Goal: Feedback & Contribution: Contribute content

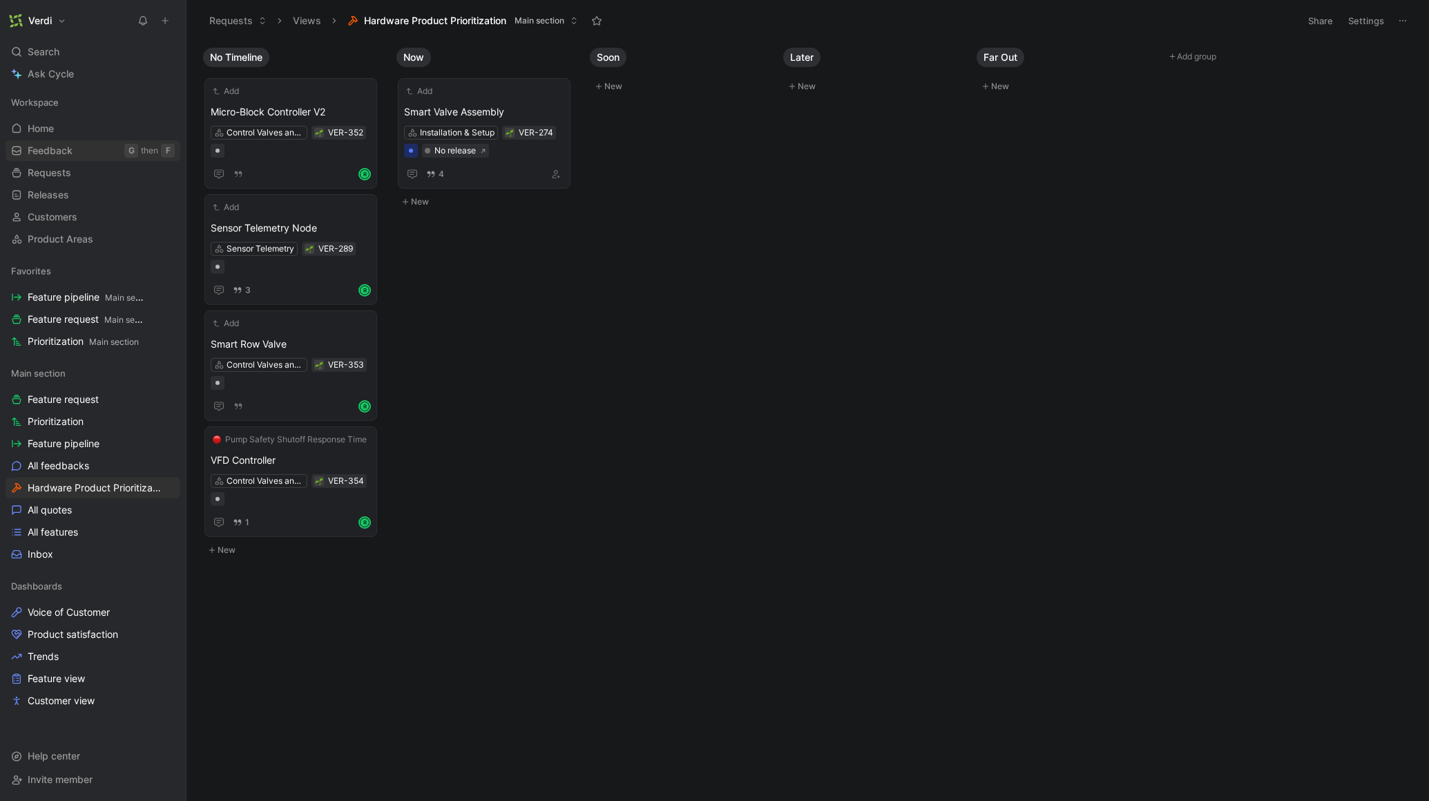
click at [47, 155] on span "Feedback" at bounding box center [50, 151] width 45 height 14
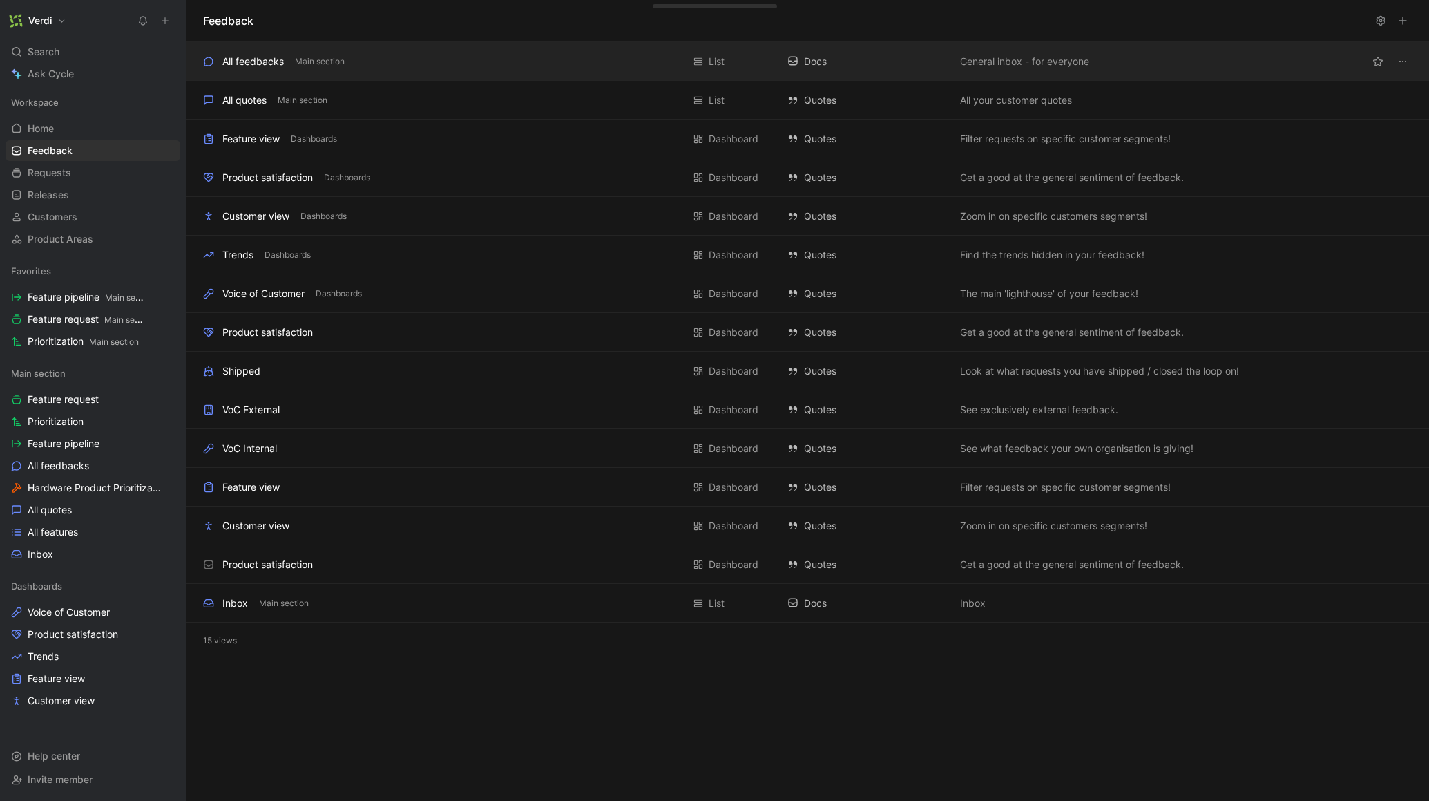
click at [376, 61] on div "All feedbacks Main section" at bounding box center [442, 61] width 479 height 17
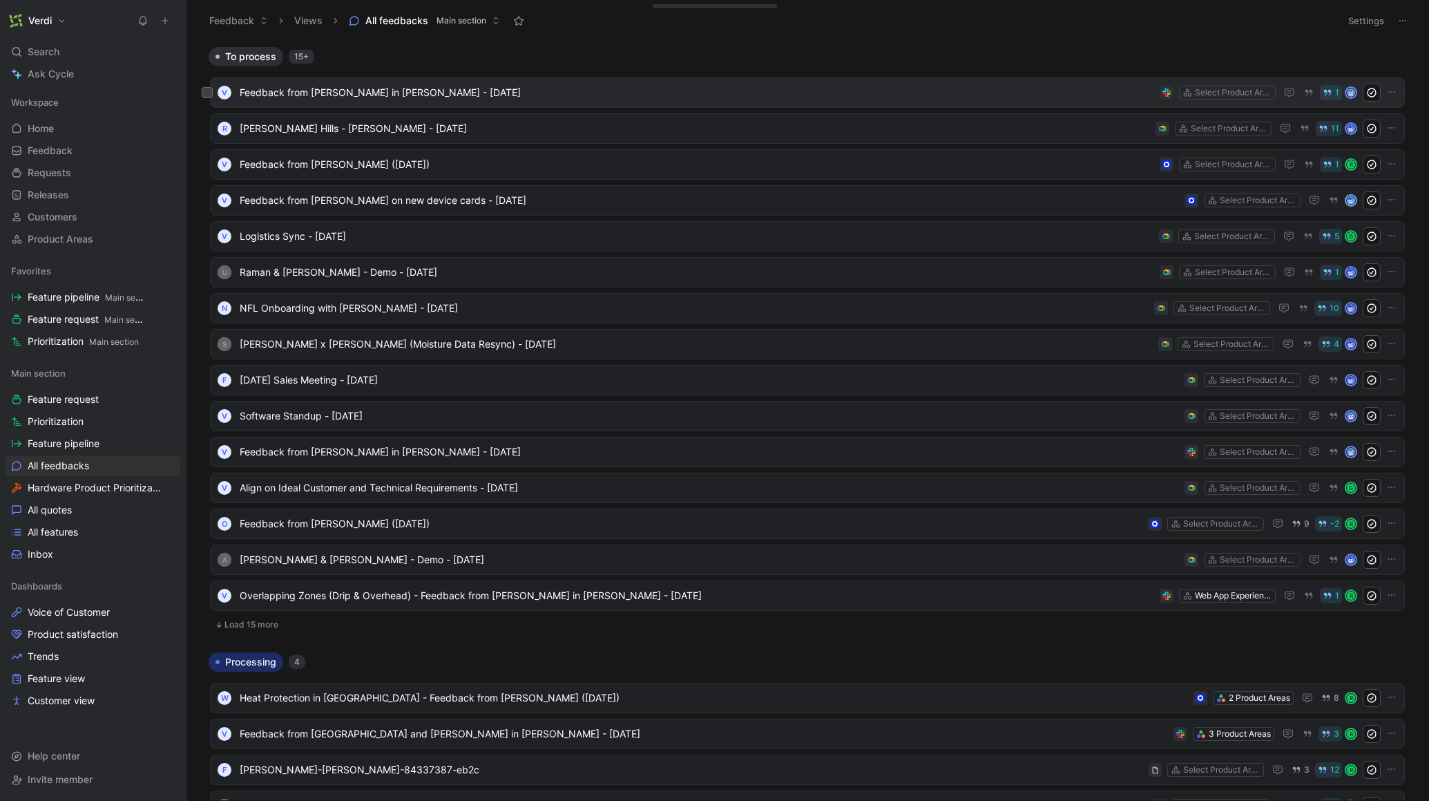
click at [470, 87] on span "Feedback from [PERSON_NAME] in [PERSON_NAME] - [DATE]" at bounding box center [697, 92] width 915 height 17
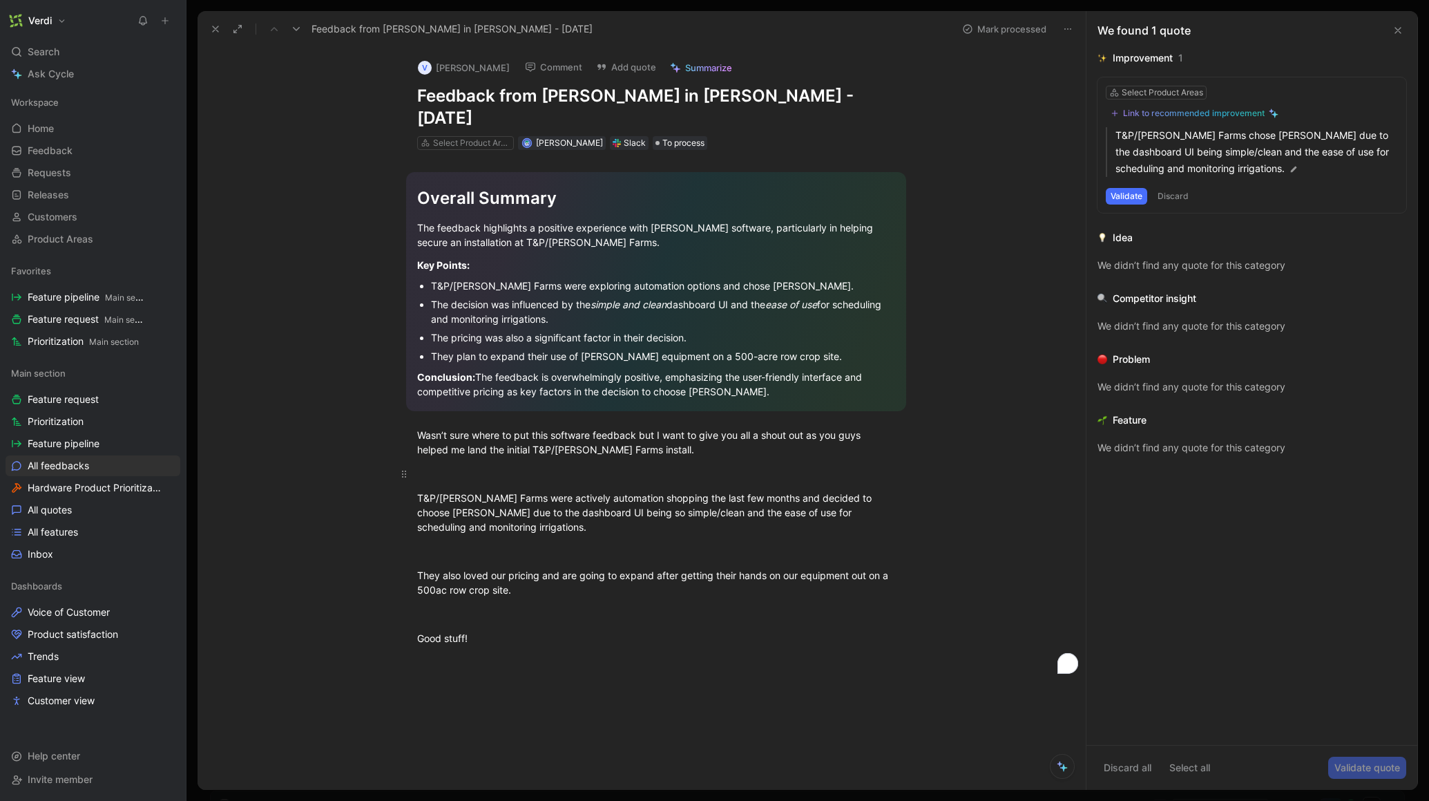
click at [462, 466] on div "To enrich screen reader interactions, please activate Accessibility in Grammarl…" at bounding box center [656, 473] width 478 height 15
drag, startPoint x: 485, startPoint y: 505, endPoint x: 445, endPoint y: 492, distance: 42.2
click at [485, 513] on p "T&P/Reynolds Farms were actively automation shopping the last few months and de…" at bounding box center [656, 512] width 531 height 52
drag, startPoint x: 489, startPoint y: 508, endPoint x: 413, endPoint y: 478, distance: 81.6
click at [412, 486] on p "T&P/Reynolds Farms were actively automation shopping the last few months and de…" at bounding box center [656, 512] width 531 height 52
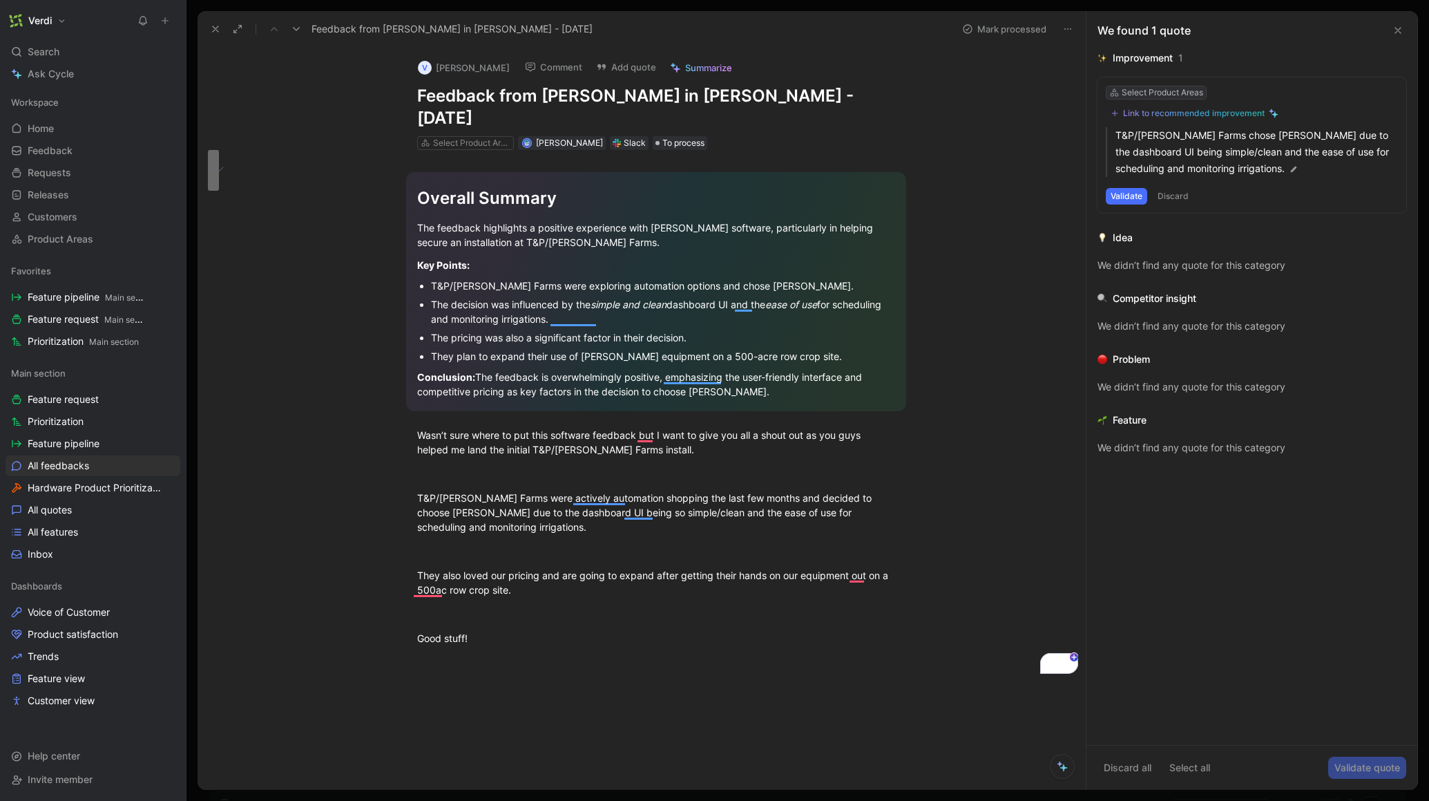
click at [1143, 90] on div "Select Product Areas" at bounding box center [1163, 93] width 82 height 14
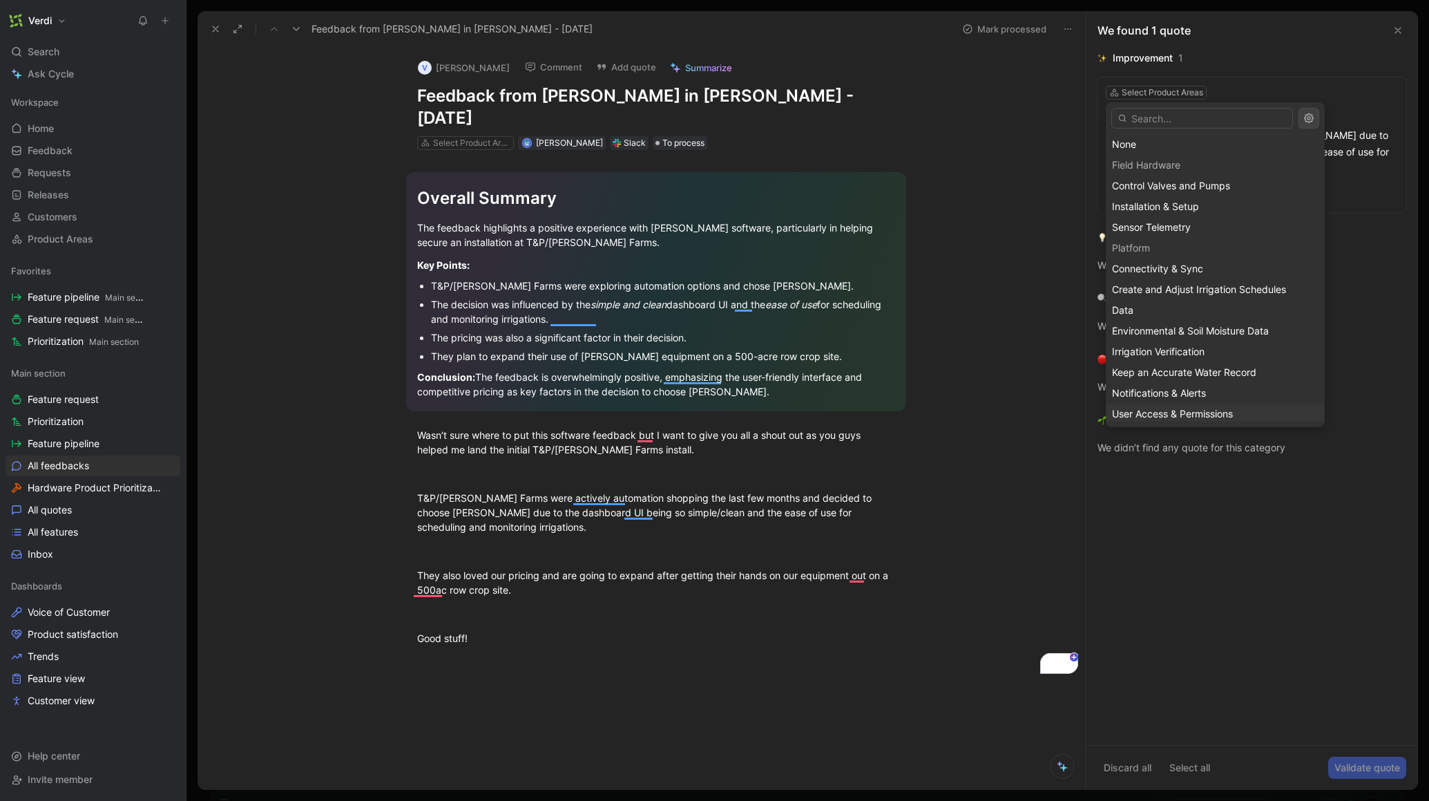
scroll to position [44, 0]
click at [1159, 393] on span "Web App Experience" at bounding box center [1159, 390] width 95 height 12
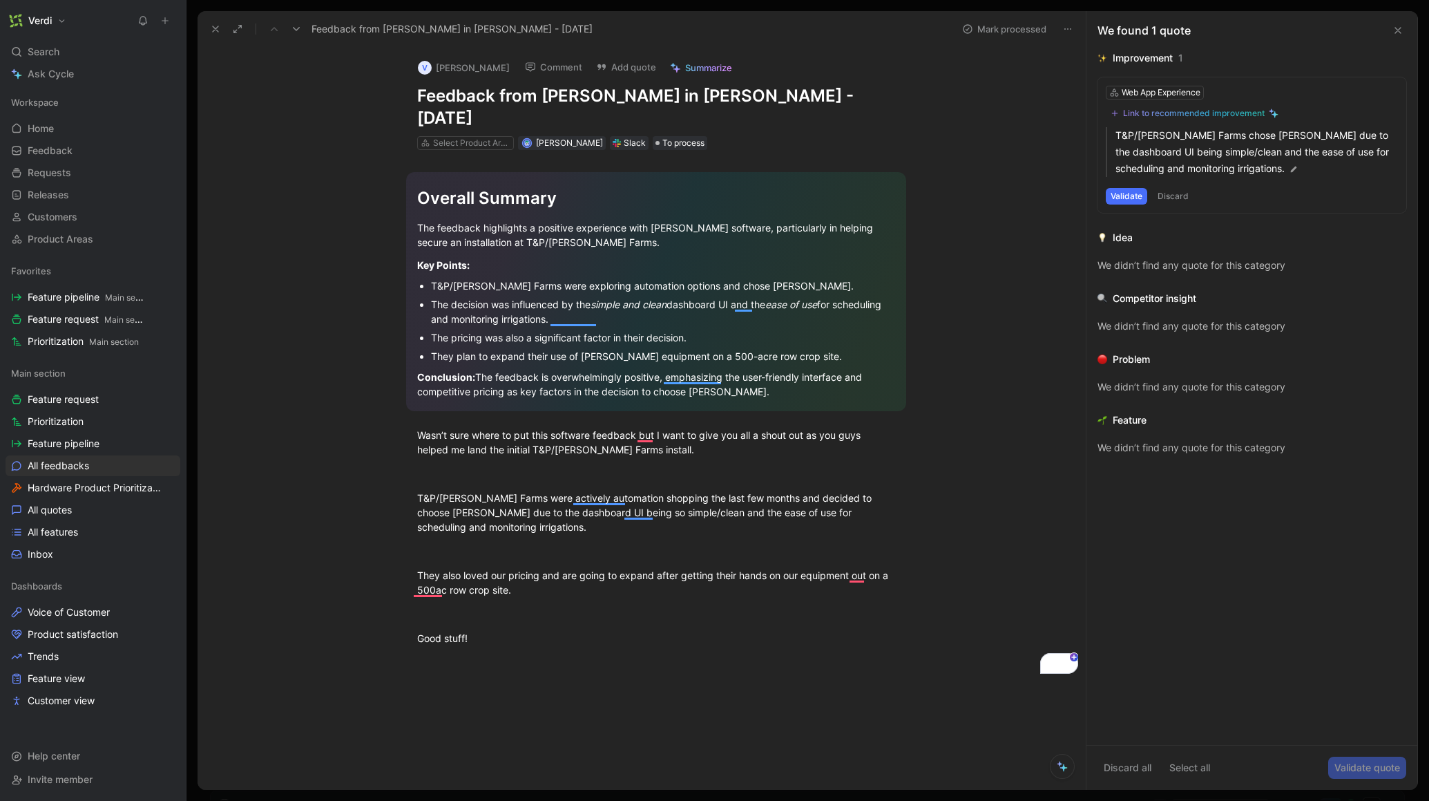
click at [1131, 197] on button "Validate" at bounding box center [1126, 196] width 41 height 17
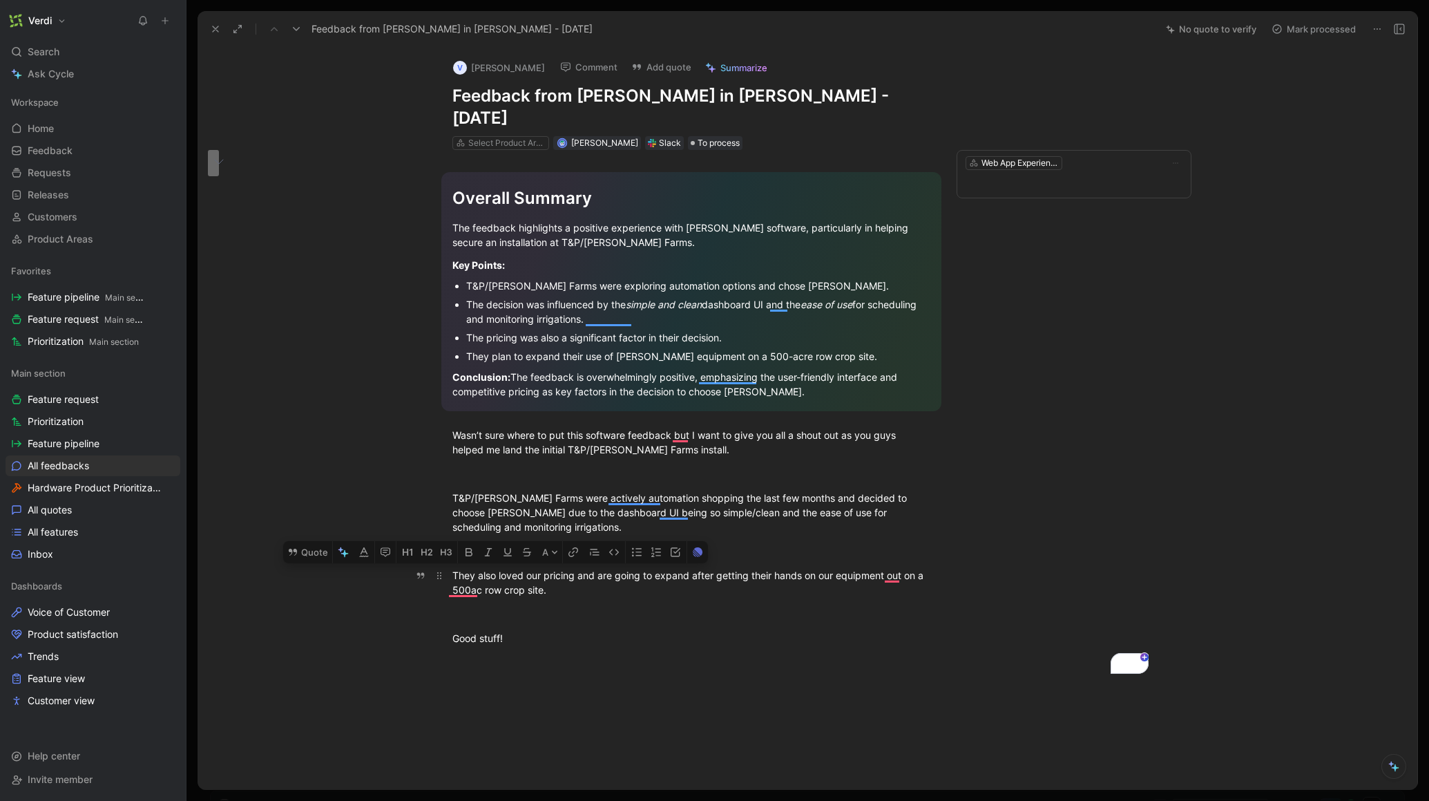
drag, startPoint x: 560, startPoint y: 566, endPoint x: 447, endPoint y: 555, distance: 113.1
click at [447, 564] on p "They also loved our pricing and are going to expand after getting their hands o…" at bounding box center [691, 582] width 531 height 37
click at [562, 568] on div "They also loved our pricing and are going to expand after getting their hands o…" at bounding box center [691, 582] width 478 height 29
click at [519, 544] on div "To enrich screen reader interactions, please activate Accessibility in Grammarl…" at bounding box center [691, 551] width 478 height 15
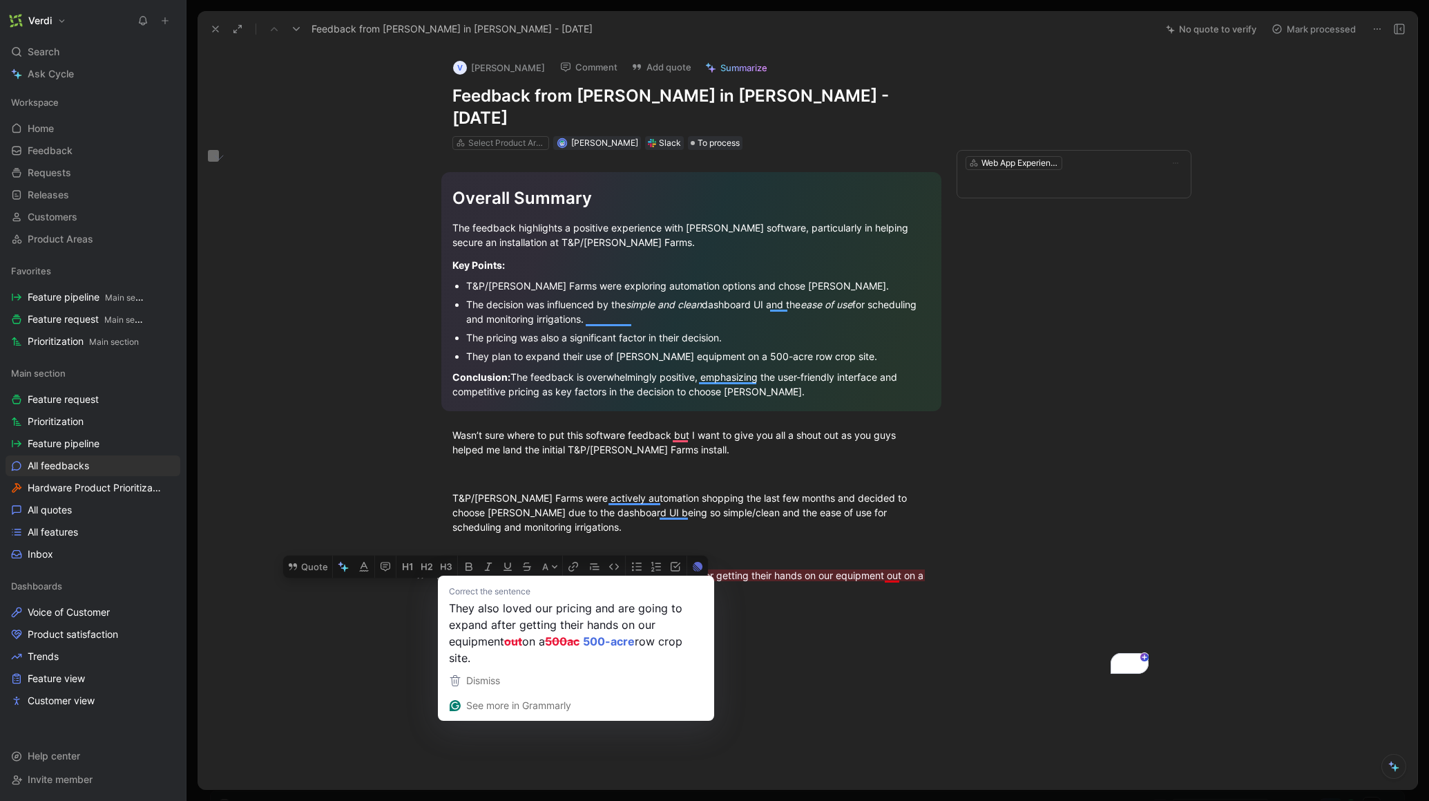
drag, startPoint x: 563, startPoint y: 568, endPoint x: 460, endPoint y: 565, distance: 103.0
click at [476, 568] on div "They also loved our pricing and are going to expand after getting their hands o…" at bounding box center [691, 582] width 478 height 29
click at [645, 568] on div "They also loved our pricing and are going to expand after getting their hands o…" at bounding box center [691, 582] width 478 height 29
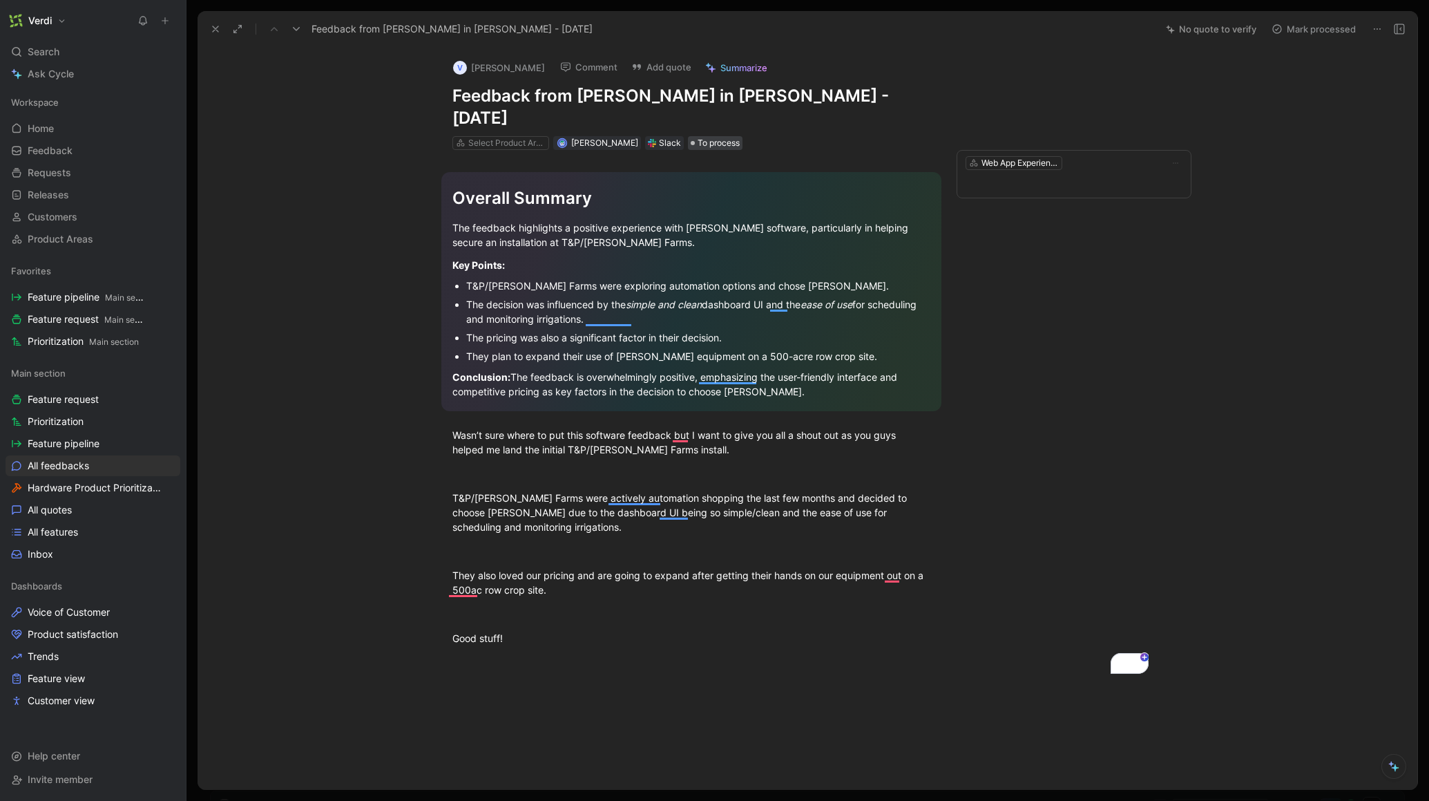
click at [698, 136] on span "To process" at bounding box center [719, 143] width 42 height 14
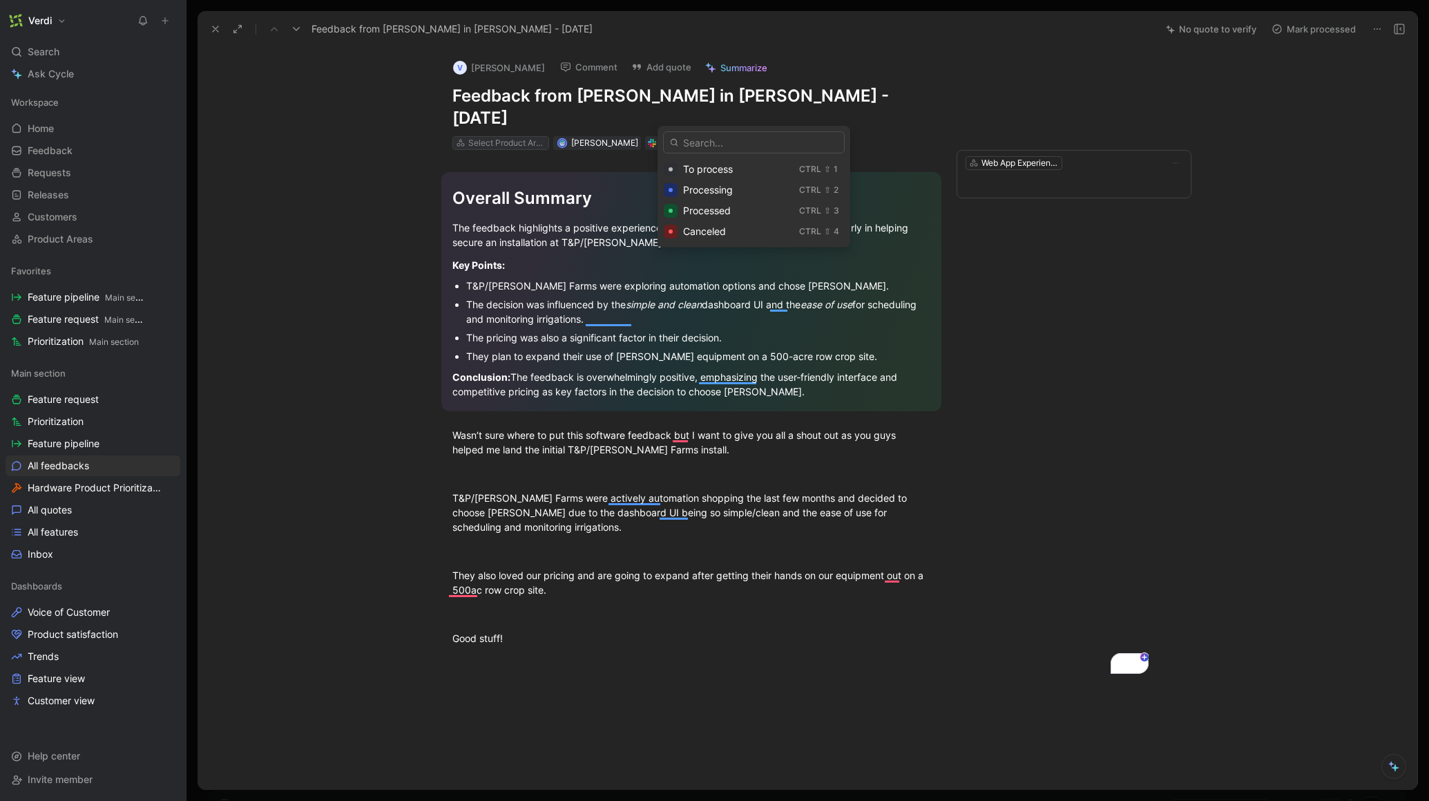
click at [501, 136] on div "Select Product Areas" at bounding box center [506, 143] width 77 height 14
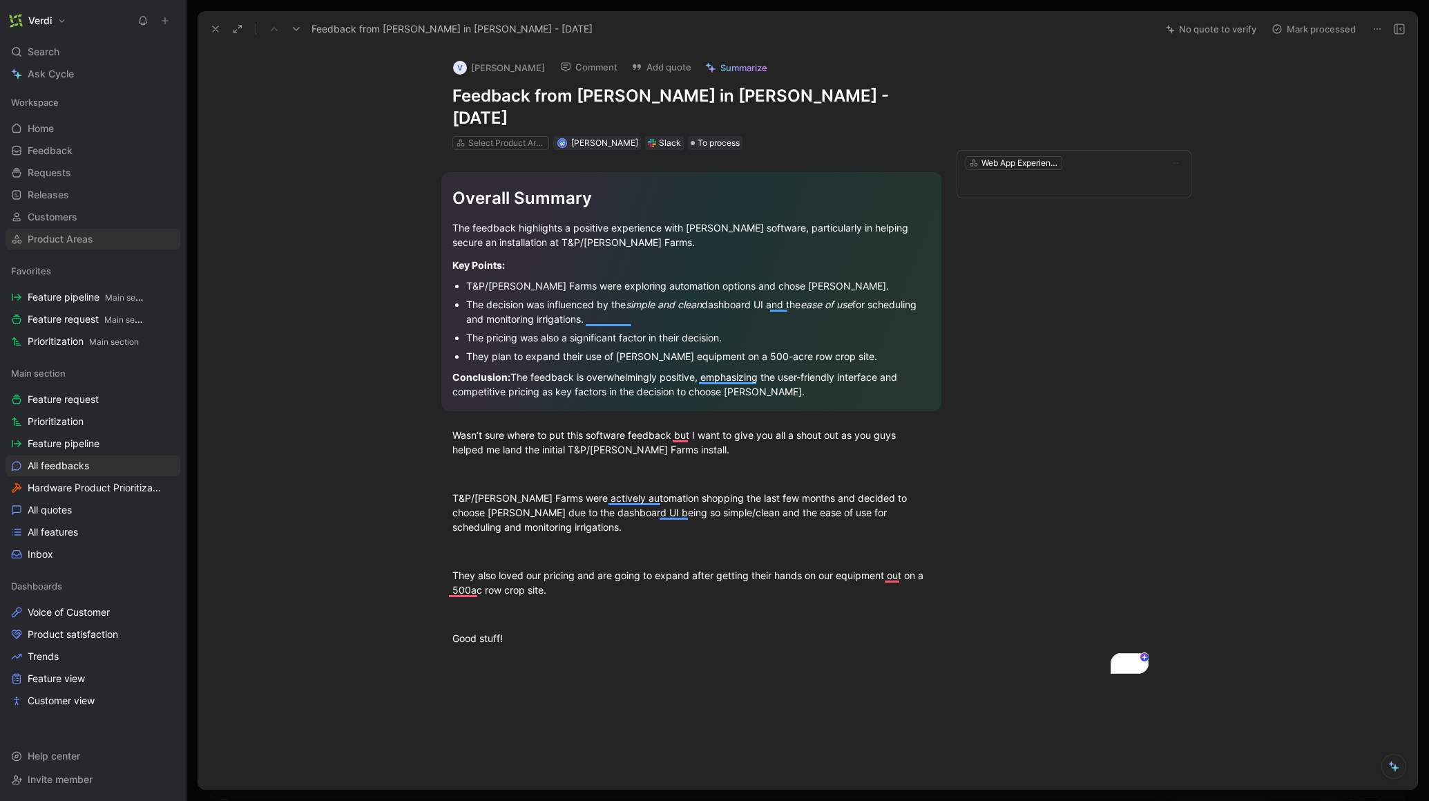
click at [101, 241] on link "Product Areas" at bounding box center [93, 239] width 175 height 21
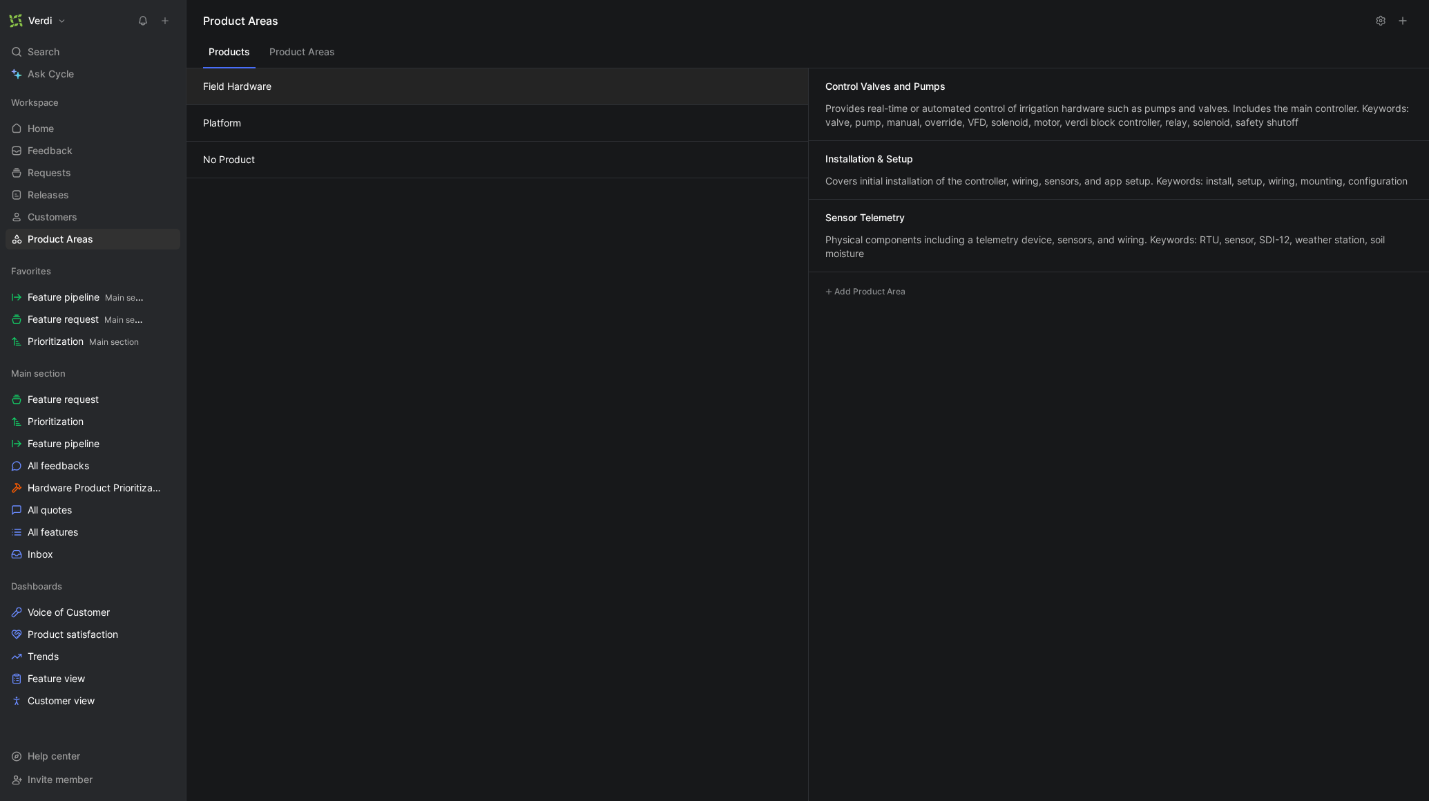
click at [415, 122] on button "Platform" at bounding box center [498, 123] width 622 height 37
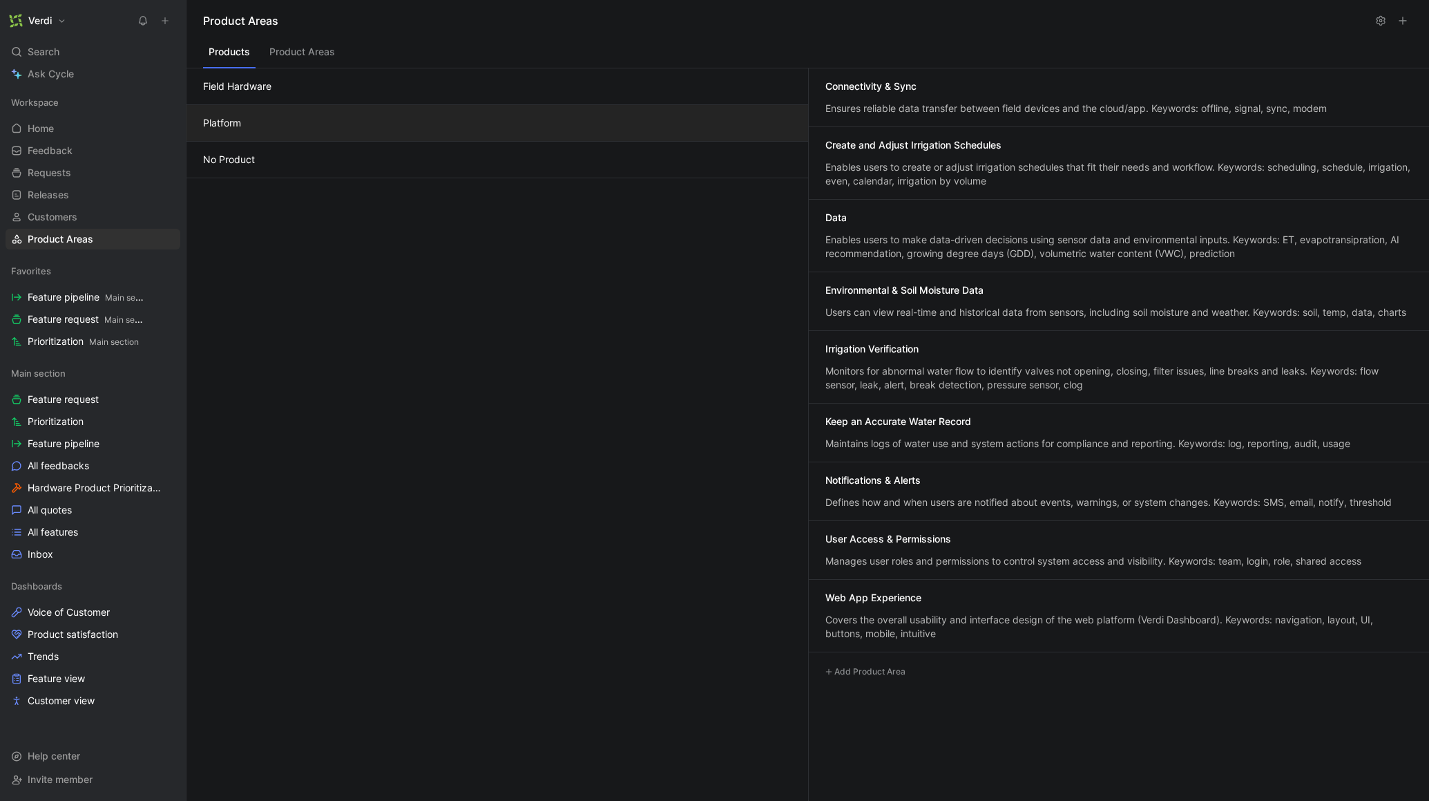
click at [1373, 17] on button at bounding box center [1380, 20] width 19 height 19
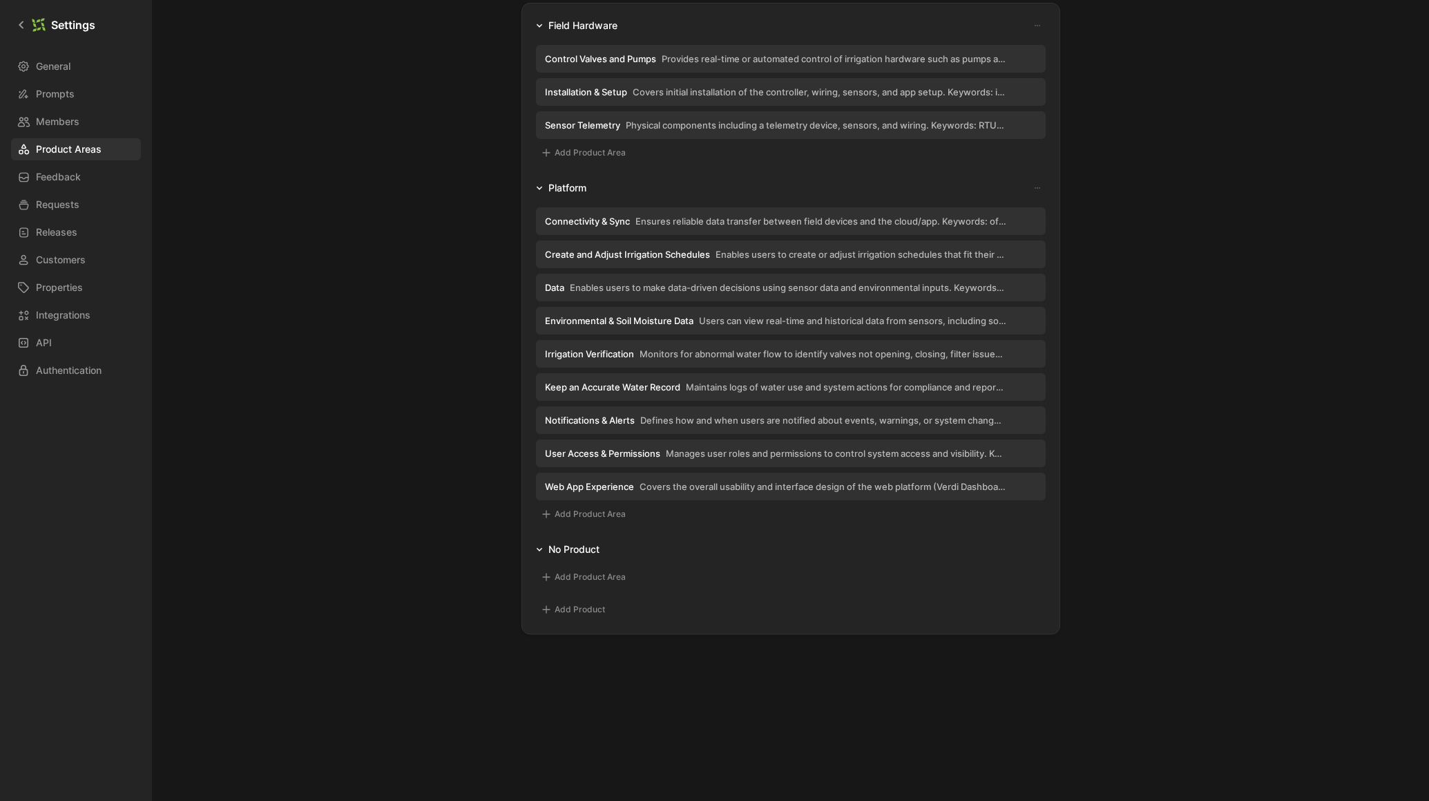
scroll to position [106, 0]
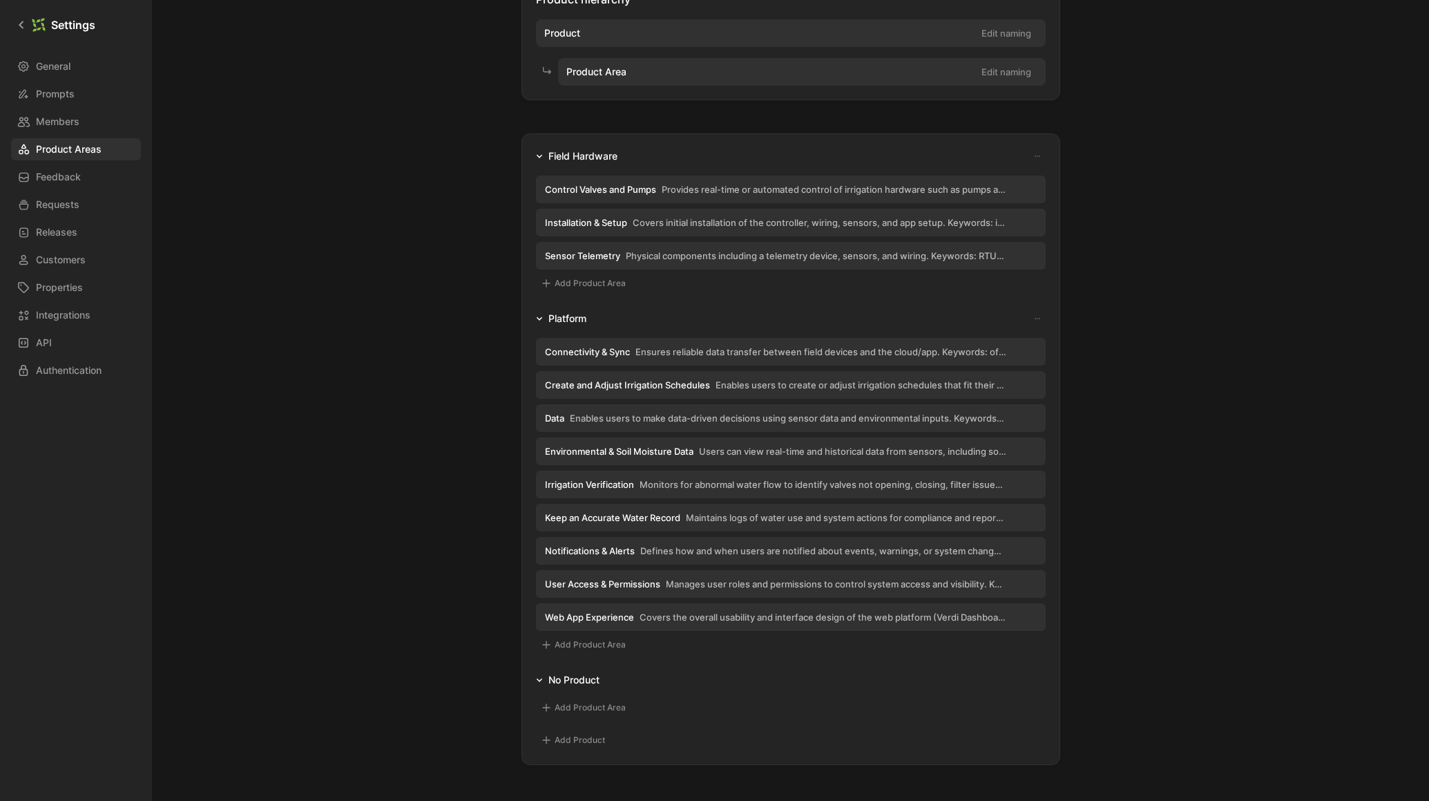
click at [694, 423] on span "Enables users to make data-driven decisions using sensor data and environmental…" at bounding box center [788, 418] width 437 height 12
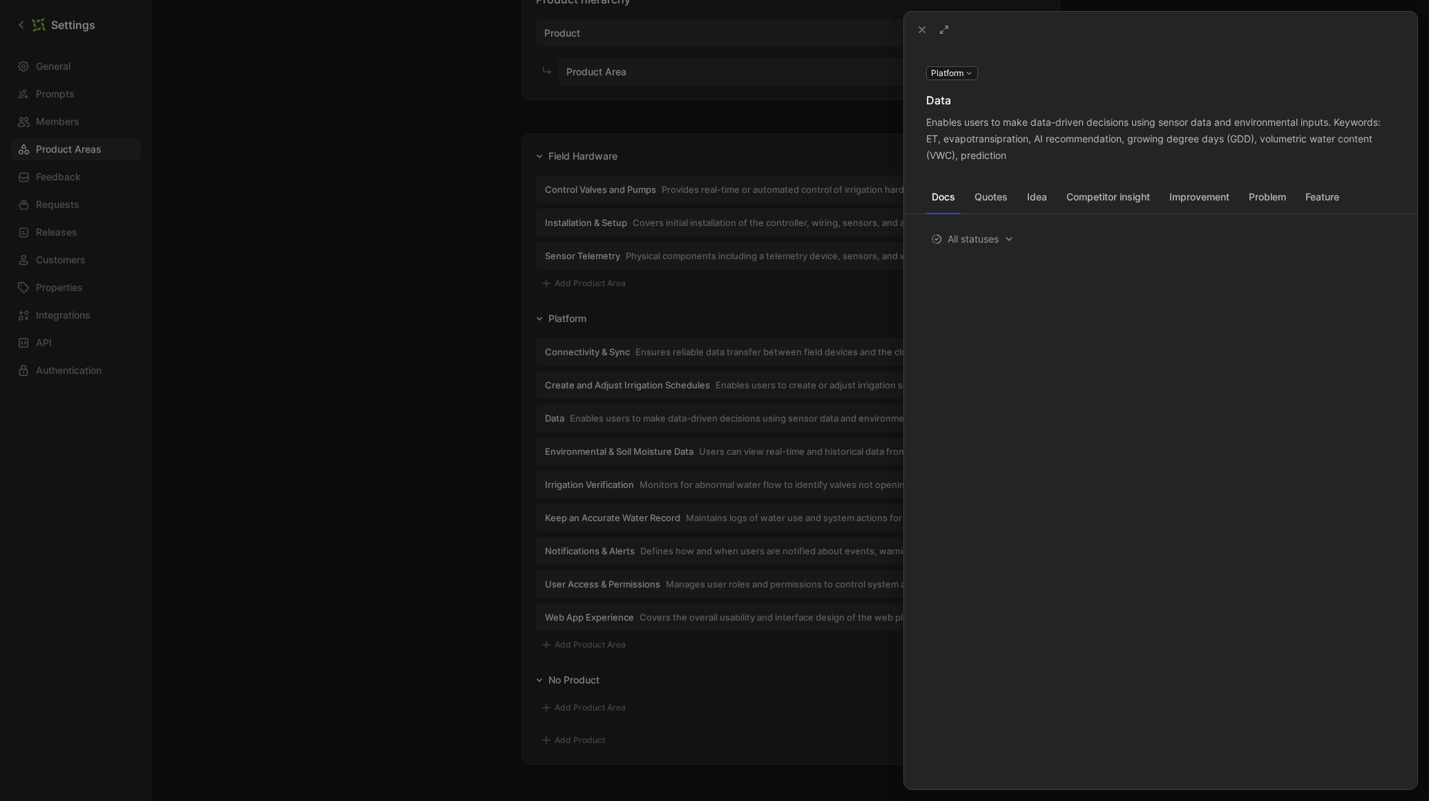
click at [945, 104] on div "Data" at bounding box center [1160, 100] width 469 height 17
drag, startPoint x: 1032, startPoint y: 123, endPoint x: 1131, endPoint y: 123, distance: 98.8
click at [1131, 123] on div "Enables users to make data-driven decisions using sensor data and environmental…" at bounding box center [1160, 139] width 469 height 50
copy div "data-driven decisions"
click at [0, 0] on icon at bounding box center [0, 0] width 0 height 0
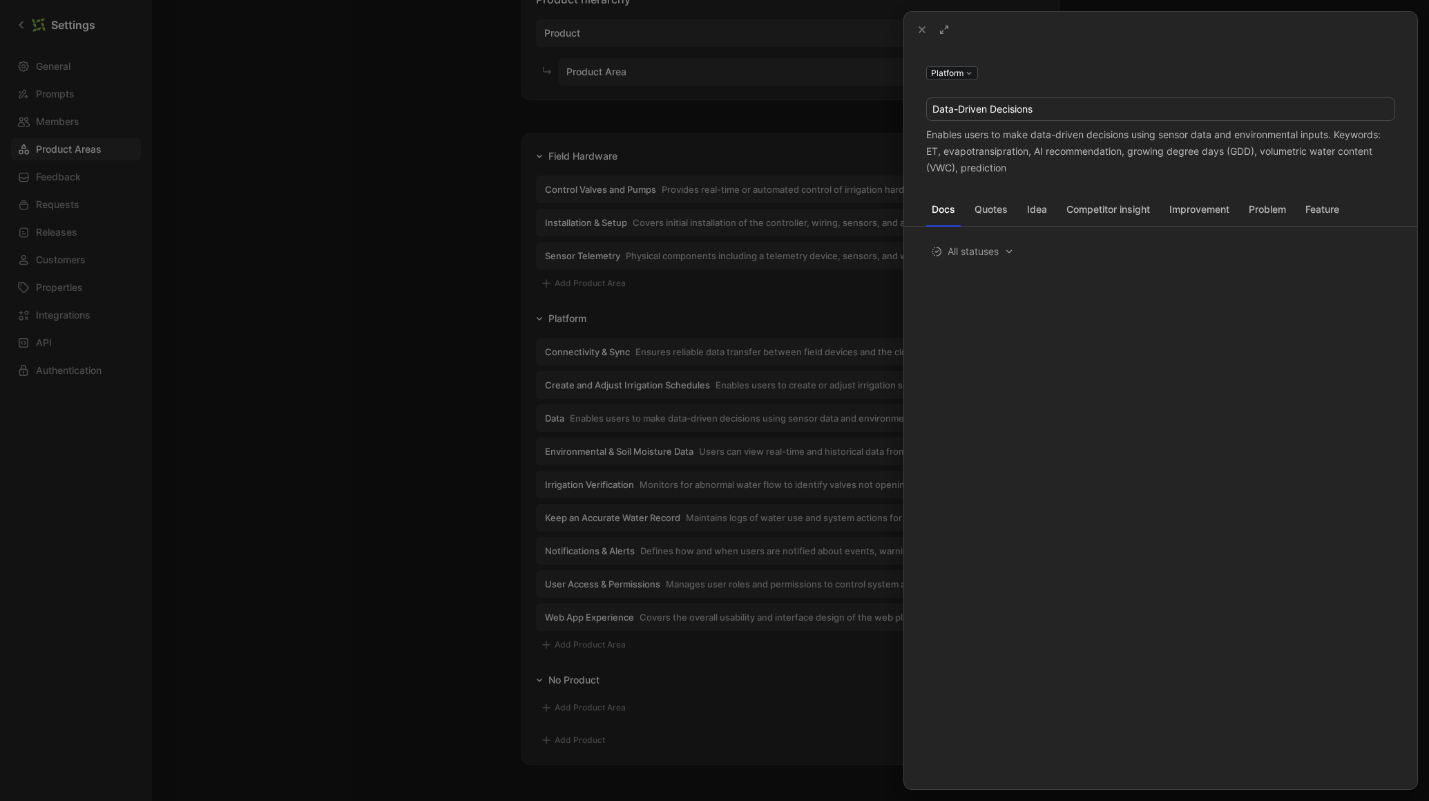
click at [1018, 108] on input "Data-Driven Decisions" at bounding box center [1161, 109] width 468 height 22
type input "Data-Driven Decisions"
click at [1013, 102] on div "Data-Driven Decisions" at bounding box center [1160, 100] width 469 height 17
click at [926, 30] on icon at bounding box center [922, 29] width 11 height 11
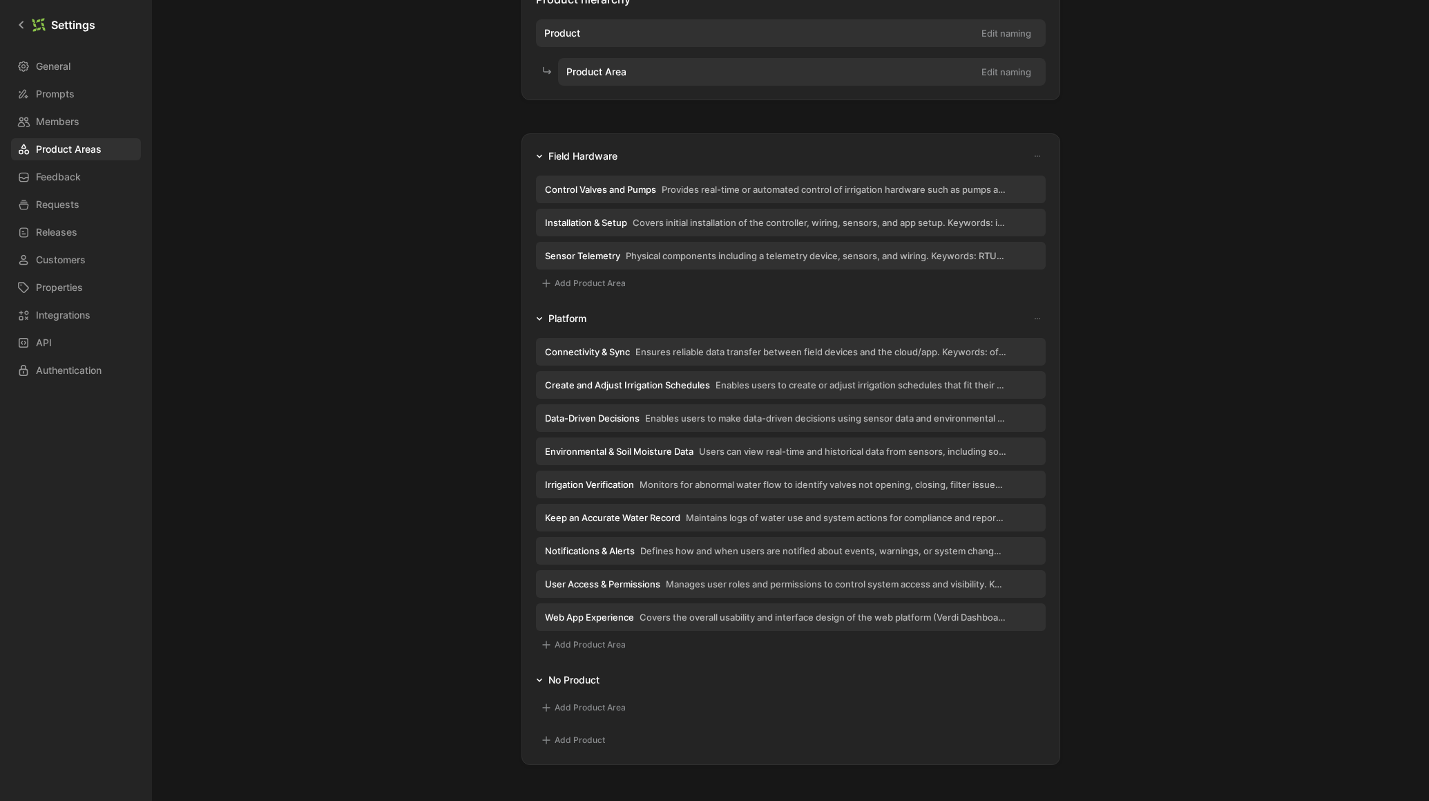
click at [888, 448] on span "Users can view real-time and historical data from sensors, including soil moist…" at bounding box center [852, 451] width 307 height 12
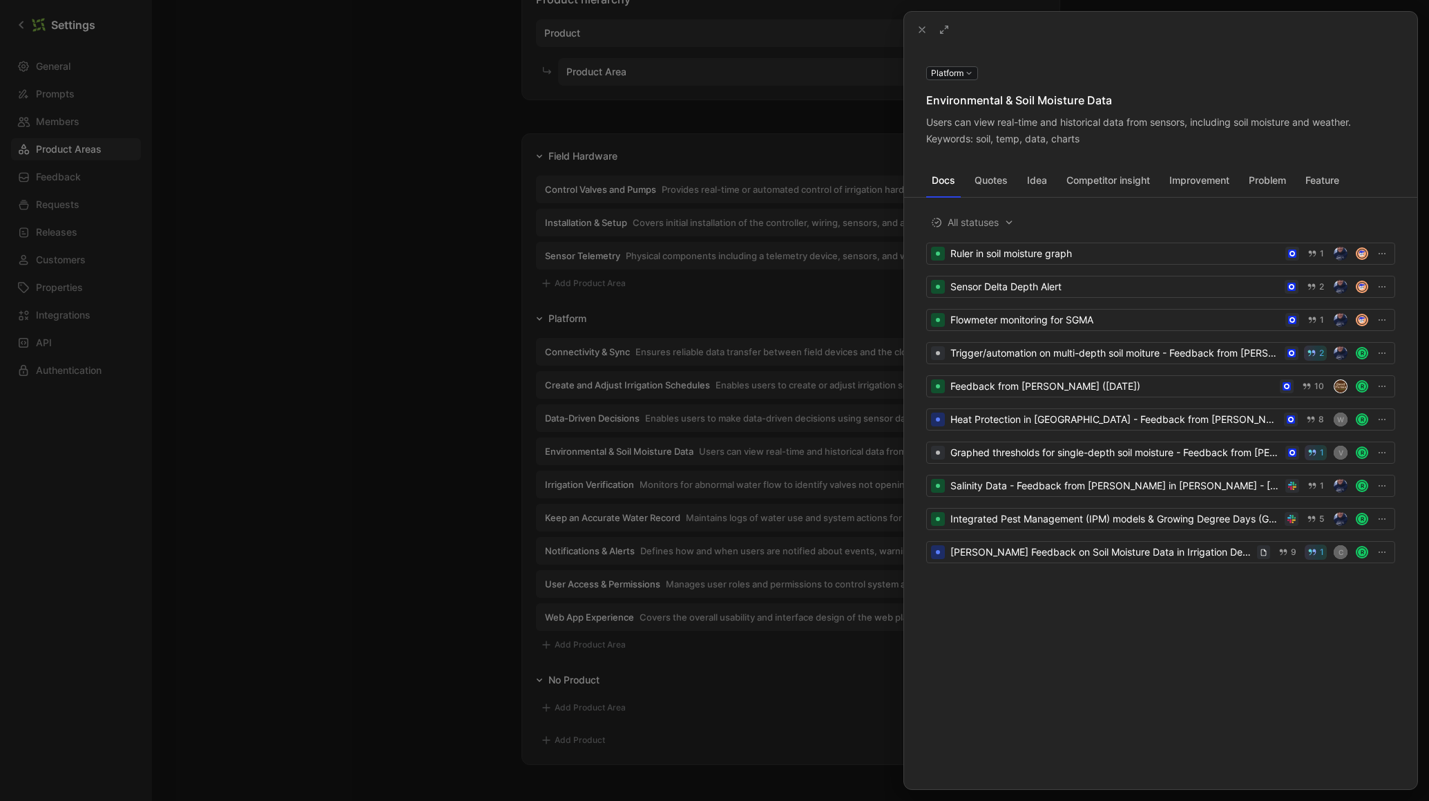
click at [919, 33] on icon at bounding box center [922, 29] width 11 height 11
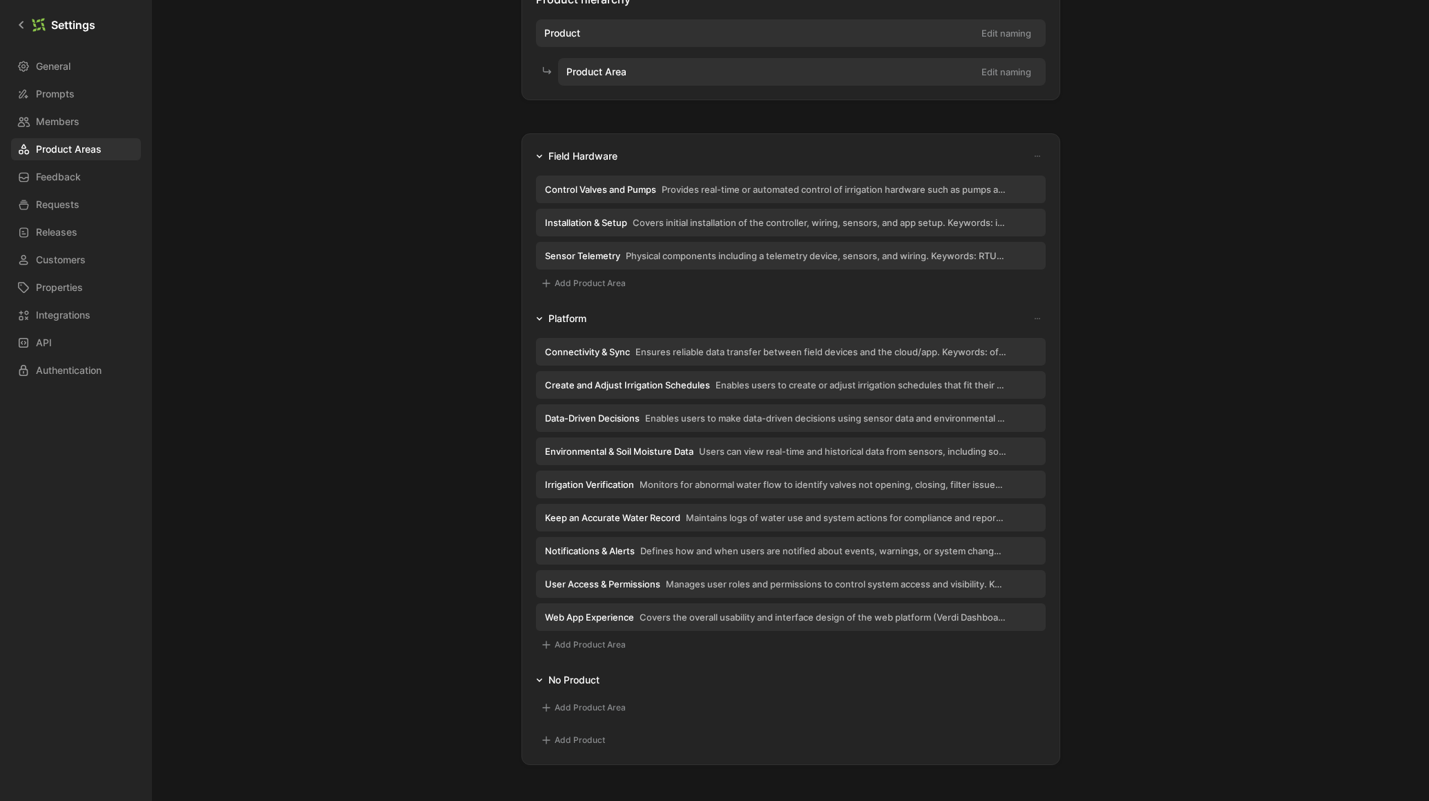
click at [747, 447] on span "Users can view real-time and historical data from sensors, including soil moist…" at bounding box center [852, 451] width 307 height 12
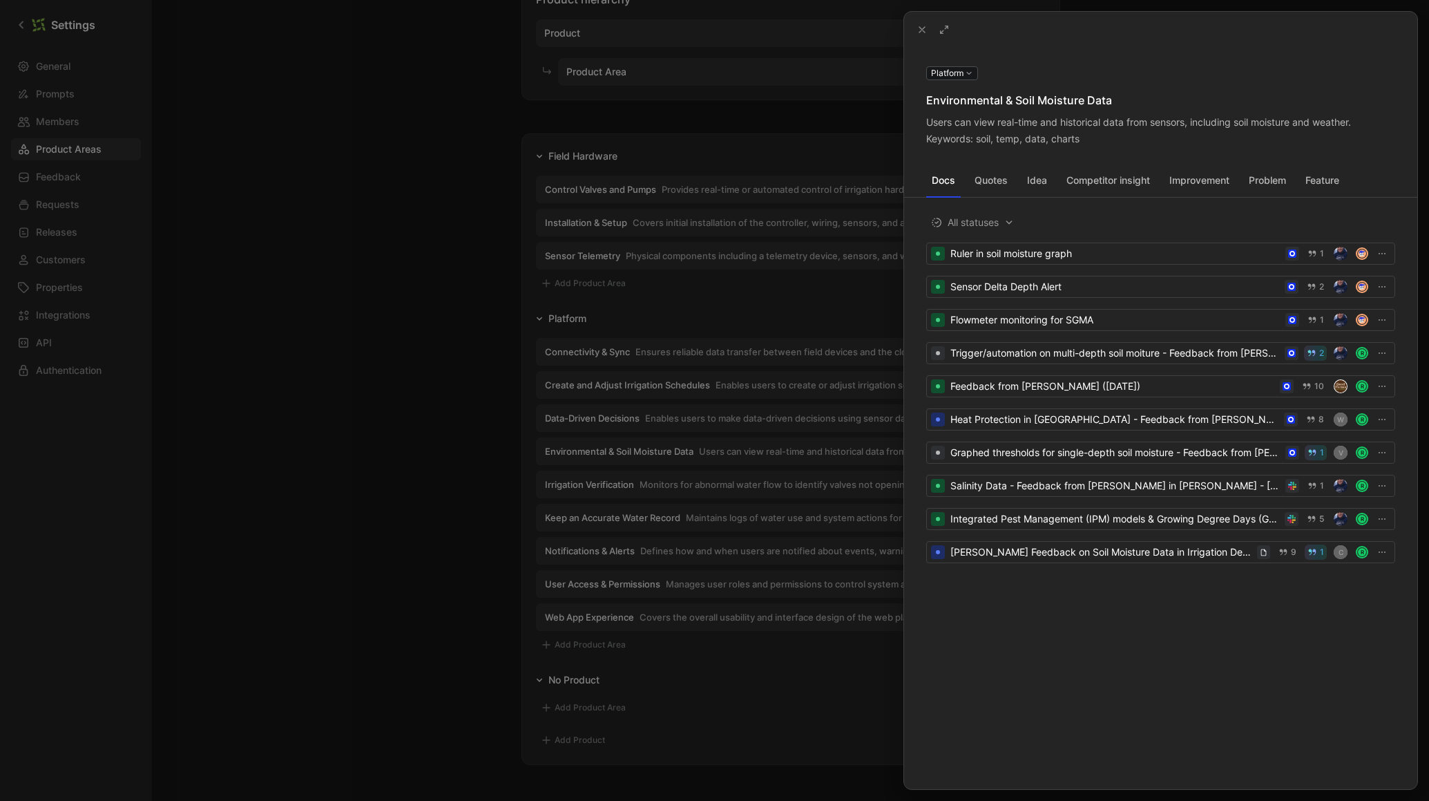
click at [747, 447] on div at bounding box center [714, 400] width 1429 height 801
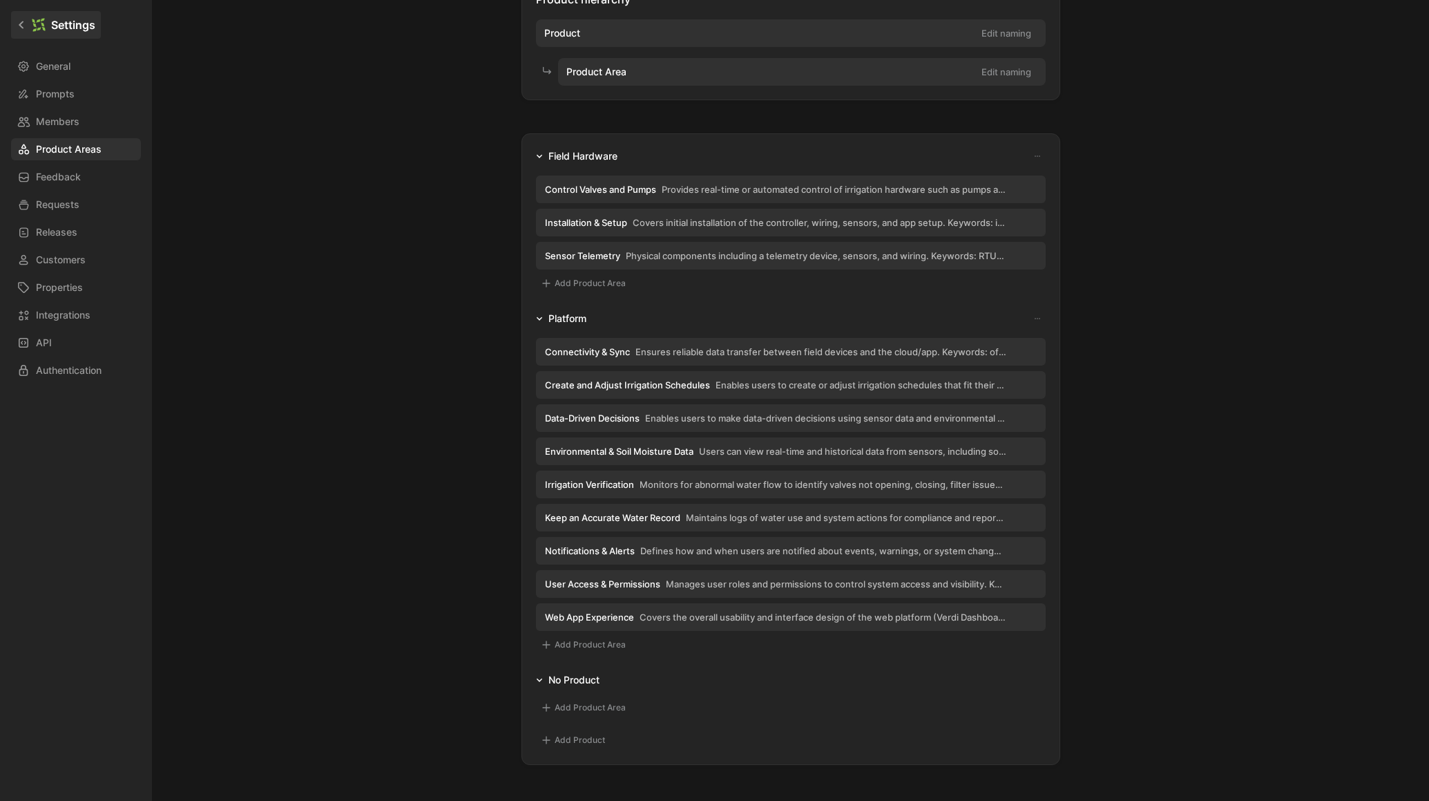
click at [17, 26] on icon at bounding box center [22, 25] width 10 height 10
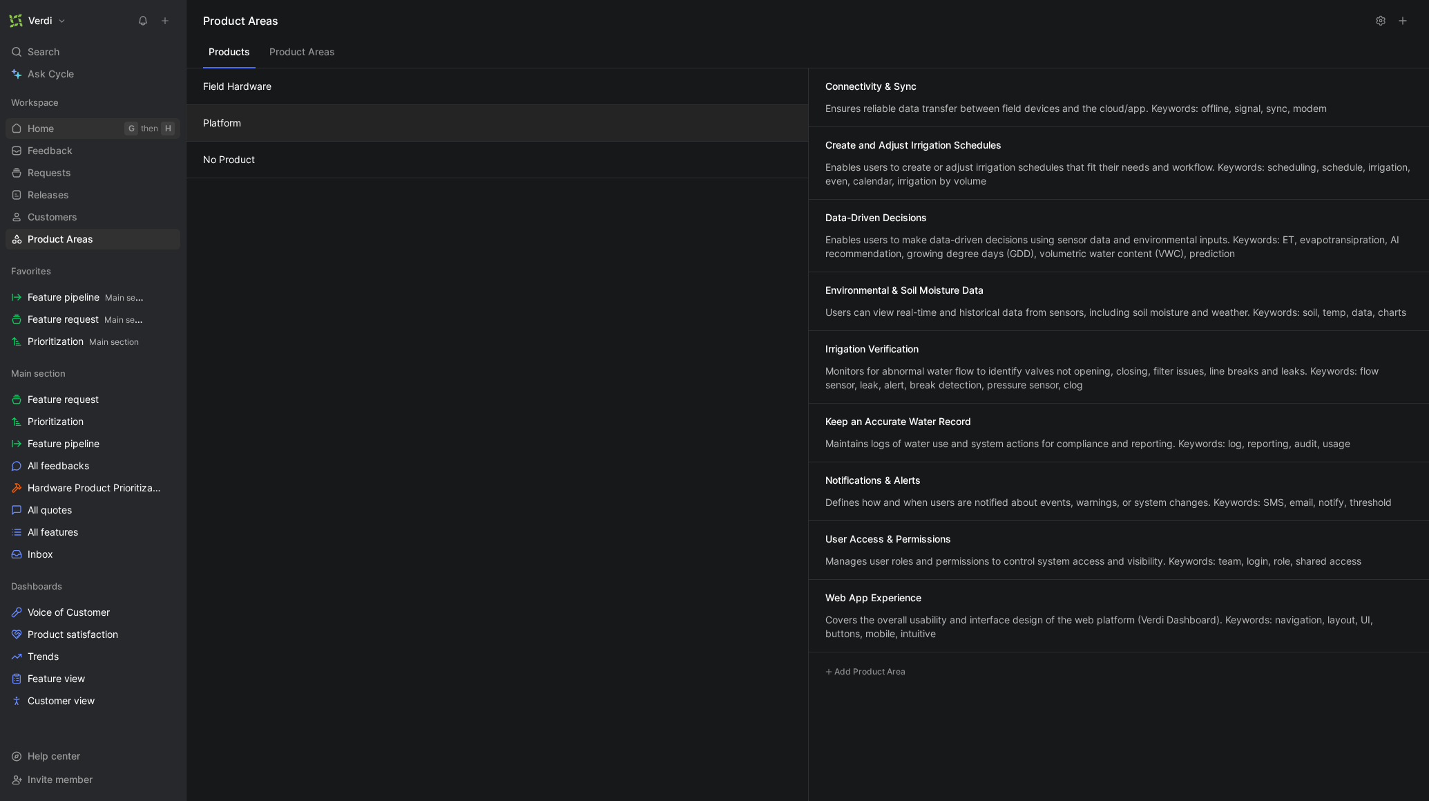
click at [75, 135] on link "Home G then H" at bounding box center [93, 128] width 175 height 21
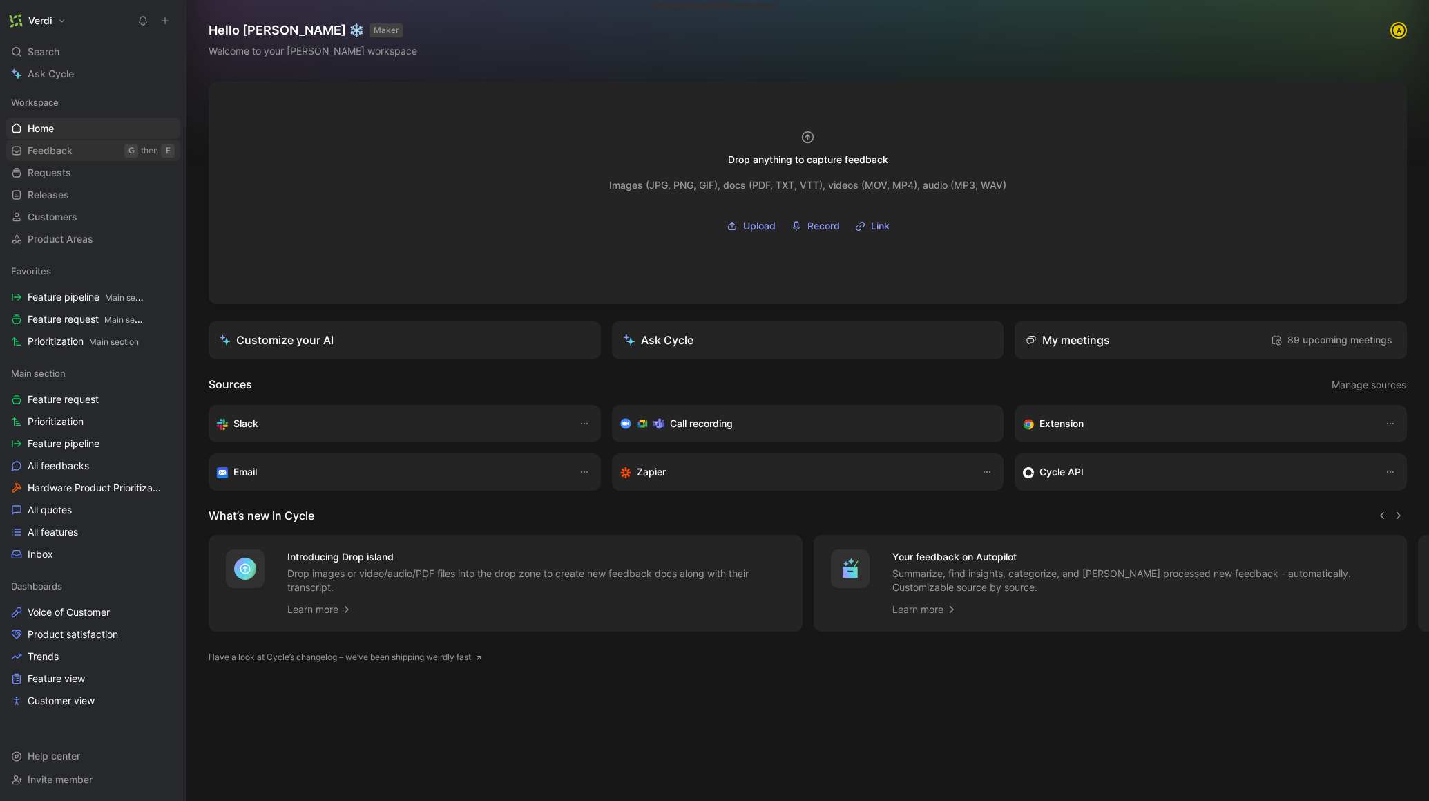
click at [87, 151] on link "Feedback G then F" at bounding box center [93, 150] width 175 height 21
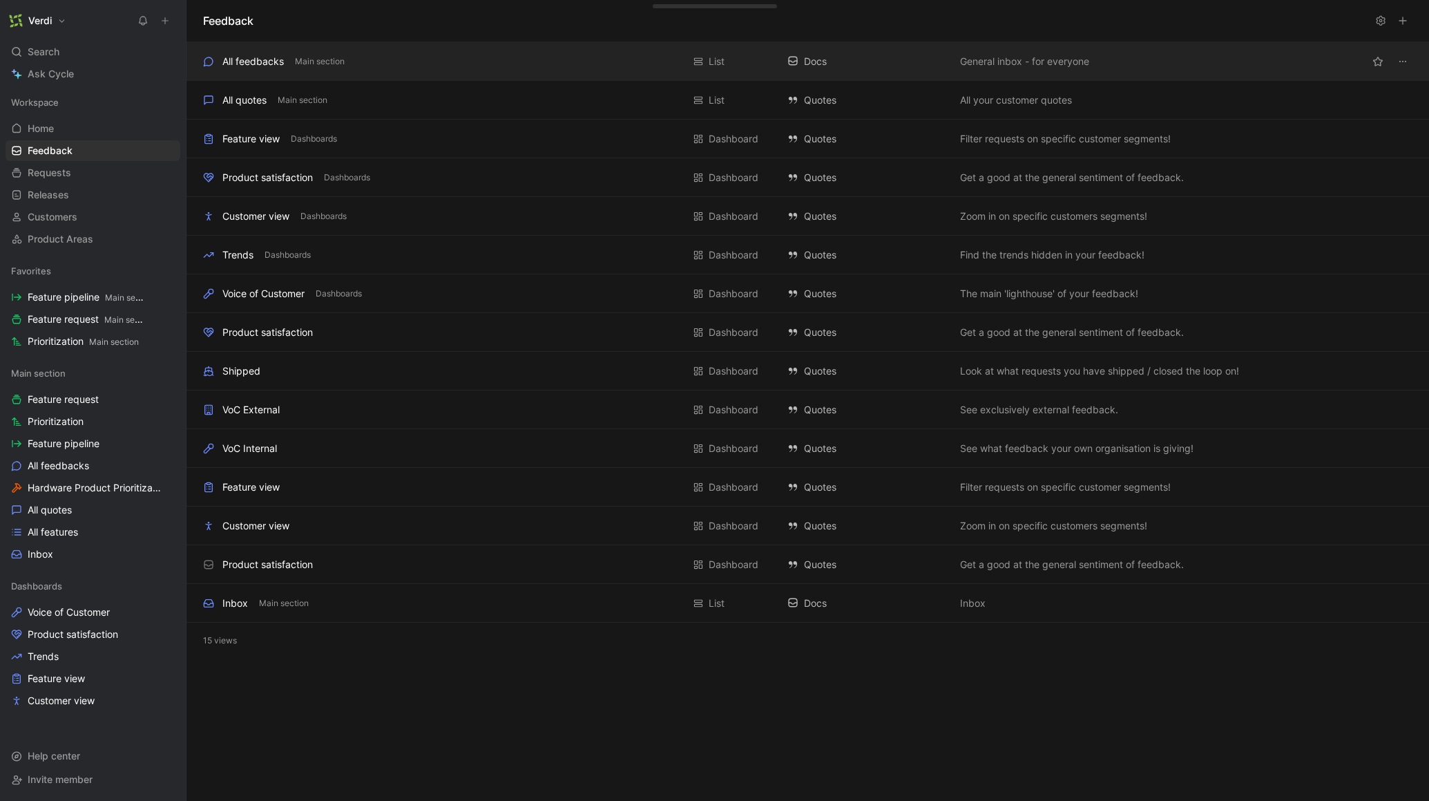
click at [289, 50] on div "All feedbacks Main section List Docs General inbox - for everyone" at bounding box center [808, 61] width 1243 height 39
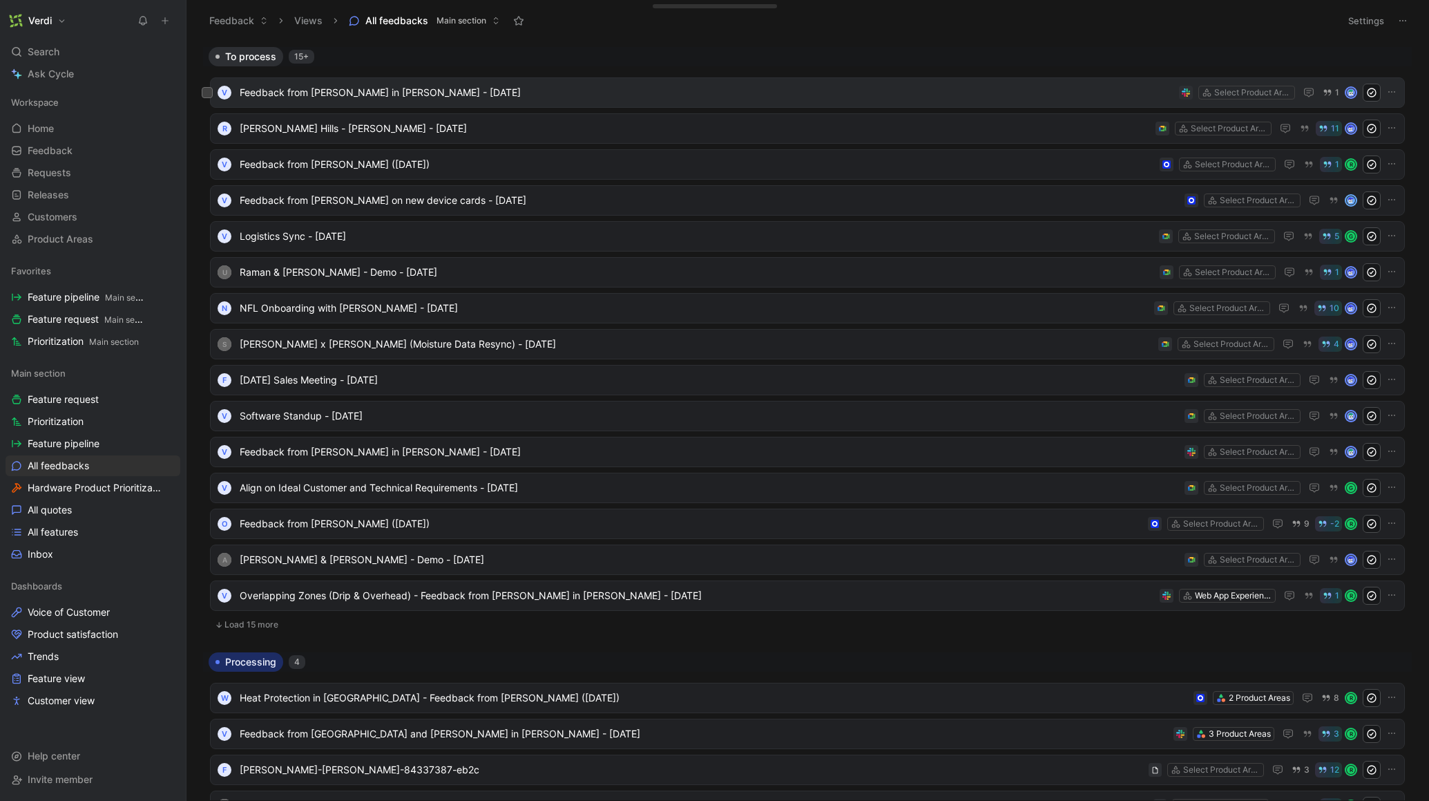
click at [544, 90] on span "Feedback from [PERSON_NAME] in [PERSON_NAME] - [DATE]" at bounding box center [707, 92] width 934 height 17
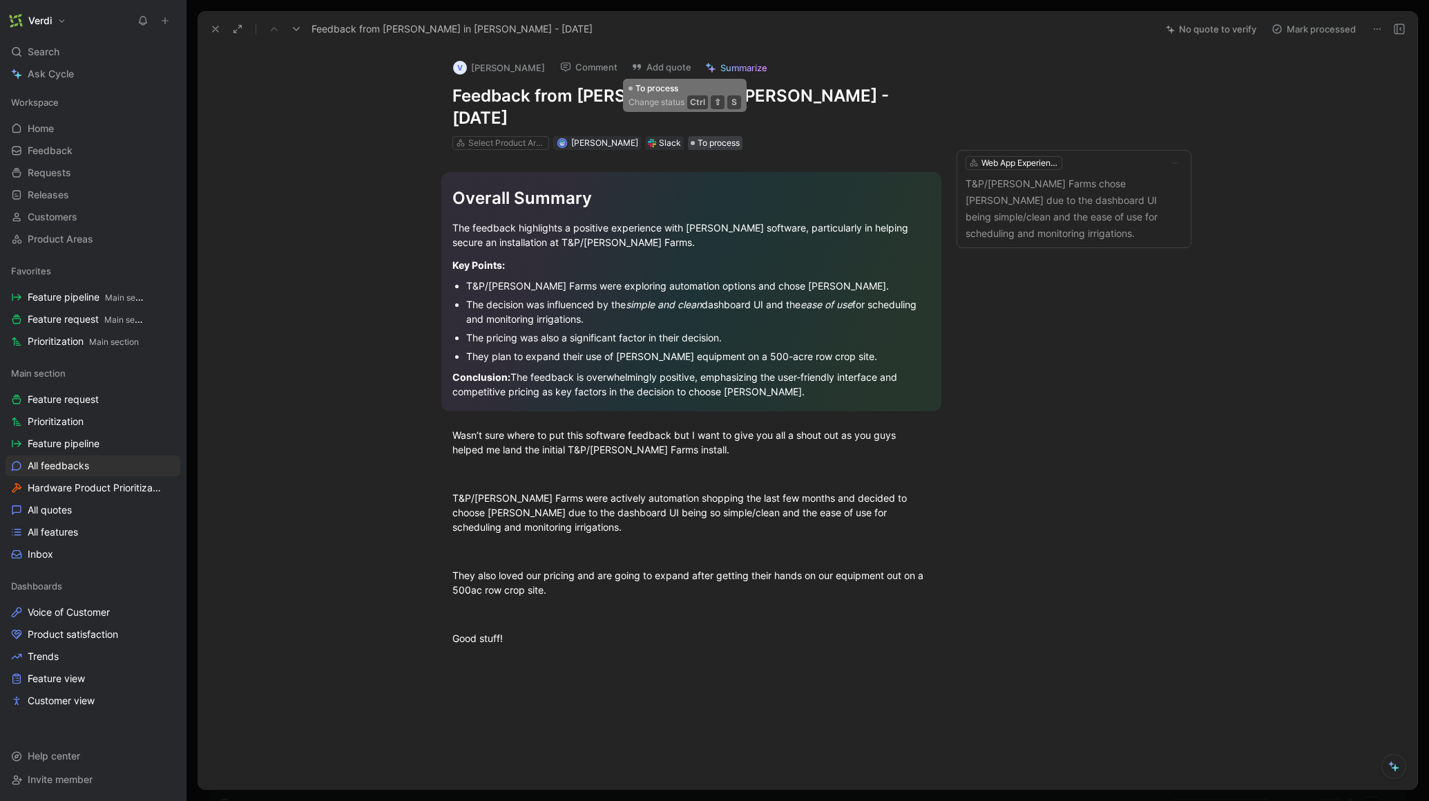
click at [698, 136] on span "To process" at bounding box center [719, 143] width 42 height 14
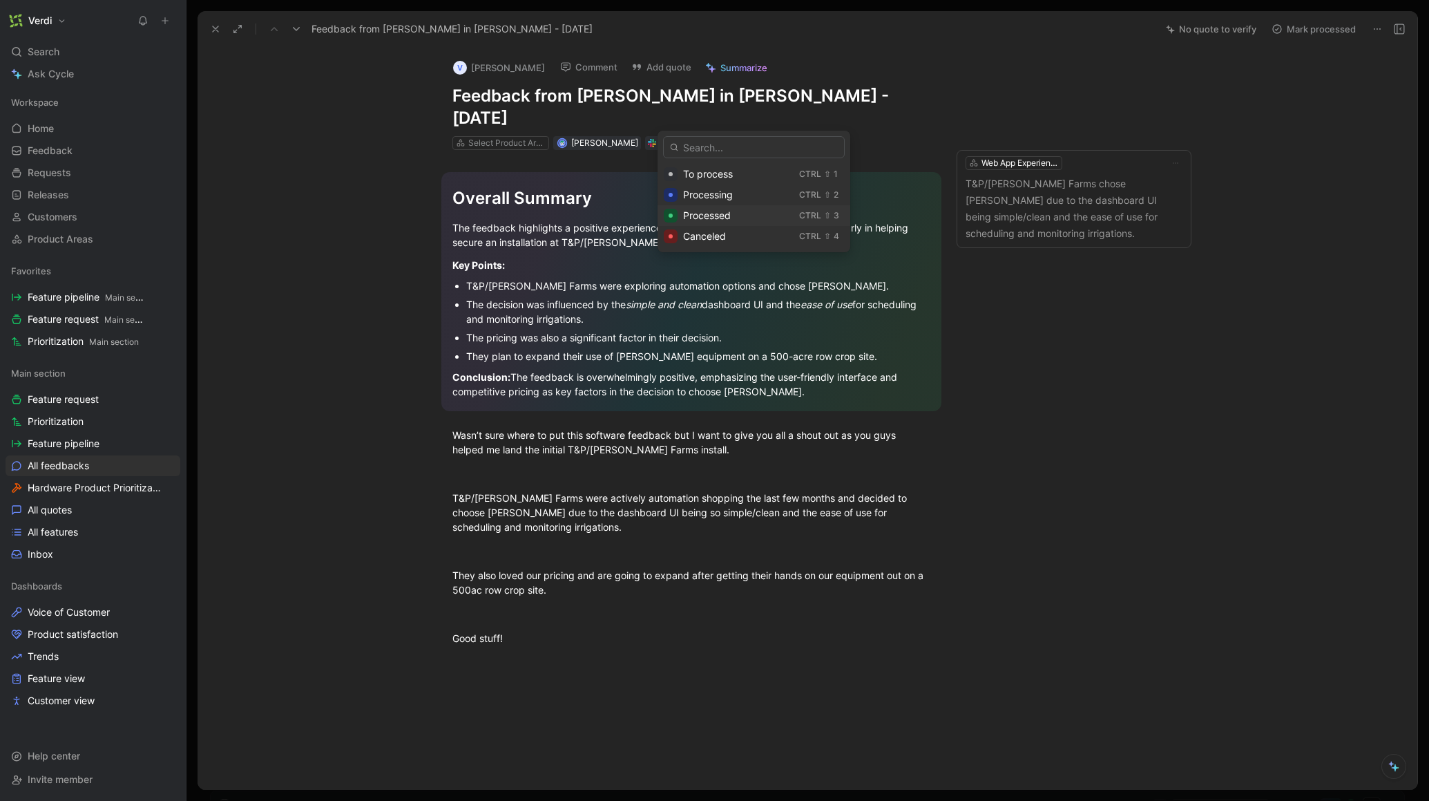
click at [746, 219] on div "Processed" at bounding box center [738, 215] width 111 height 17
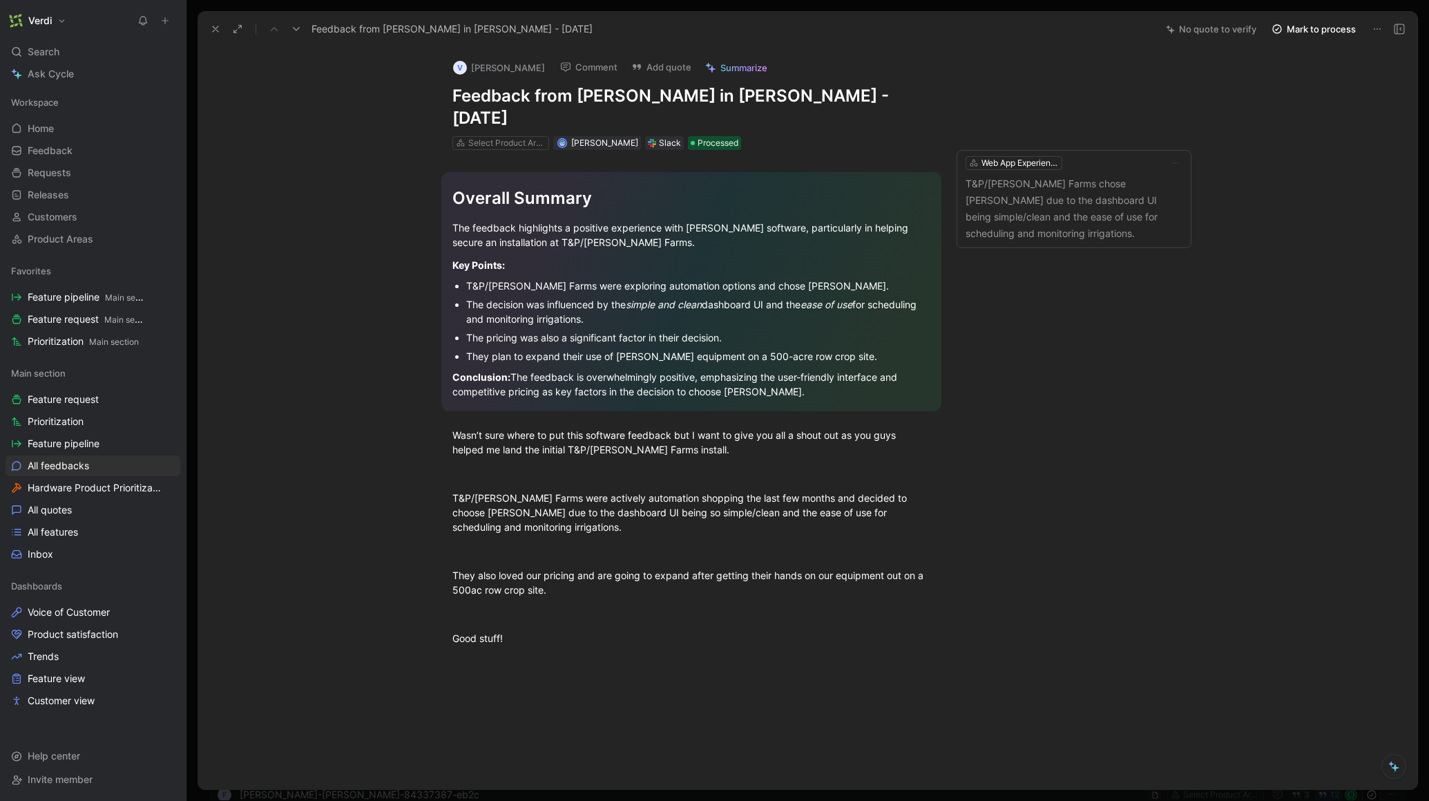
click at [211, 32] on icon at bounding box center [215, 28] width 11 height 11
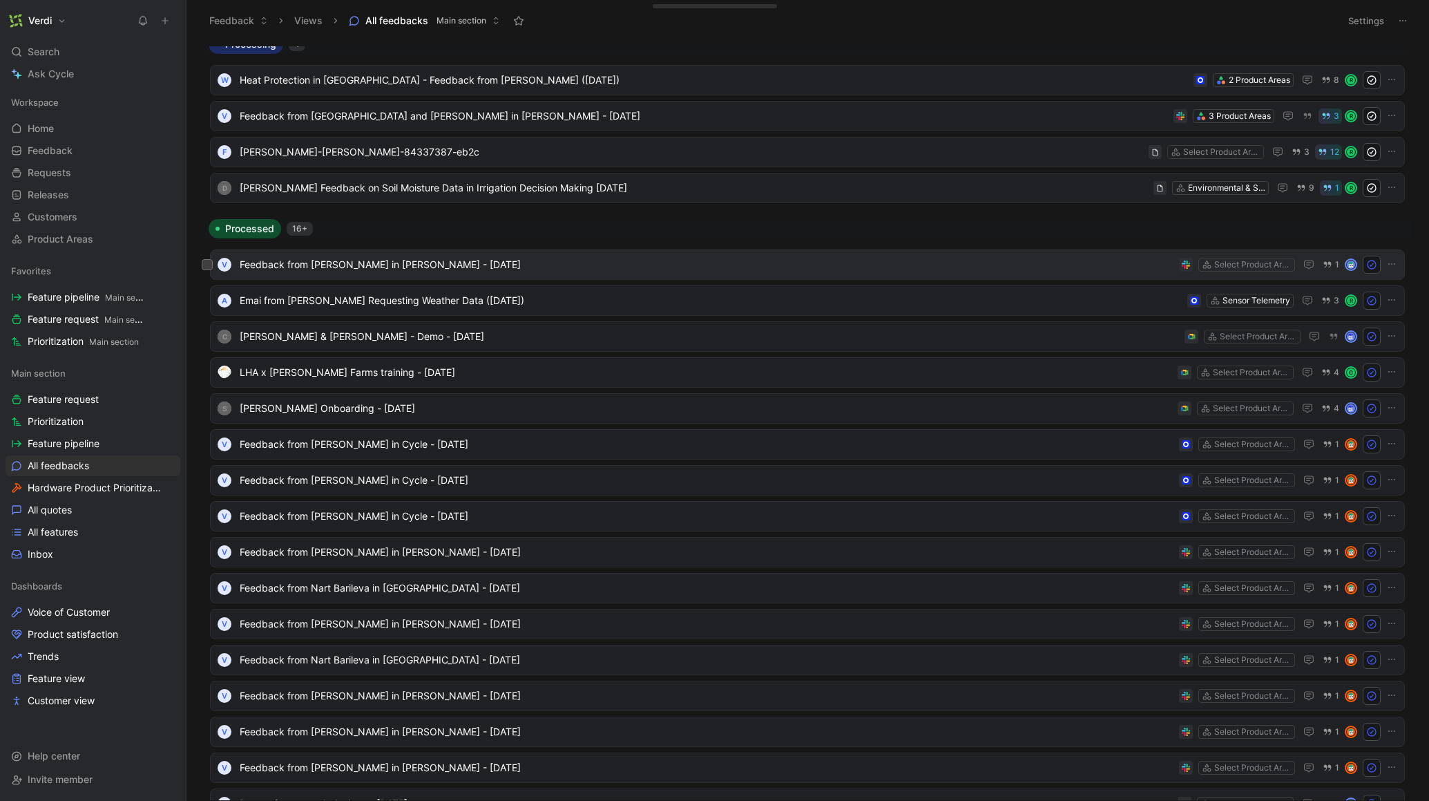
scroll to position [1103, 0]
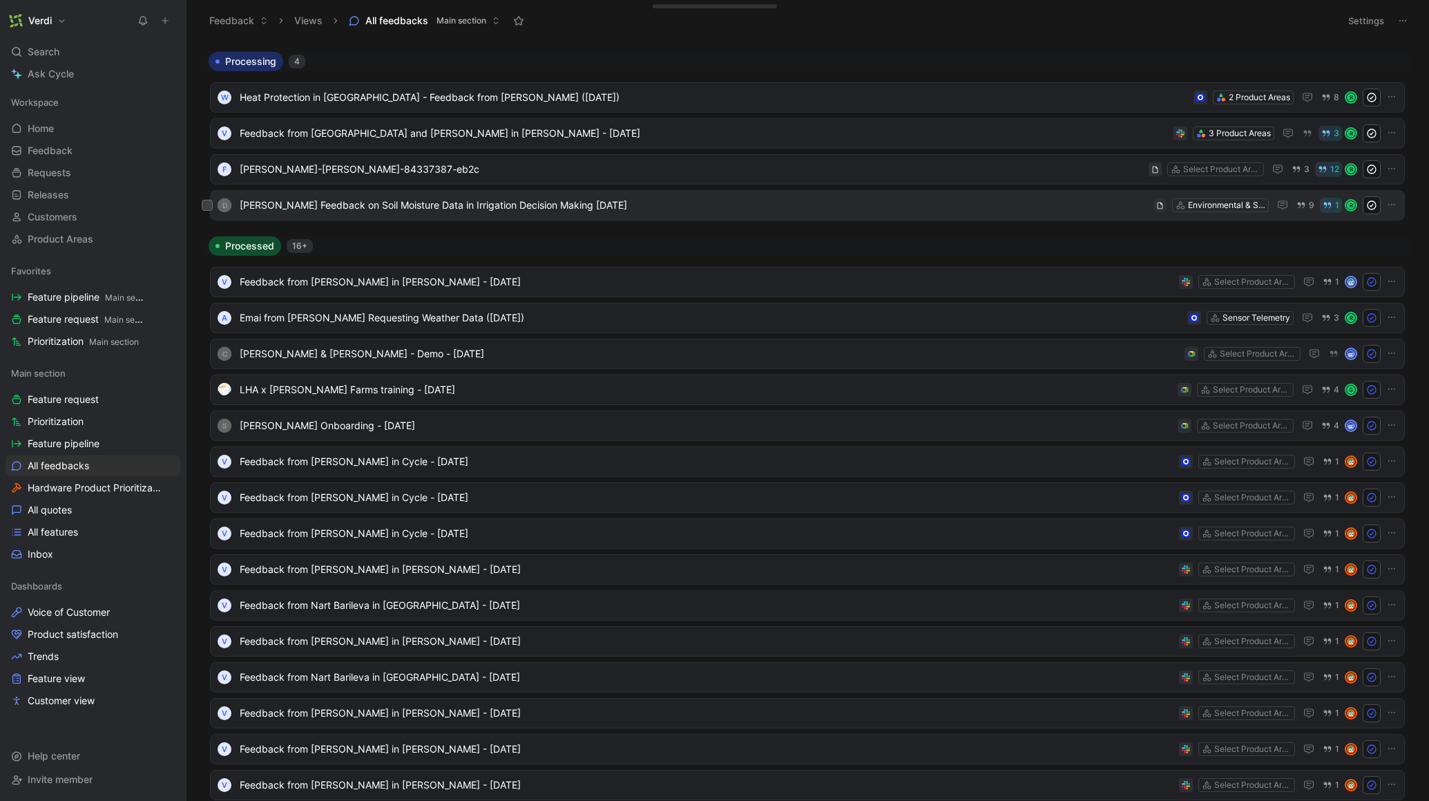
click at [474, 202] on span "Devin Methven Feedback on Soil Moisture Data in Irrigation Decision Making 2024…" at bounding box center [694, 205] width 908 height 17
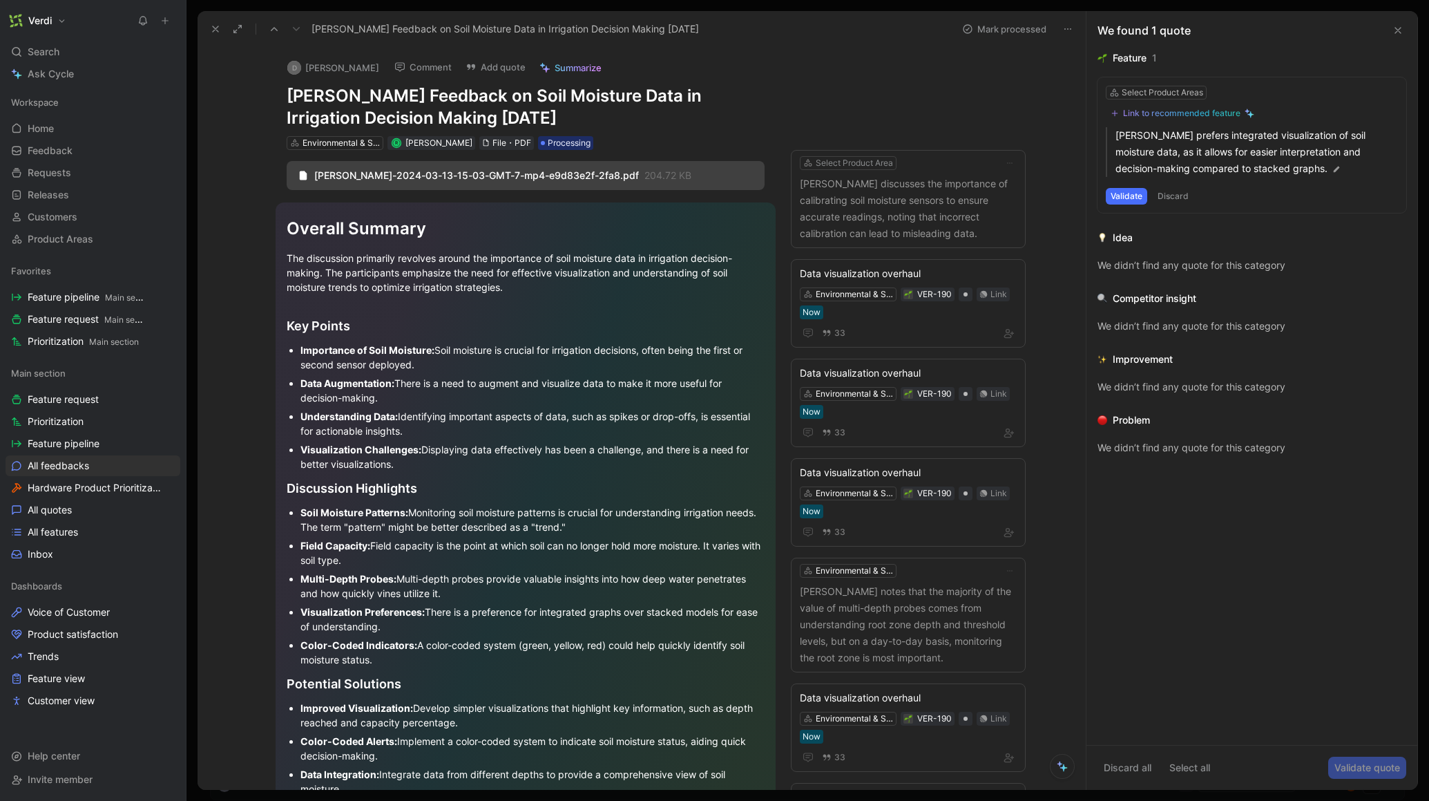
click at [367, 102] on h1 "Devin Methven Feedback on Soil Moisture Data in Irrigation Decision Making 2024…" at bounding box center [526, 107] width 478 height 44
drag, startPoint x: 367, startPoint y: 97, endPoint x: 555, endPoint y: 93, distance: 187.9
click at [555, 93] on h1 "Devin Methven Feedback on Soil Moisture Data in Irrigation Decision Making 2024…" at bounding box center [526, 107] width 478 height 44
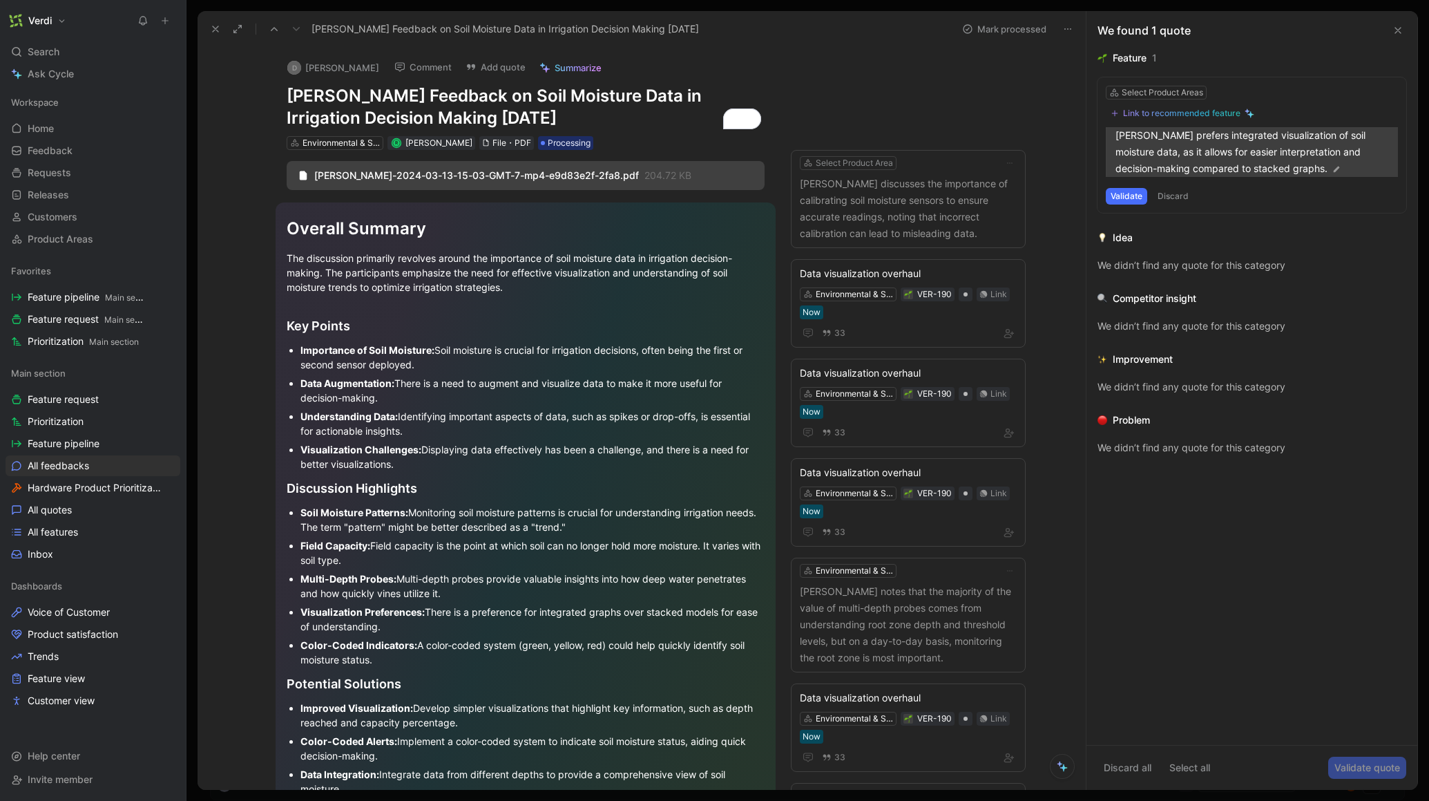
click at [1204, 161] on p "Devin Methven prefers integrated visualization of soil moisture data, as it all…" at bounding box center [1257, 152] width 283 height 50
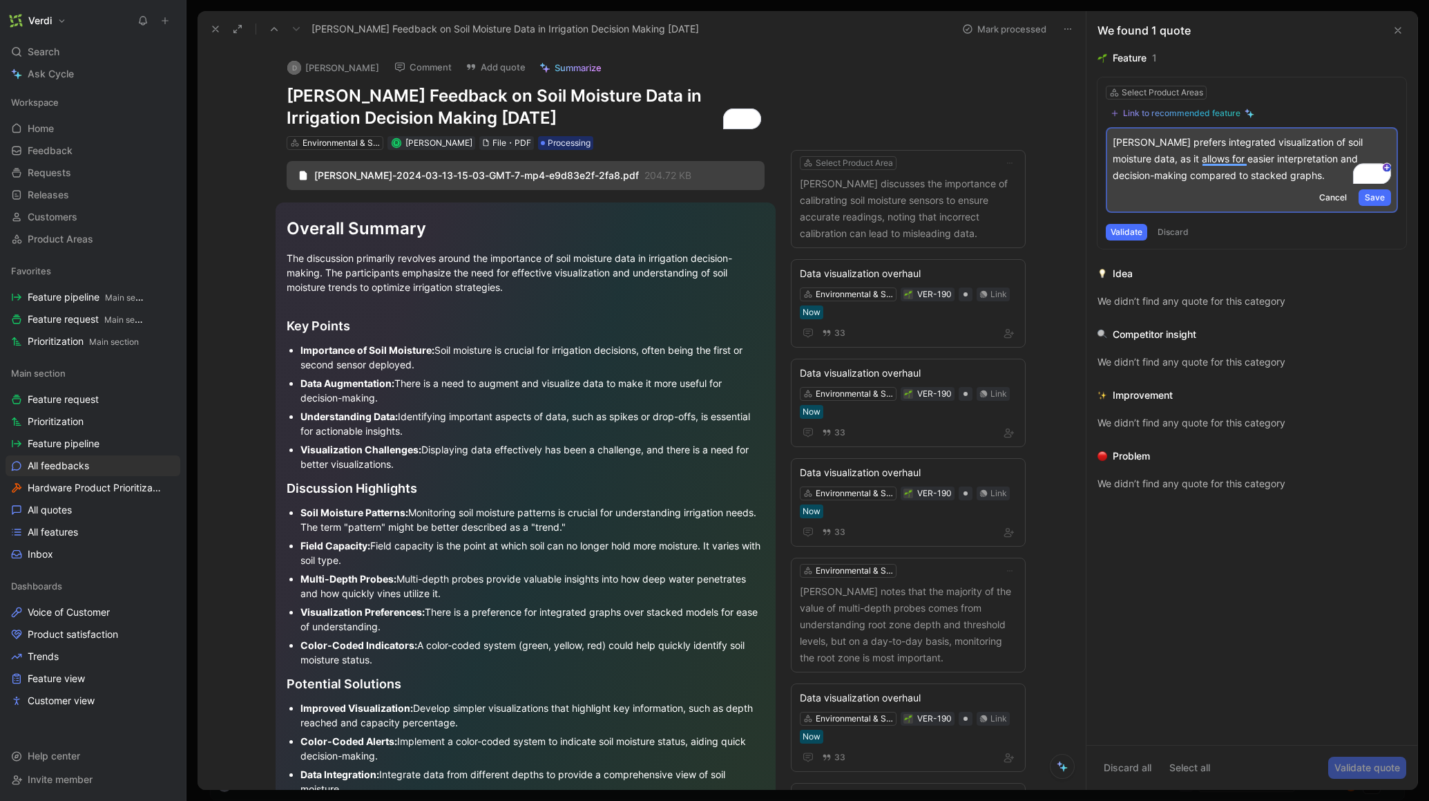
drag, startPoint x: 1328, startPoint y: 194, endPoint x: 1292, endPoint y: 194, distance: 35.2
click at [1328, 194] on span "Cancel" at bounding box center [1333, 198] width 28 height 14
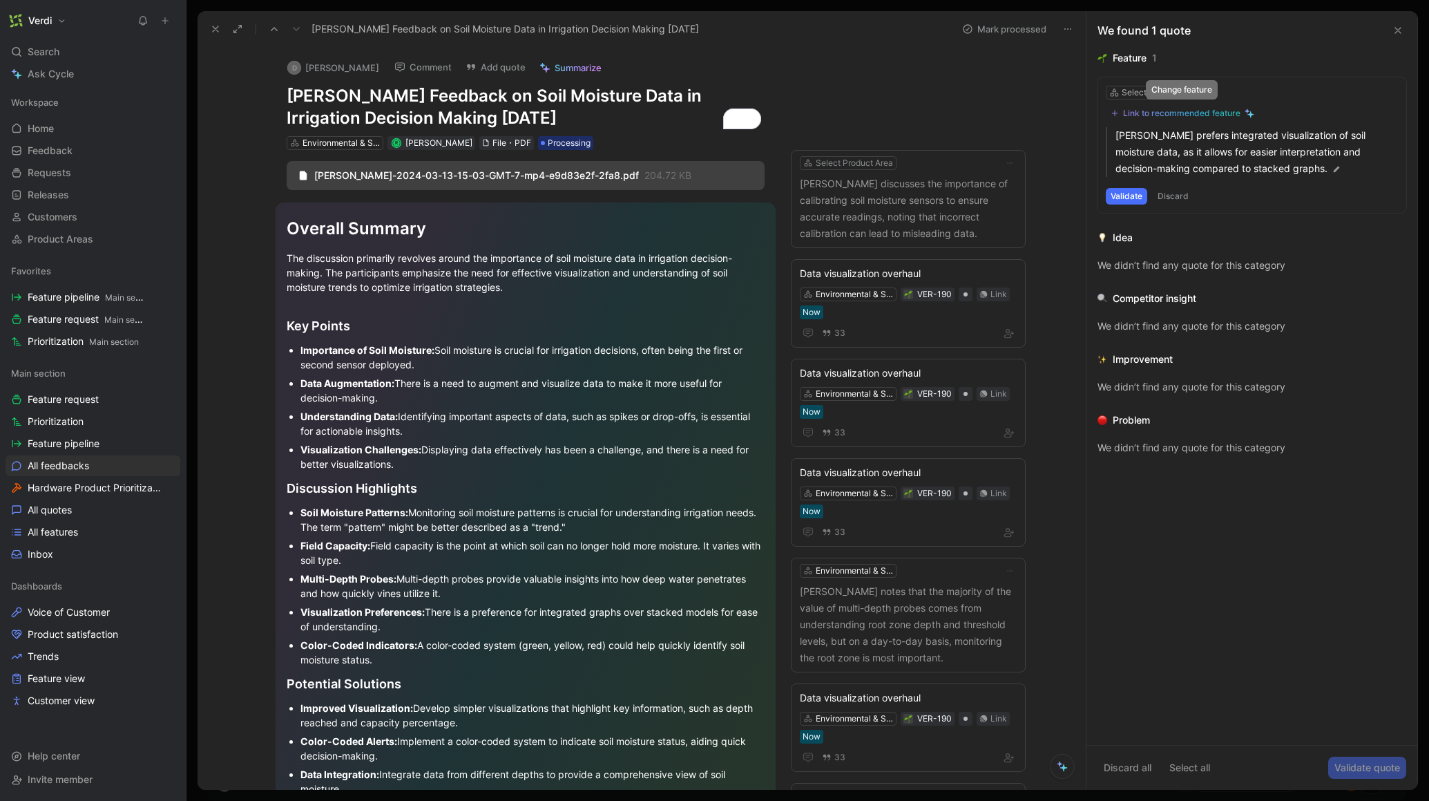
click at [1151, 111] on div "Link to recommended feature" at bounding box center [1181, 113] width 117 height 11
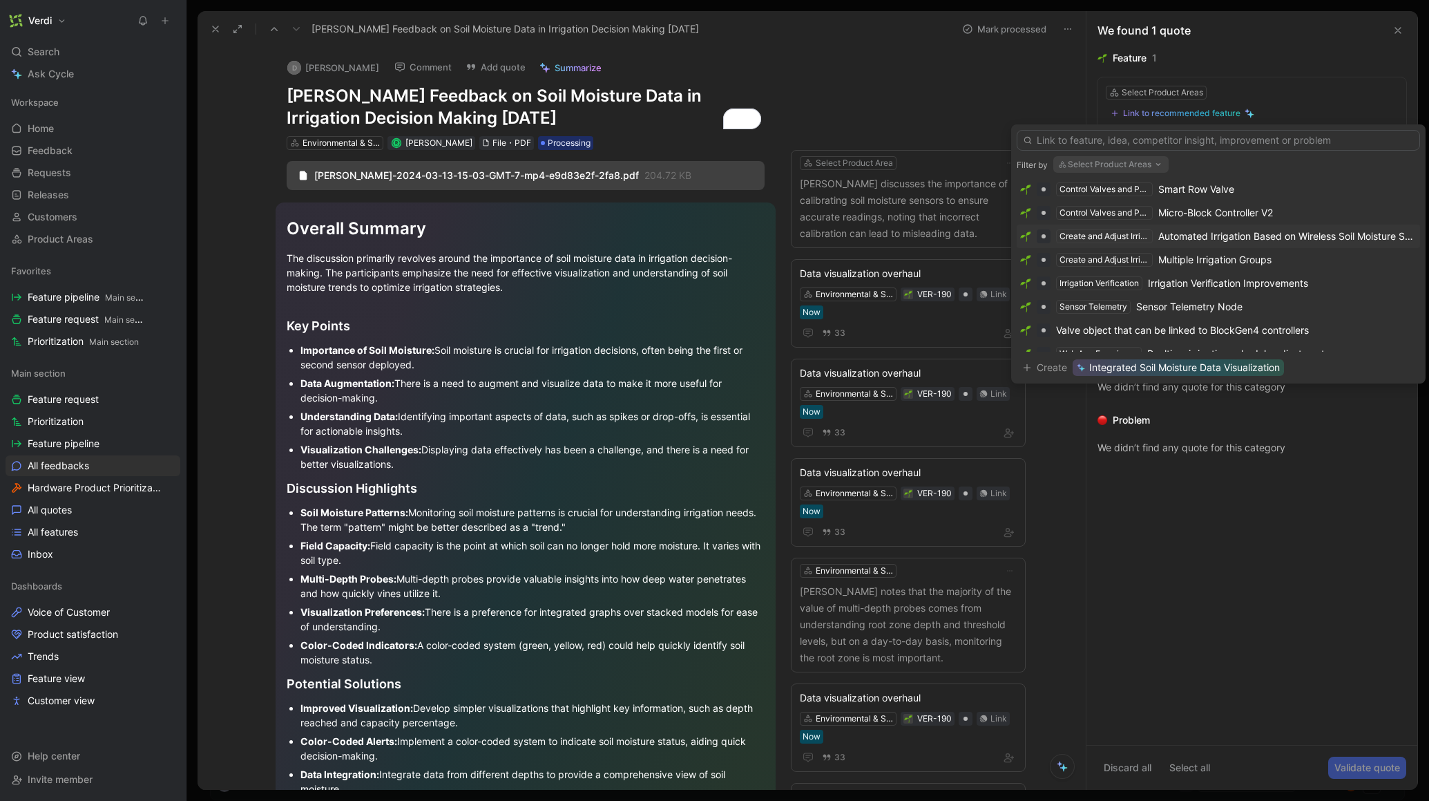
scroll to position [380, 0]
click at [1258, 299] on div "Data visualization overhaul" at bounding box center [1218, 293] width 121 height 17
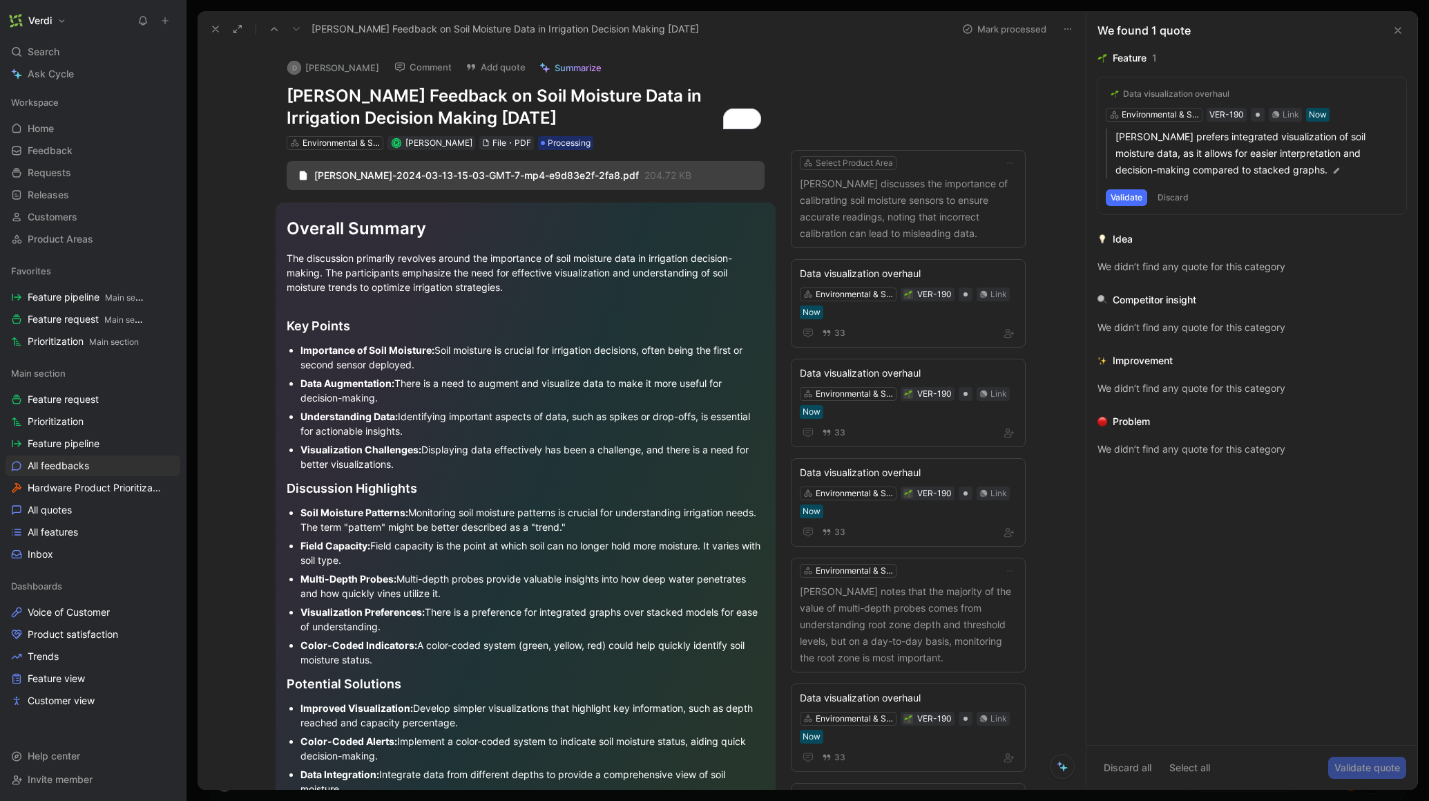
click at [1131, 199] on button "Validate" at bounding box center [1126, 197] width 41 height 17
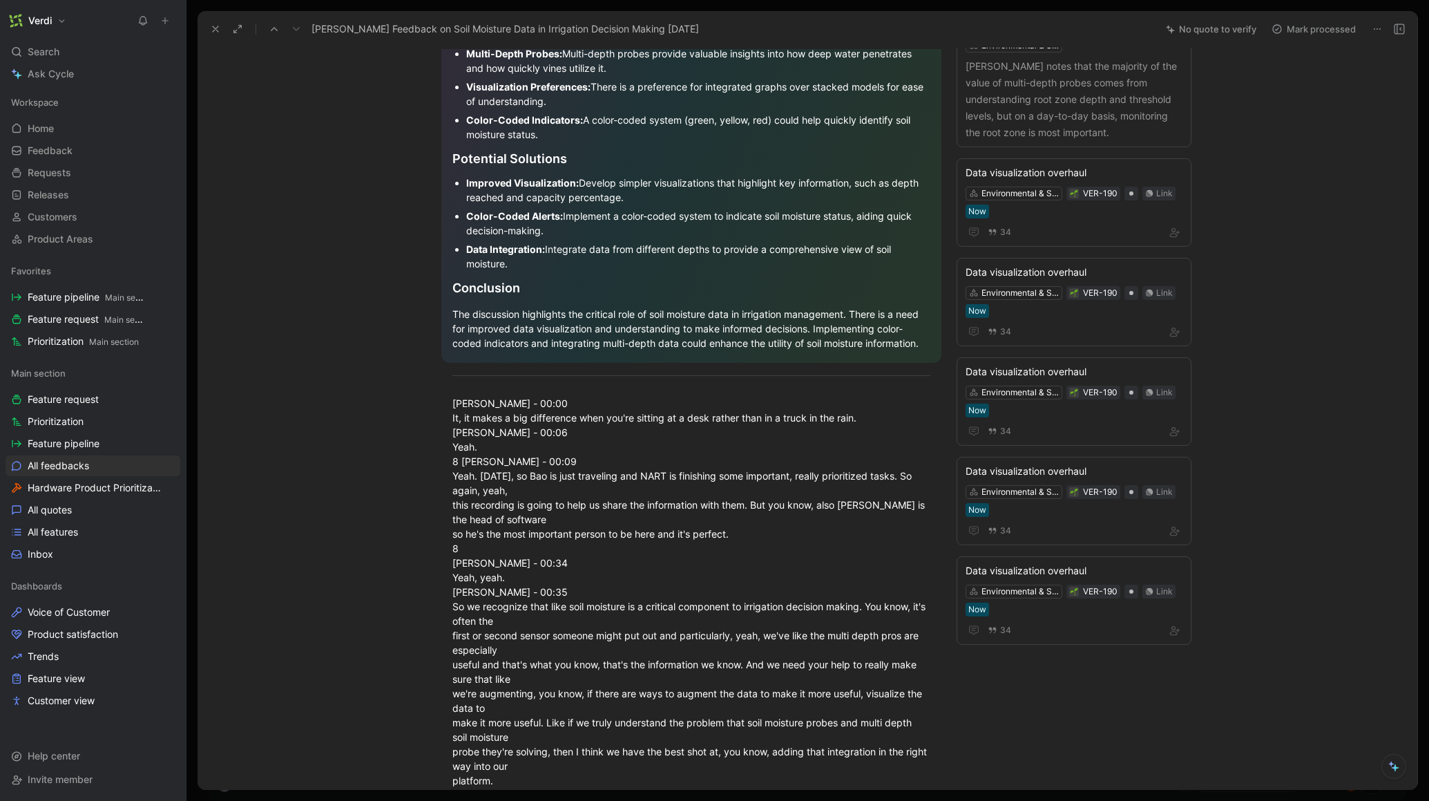
scroll to position [0, 0]
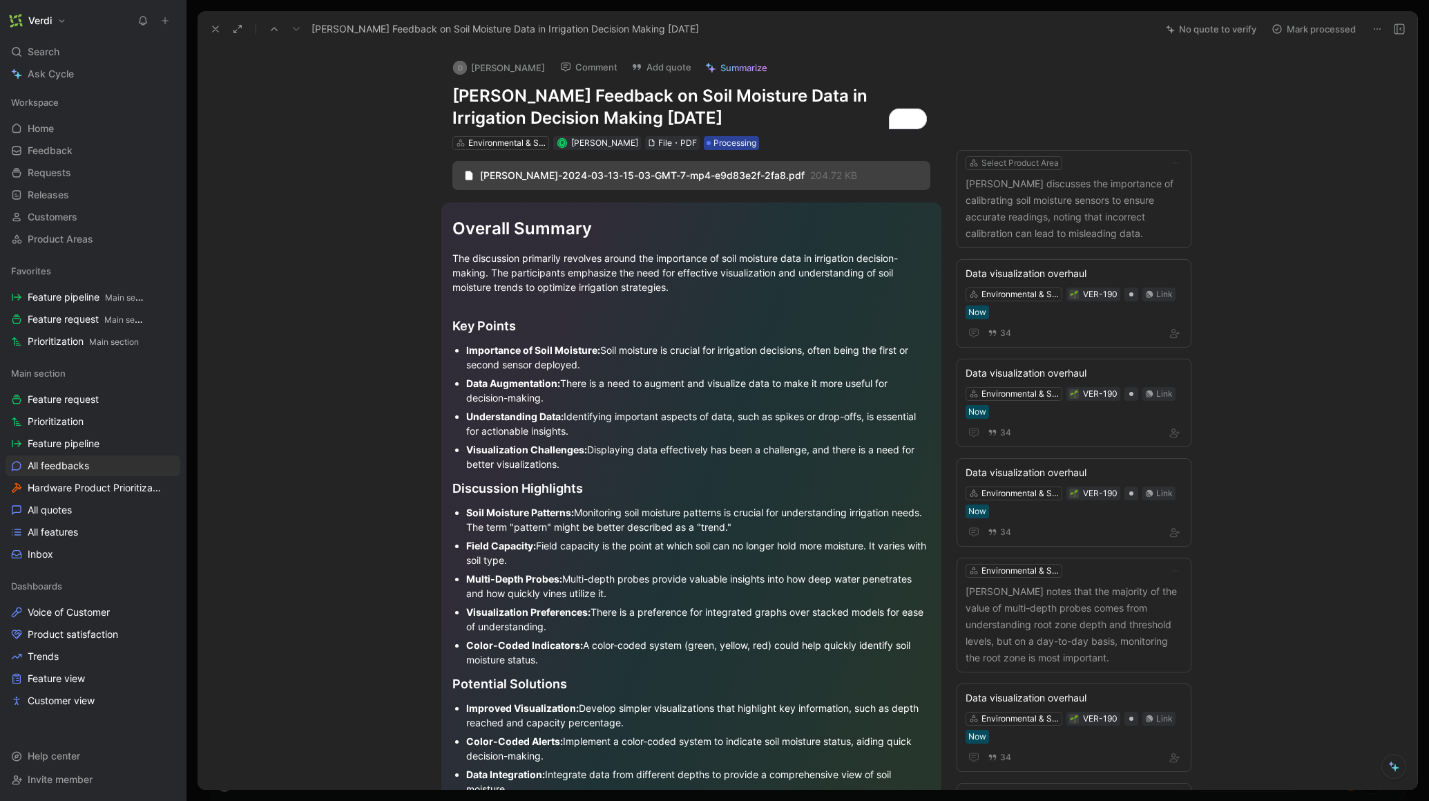
click at [714, 143] on span "Processing" at bounding box center [735, 143] width 43 height 14
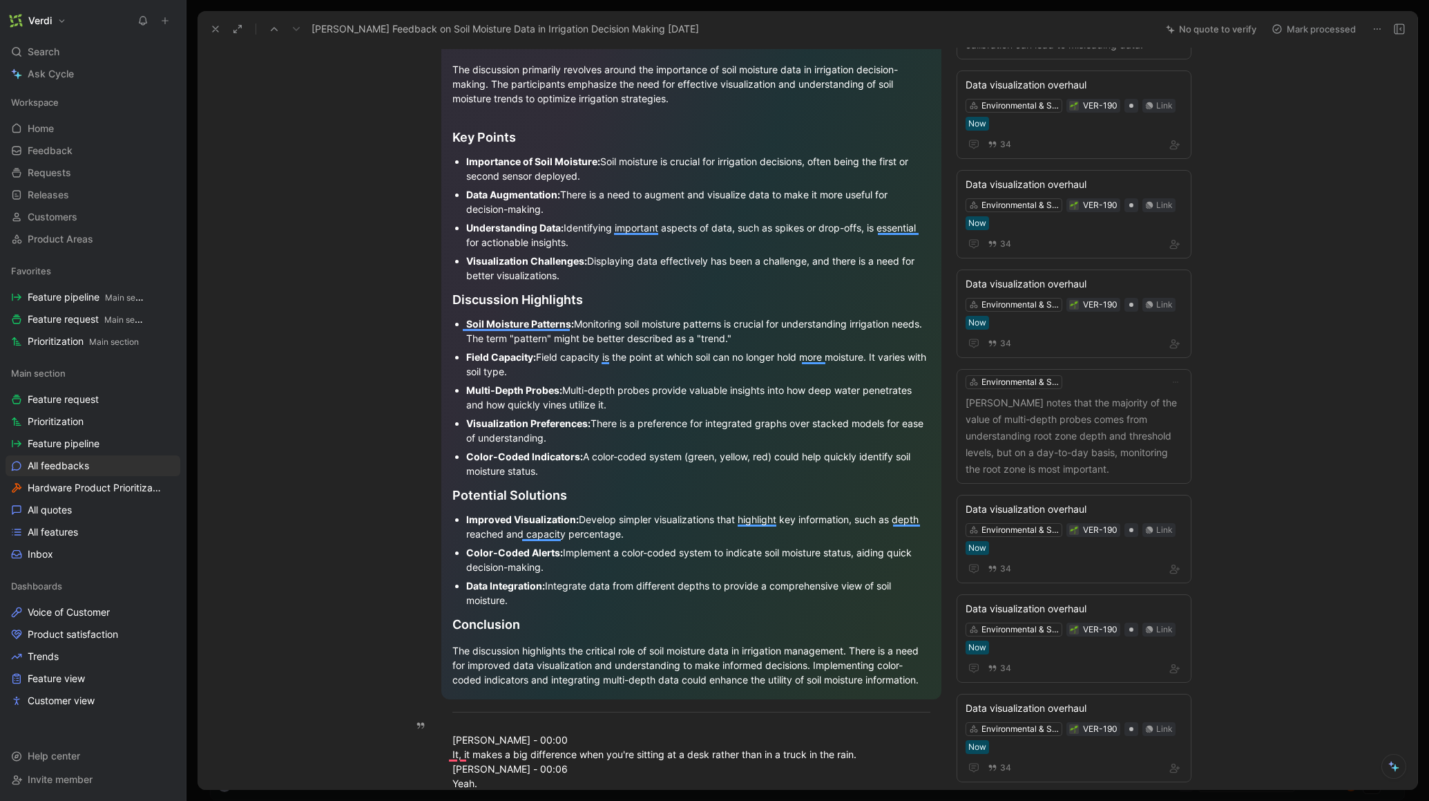
scroll to position [552, 0]
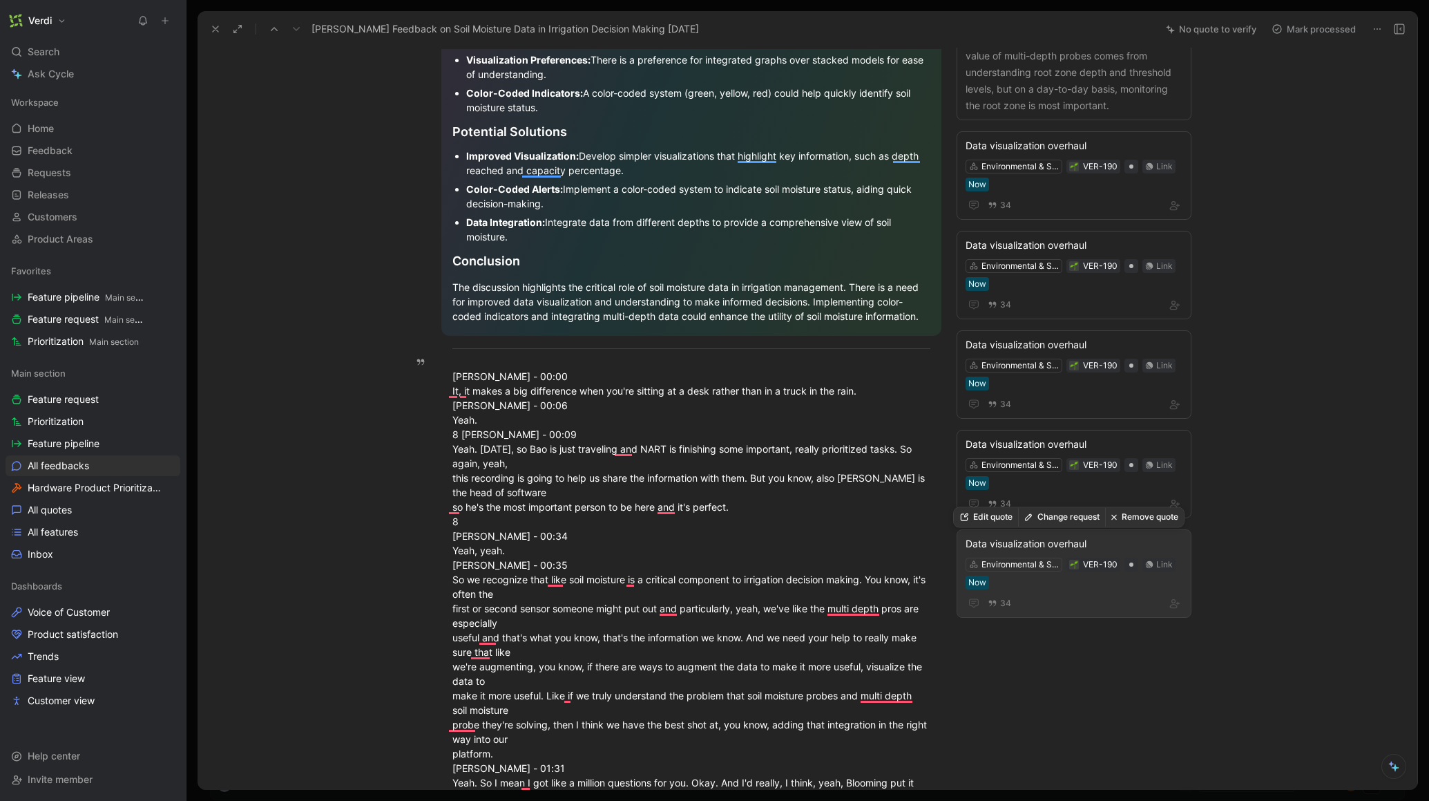
click at [1044, 601] on div "34" at bounding box center [1074, 603] width 217 height 17
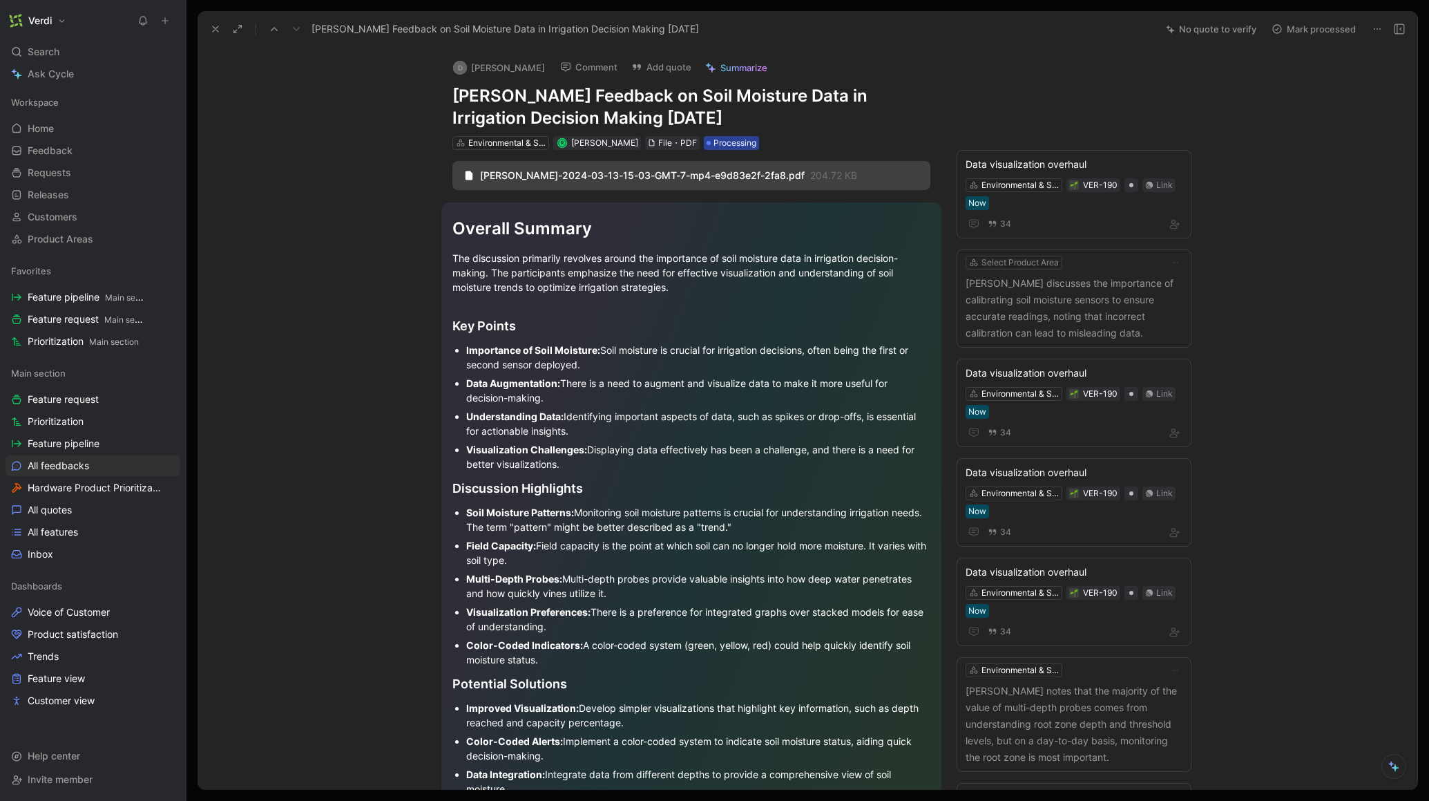
click at [716, 142] on span "Processing" at bounding box center [735, 143] width 43 height 14
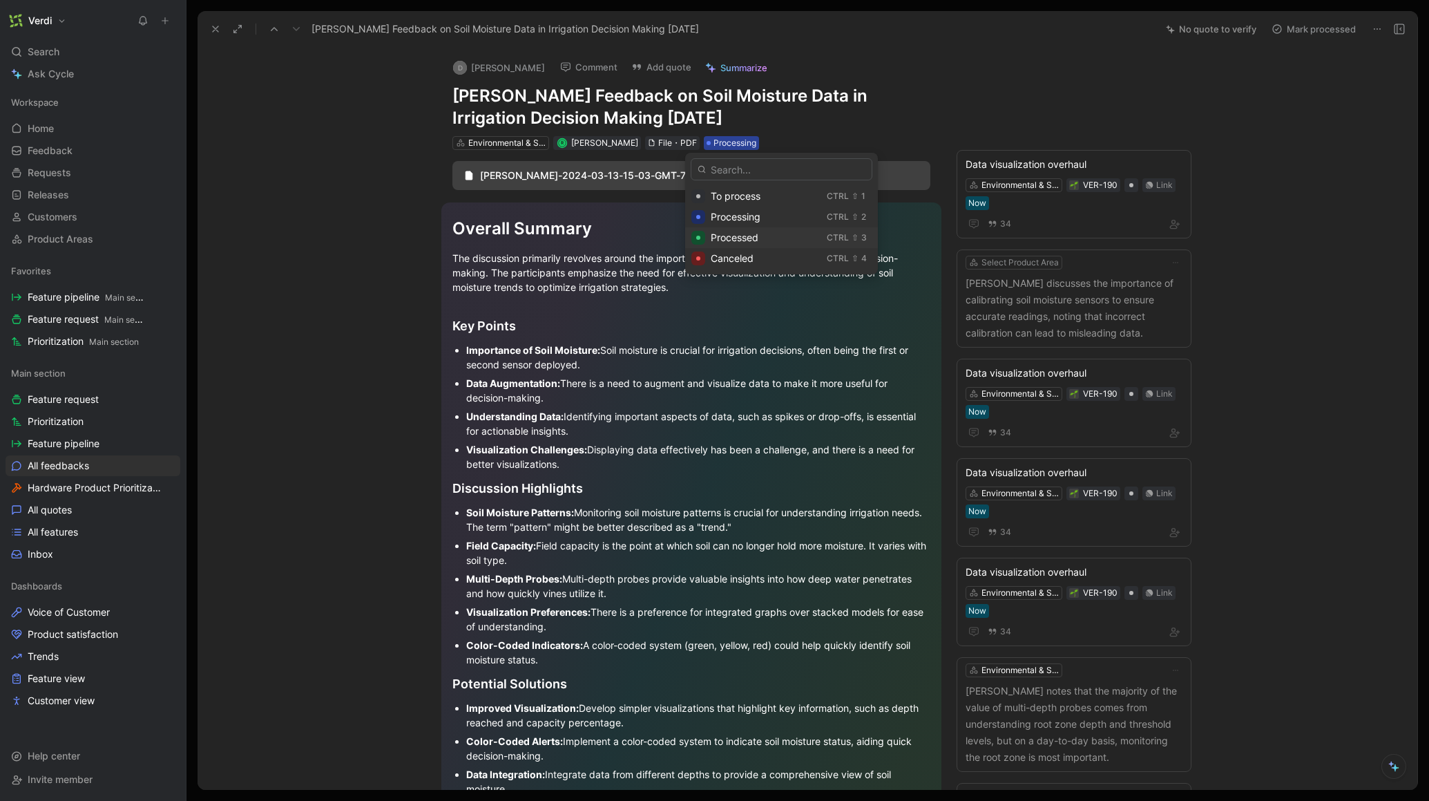
click at [768, 236] on div "Processed" at bounding box center [766, 237] width 111 height 17
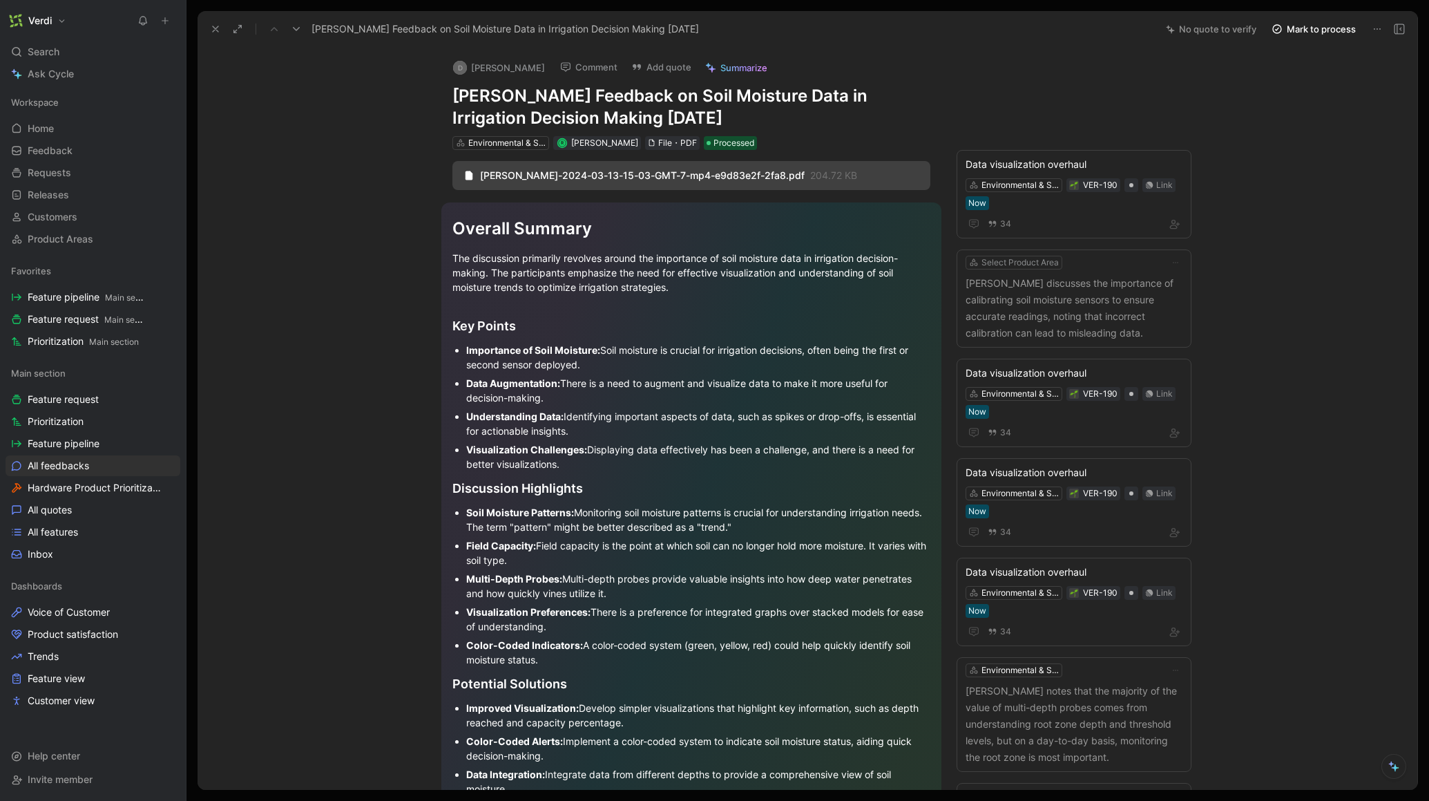
click at [210, 34] on icon at bounding box center [215, 28] width 11 height 11
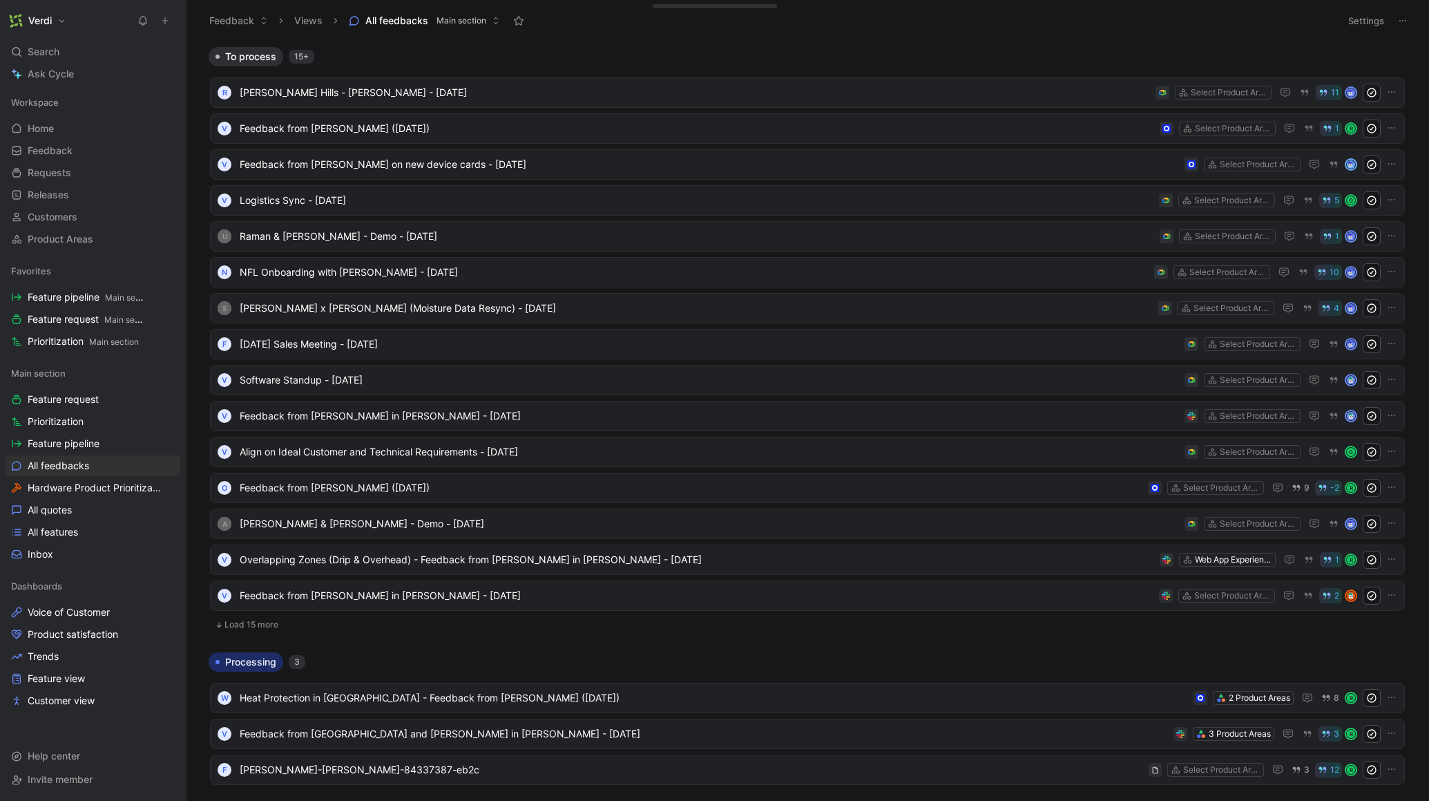
click at [277, 622] on button "Load 15 more" at bounding box center [807, 624] width 1195 height 17
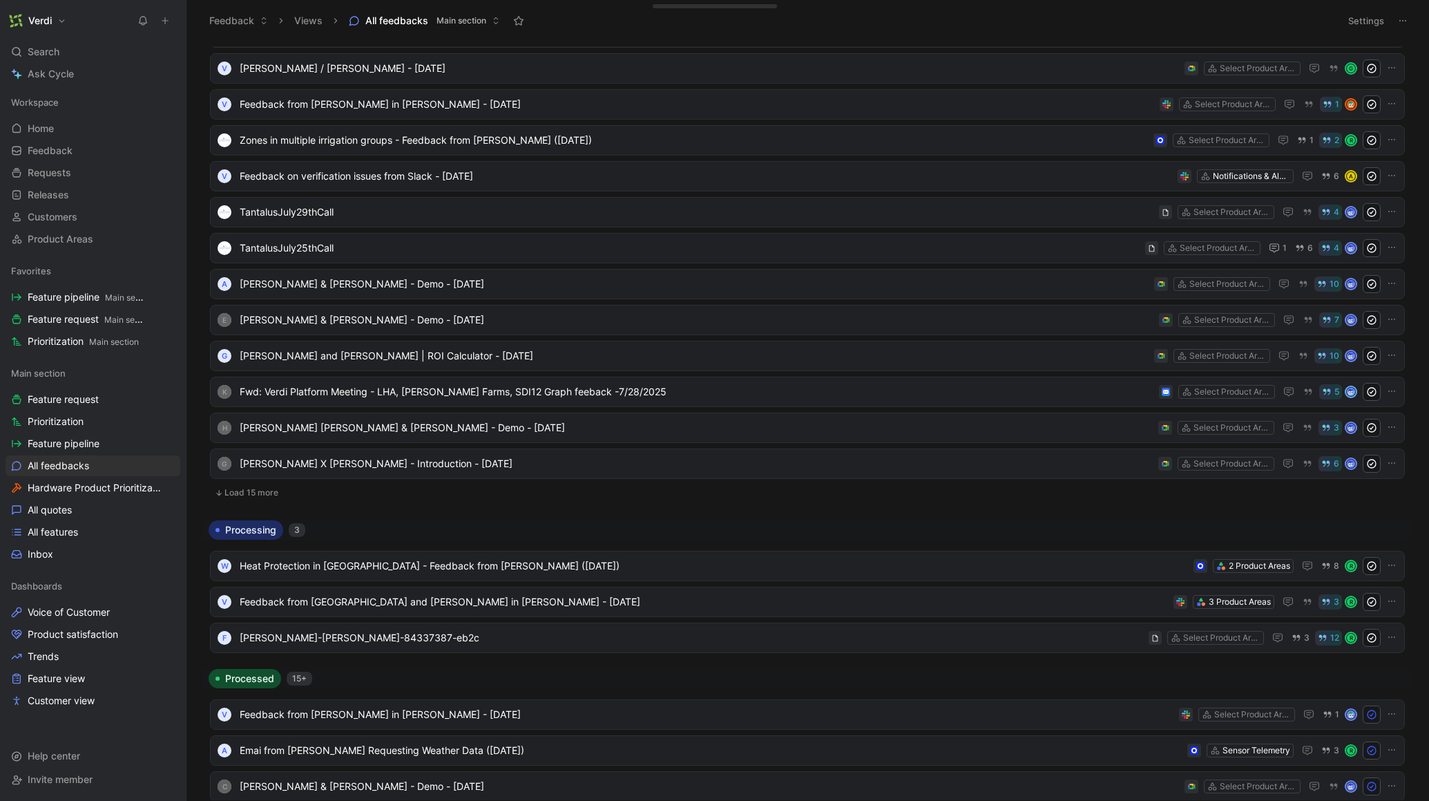
scroll to position [698, 0]
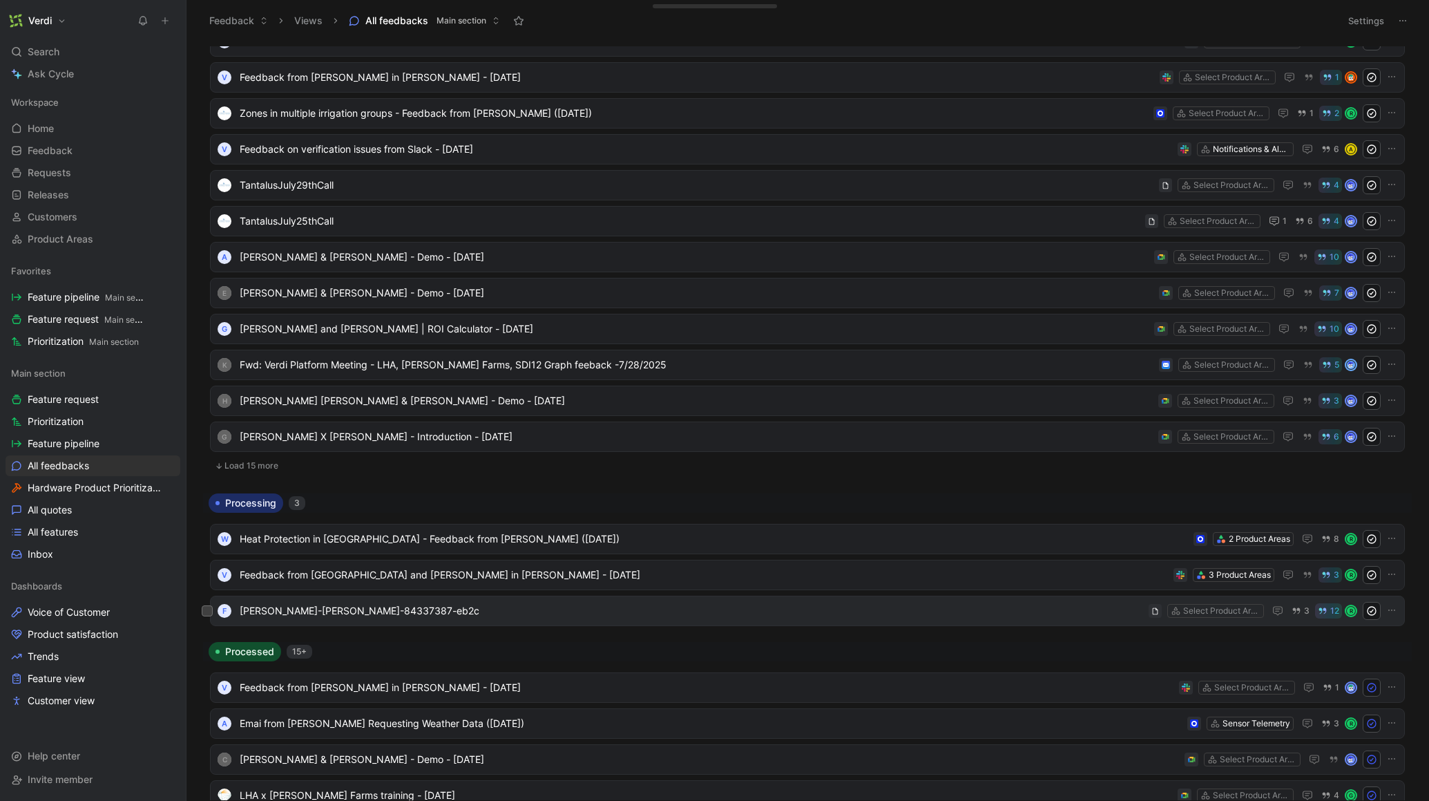
click at [522, 609] on span "Lucas-Frind-x-Eugene-Verdi-84337387-eb2c" at bounding box center [692, 610] width 904 height 17
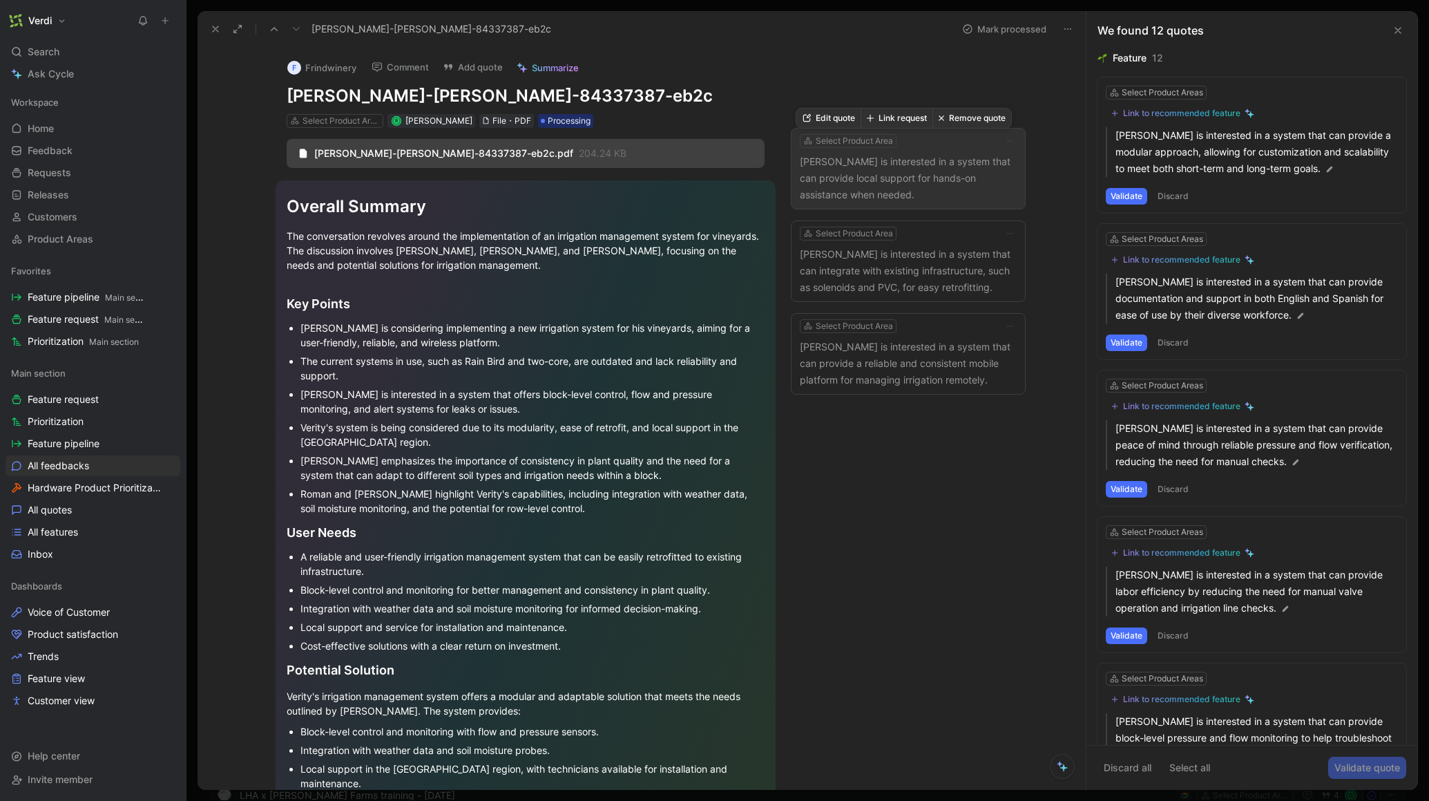
click at [955, 190] on p "Lucas Johnson is interested in a system that can provide local support for hand…" at bounding box center [908, 178] width 217 height 50
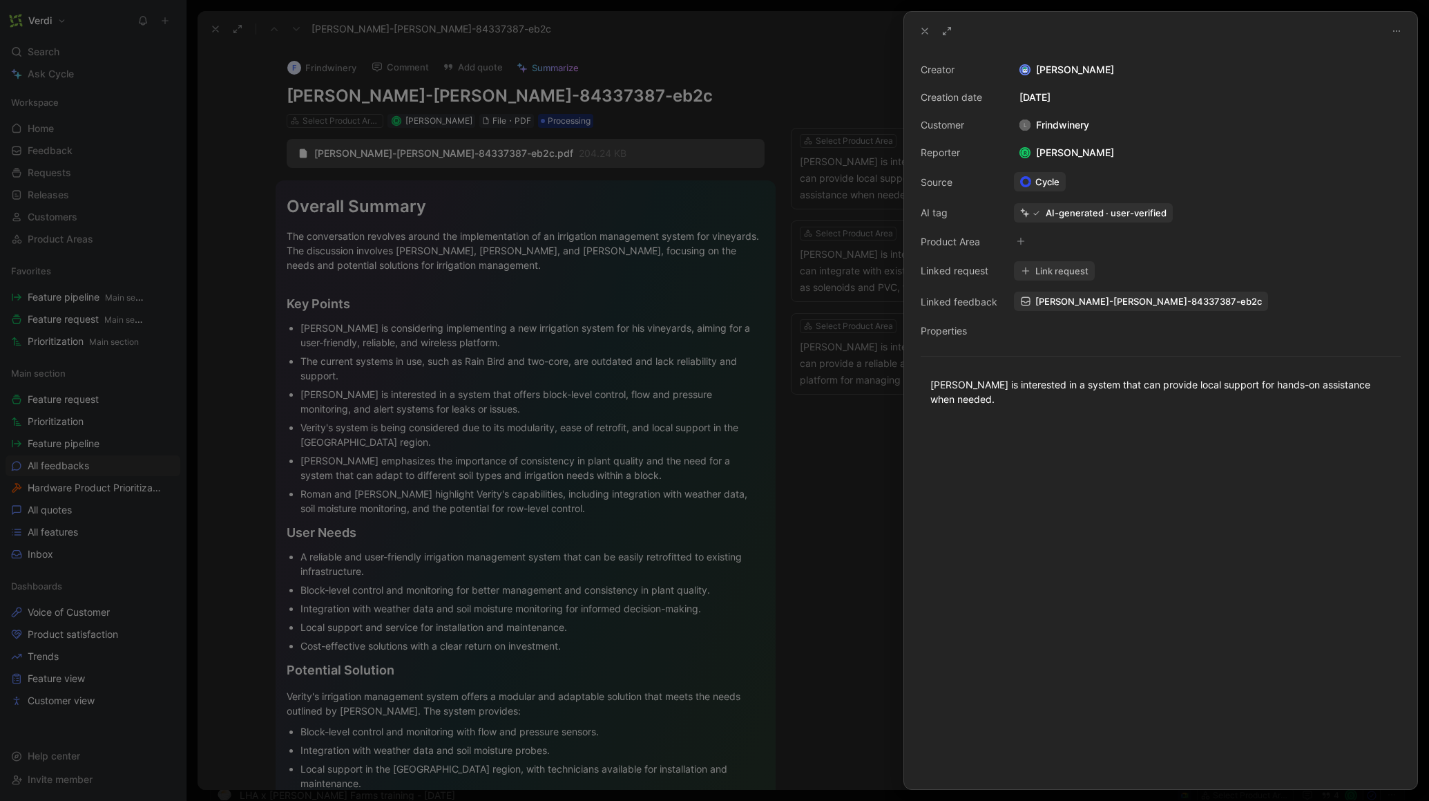
click at [842, 73] on div at bounding box center [714, 400] width 1429 height 801
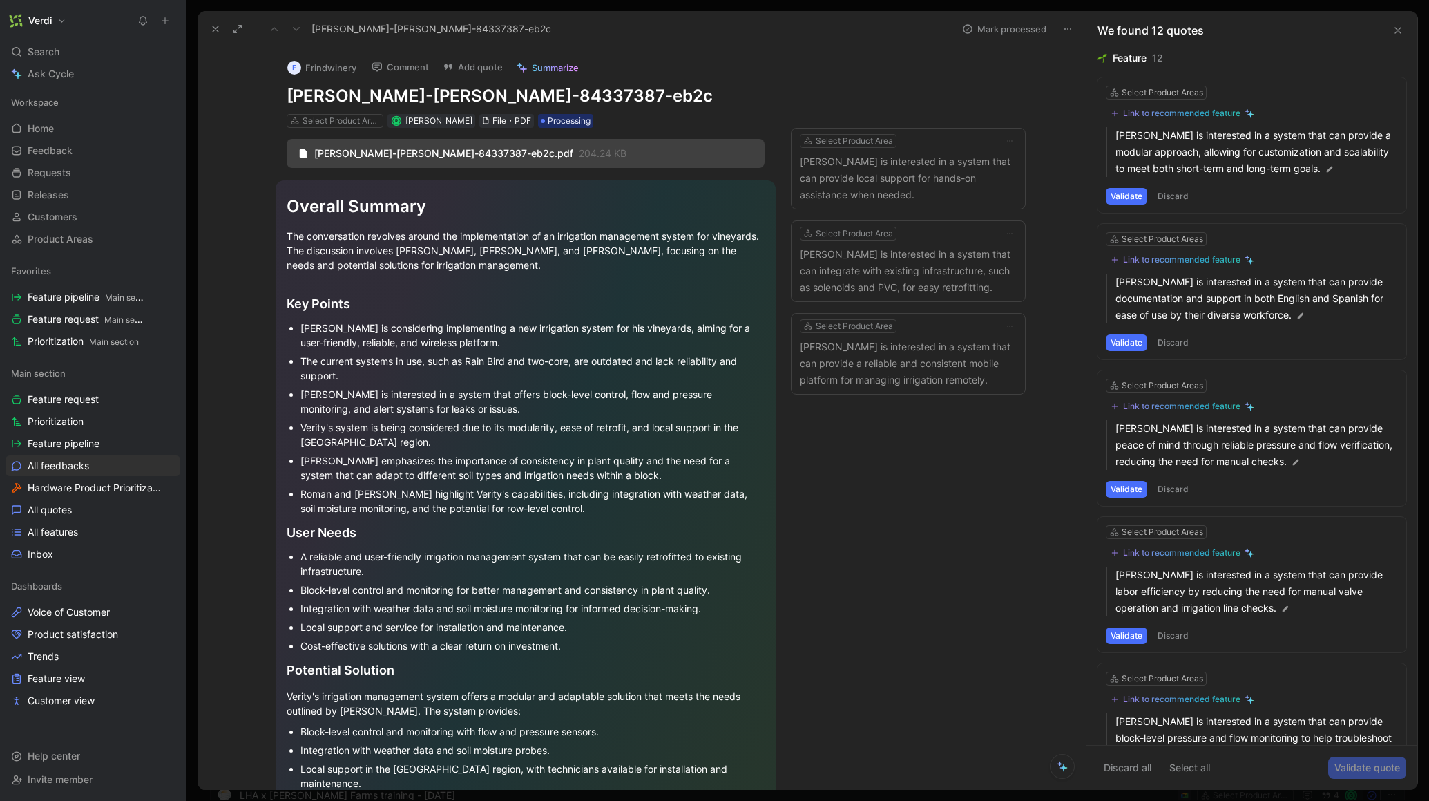
click at [1180, 196] on button "Discard" at bounding box center [1173, 196] width 41 height 17
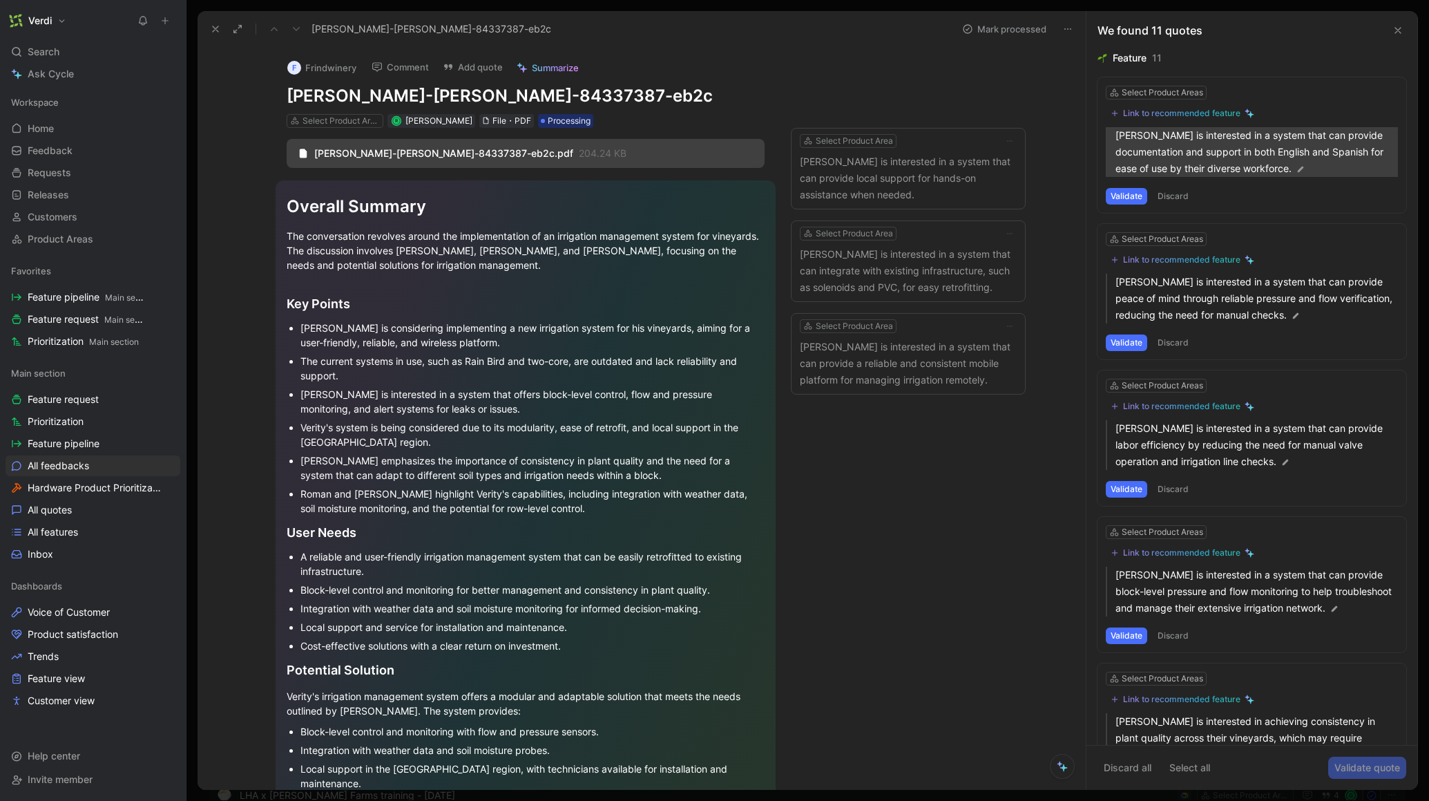
click at [1300, 164] on img at bounding box center [1301, 169] width 10 height 10
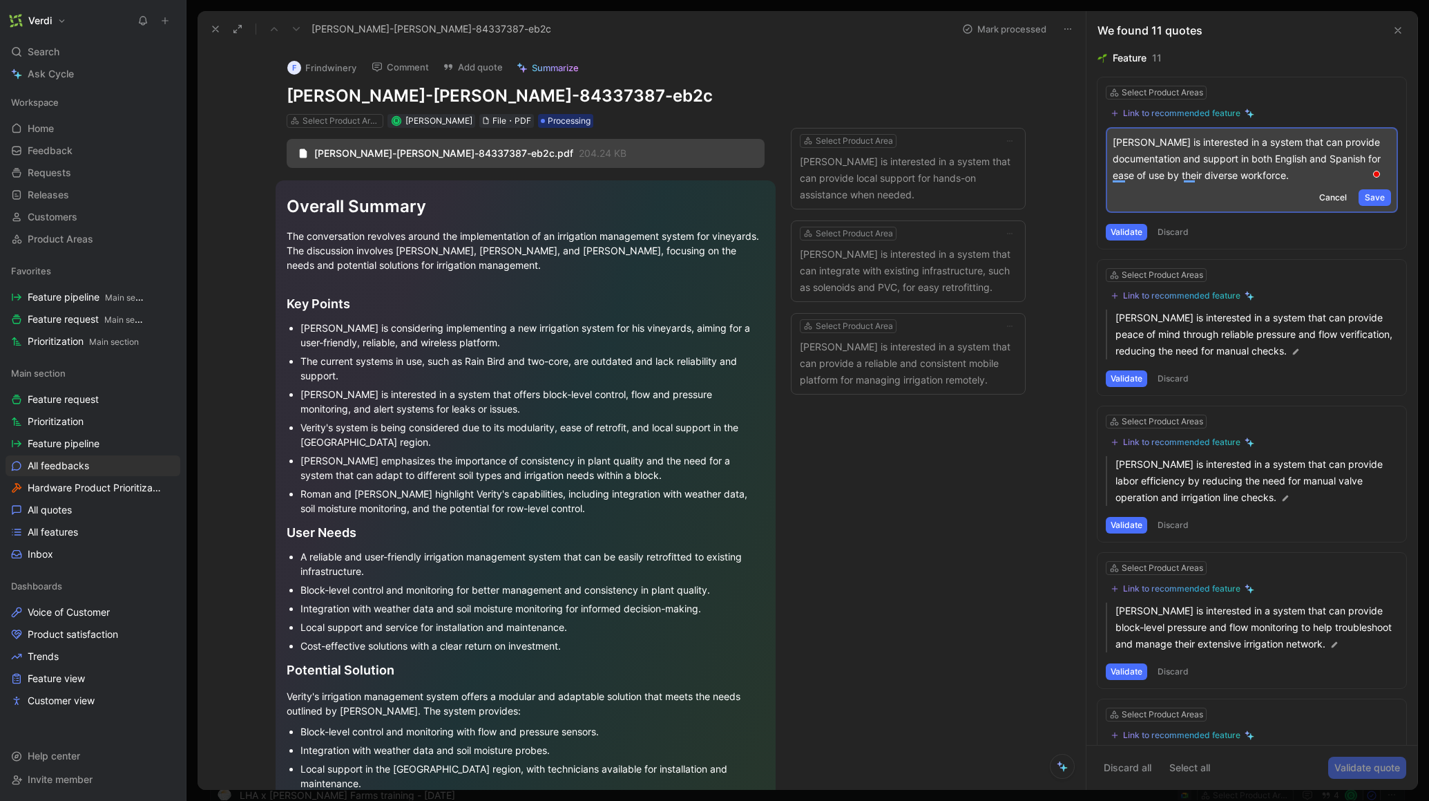
click at [1169, 164] on p "Lucas Johnson is interested in a system that can provide documentation and supp…" at bounding box center [1252, 159] width 278 height 50
click at [1379, 200] on button "Save" at bounding box center [1375, 197] width 32 height 17
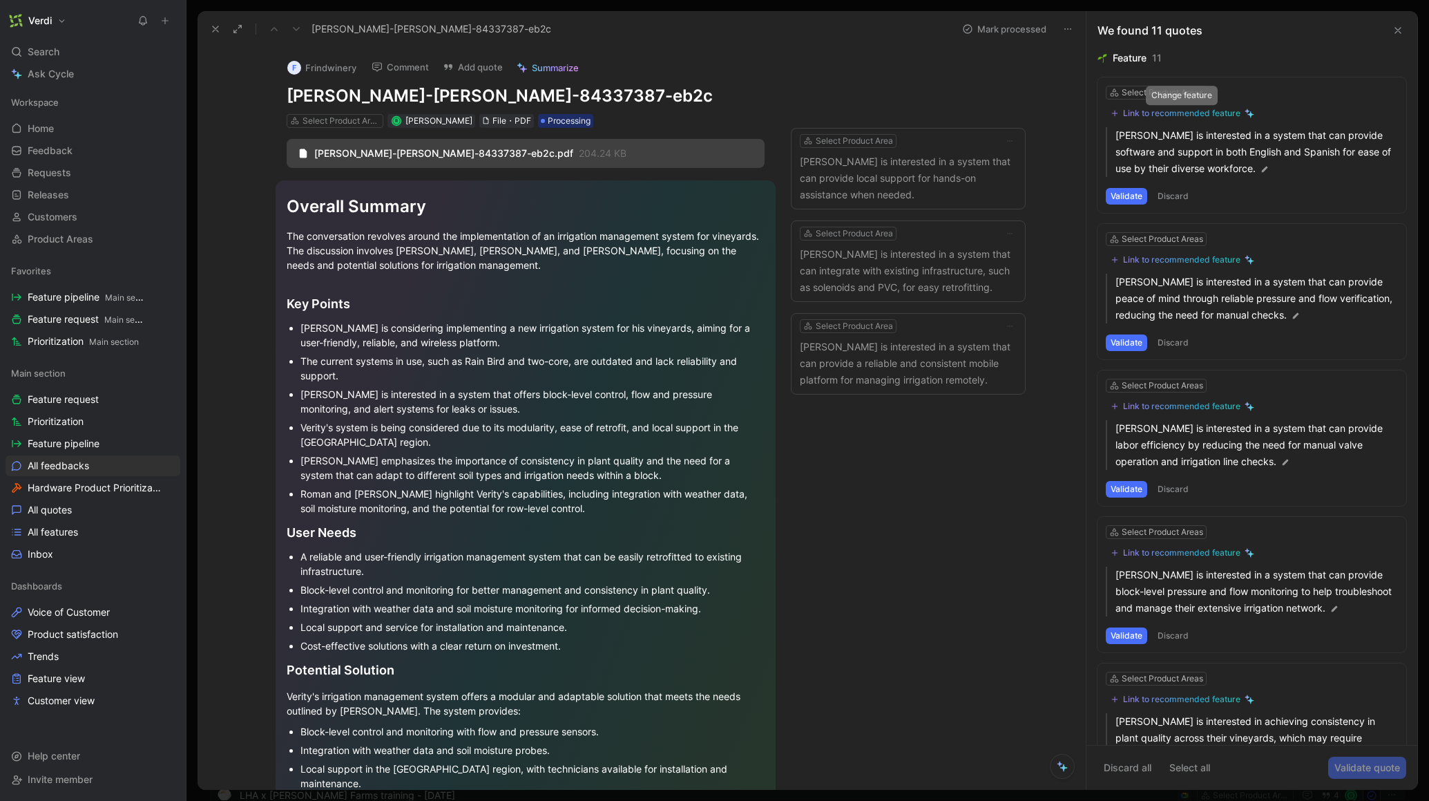
click at [1178, 108] on div "Link to recommended feature" at bounding box center [1181, 113] width 117 height 11
click at [1168, 116] on div "Link to recommended feature" at bounding box center [1181, 113] width 117 height 11
click at [1152, 106] on button "Link to recommended feature" at bounding box center [1182, 113] width 153 height 17
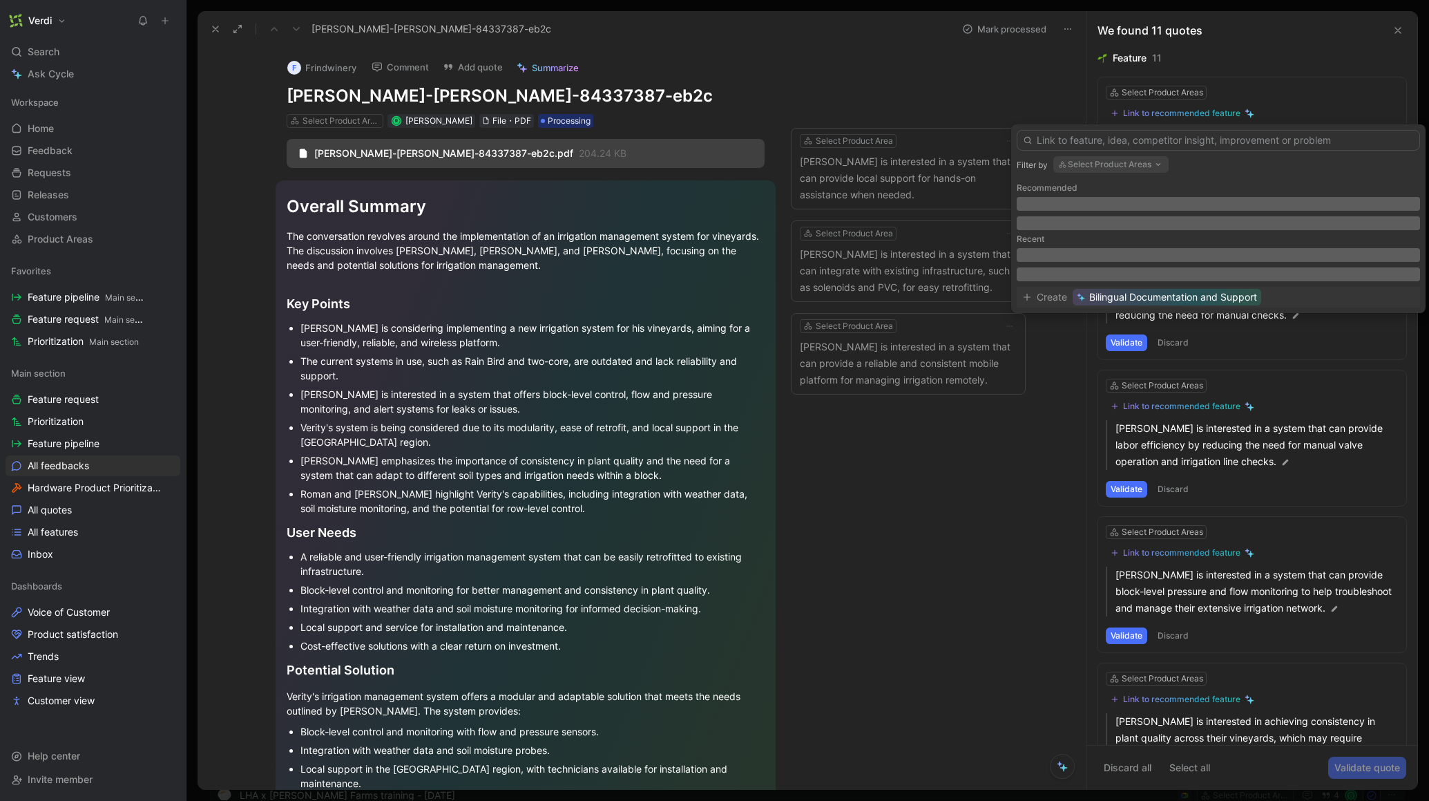
drag, startPoint x: 1076, startPoint y: 100, endPoint x: 1117, endPoint y: 79, distance: 46.7
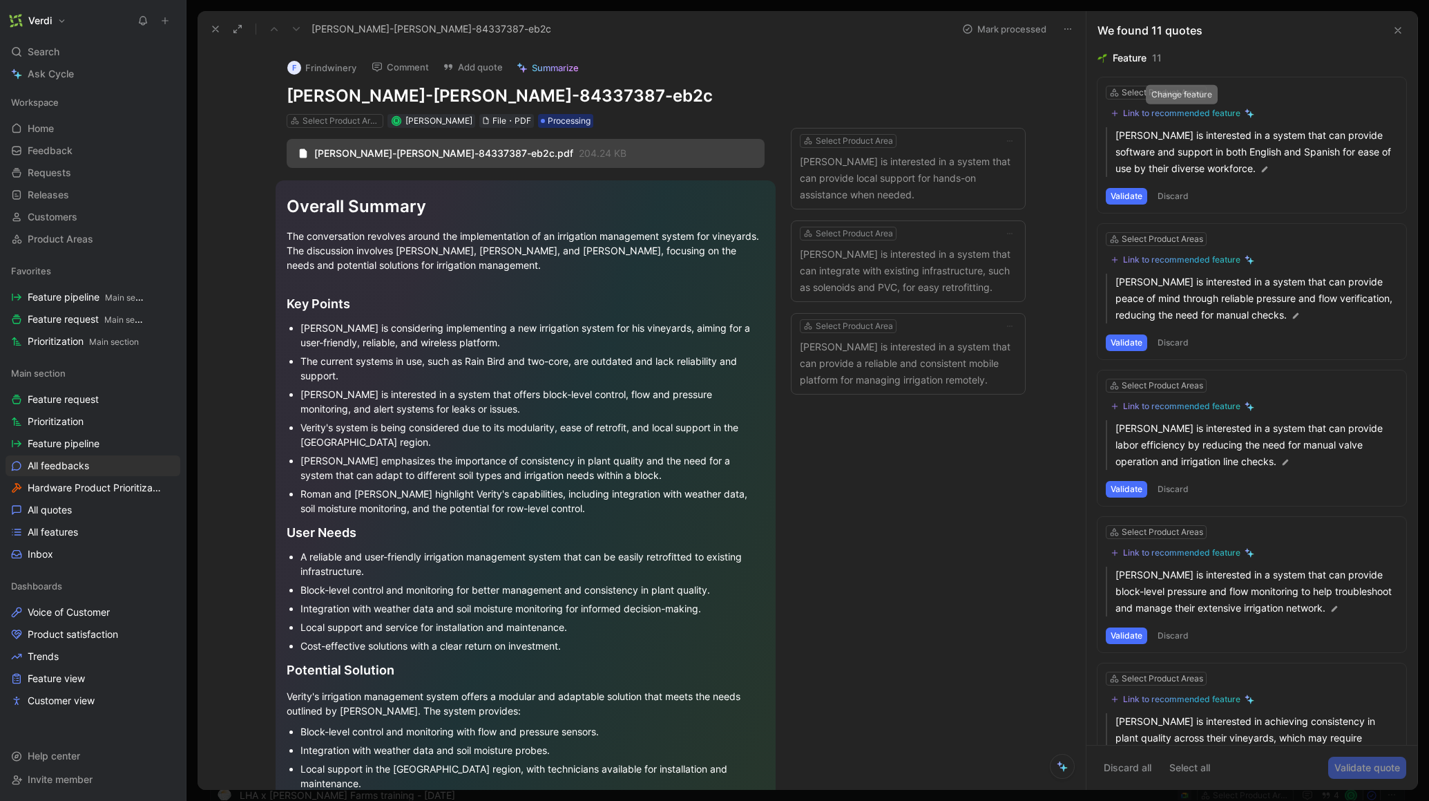
click at [1187, 117] on div "Link to recommended feature" at bounding box center [1181, 113] width 117 height 11
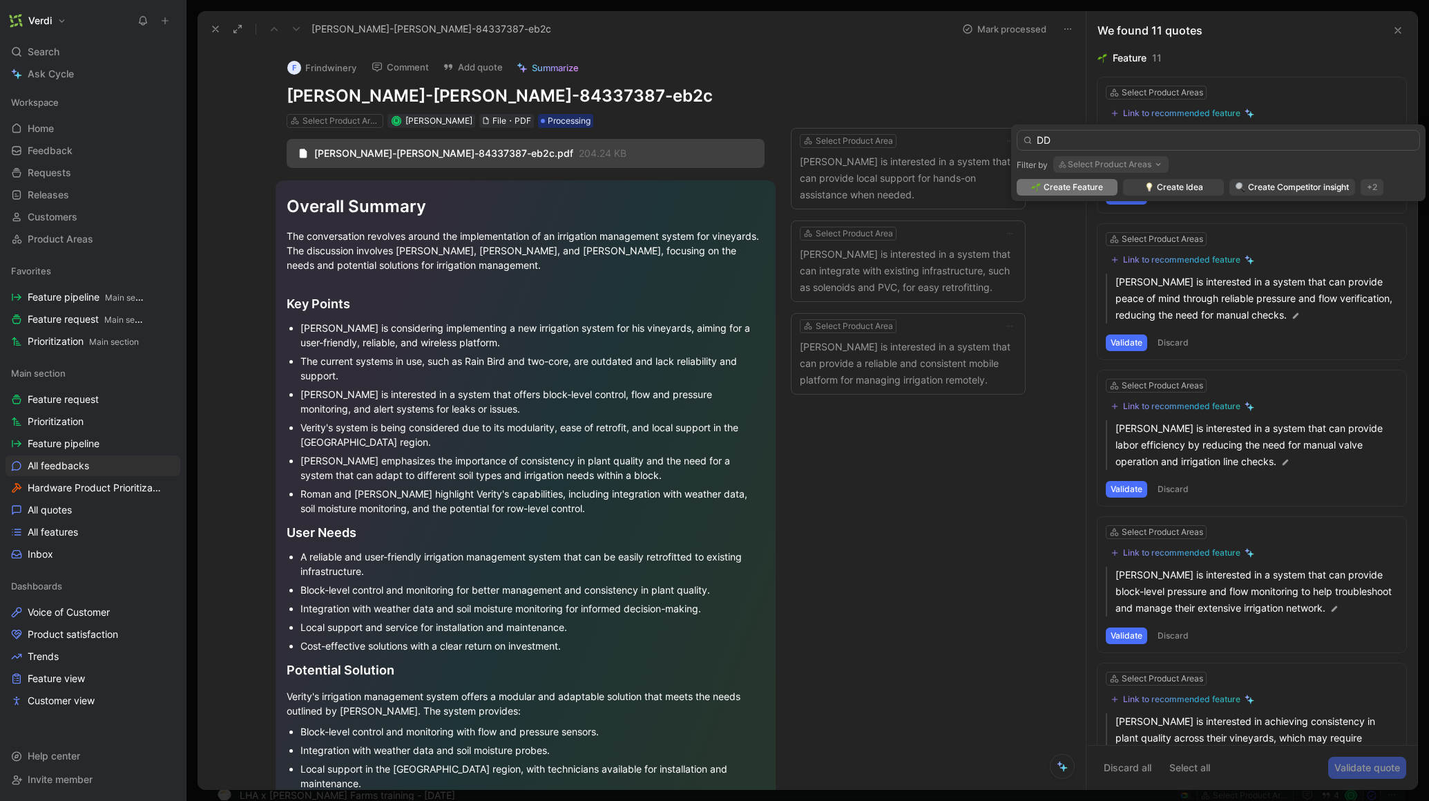
type input "D"
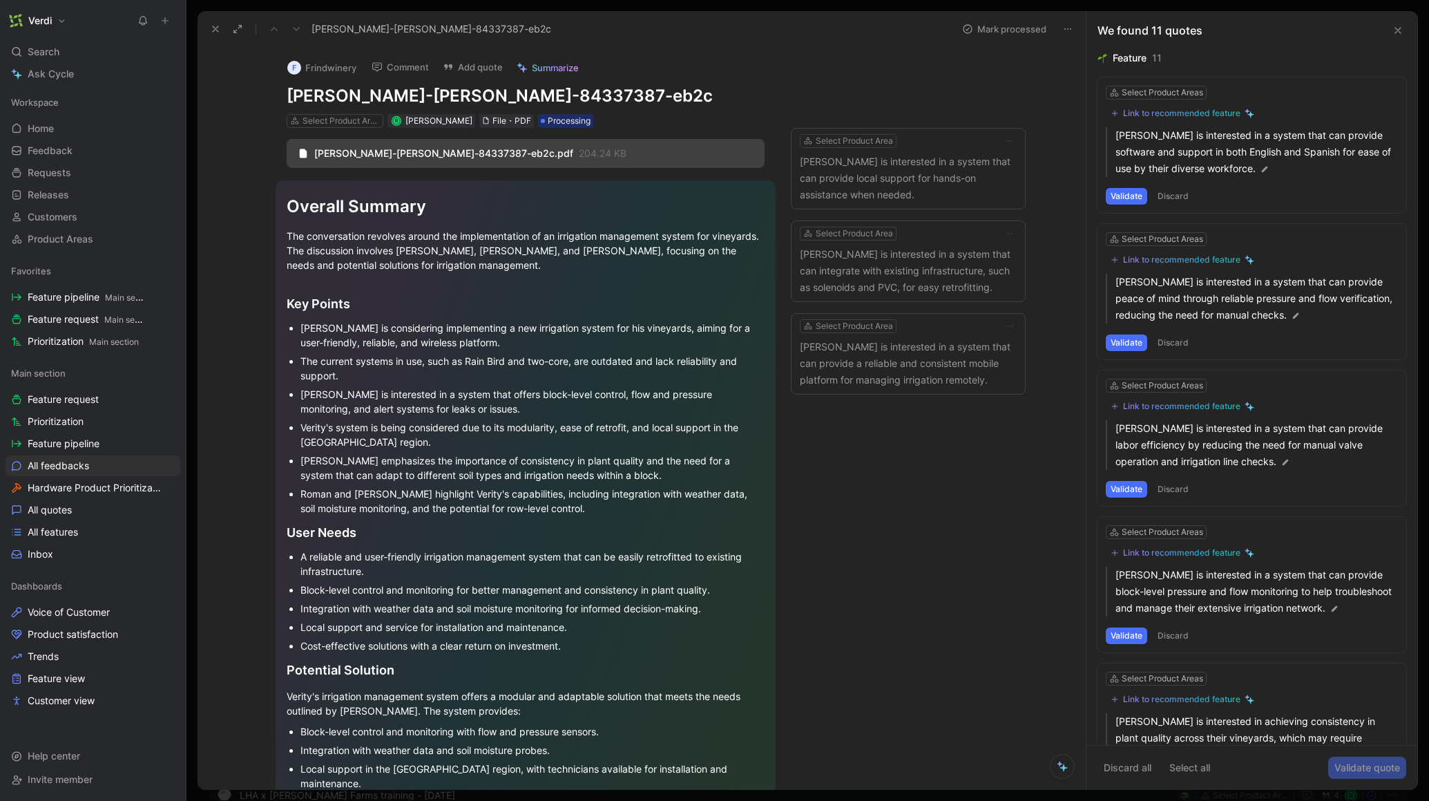
click at [1174, 188] on button "Discard" at bounding box center [1173, 196] width 41 height 17
click at [1169, 108] on div "Link to recommended feature" at bounding box center [1181, 113] width 117 height 11
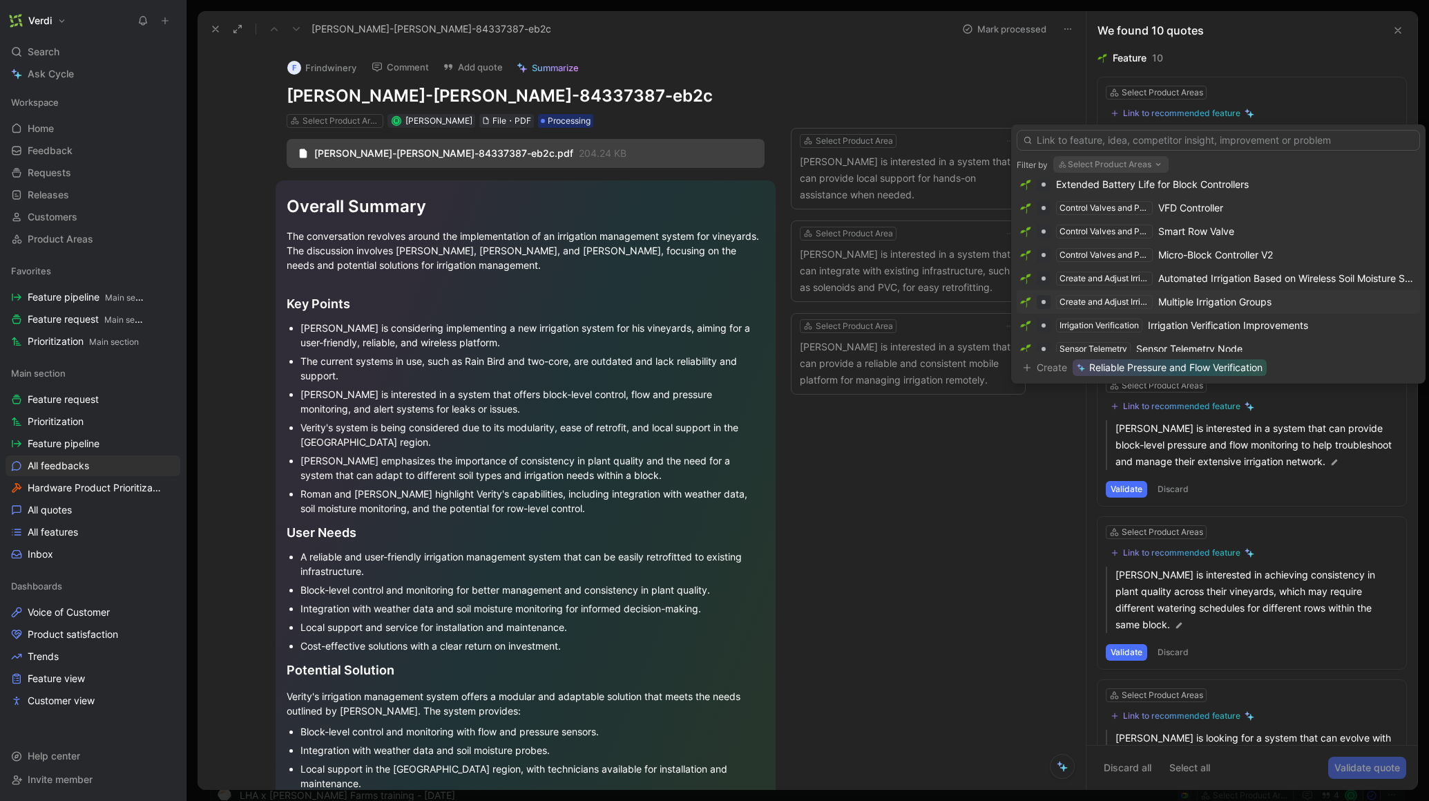
scroll to position [191, 0]
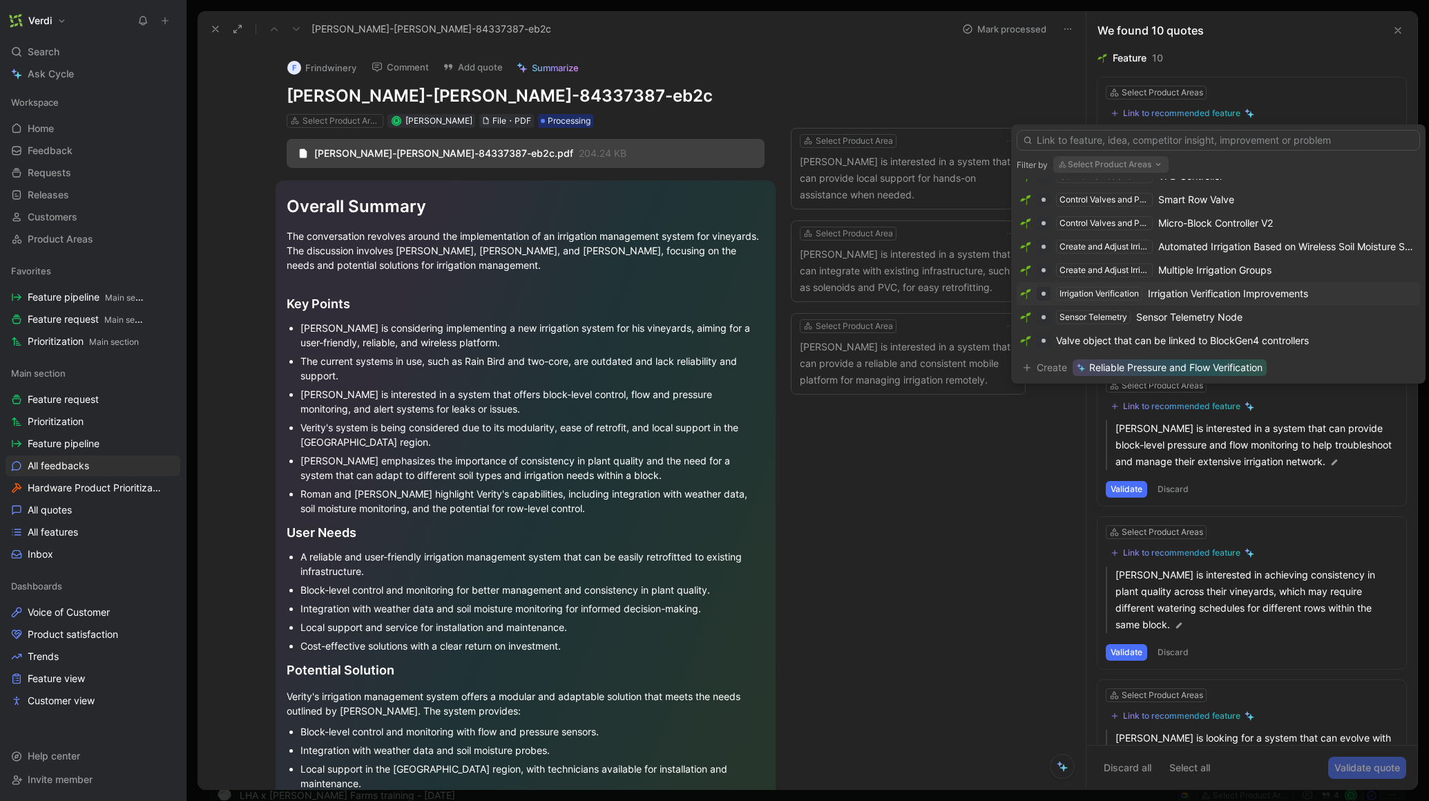
click at [1246, 294] on div "Irrigation Verification Improvements" at bounding box center [1228, 293] width 160 height 17
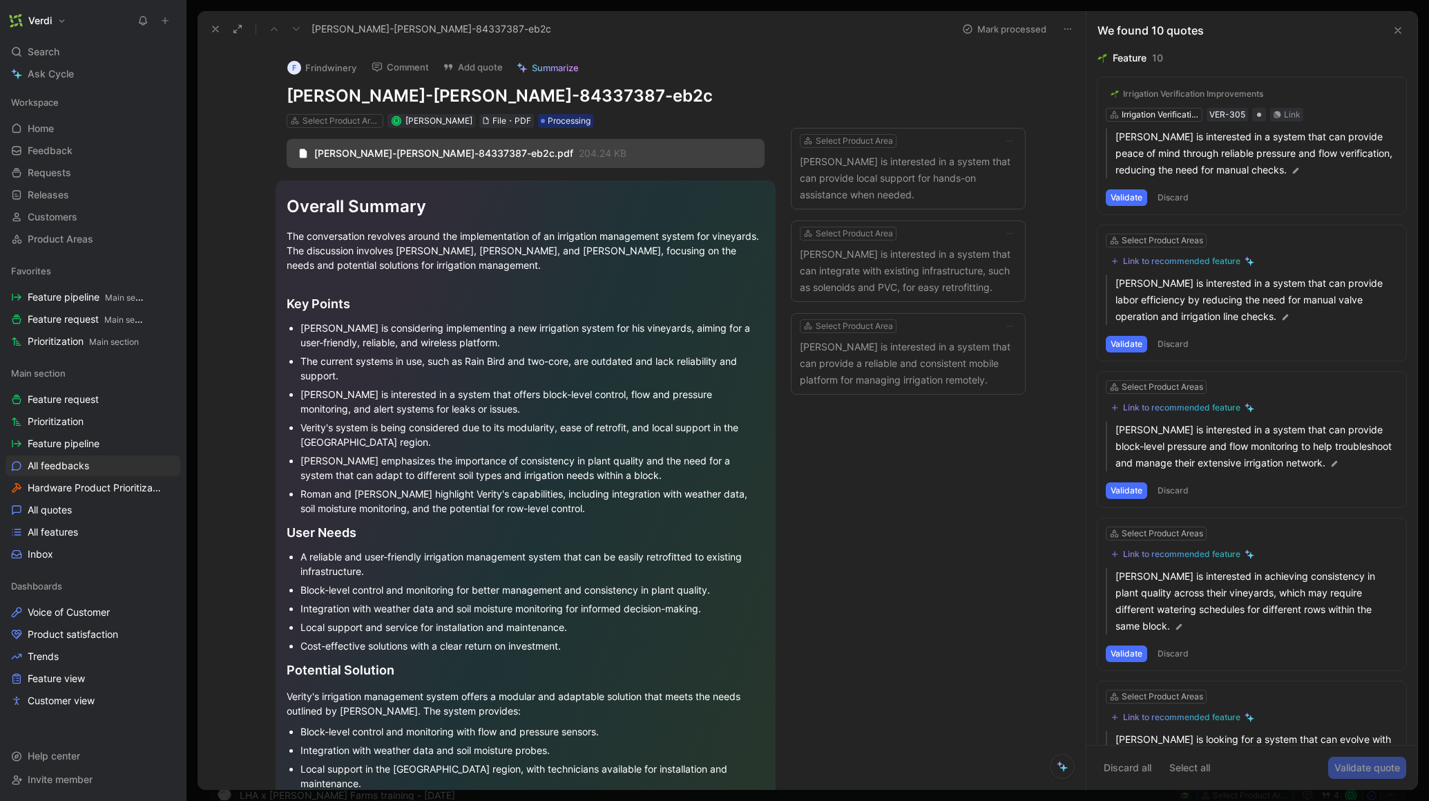
click at [1125, 195] on button "Validate" at bounding box center [1126, 197] width 41 height 17
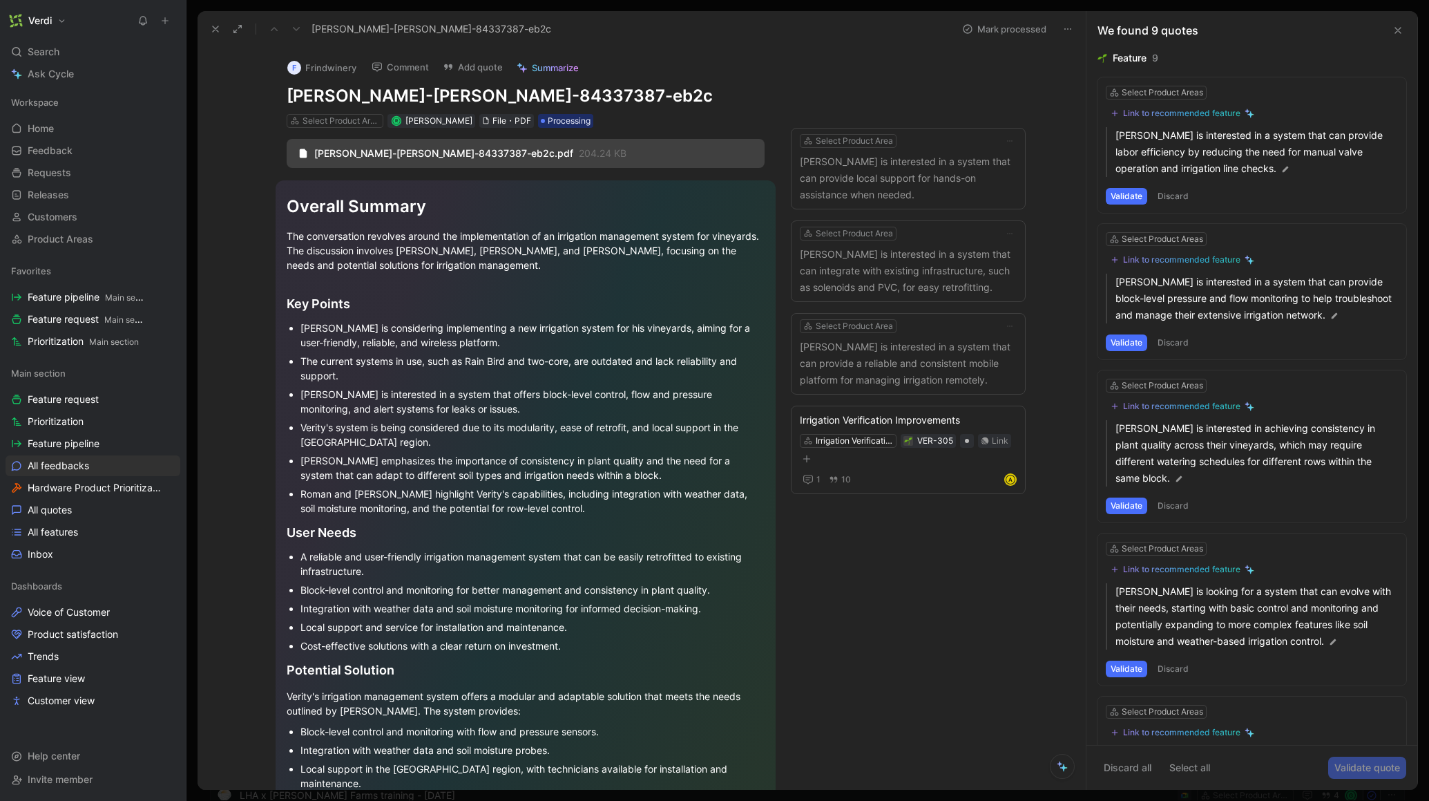
click at [1183, 199] on button "Discard" at bounding box center [1173, 196] width 41 height 17
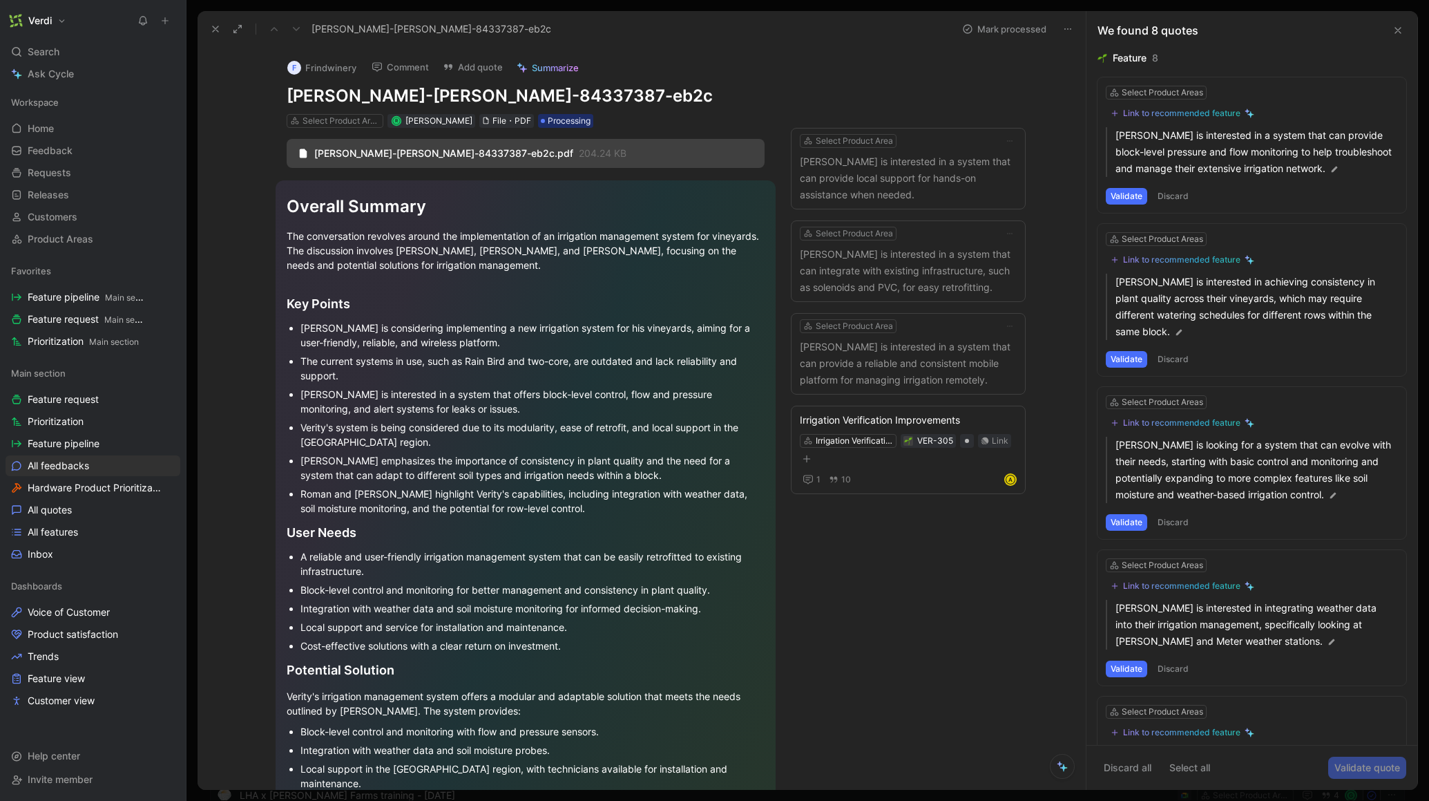
click at [1185, 111] on div "Link to recommended feature" at bounding box center [1181, 113] width 117 height 11
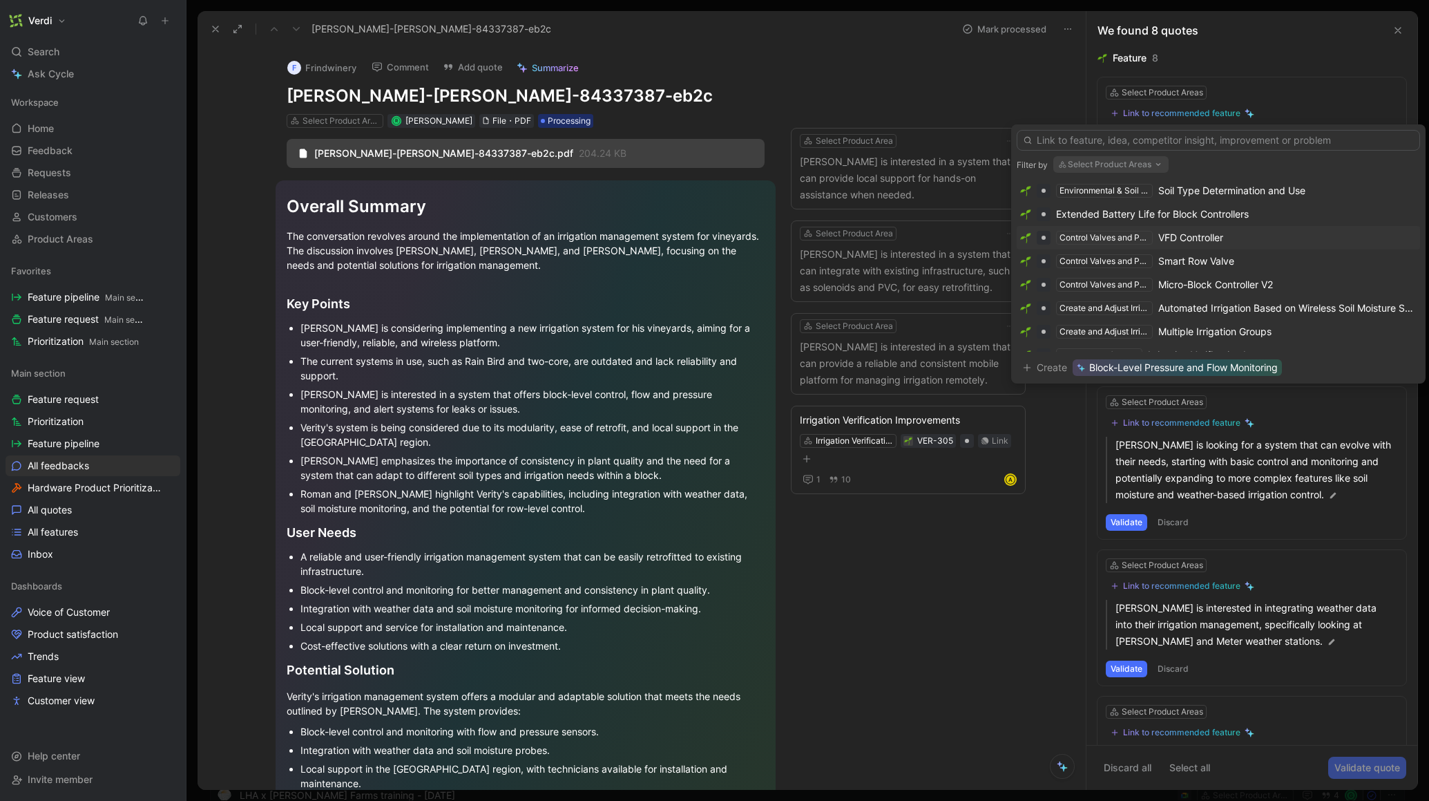
scroll to position [229, 0]
click at [1216, 297] on div "Irrigation Verification Improvements" at bounding box center [1228, 303] width 160 height 17
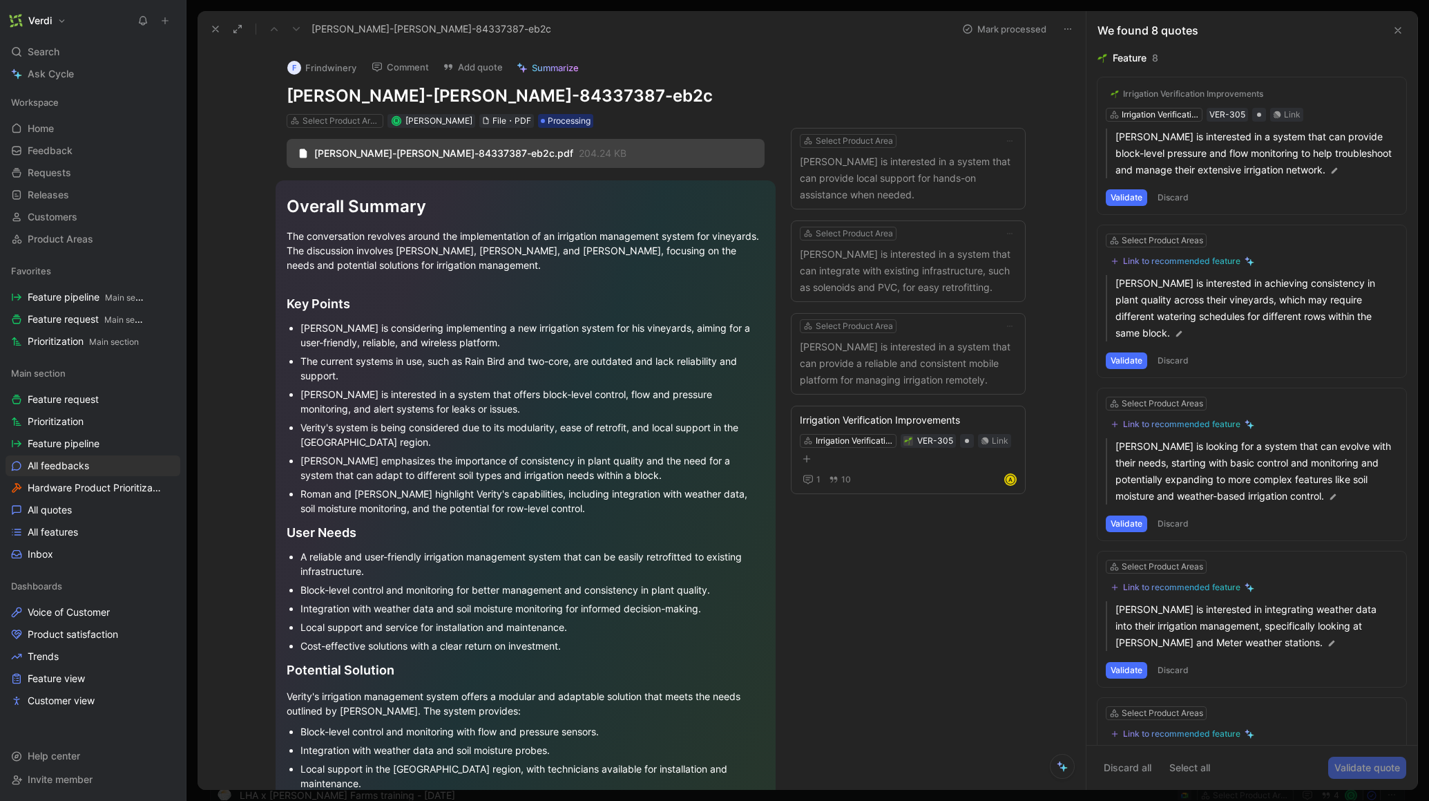
click at [1139, 206] on button "Validate" at bounding box center [1126, 197] width 41 height 17
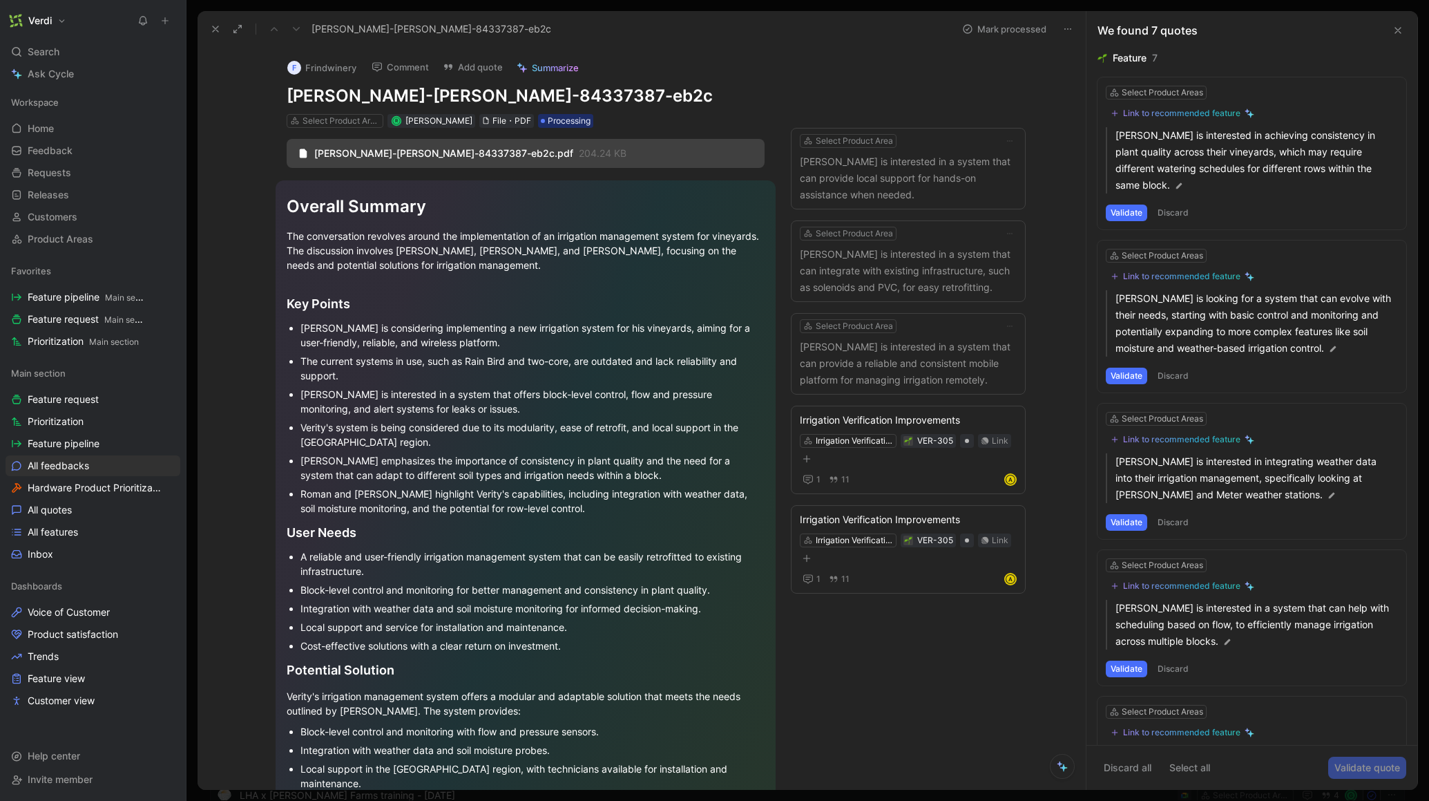
click at [1184, 114] on div "Link to recommended feature" at bounding box center [1181, 113] width 117 height 11
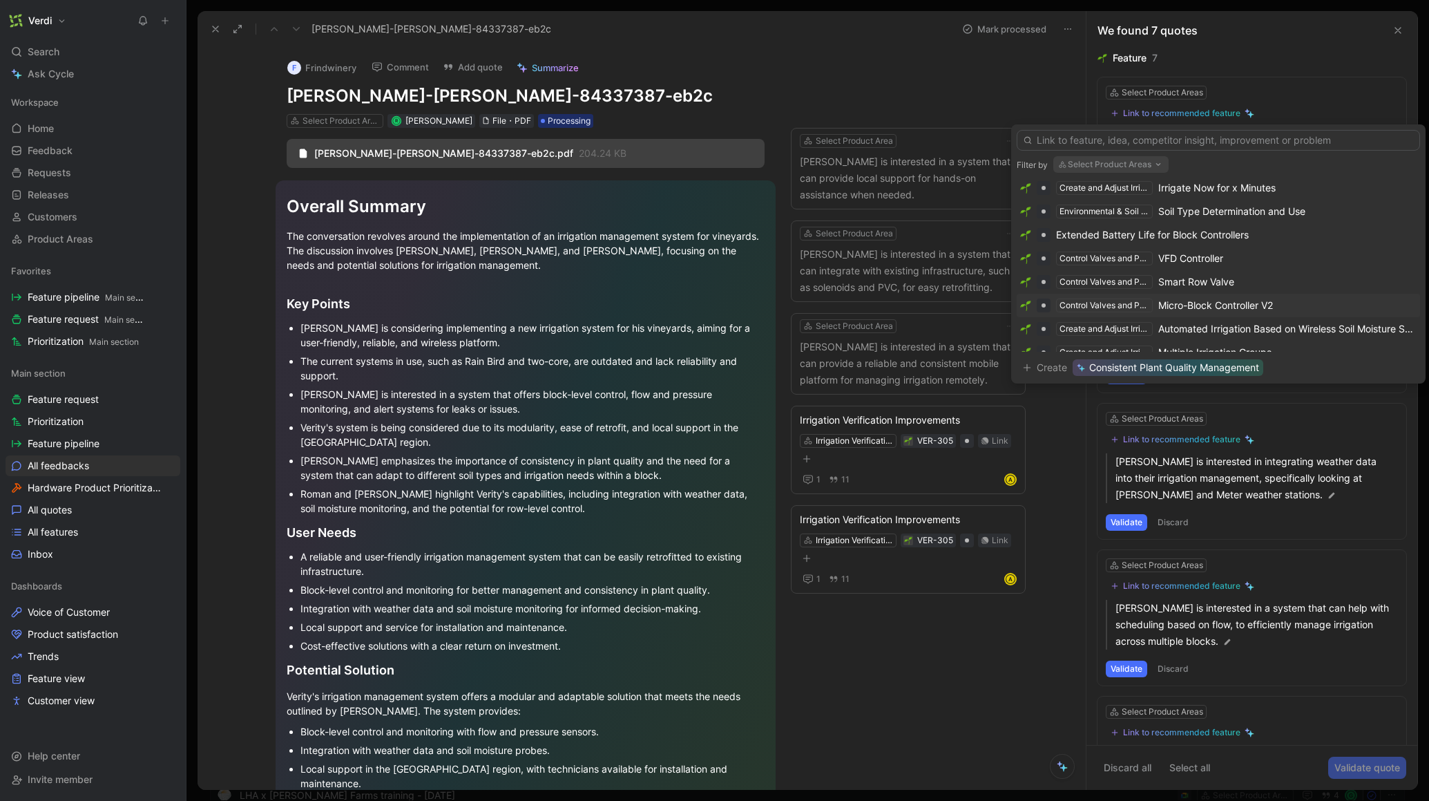
scroll to position [128, 0]
click at [1252, 301] on div "Micro-Block Controller V2" at bounding box center [1215, 296] width 115 height 17
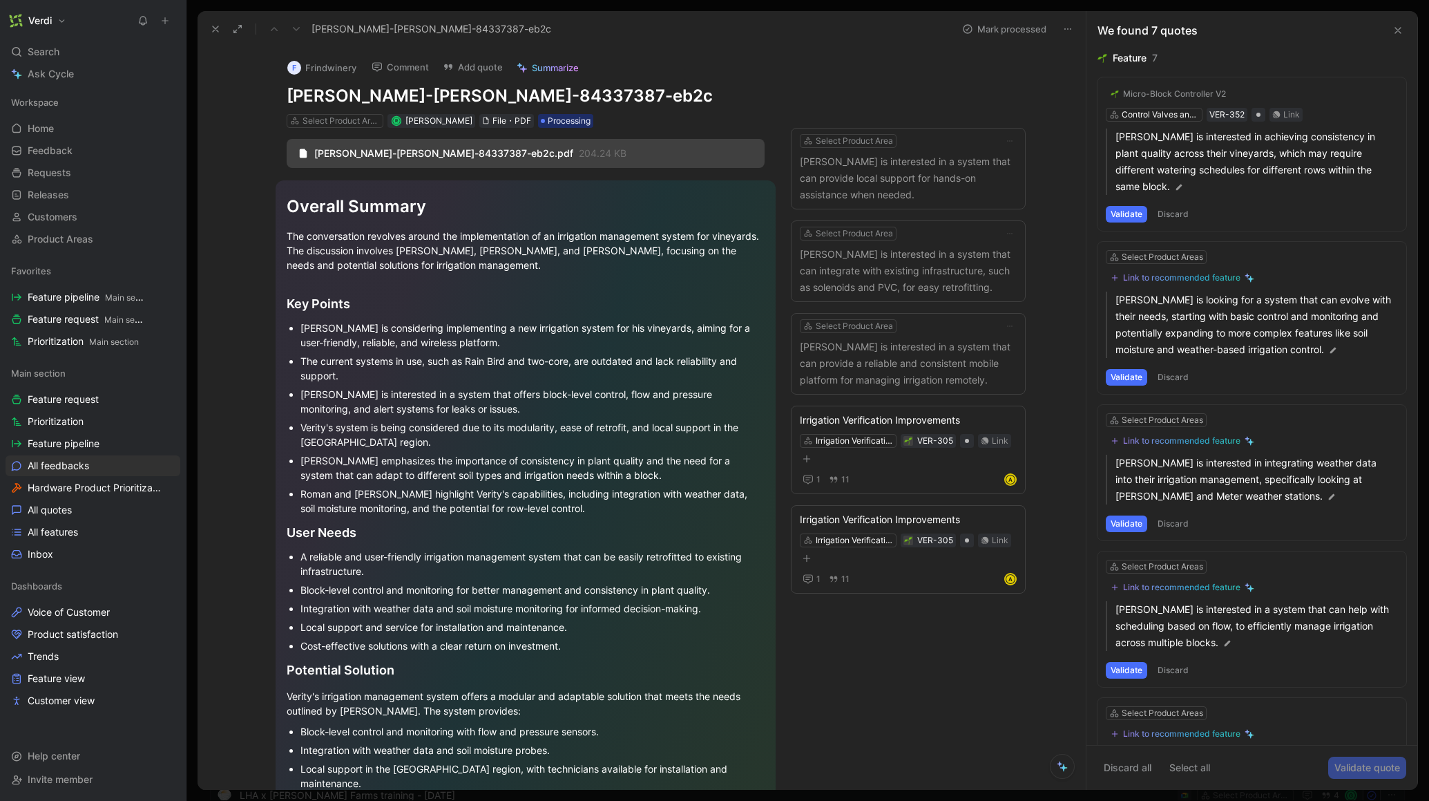
click at [1135, 212] on button "Validate" at bounding box center [1126, 214] width 41 height 17
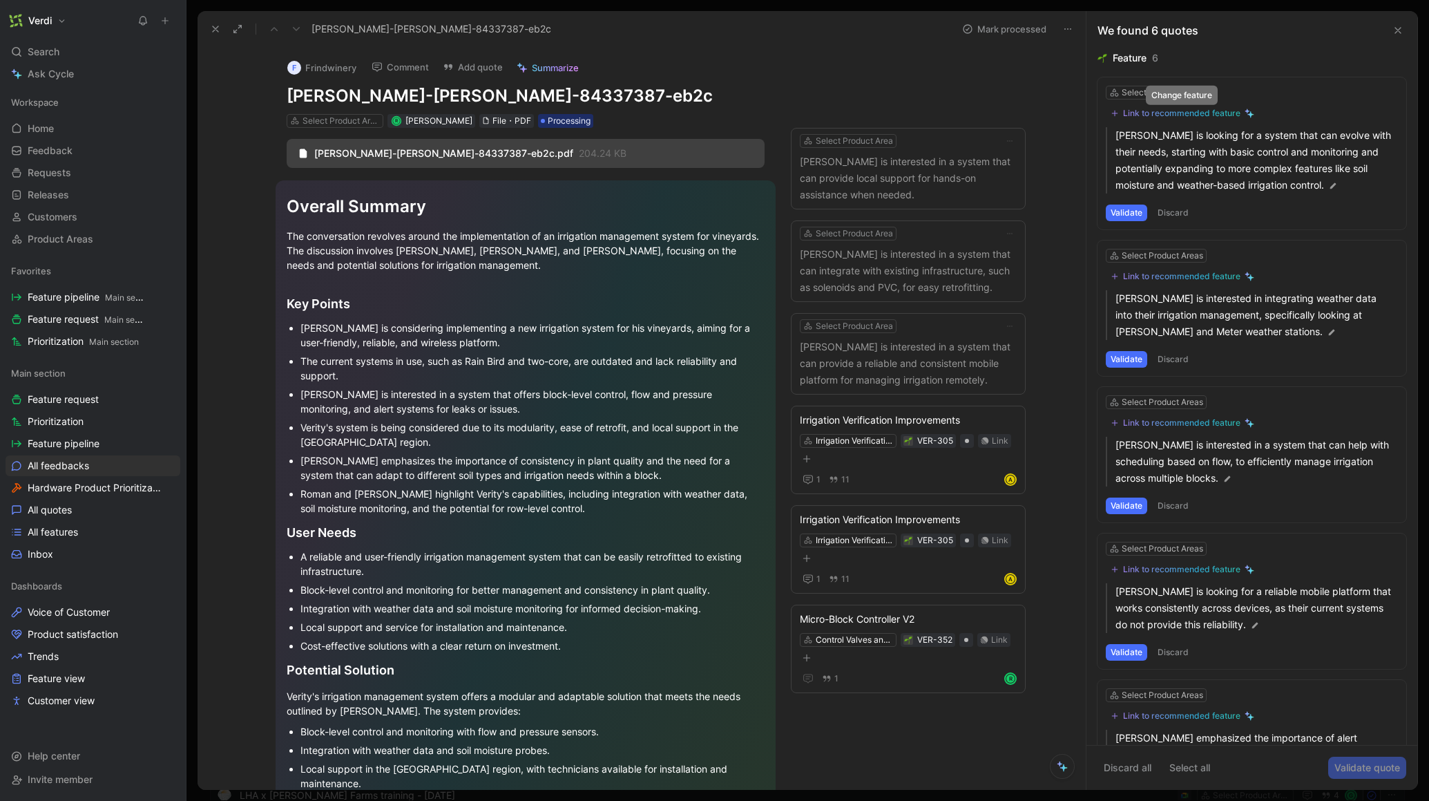
click at [1177, 115] on div "Link to recommended feature" at bounding box center [1181, 113] width 117 height 11
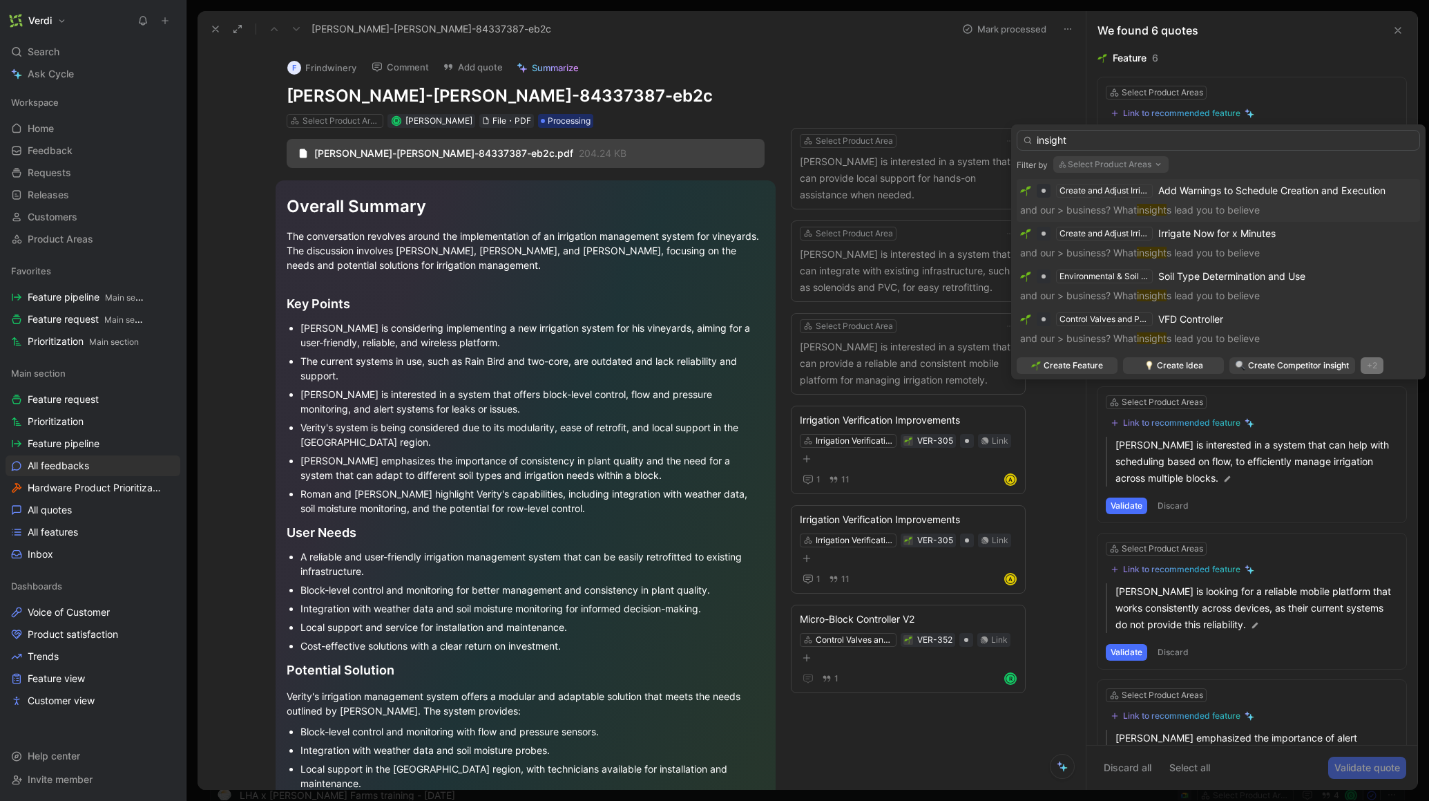
type input "insight"
click at [1373, 365] on div "+2" at bounding box center [1372, 365] width 23 height 17
click at [1049, 144] on input "insight" at bounding box center [1218, 140] width 403 height 21
click at [1048, 143] on input "insight" at bounding box center [1218, 140] width 403 height 21
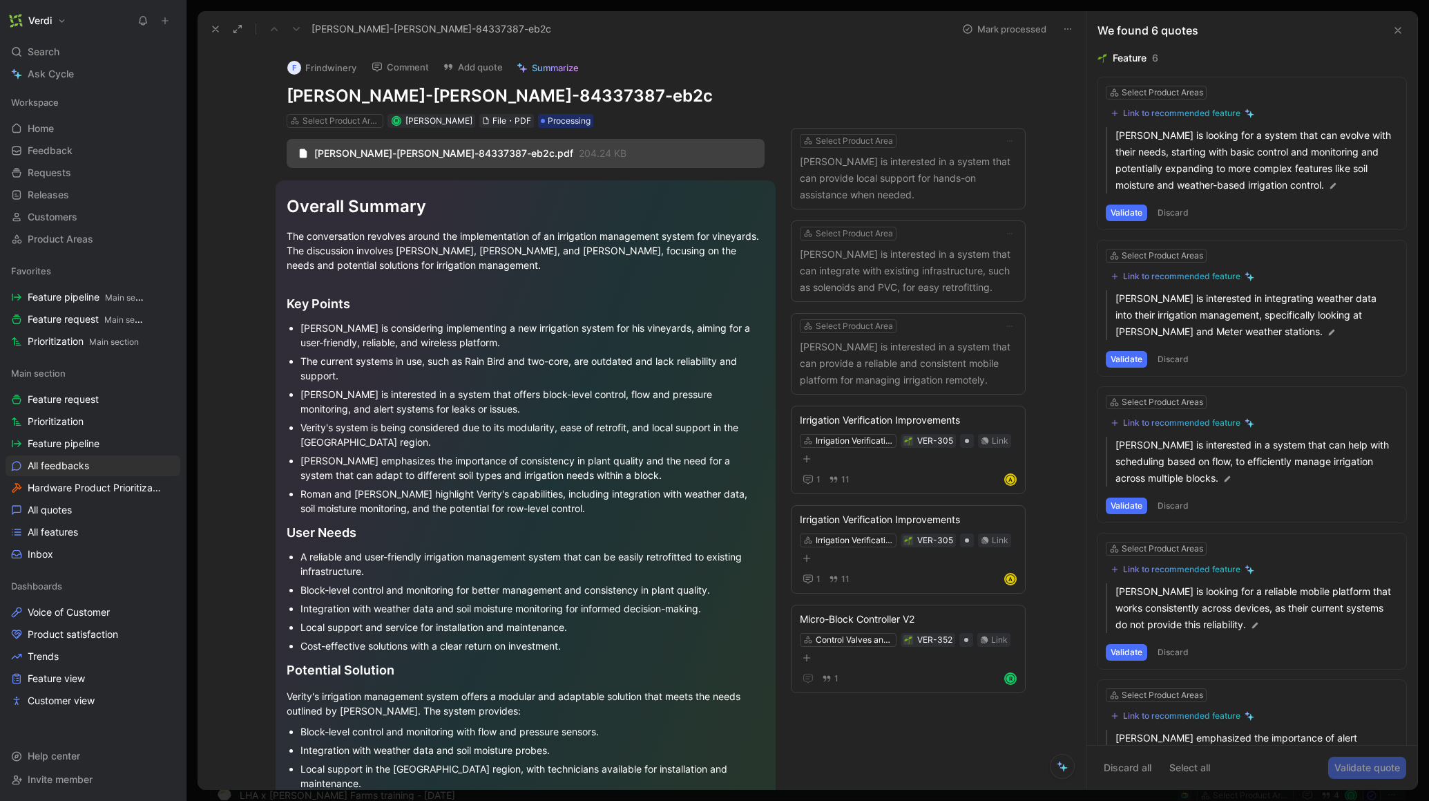
click at [1122, 217] on button "Validate" at bounding box center [1126, 212] width 41 height 17
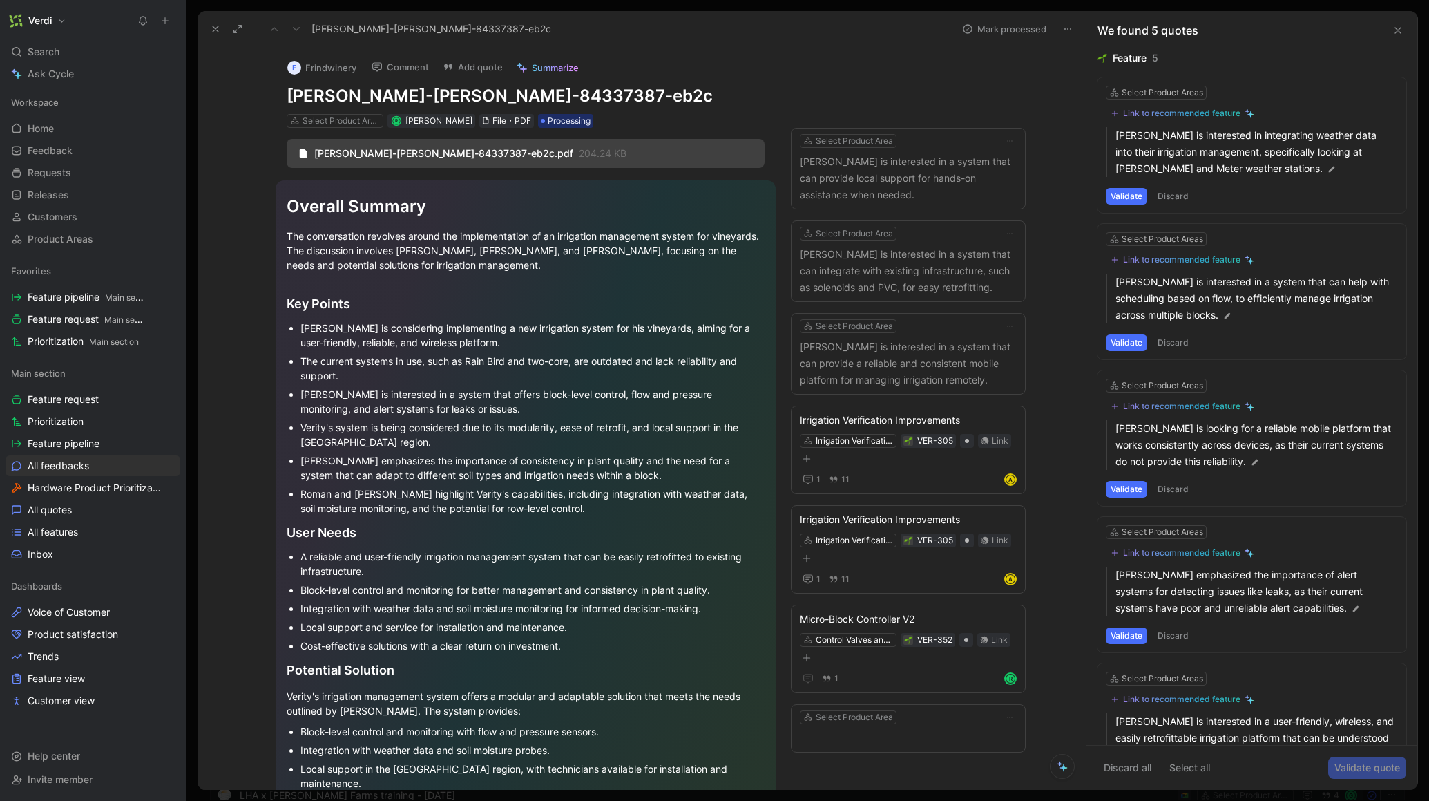
scroll to position [293, 0]
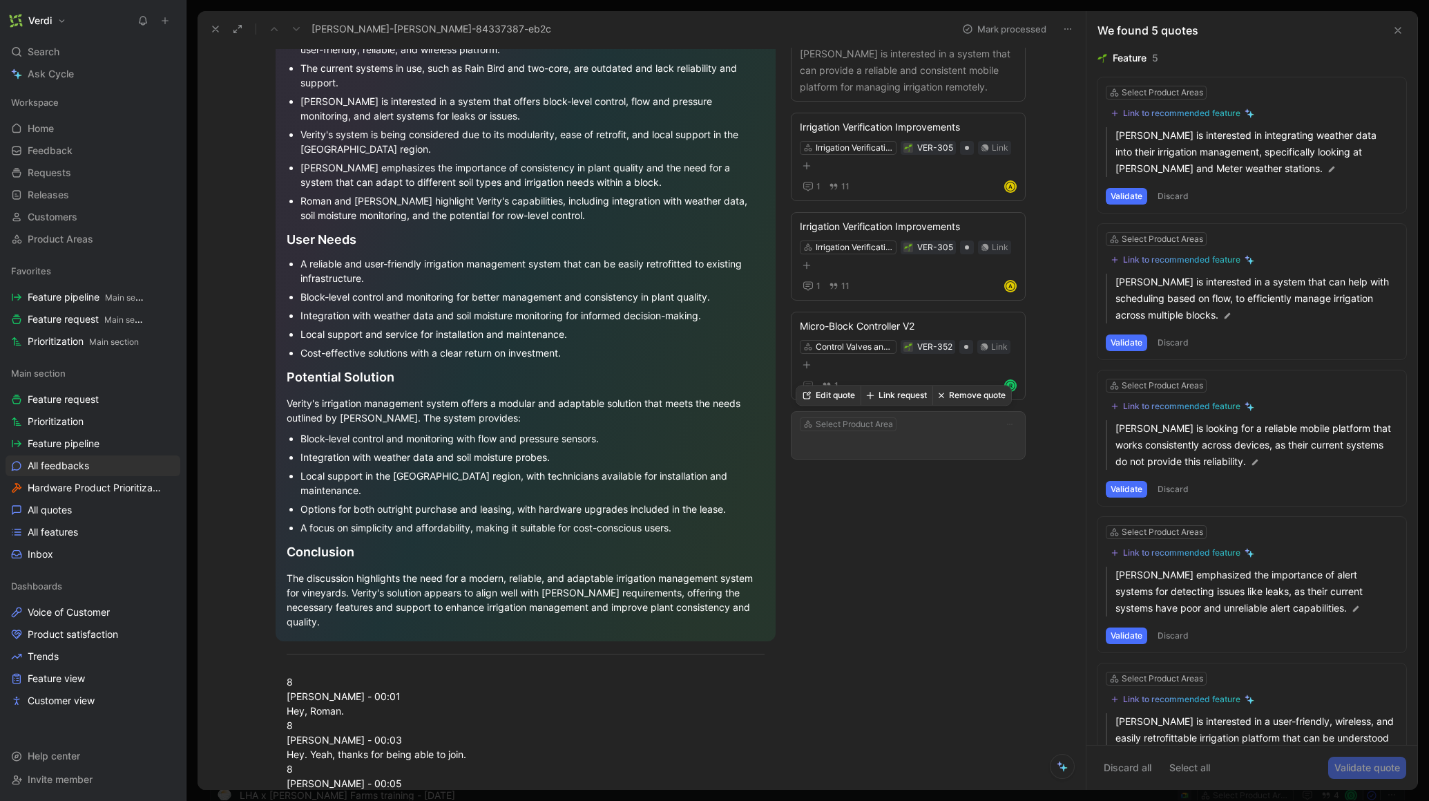
click at [921, 446] on p at bounding box center [908, 445] width 217 height 17
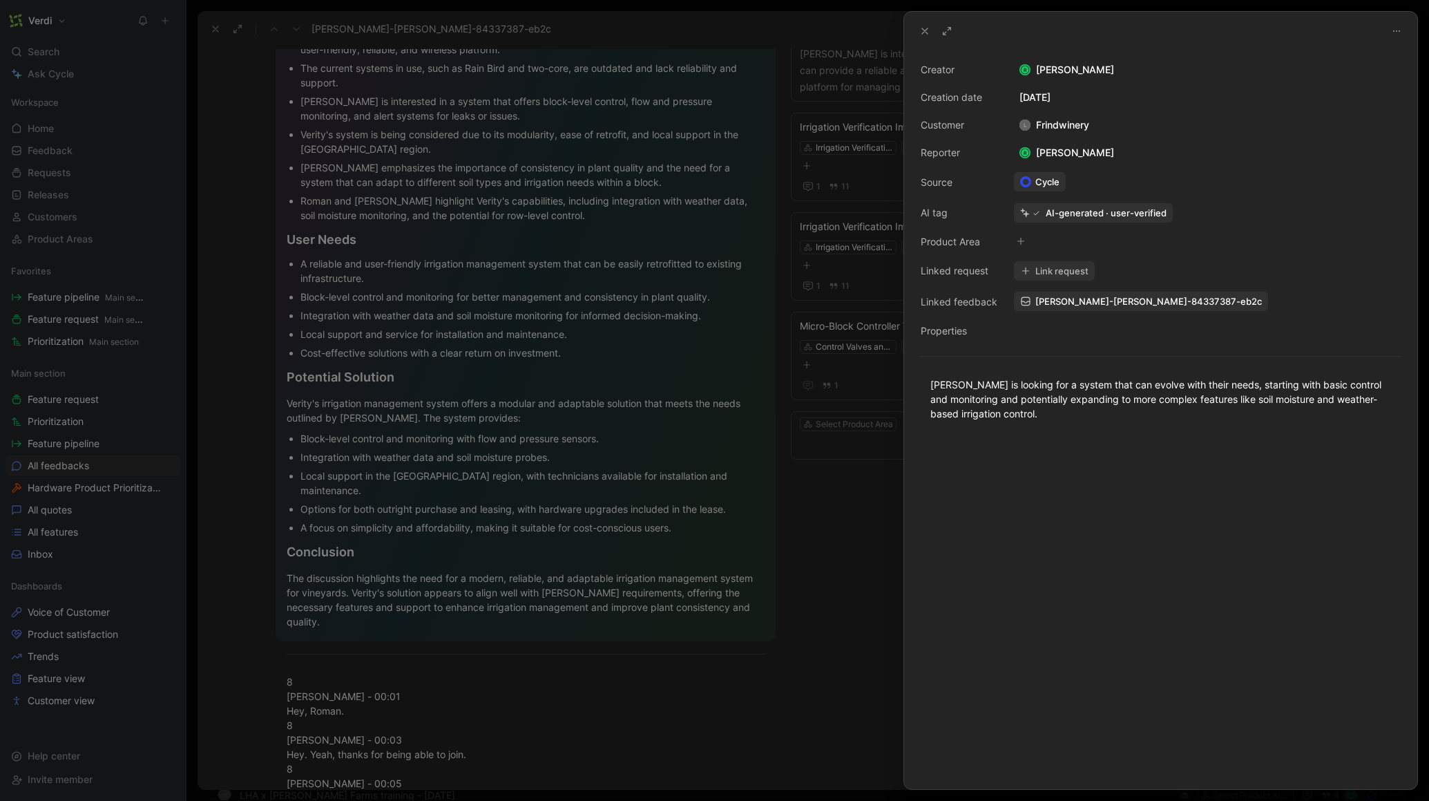
click at [861, 460] on div at bounding box center [714, 400] width 1429 height 801
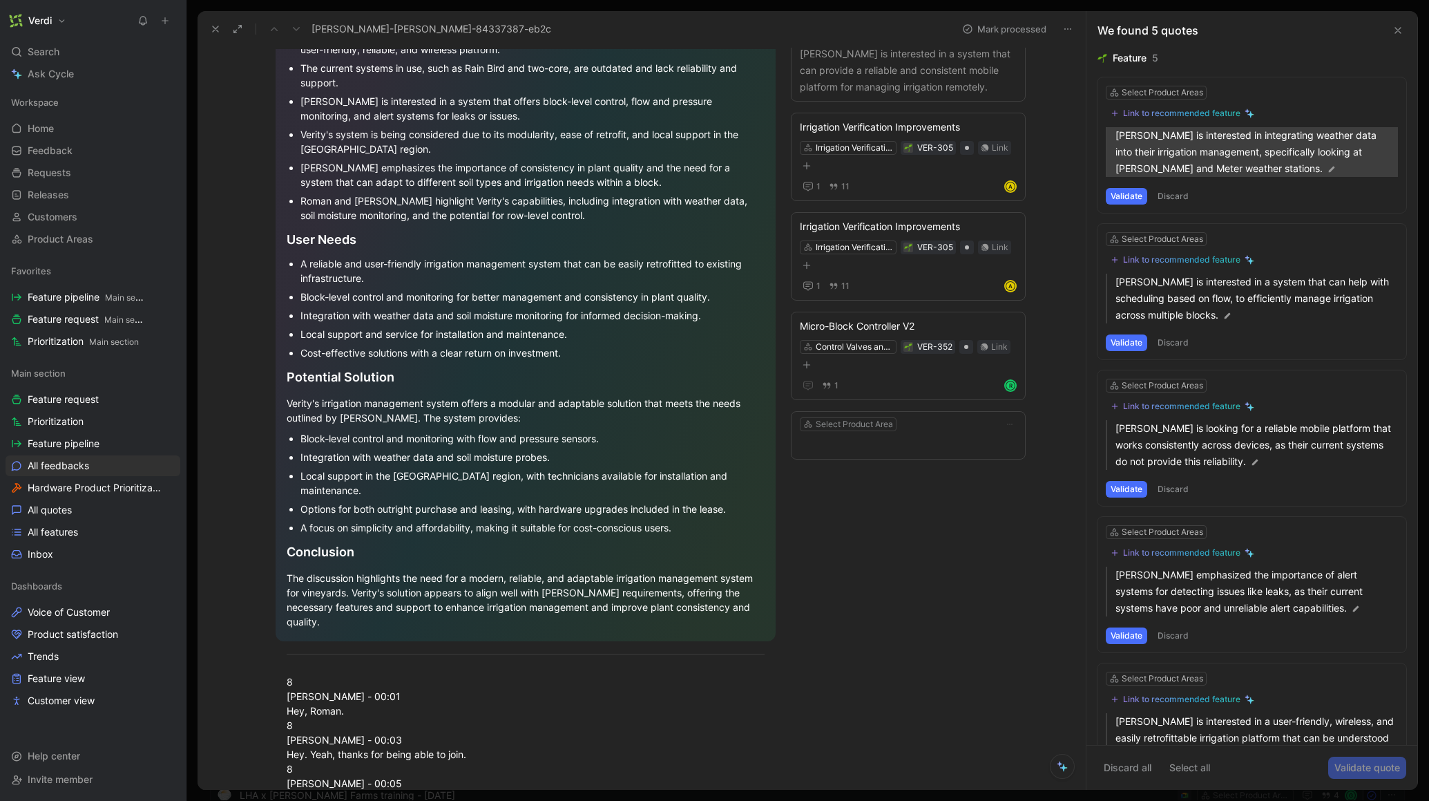
click at [1224, 164] on p "Lucas Johnson is interested in integrating weather data into their irrigation m…" at bounding box center [1257, 152] width 283 height 50
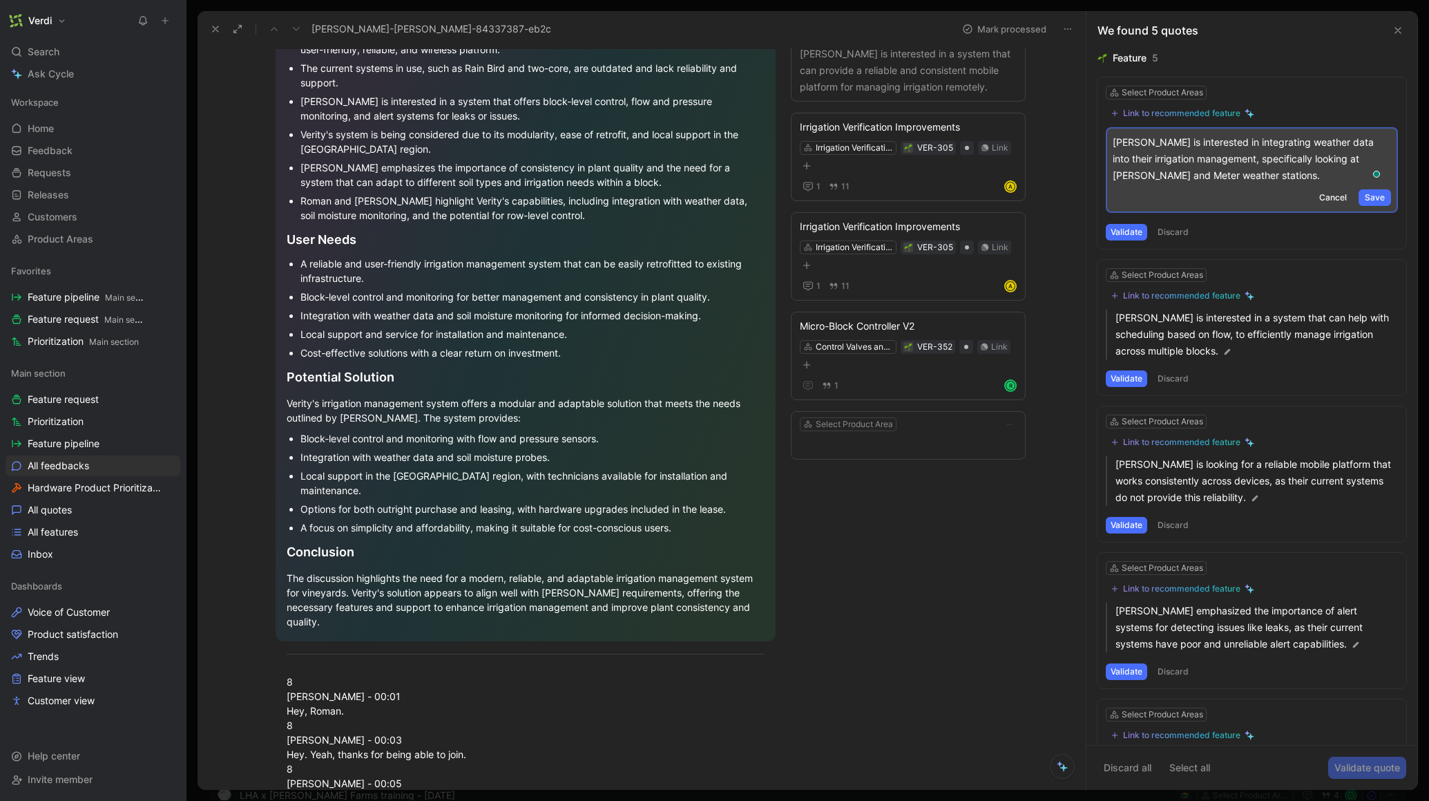
click at [1365, 195] on span "Save" at bounding box center [1375, 198] width 20 height 14
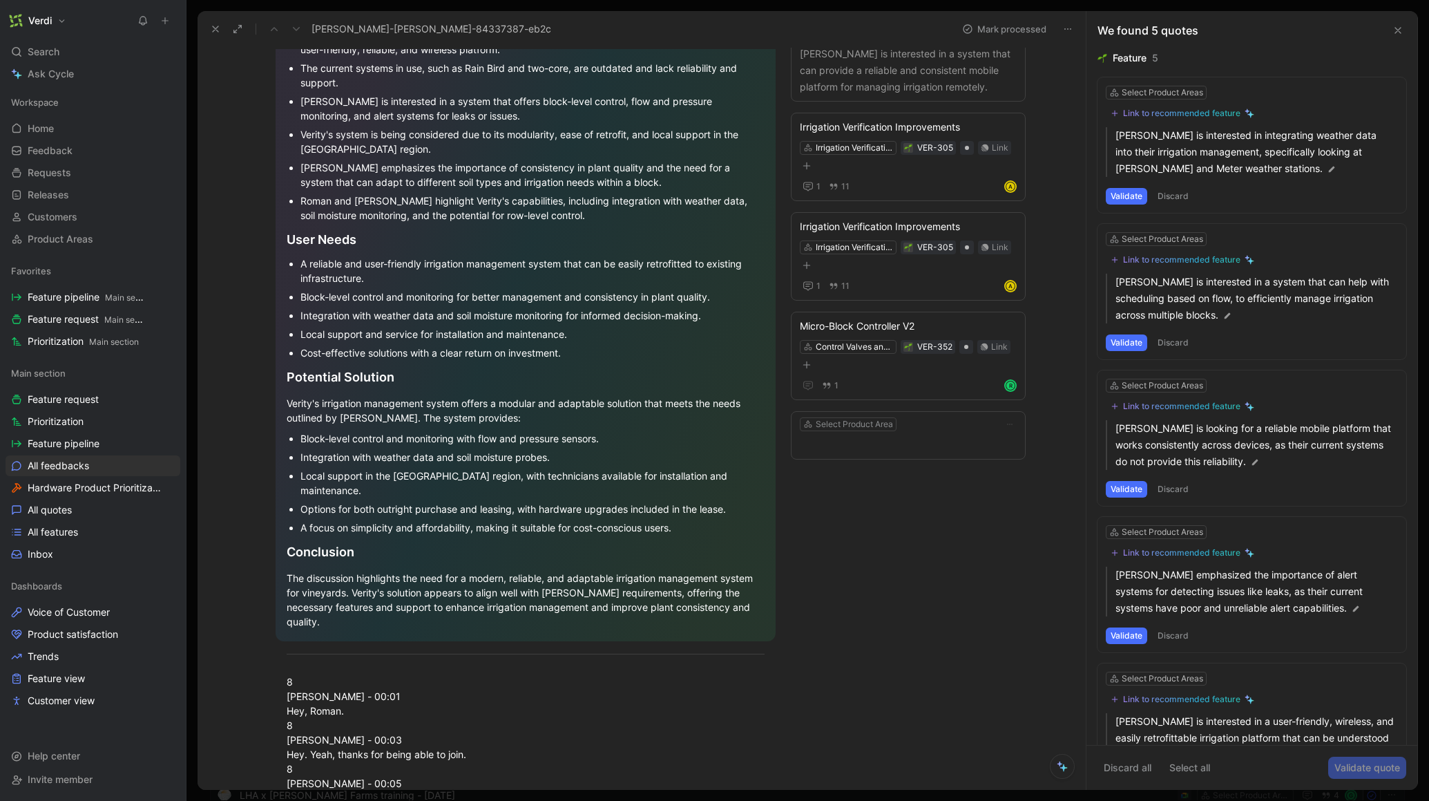
click at [1176, 117] on div "Link to recommended feature" at bounding box center [1181, 113] width 117 height 11
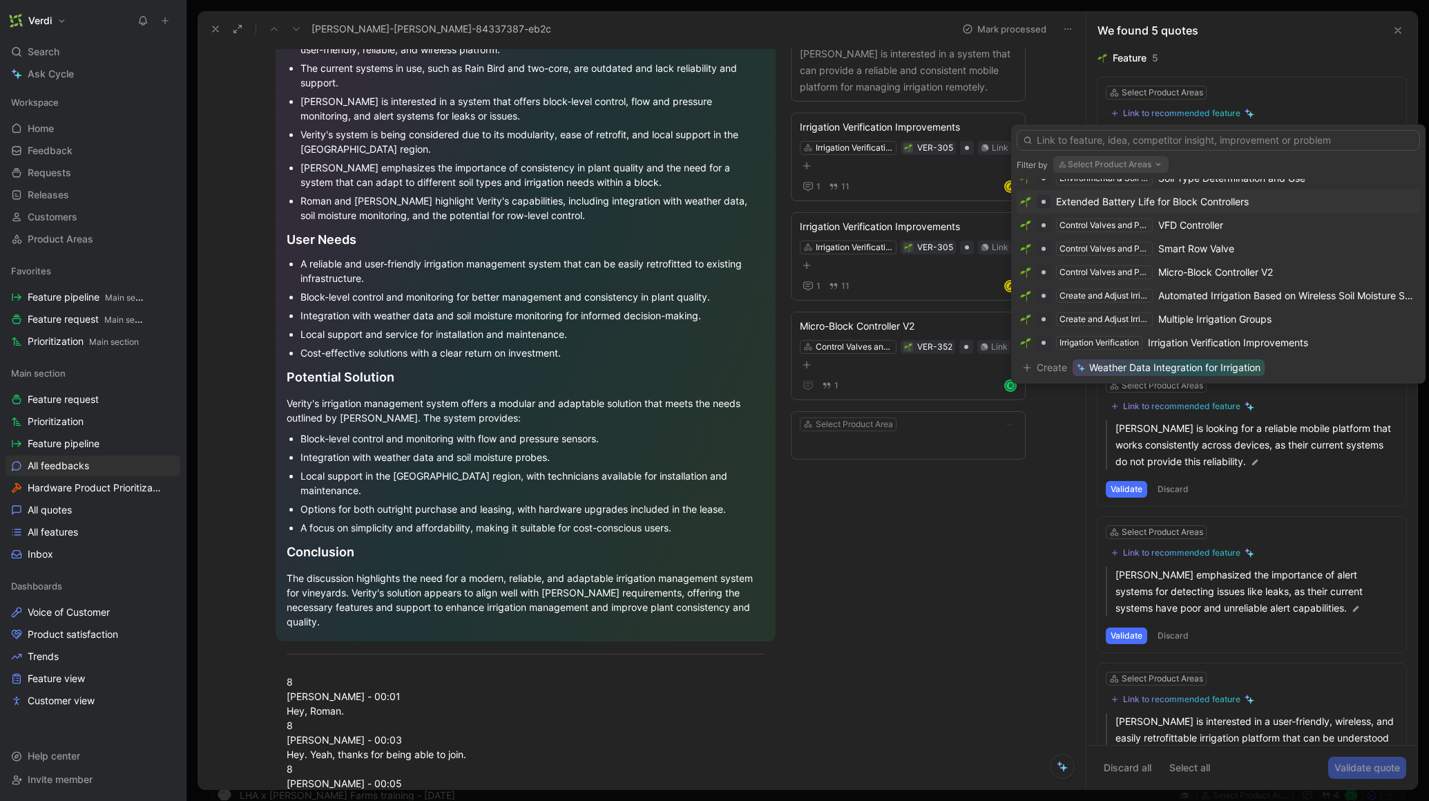
scroll to position [260, 0]
click at [1223, 289] on div "Sensor Telemetry Node" at bounding box center [1189, 295] width 106 height 17
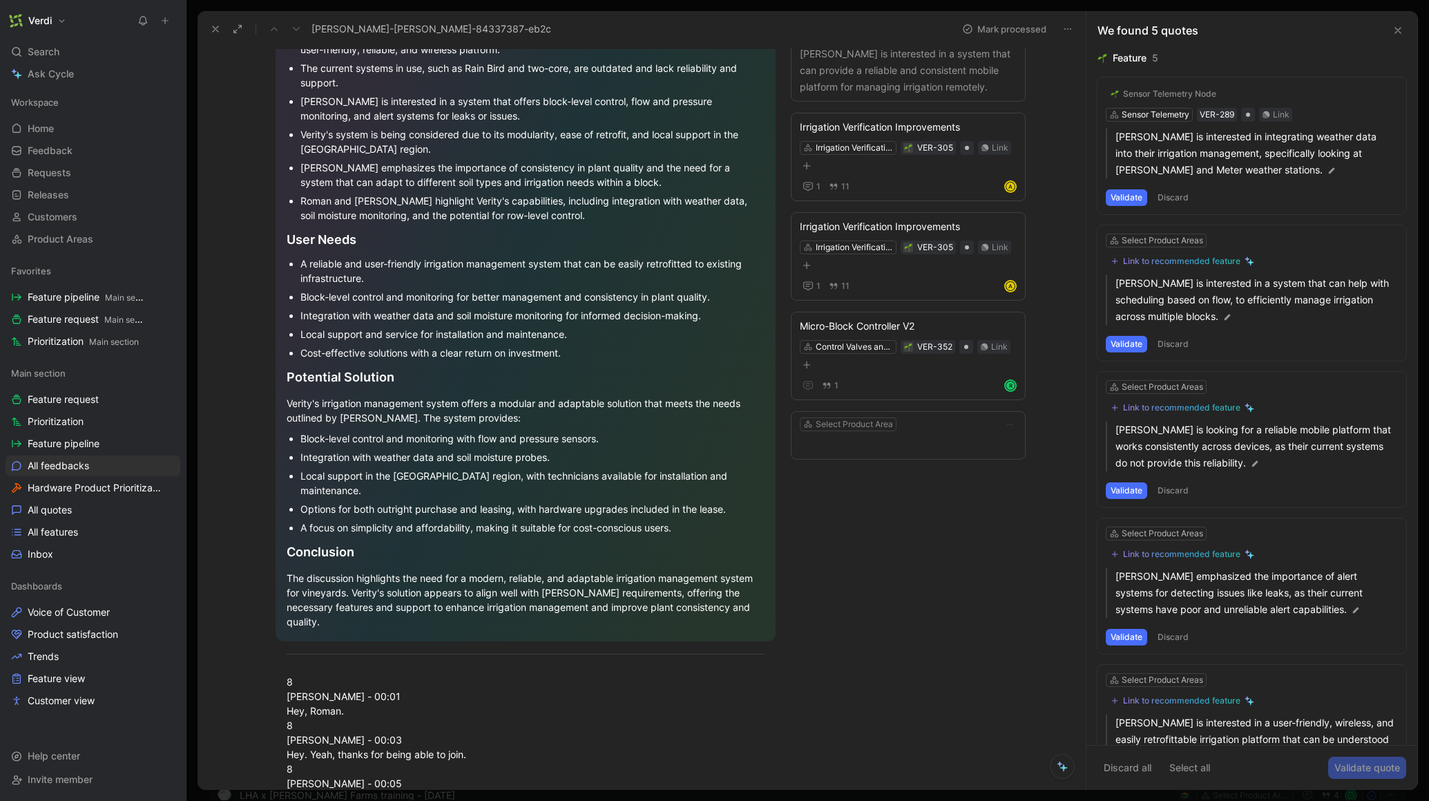
click at [1129, 198] on button "Validate" at bounding box center [1126, 197] width 41 height 17
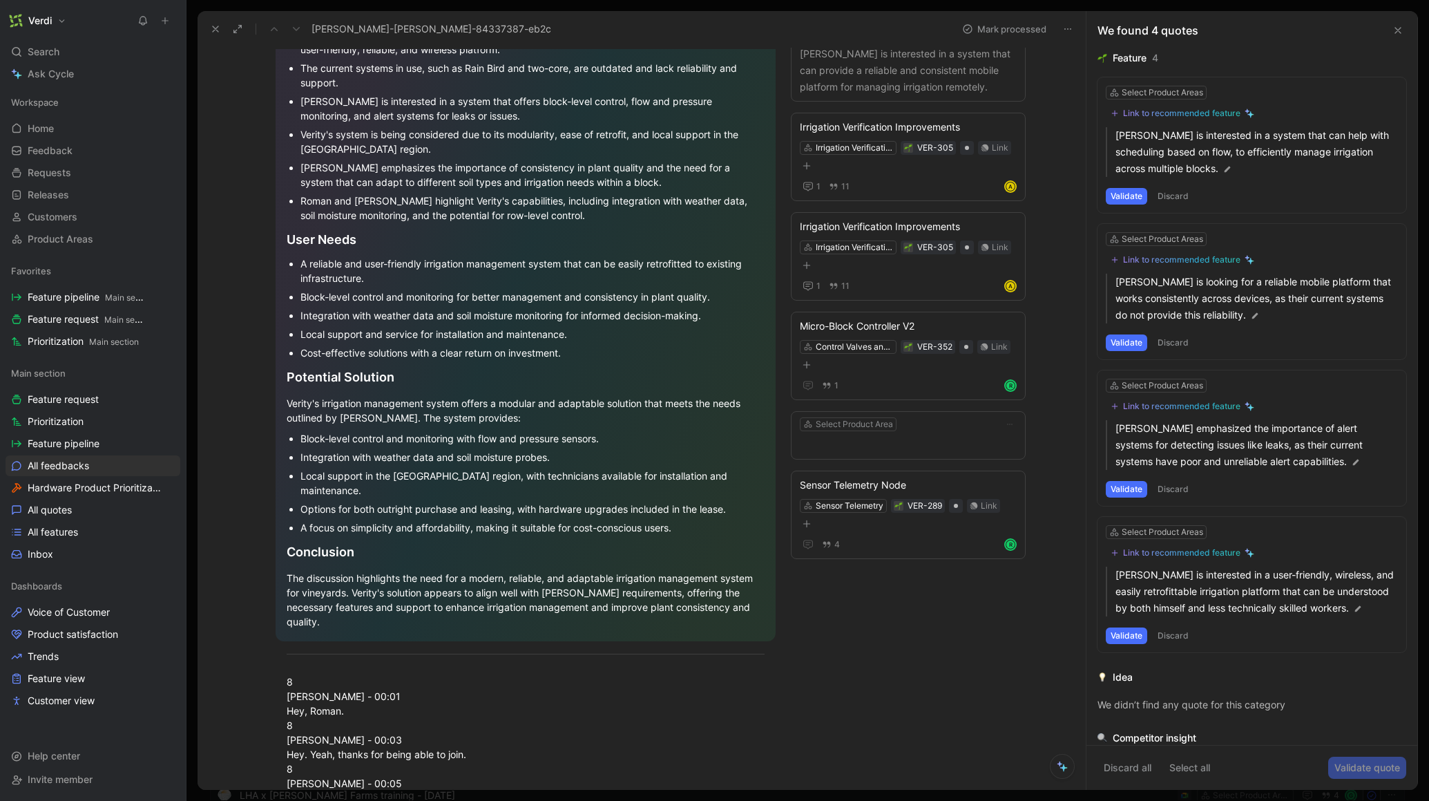
click at [1166, 117] on div "Link to recommended feature" at bounding box center [1181, 113] width 117 height 11
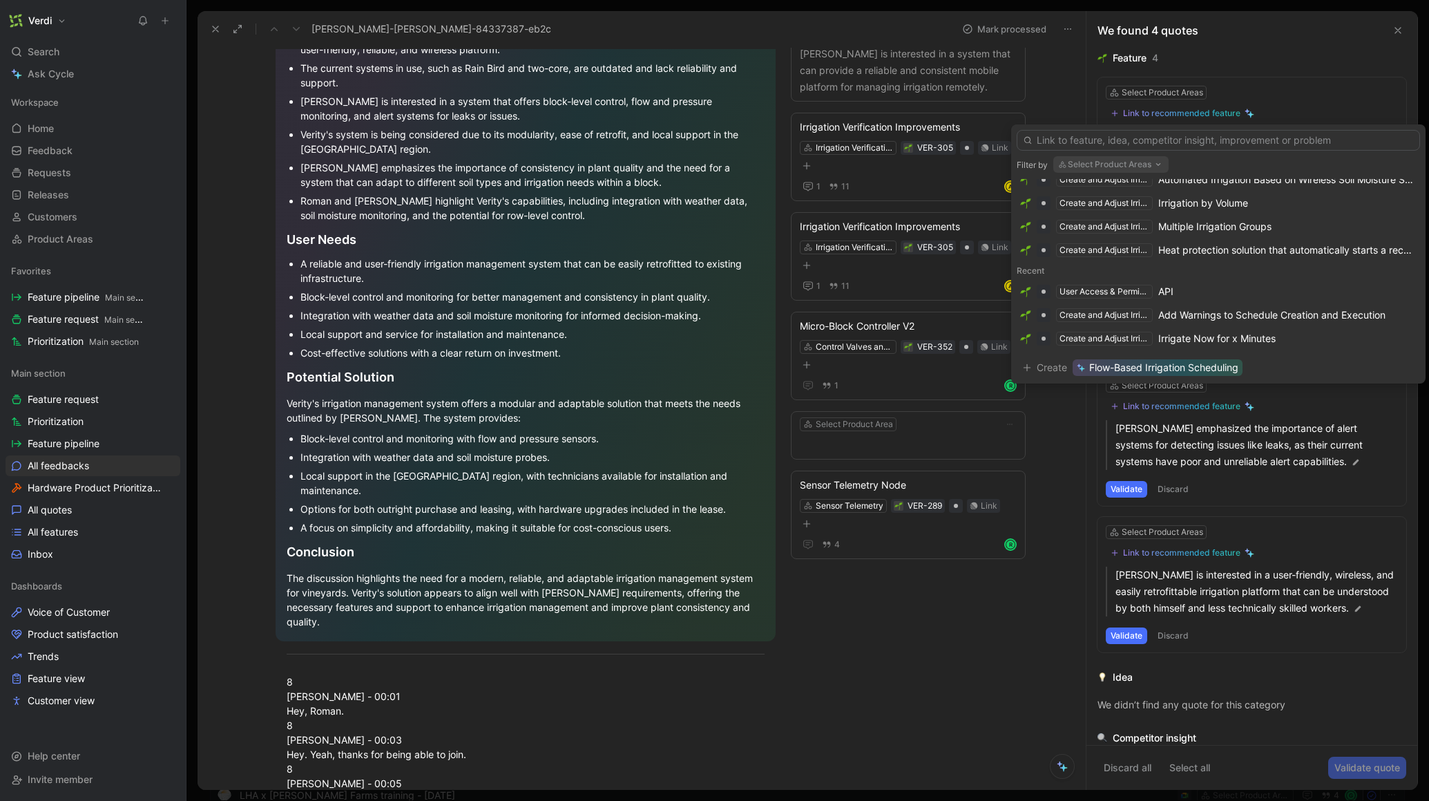
scroll to position [0, 0]
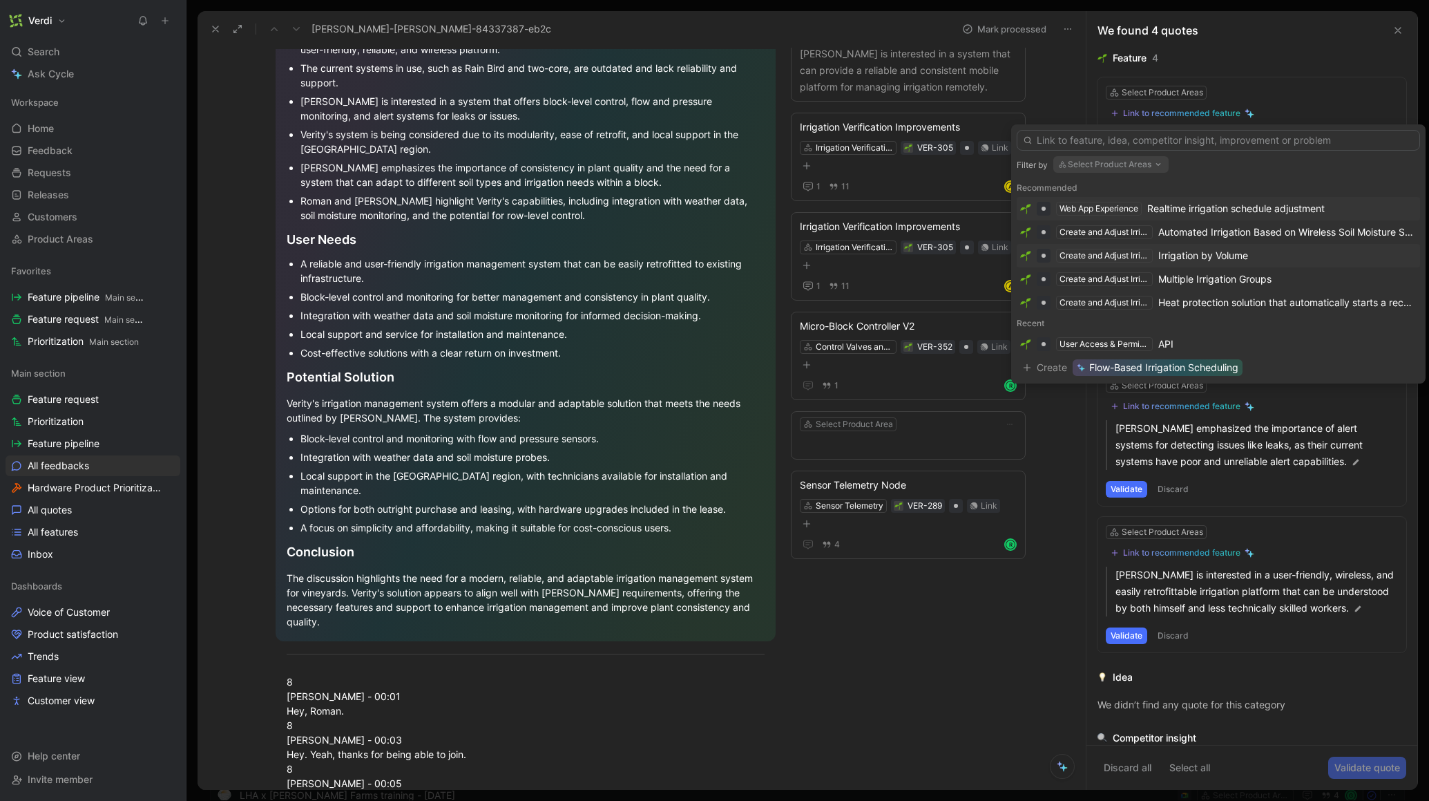
click at [1215, 258] on div "Irrigation by Volume" at bounding box center [1203, 255] width 90 height 17
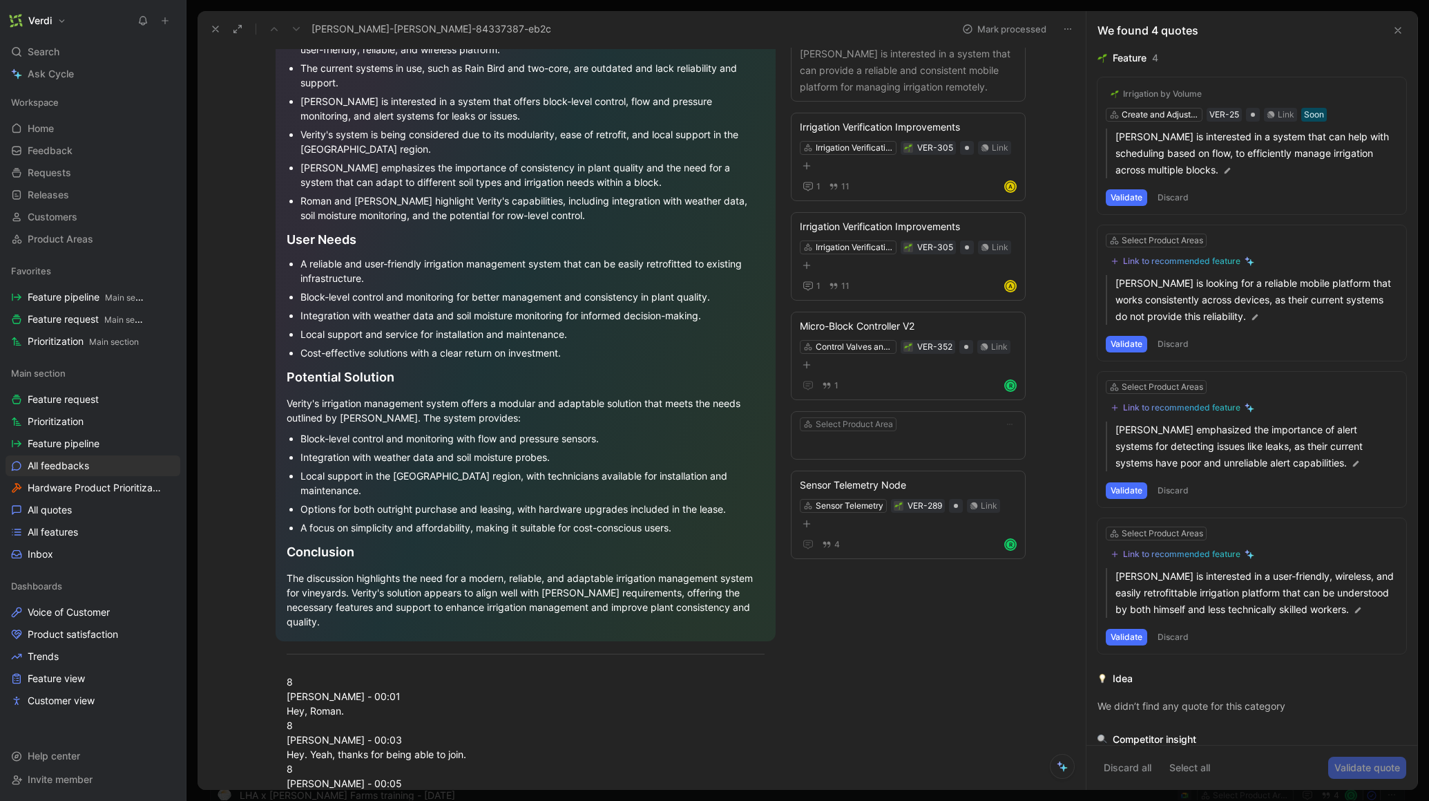
click at [1131, 199] on button "Validate" at bounding box center [1126, 197] width 41 height 17
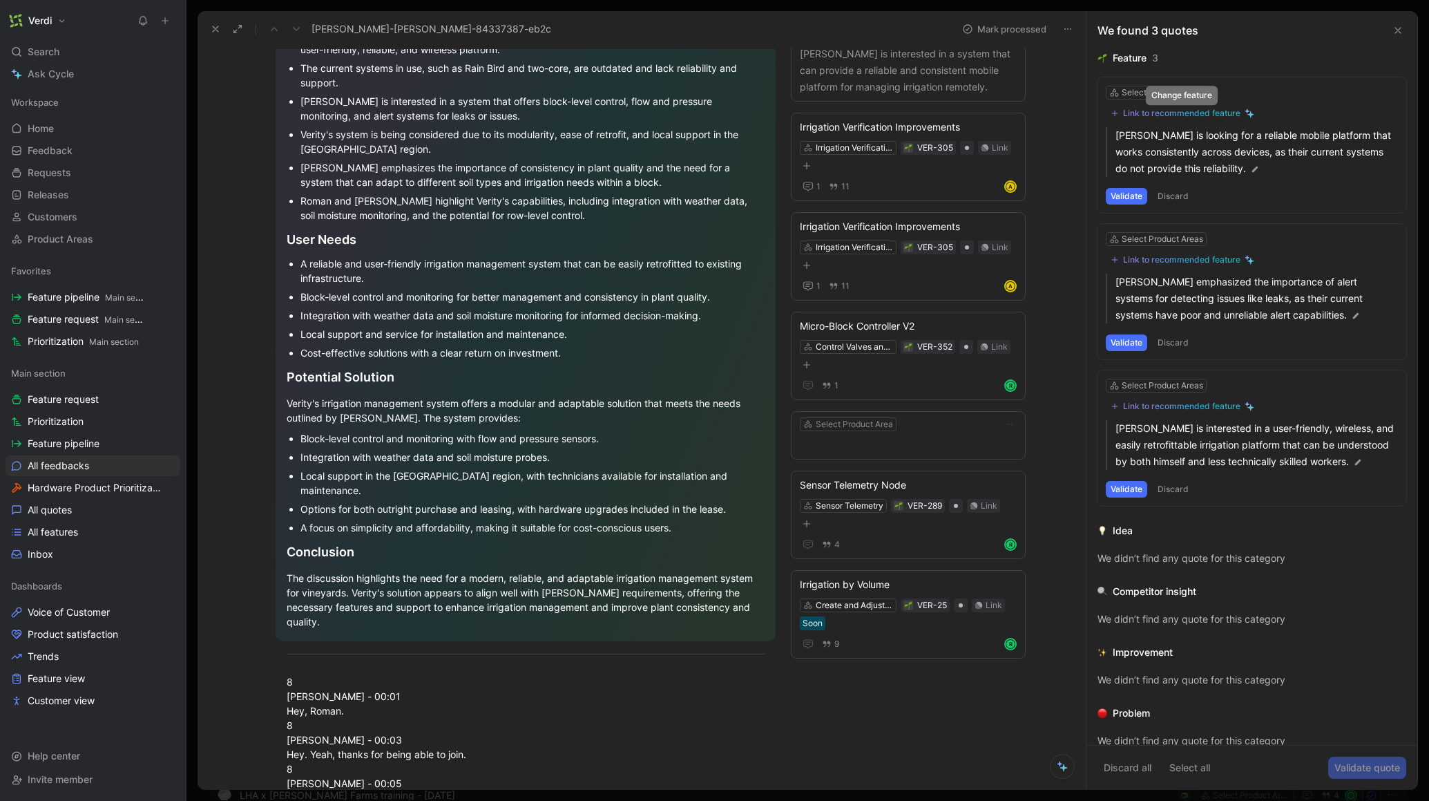
click at [1176, 111] on div "Link to recommended feature" at bounding box center [1181, 113] width 117 height 11
click at [1127, 93] on div "Select Product Areas" at bounding box center [1163, 93] width 82 height 14
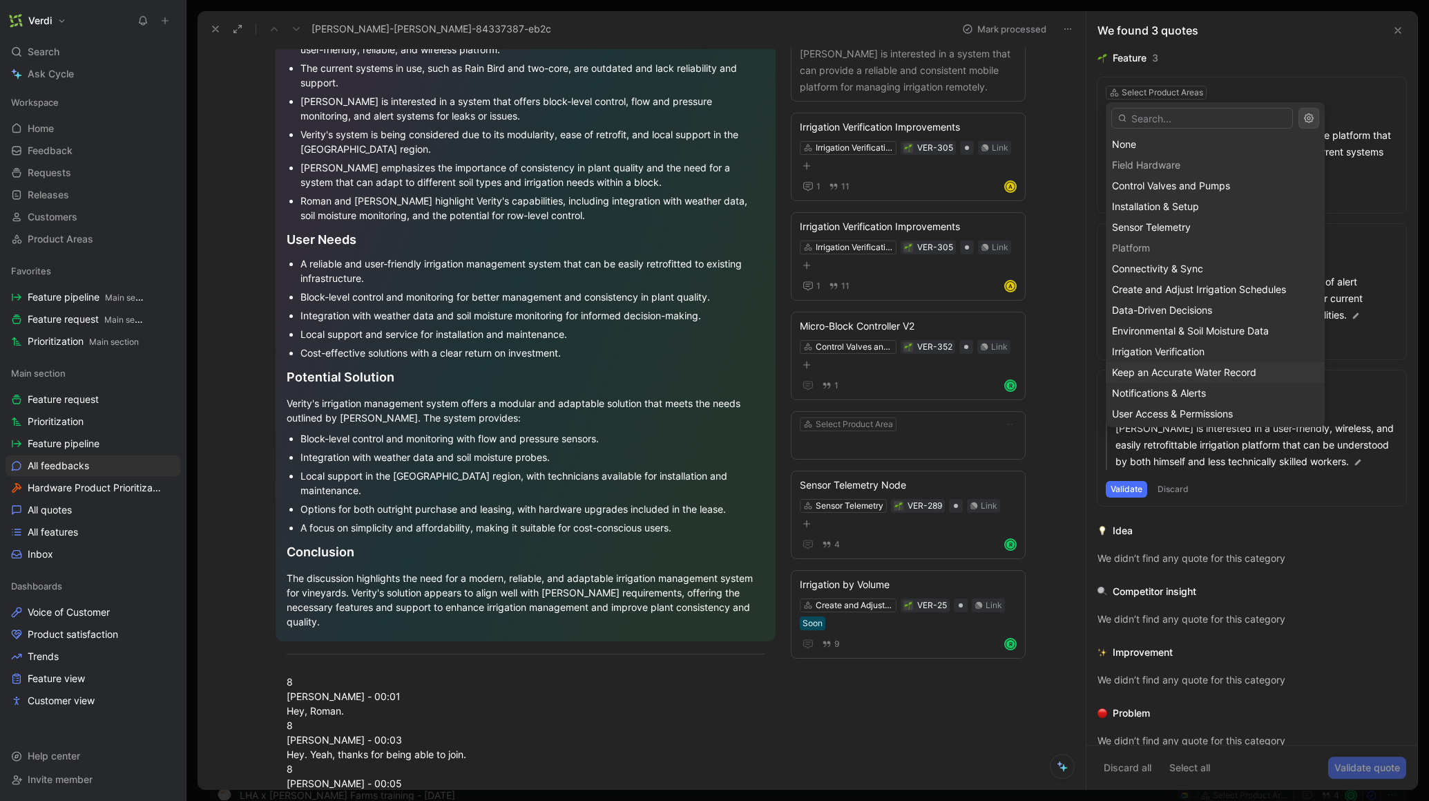
scroll to position [44, 0]
click at [1162, 386] on span "Web App Experience" at bounding box center [1159, 390] width 95 height 12
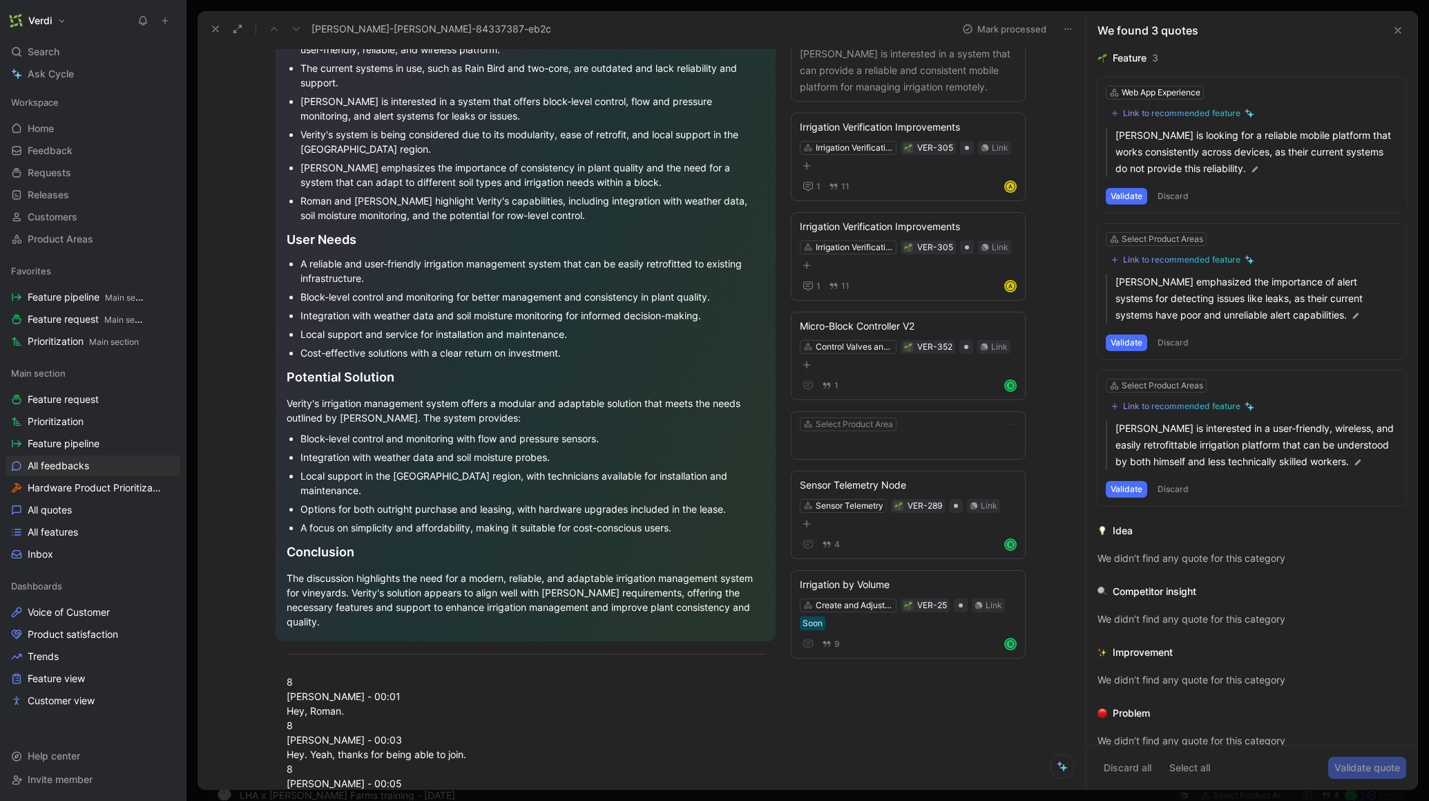
click at [1120, 198] on button "Validate" at bounding box center [1126, 196] width 41 height 17
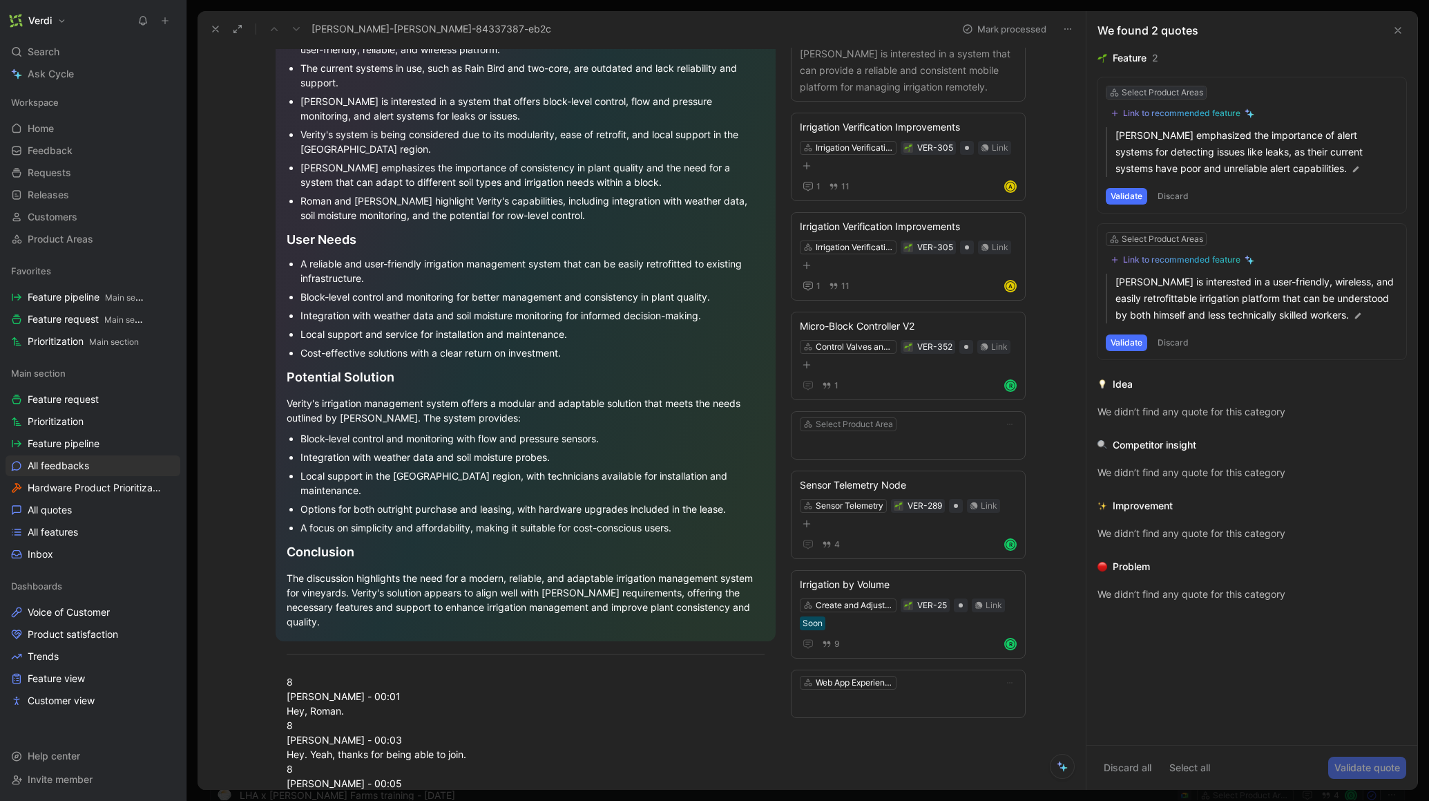
click at [1172, 96] on div "Select Product Areas" at bounding box center [1163, 93] width 82 height 14
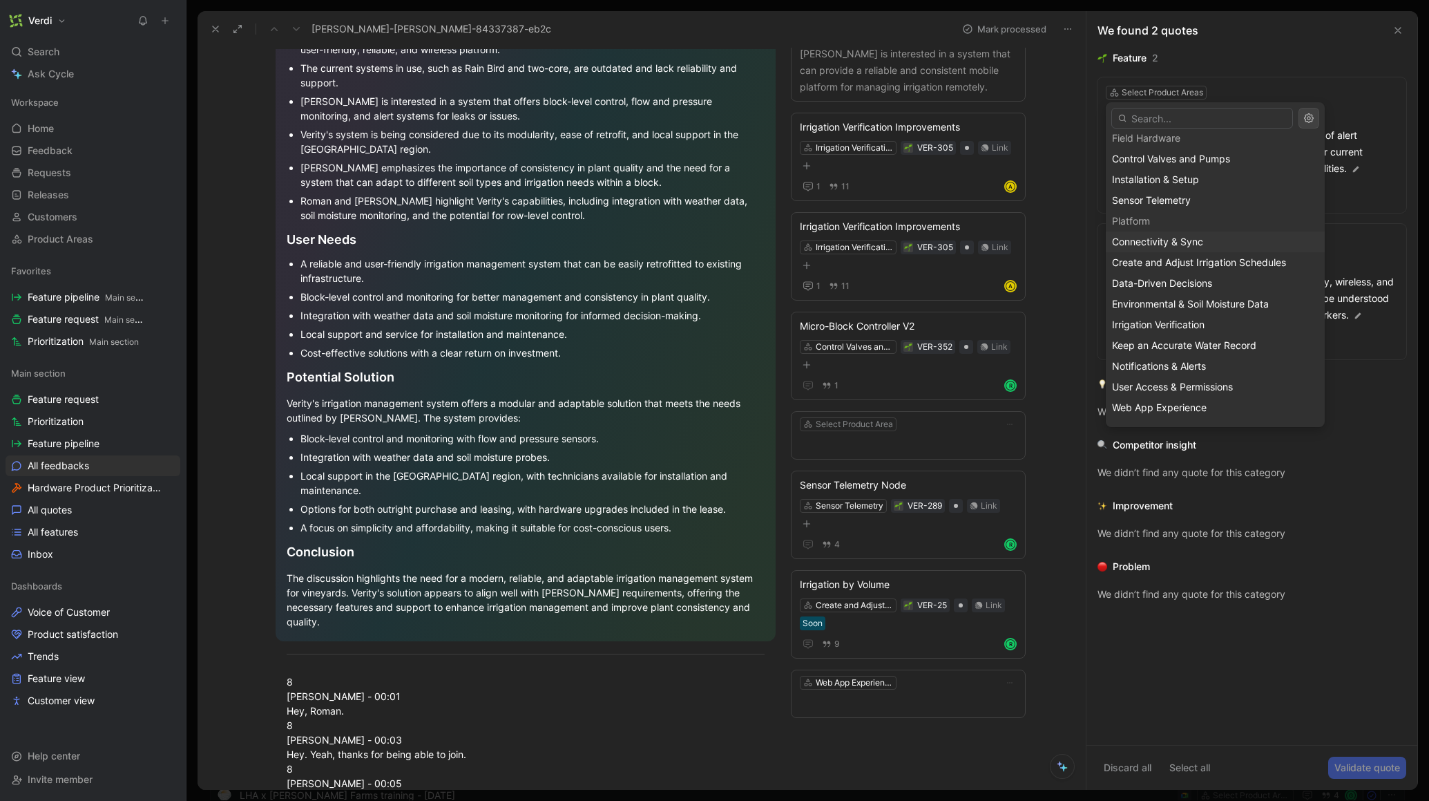
scroll to position [36, 0]
click at [1207, 364] on div "Notifications & Alerts" at bounding box center [1215, 357] width 207 height 17
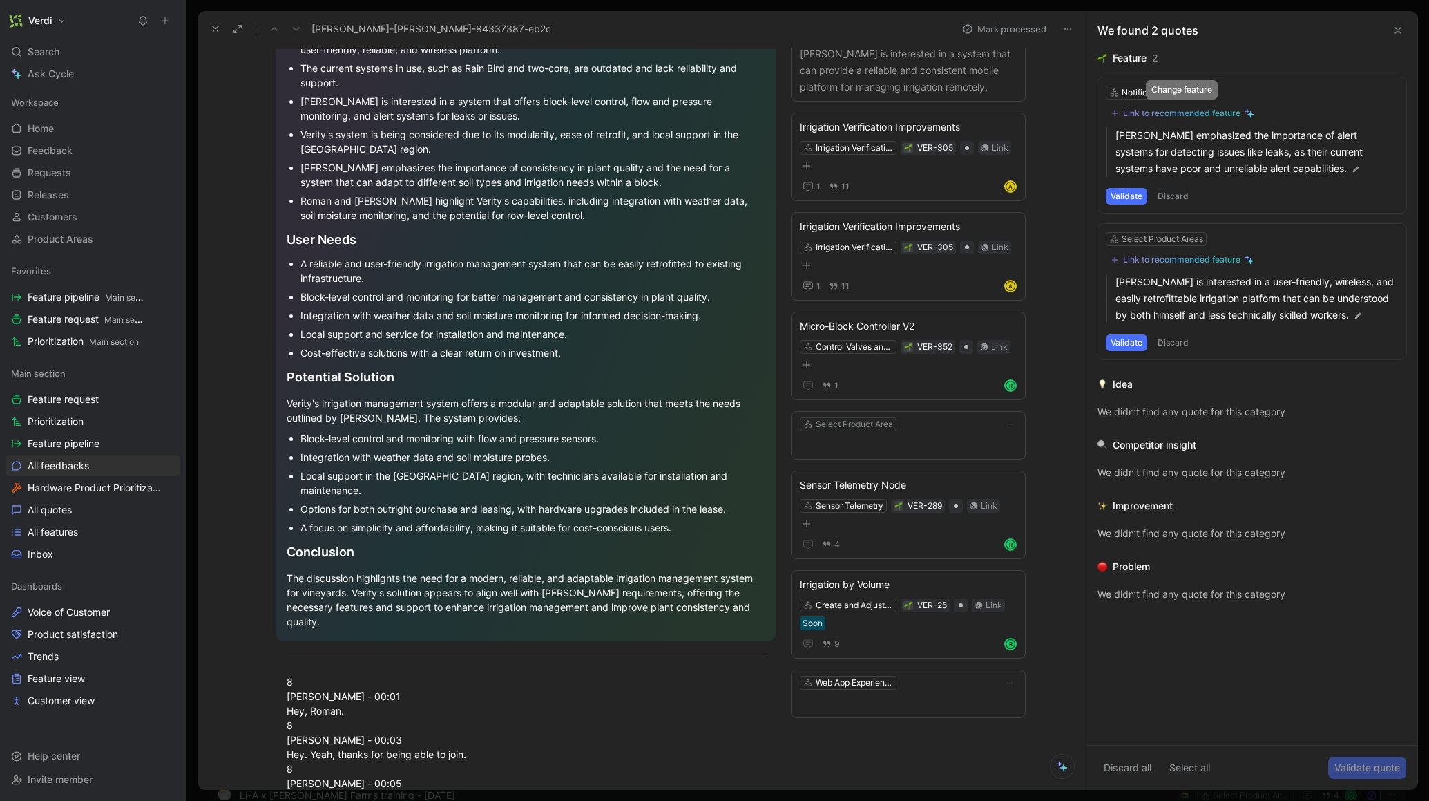
click at [1165, 117] on div "Link to recommended feature" at bounding box center [1181, 113] width 117 height 11
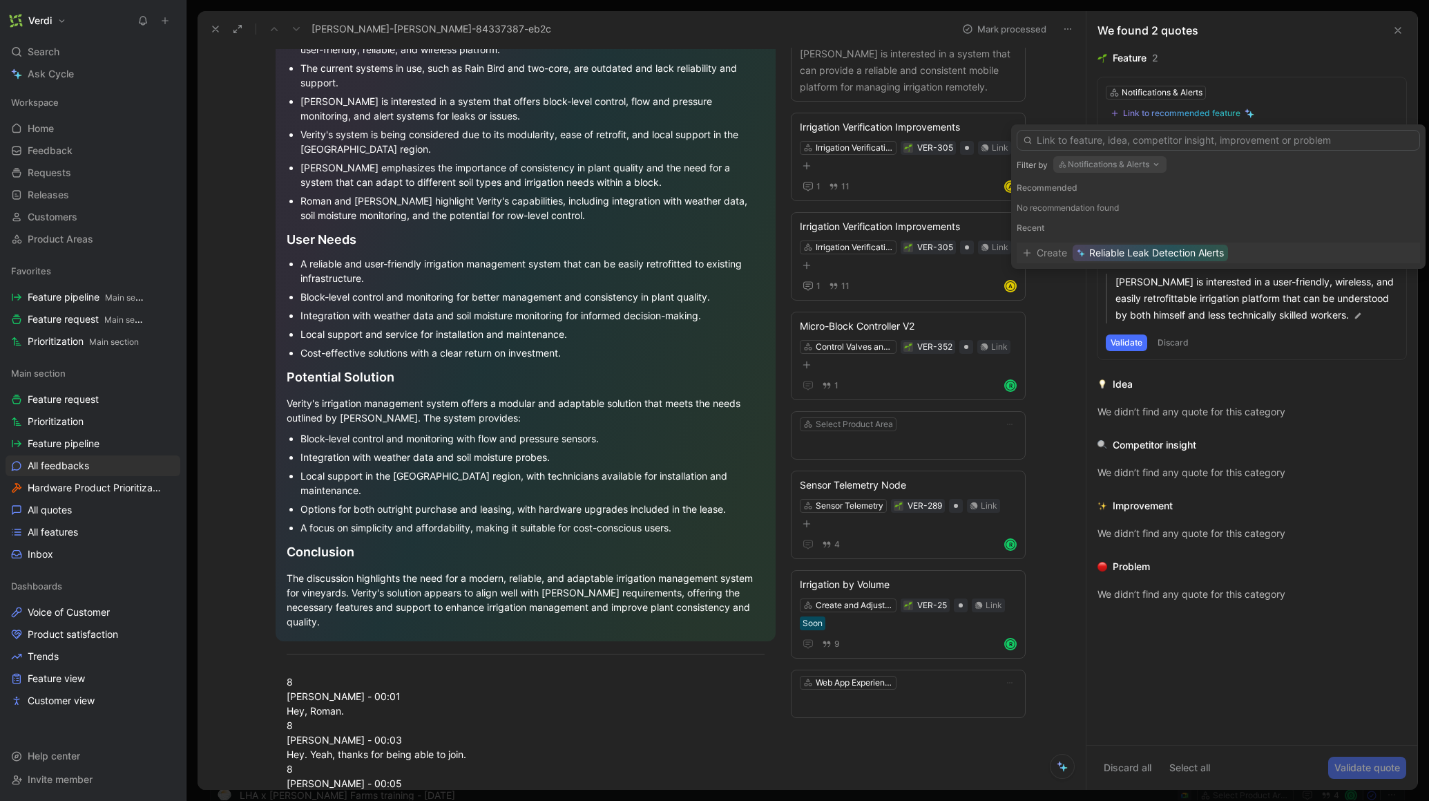
click at [1163, 124] on div at bounding box center [1218, 137] width 403 height 26
click at [1143, 138] on input "text" at bounding box center [1218, 140] width 403 height 21
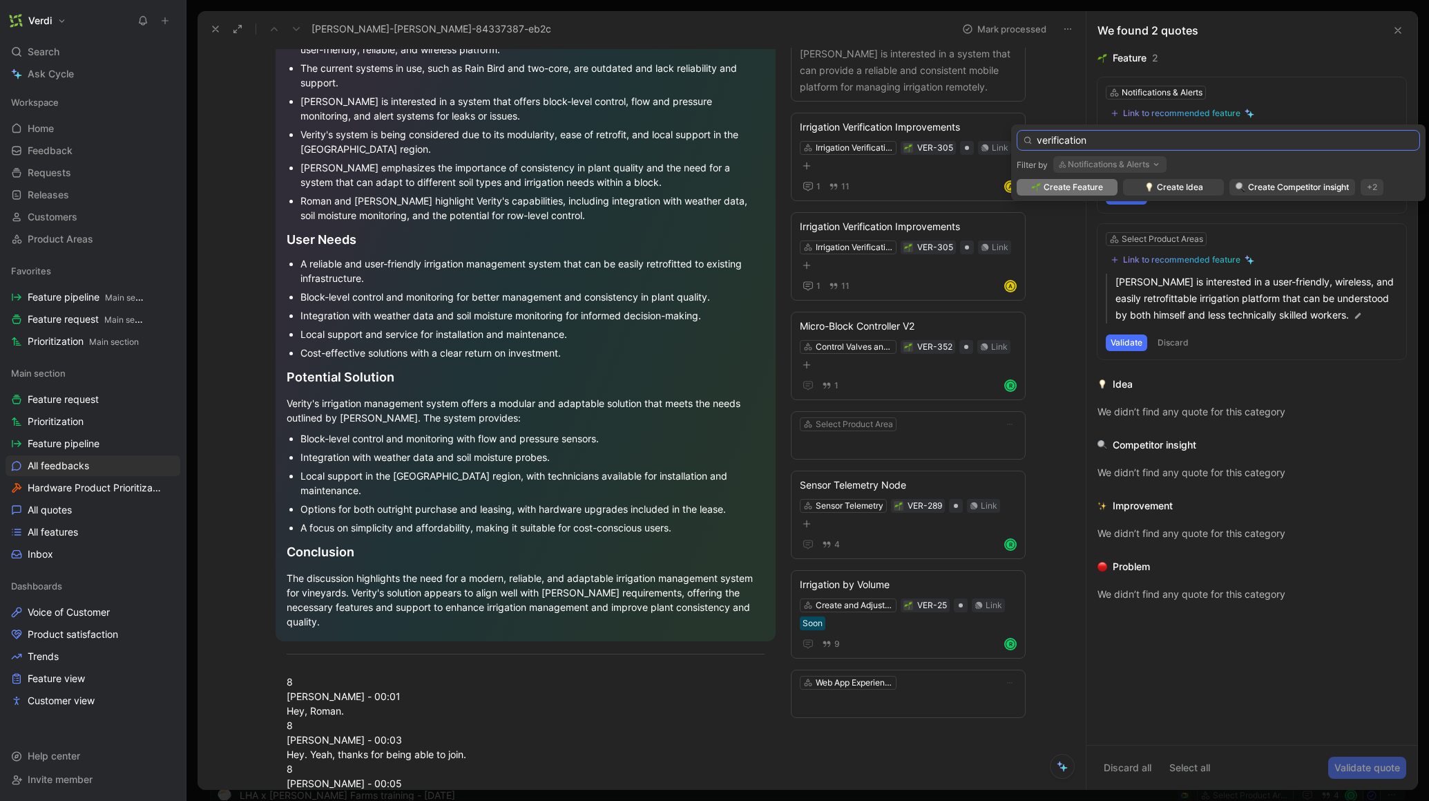
click at [1073, 138] on input "verification" at bounding box center [1218, 140] width 403 height 21
click at [1073, 137] on input "verification" at bounding box center [1218, 140] width 403 height 21
type input "irrigation"
click at [1111, 167] on button "Notifications & Alerts" at bounding box center [1109, 164] width 113 height 17
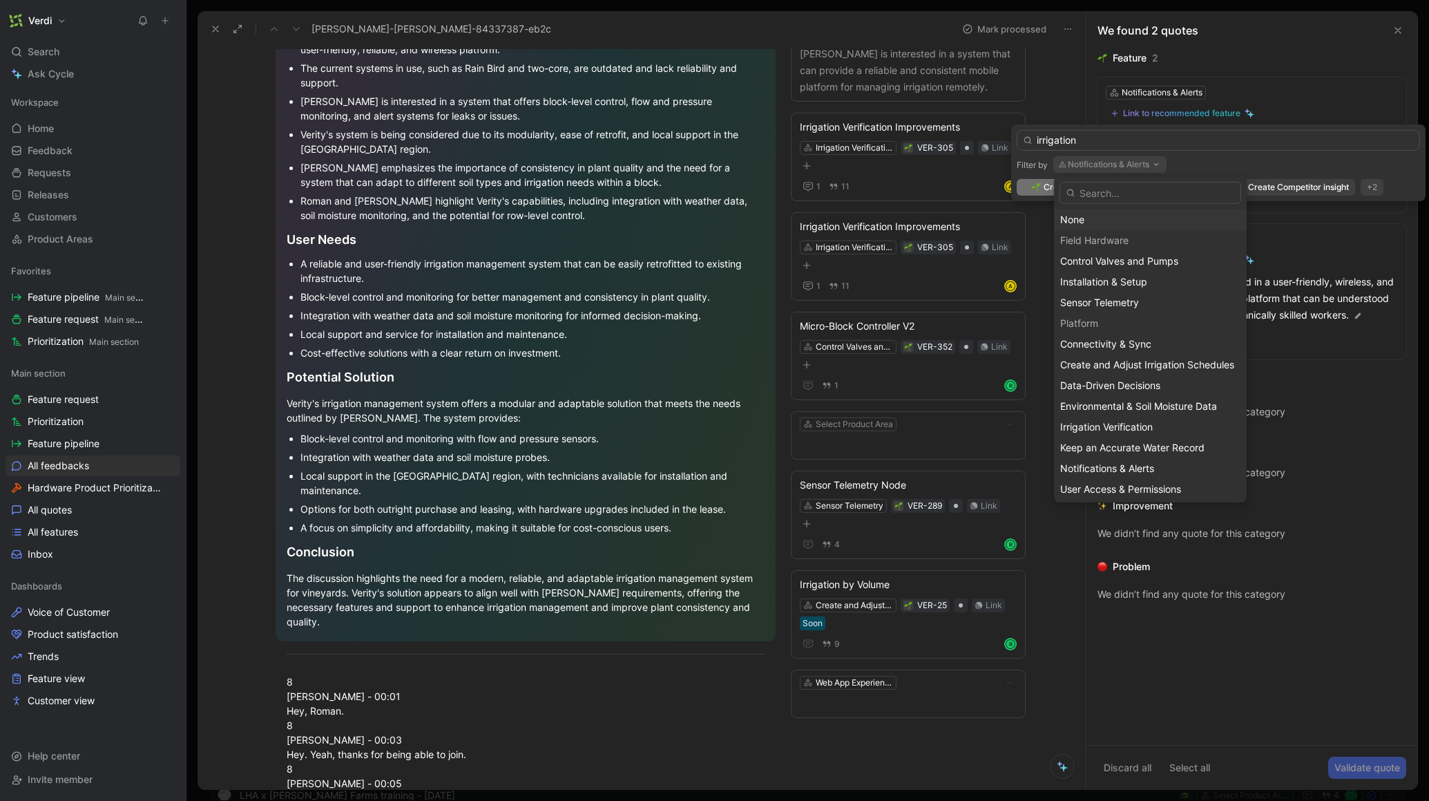
click at [1069, 218] on div "None" at bounding box center [1150, 219] width 180 height 17
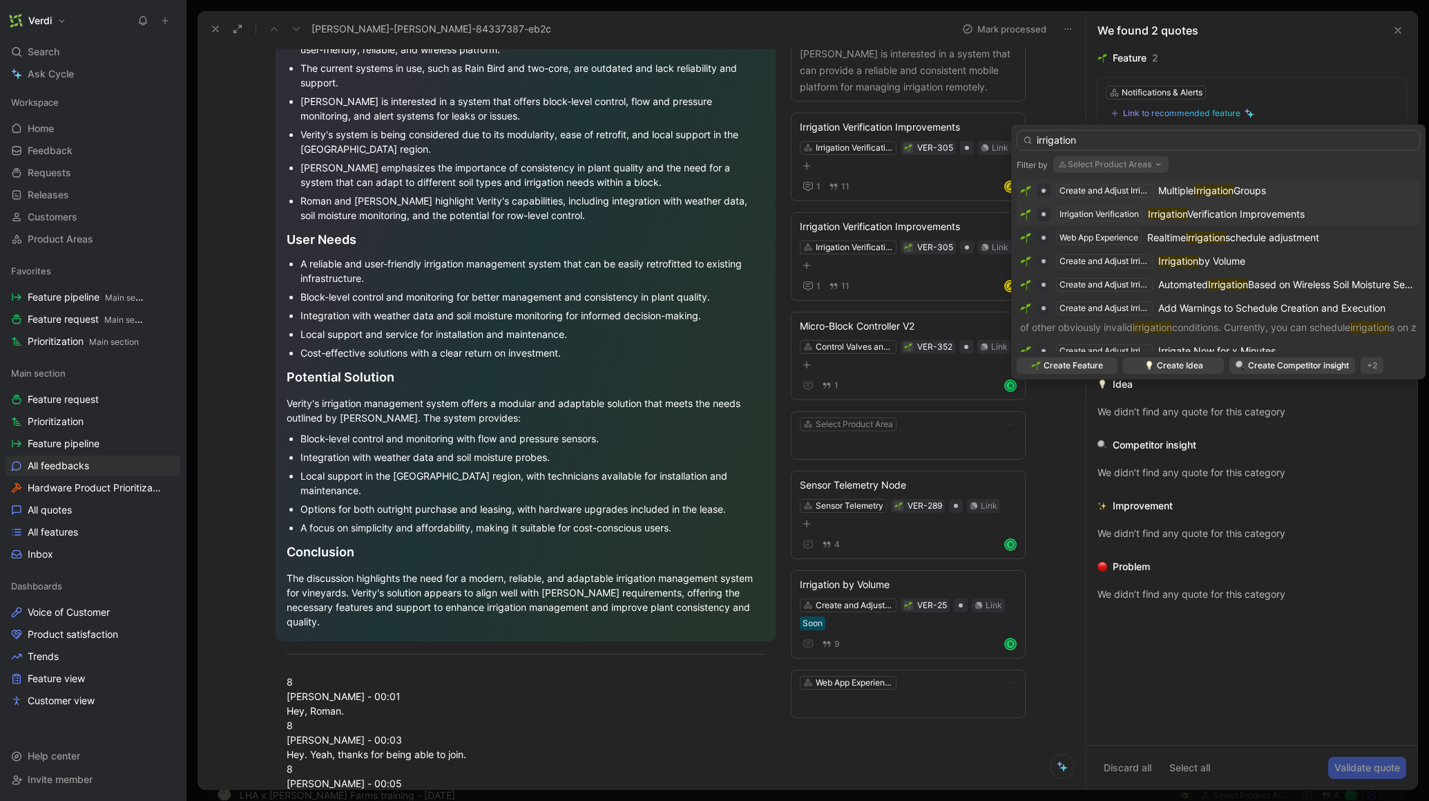
click at [1215, 221] on div "Irrigation Verification Improvements" at bounding box center [1226, 214] width 157 height 17
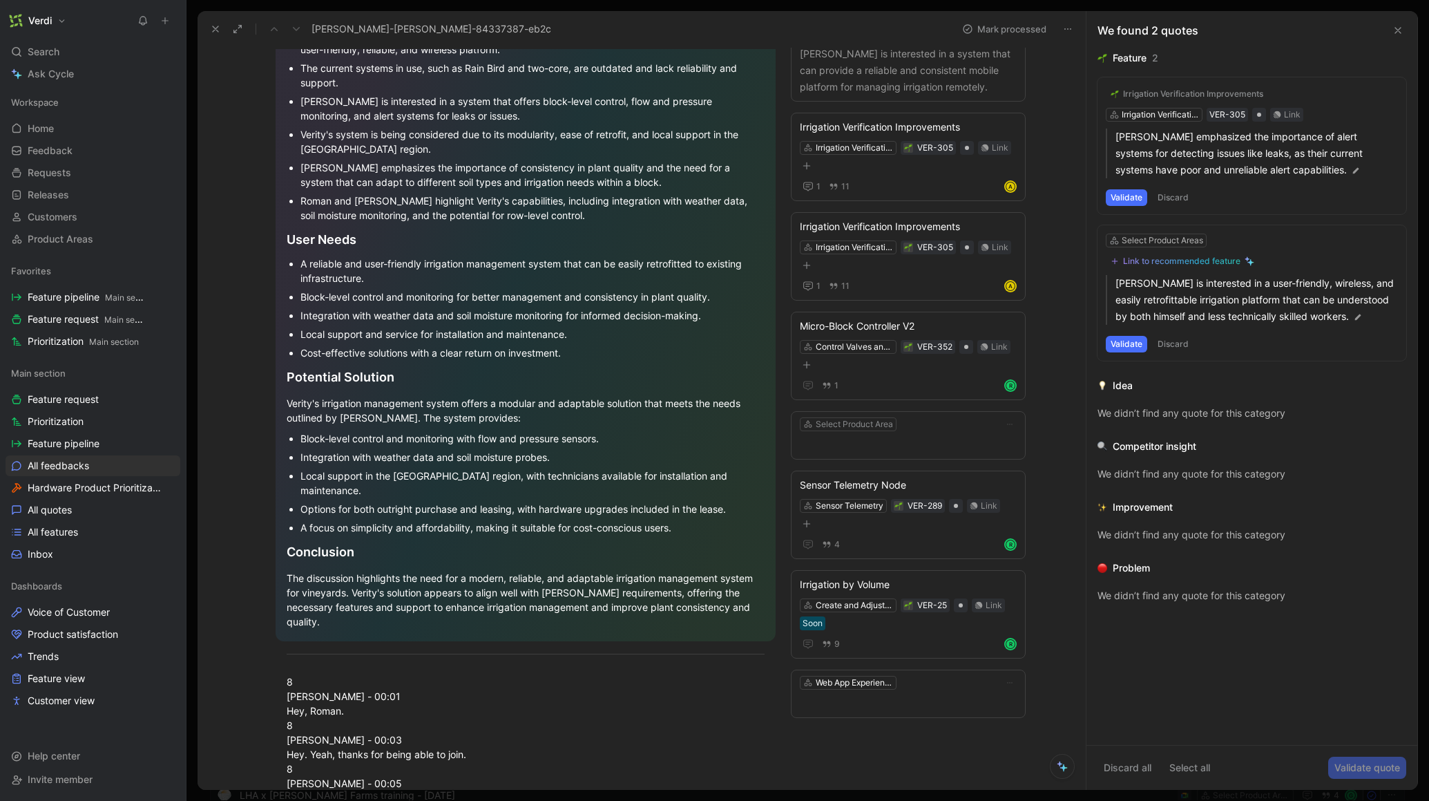
click at [1152, 115] on div "Irrigation Verification Improvements Irrigation Verification VER-305 Link Lucas…" at bounding box center [1252, 145] width 309 height 137
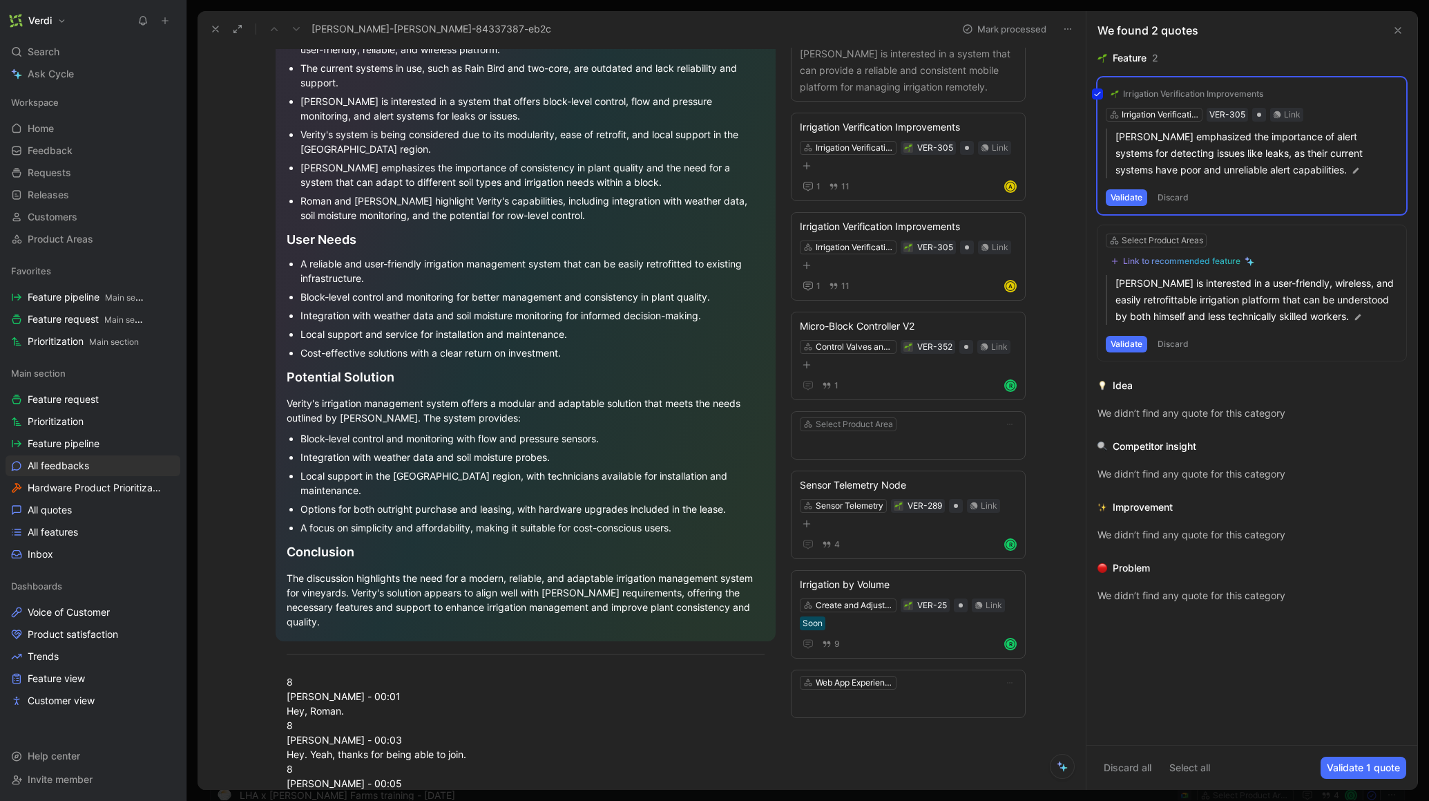
click at [1138, 193] on div "Irrigation Verification Improvements Irrigation Verification VER-305 Link Lucas…" at bounding box center [1252, 145] width 309 height 137
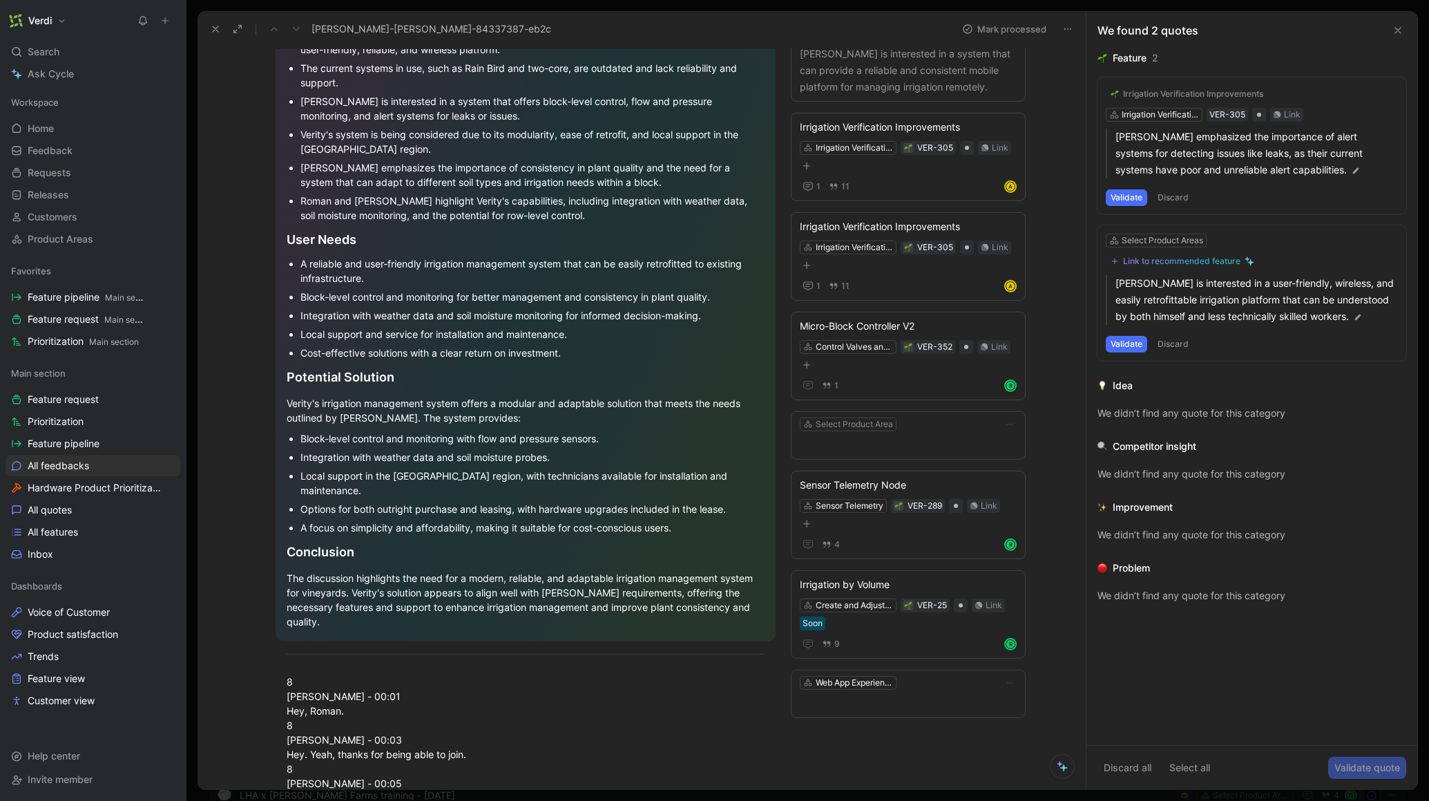
click at [1135, 199] on button "Validate" at bounding box center [1126, 197] width 41 height 17
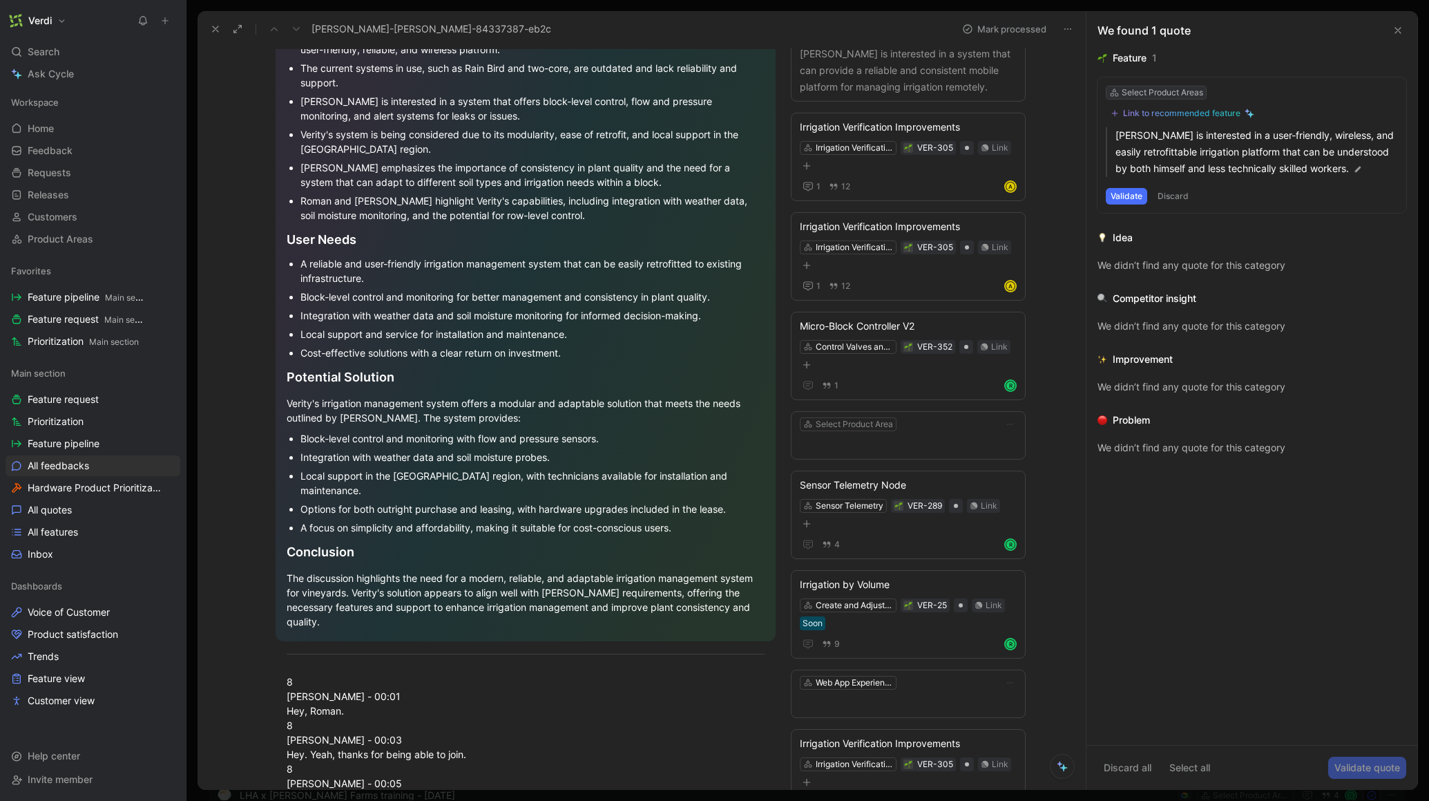
click at [1126, 90] on div "Select Product Areas" at bounding box center [1163, 93] width 82 height 14
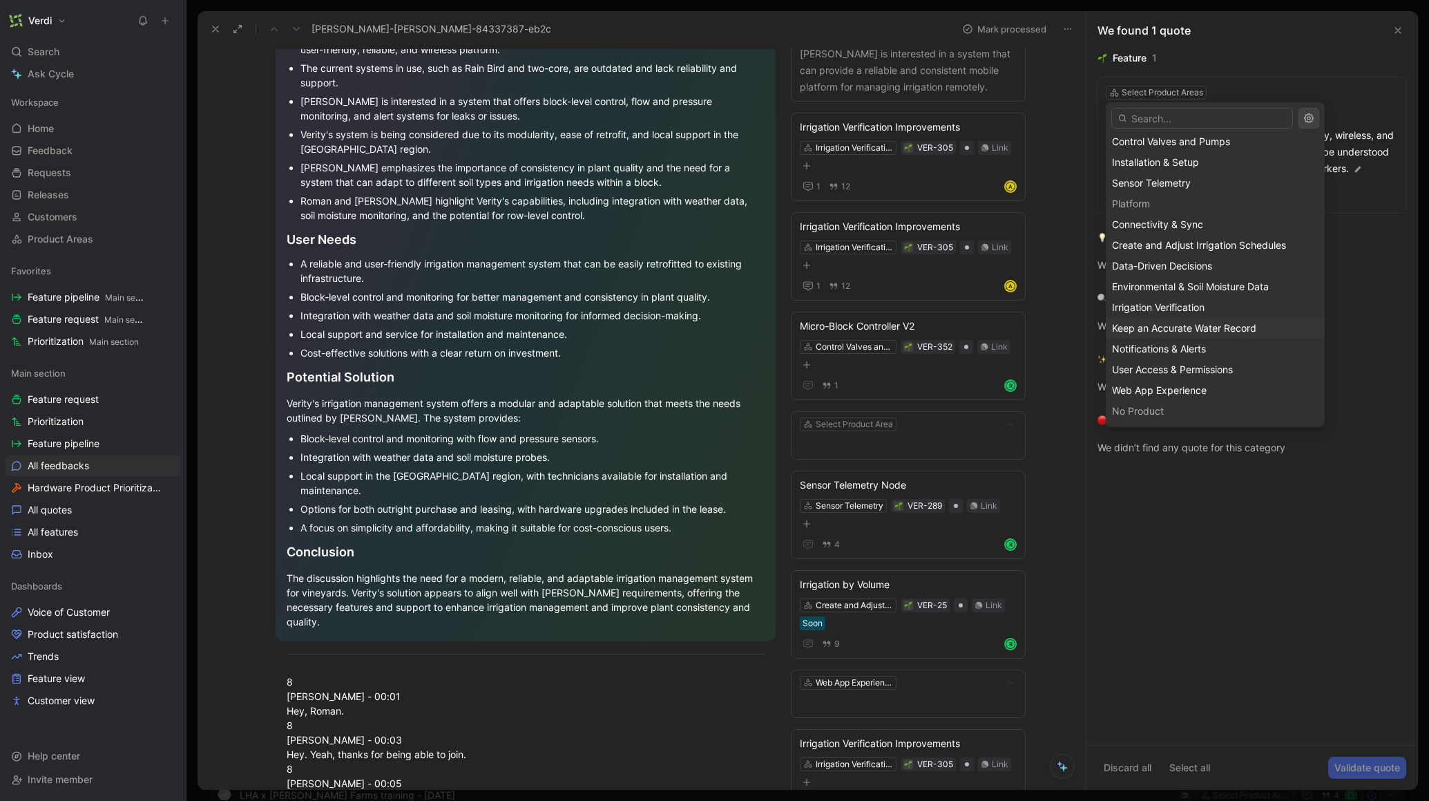
scroll to position [0, 0]
click at [1181, 200] on span "Installation & Setup" at bounding box center [1155, 206] width 87 height 12
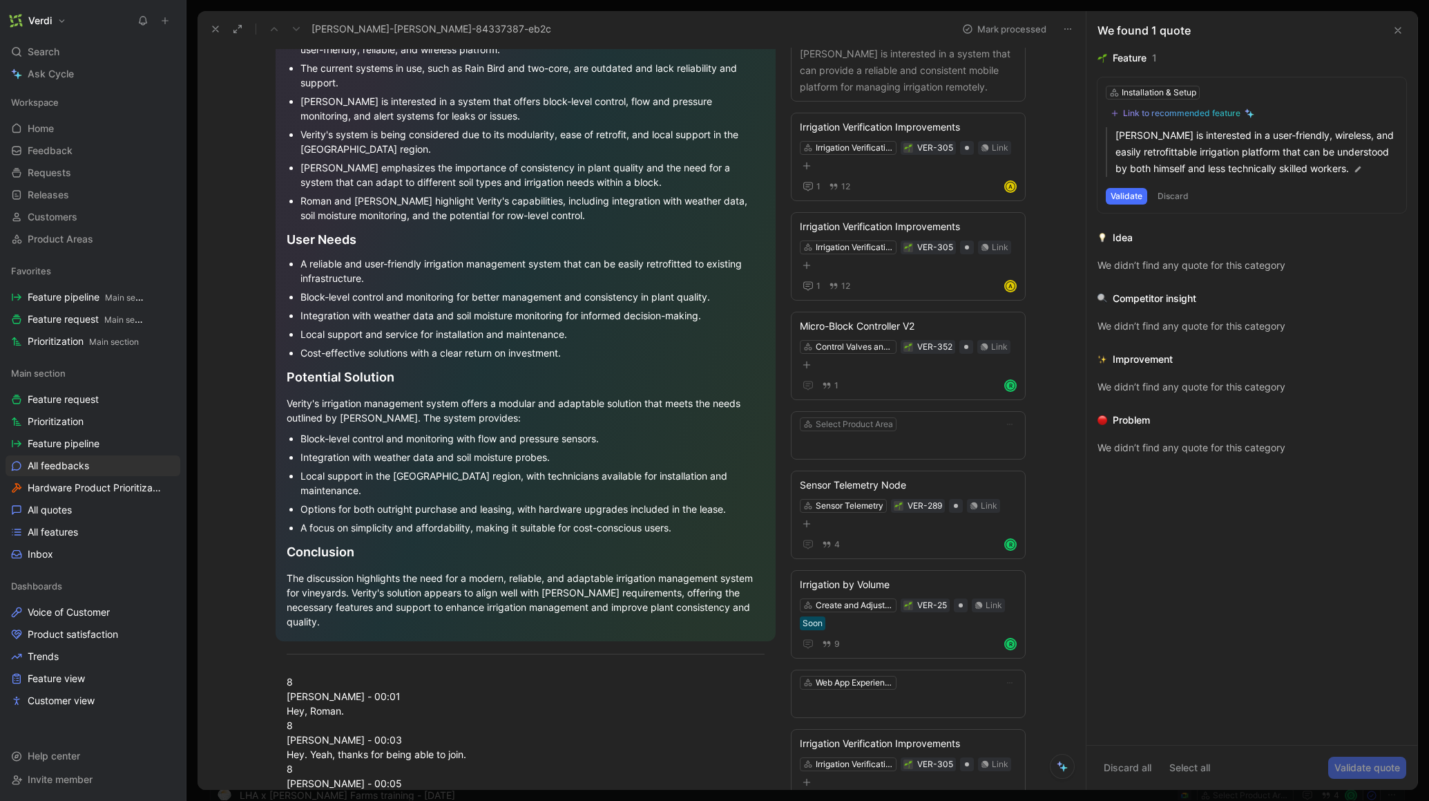
click at [1128, 191] on button "Validate" at bounding box center [1126, 196] width 41 height 17
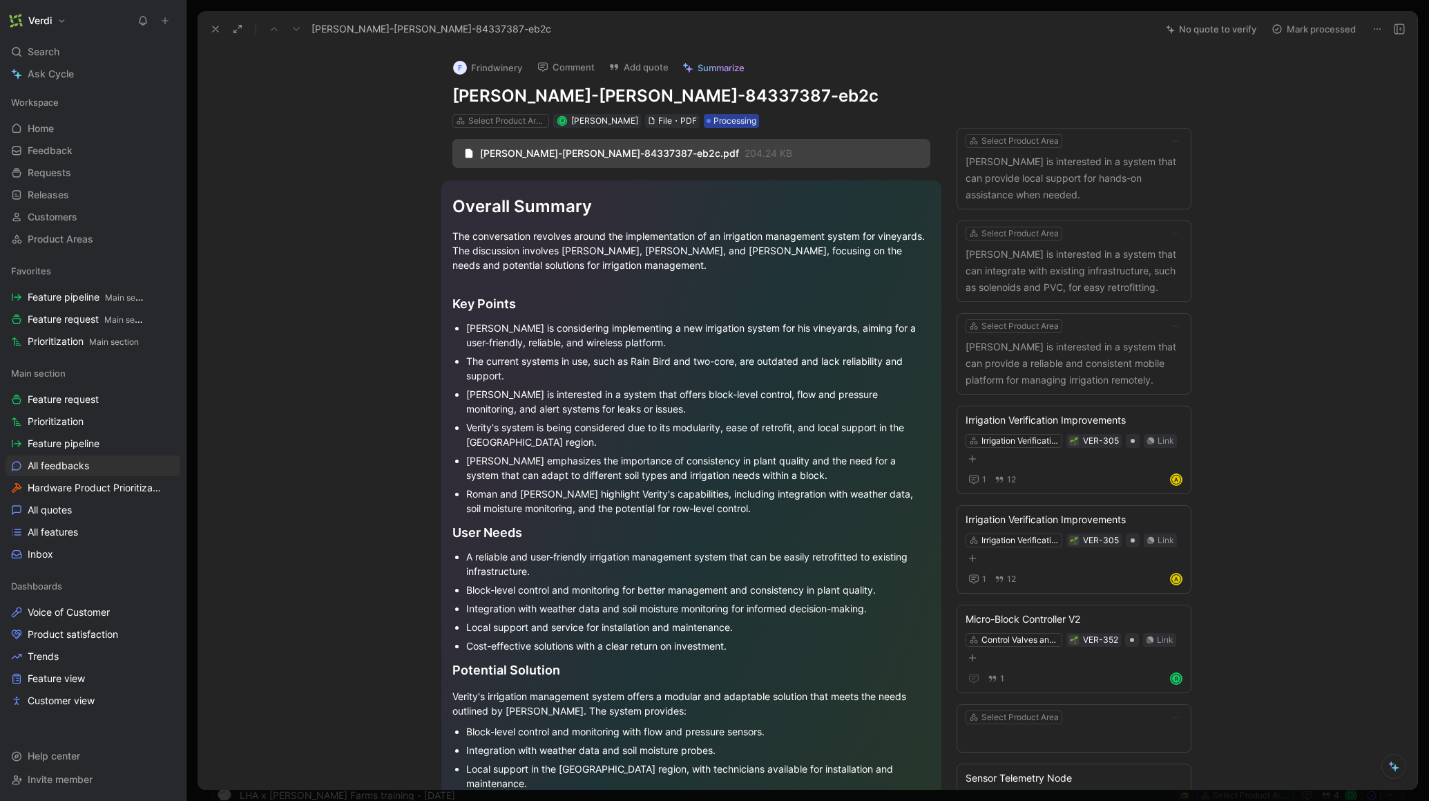
click at [714, 115] on span "Processing" at bounding box center [735, 121] width 43 height 14
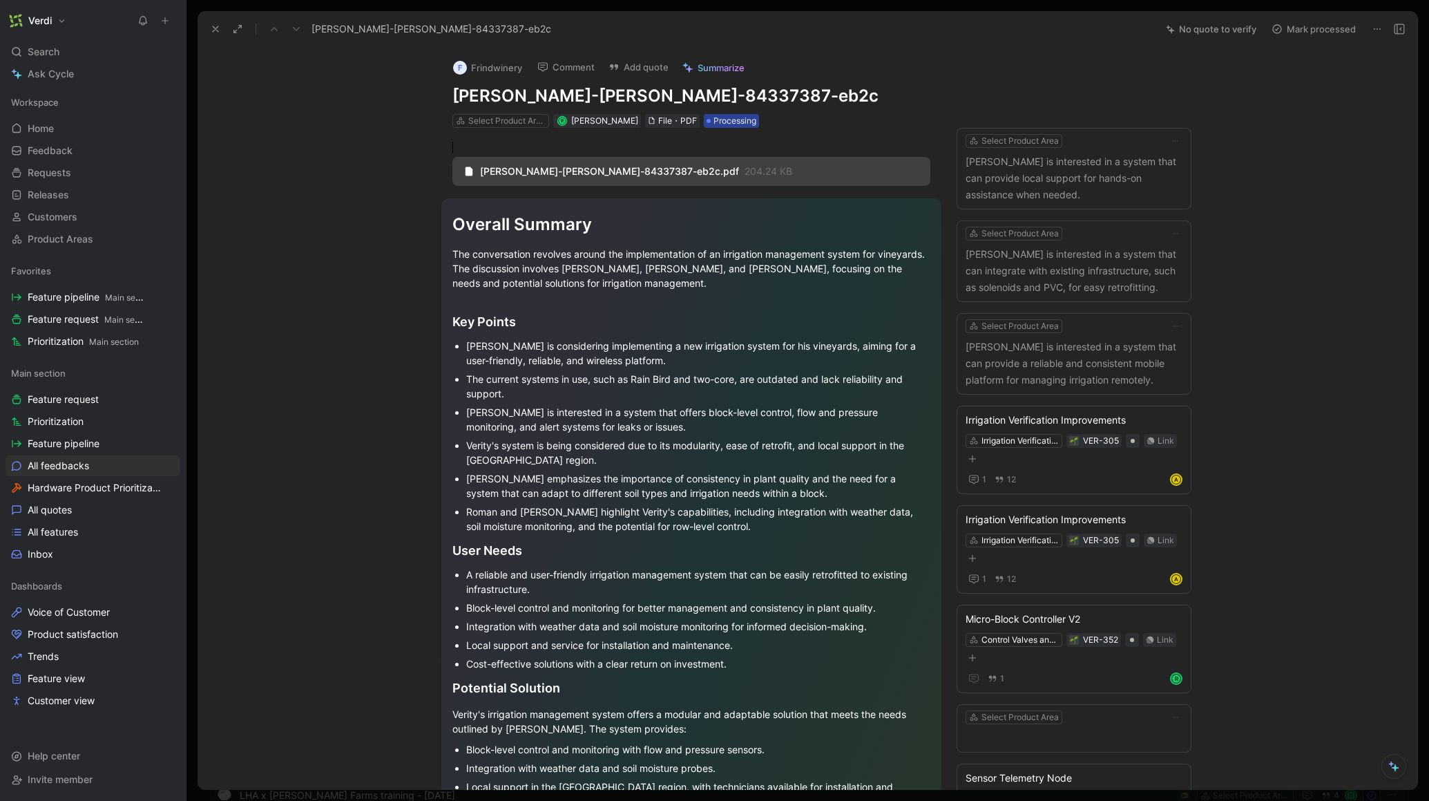
click at [732, 125] on span "Processing" at bounding box center [735, 121] width 43 height 14
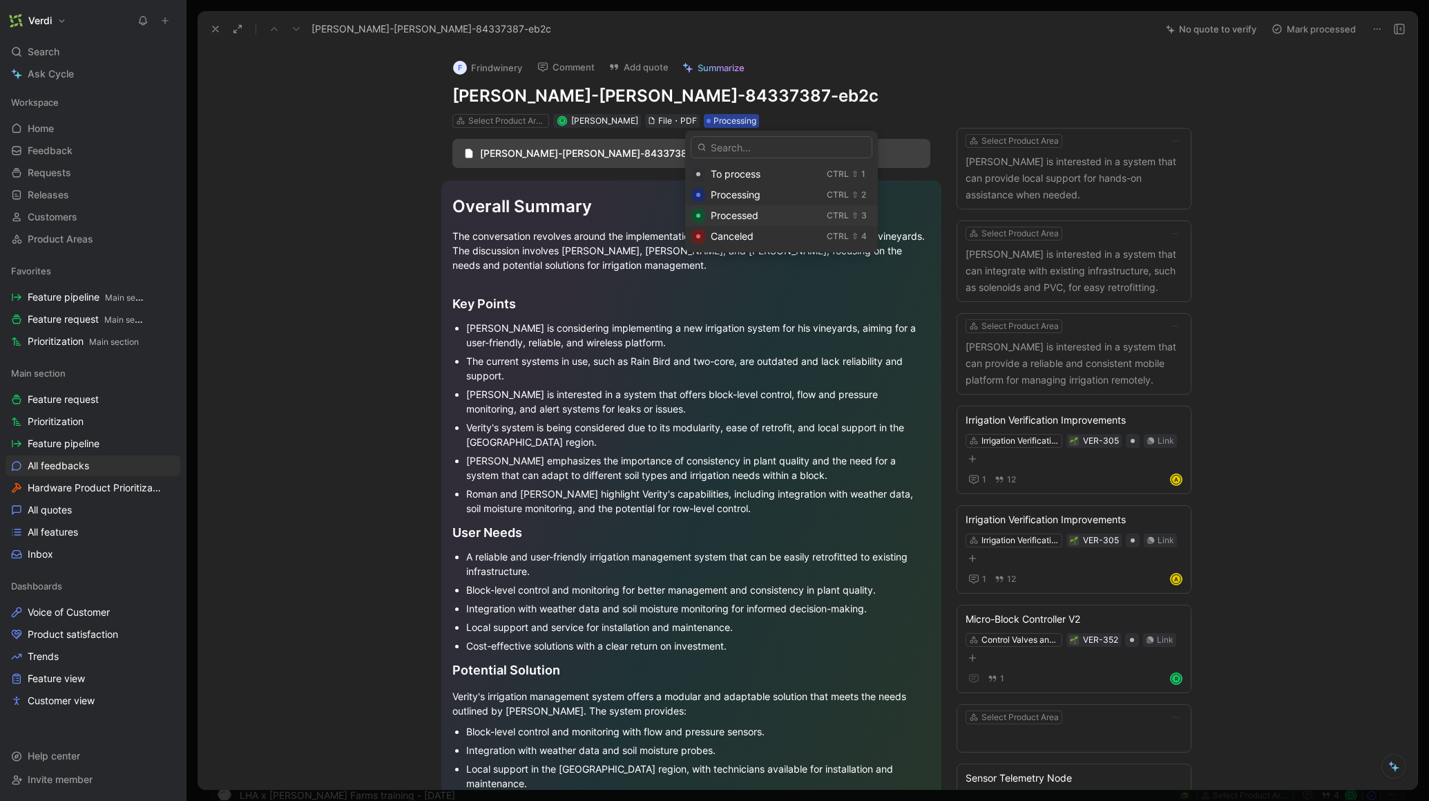
click at [765, 221] on div "Processed" at bounding box center [766, 215] width 111 height 17
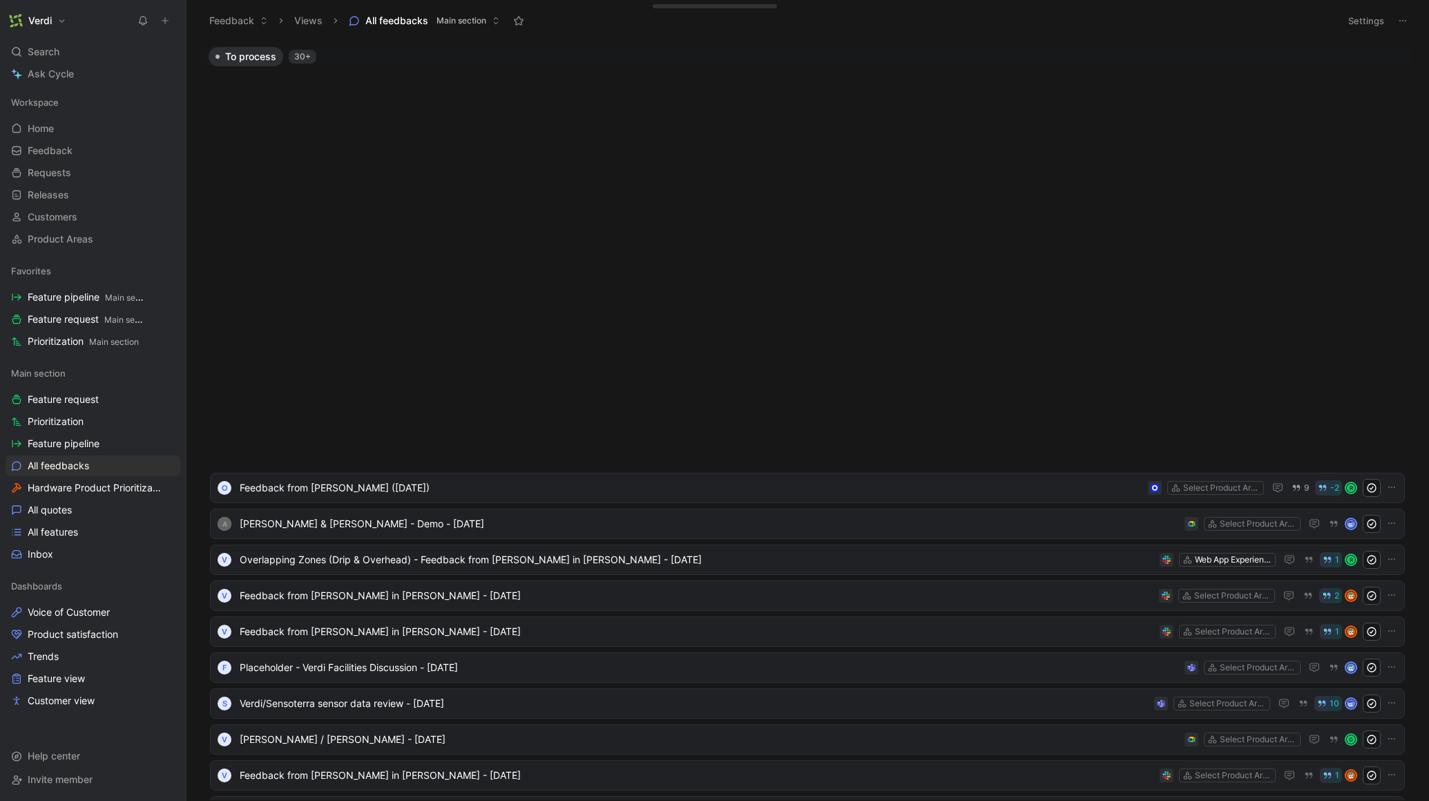
scroll to position [698, 0]
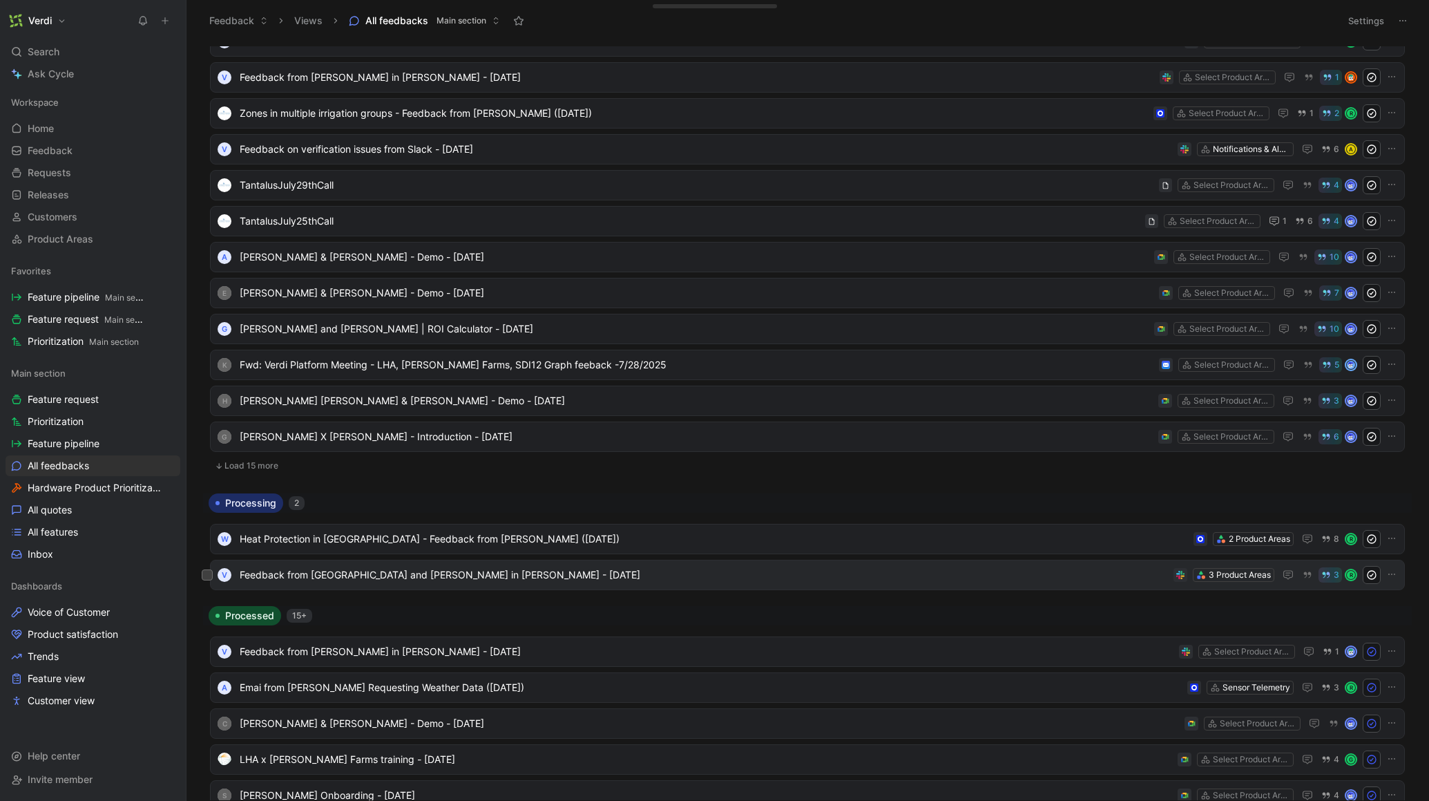
click at [505, 580] on span "Feedback from Eugene and Roman in Slack - 7/5/2025" at bounding box center [704, 574] width 928 height 17
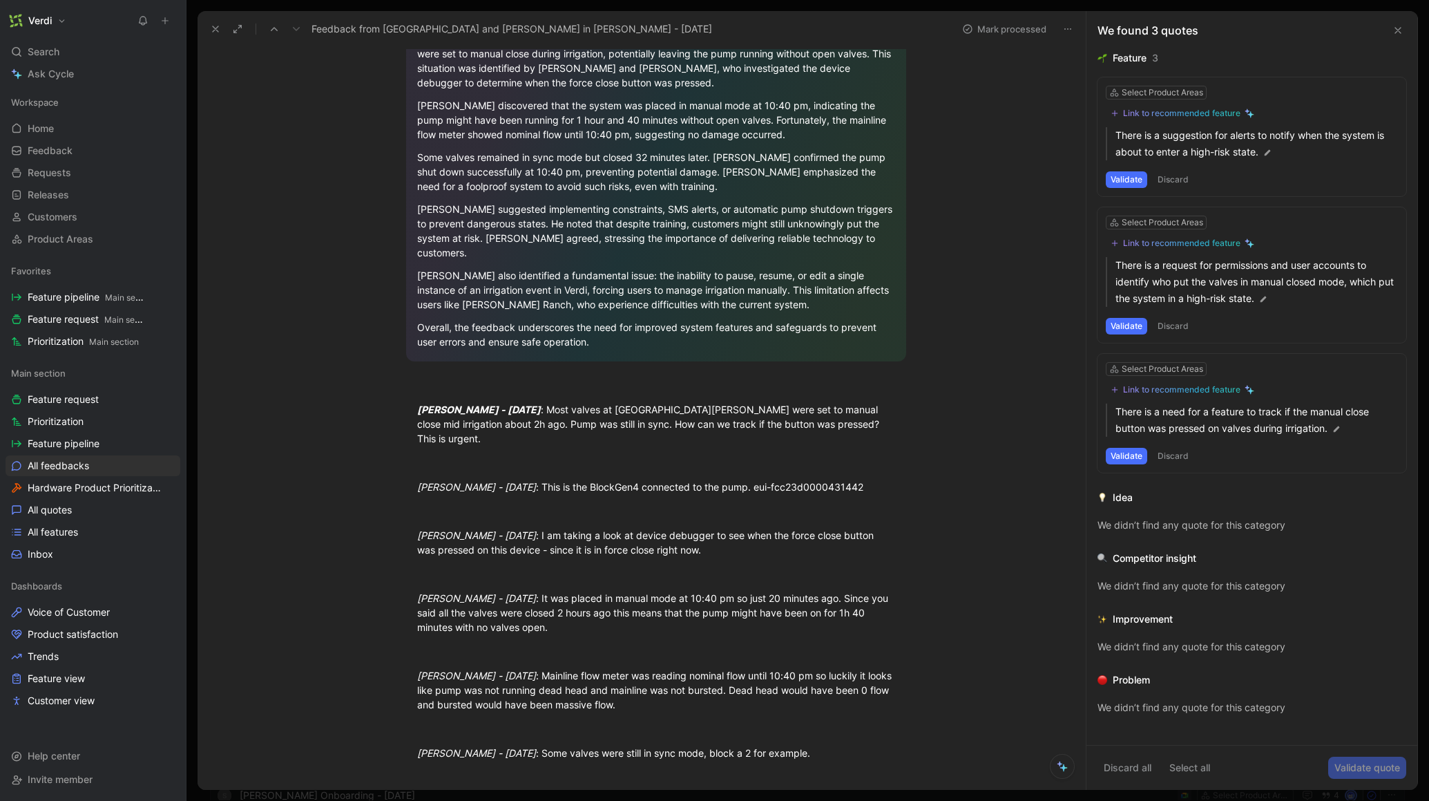
scroll to position [117, 0]
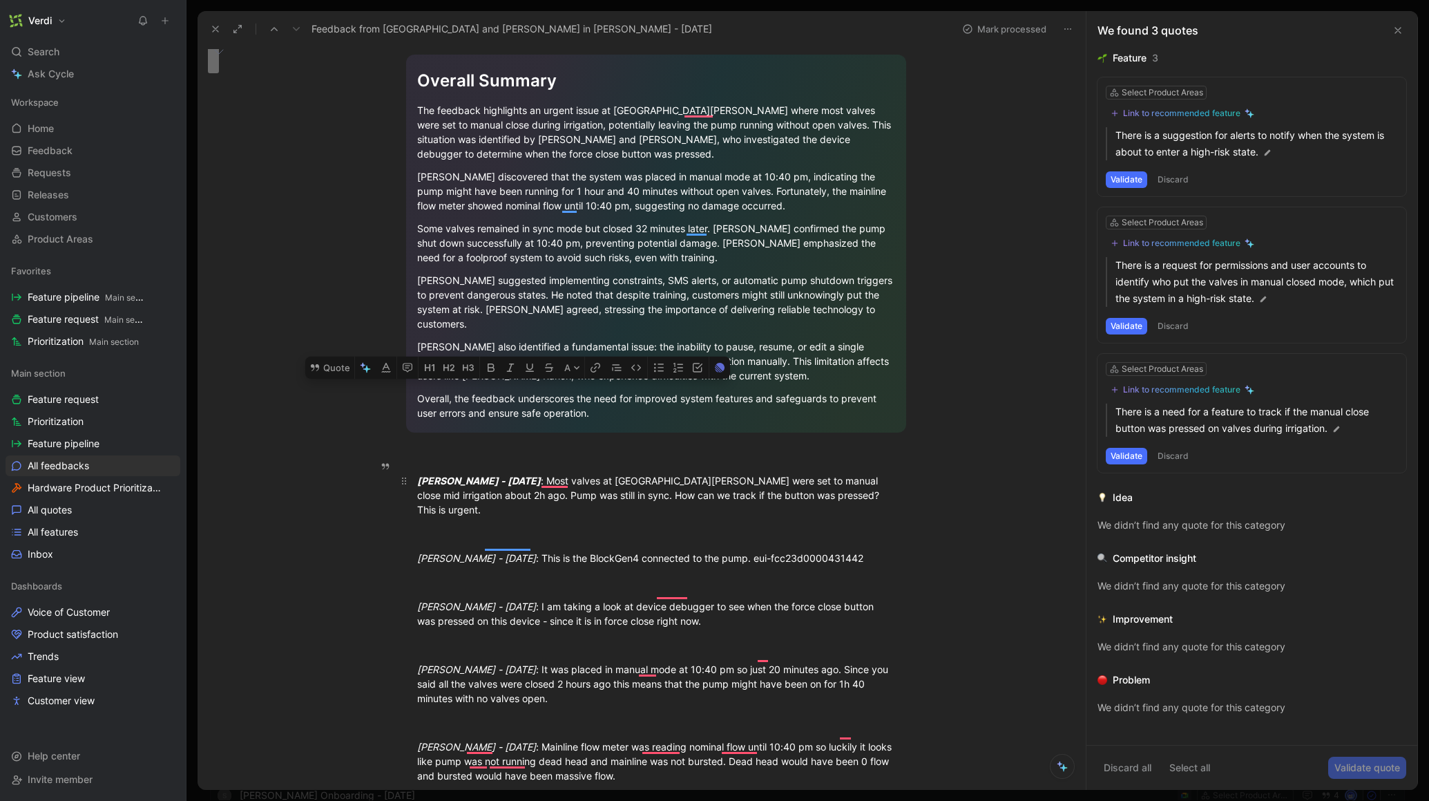
drag, startPoint x: 585, startPoint y: 472, endPoint x: 593, endPoint y: 449, distance: 24.0
click at [593, 473] on div "Eugene Kovalenko - Sat Jul 05 2025 : Most valves at Arterra Thomas Ranch were s…" at bounding box center [656, 495] width 478 height 44
click at [1216, 412] on p "There is a need for a feature to track if the manual close button was pressed o…" at bounding box center [1257, 419] width 283 height 33
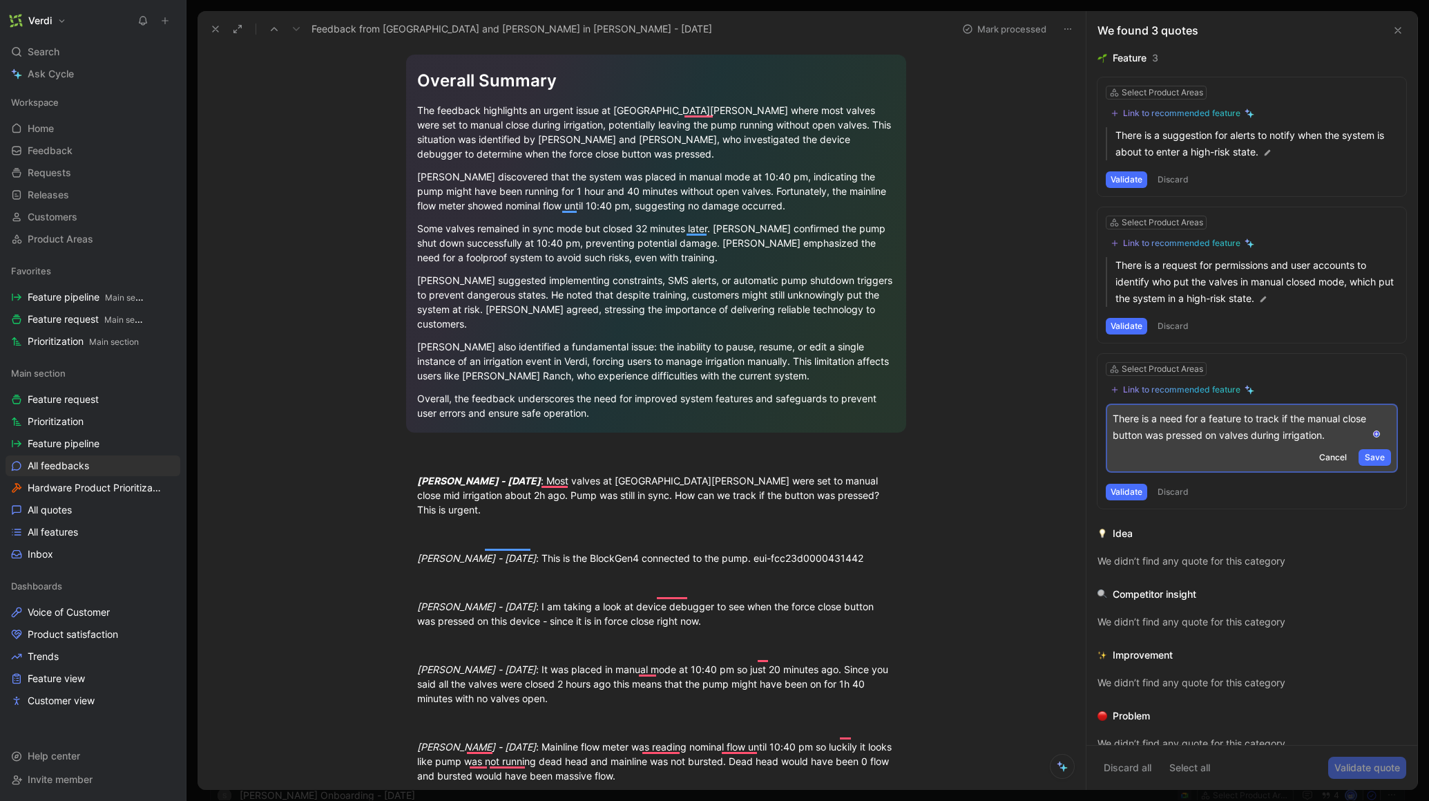
click at [1205, 418] on p "There is a need for a feature to track if the manual close button was pressed o…" at bounding box center [1252, 426] width 278 height 33
click at [1149, 438] on p "There is a need for a user-facing feature to track if the manual close button w…" at bounding box center [1252, 426] width 278 height 33
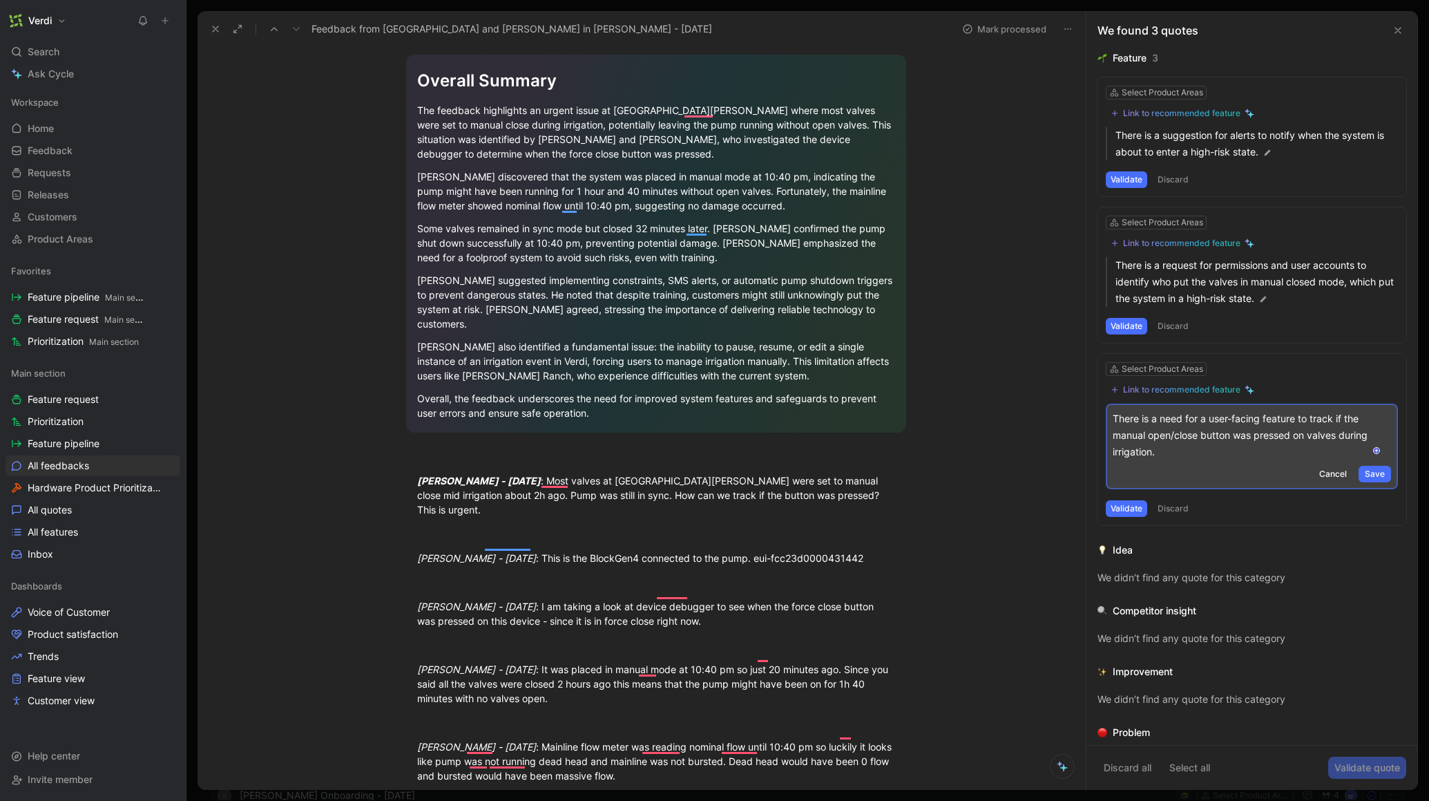
click at [1303, 437] on p "There is a need for a user-facing feature to track if the manual open/close but…" at bounding box center [1252, 435] width 278 height 50
click at [1328, 435] on p "There is a need for a user-facing feature to track if the manual open/close but…" at bounding box center [1252, 435] width 278 height 50
drag, startPoint x: 1201, startPoint y: 423, endPoint x: 1294, endPoint y: 422, distance: 93.9
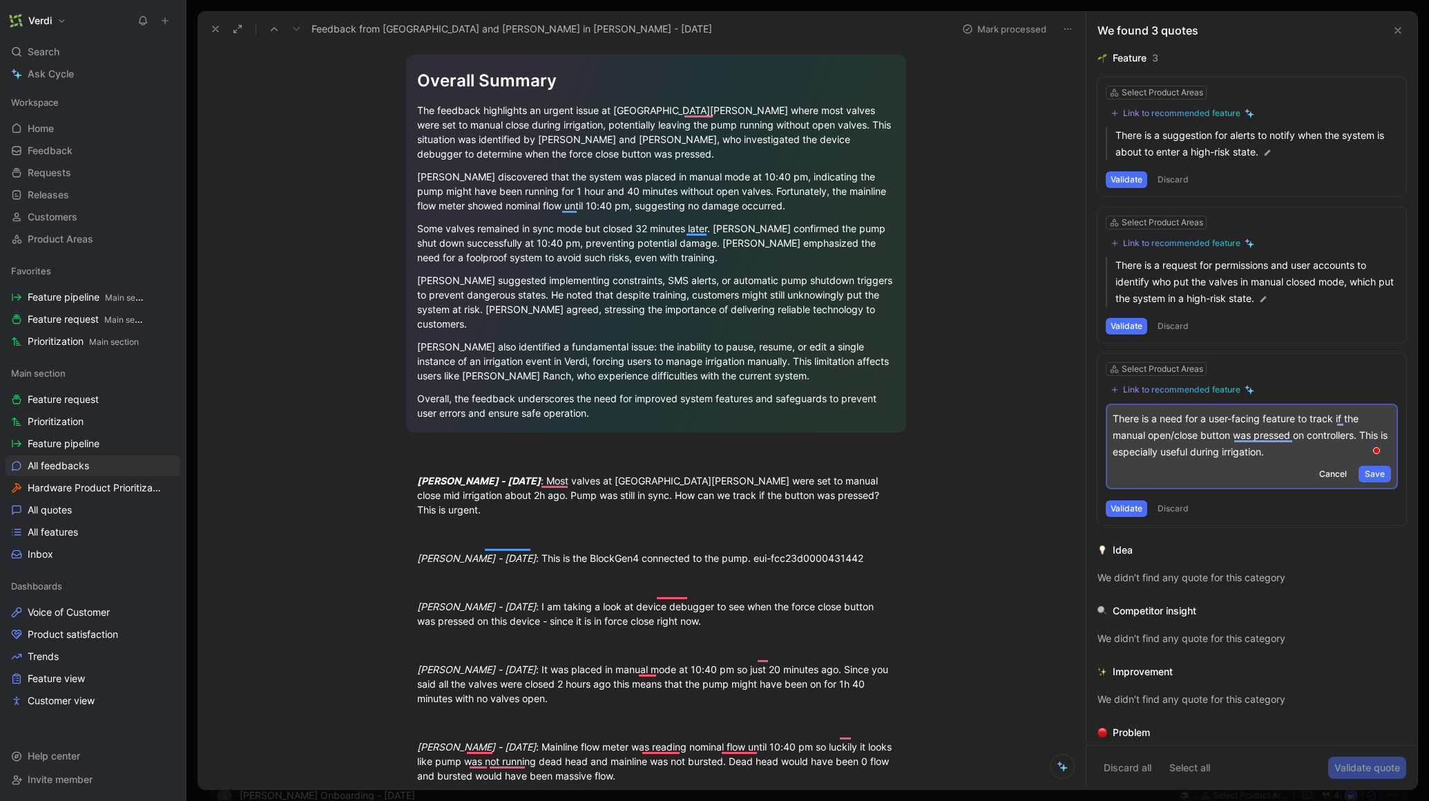
click at [1294, 422] on p "There is a need for a user-facing feature to track if the manual open/close but…" at bounding box center [1252, 435] width 278 height 50
drag, startPoint x: 1155, startPoint y: 439, endPoint x: 1222, endPoint y: 439, distance: 67.0
click at [1221, 439] on p "There is a need for a user-facing feature to track if the manual open/close but…" at bounding box center [1252, 435] width 278 height 50
click at [1274, 439] on p "There is a need for a user-facing feature to track if the manual open/close but…" at bounding box center [1252, 435] width 278 height 50
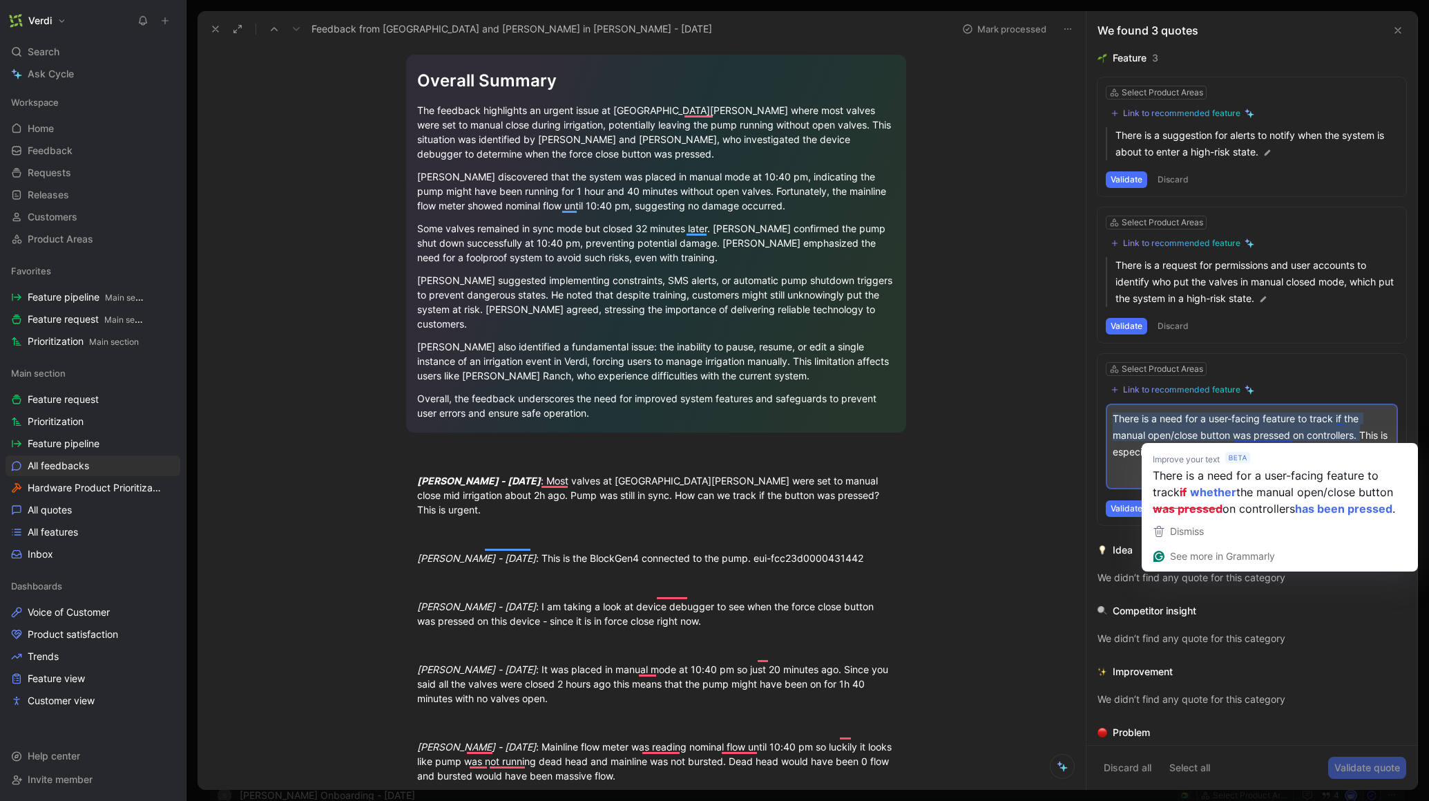
click at [1295, 425] on p "There is a need for a user-facing feature to track if the manual open/close but…" at bounding box center [1252, 435] width 278 height 50
click at [1127, 468] on div "Cancel Save" at bounding box center [1252, 474] width 278 height 17
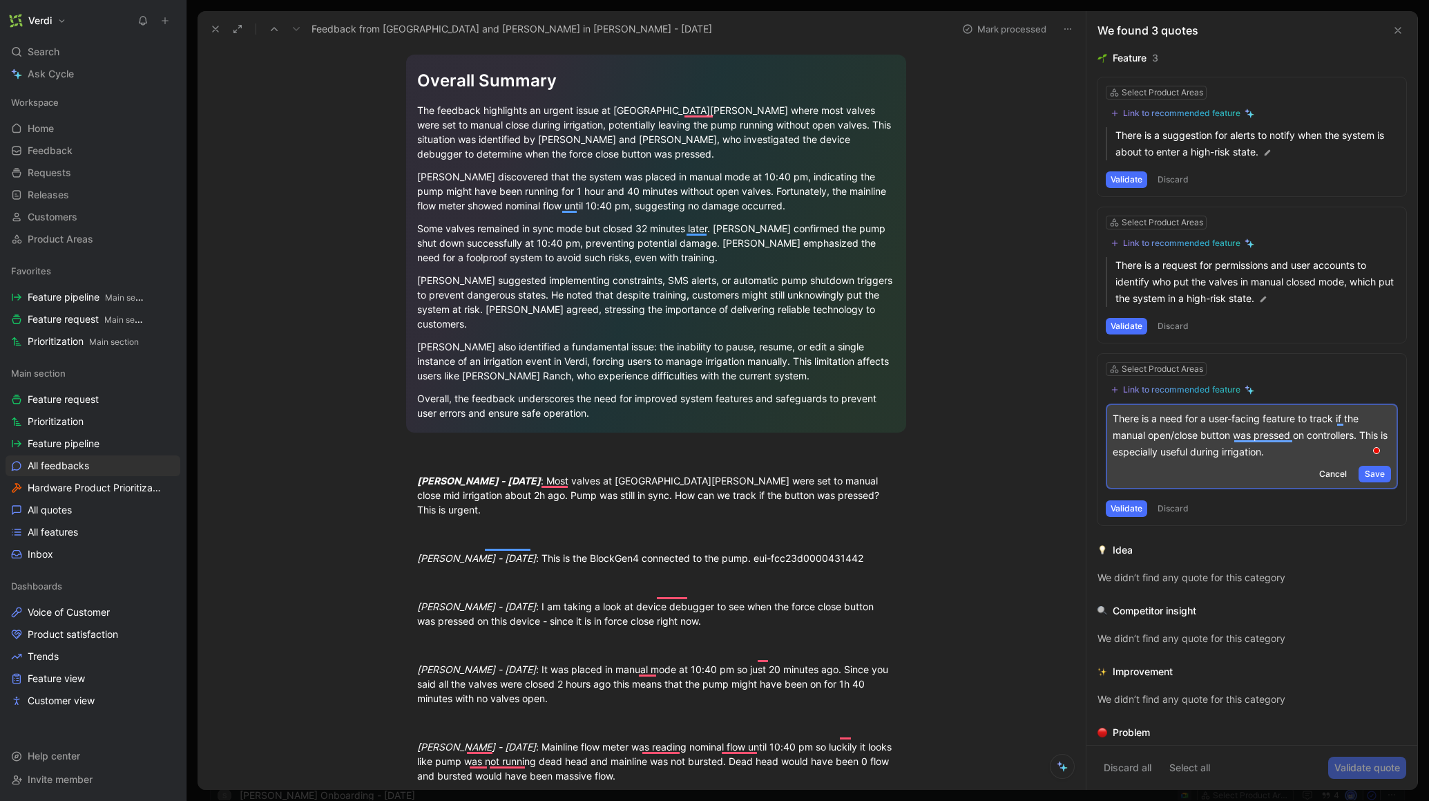
click at [1132, 448] on p "There is a need for a user-facing feature to track if the manual open/close but…" at bounding box center [1252, 435] width 278 height 50
click at [1171, 370] on div "Select Product Areas" at bounding box center [1163, 369] width 82 height 14
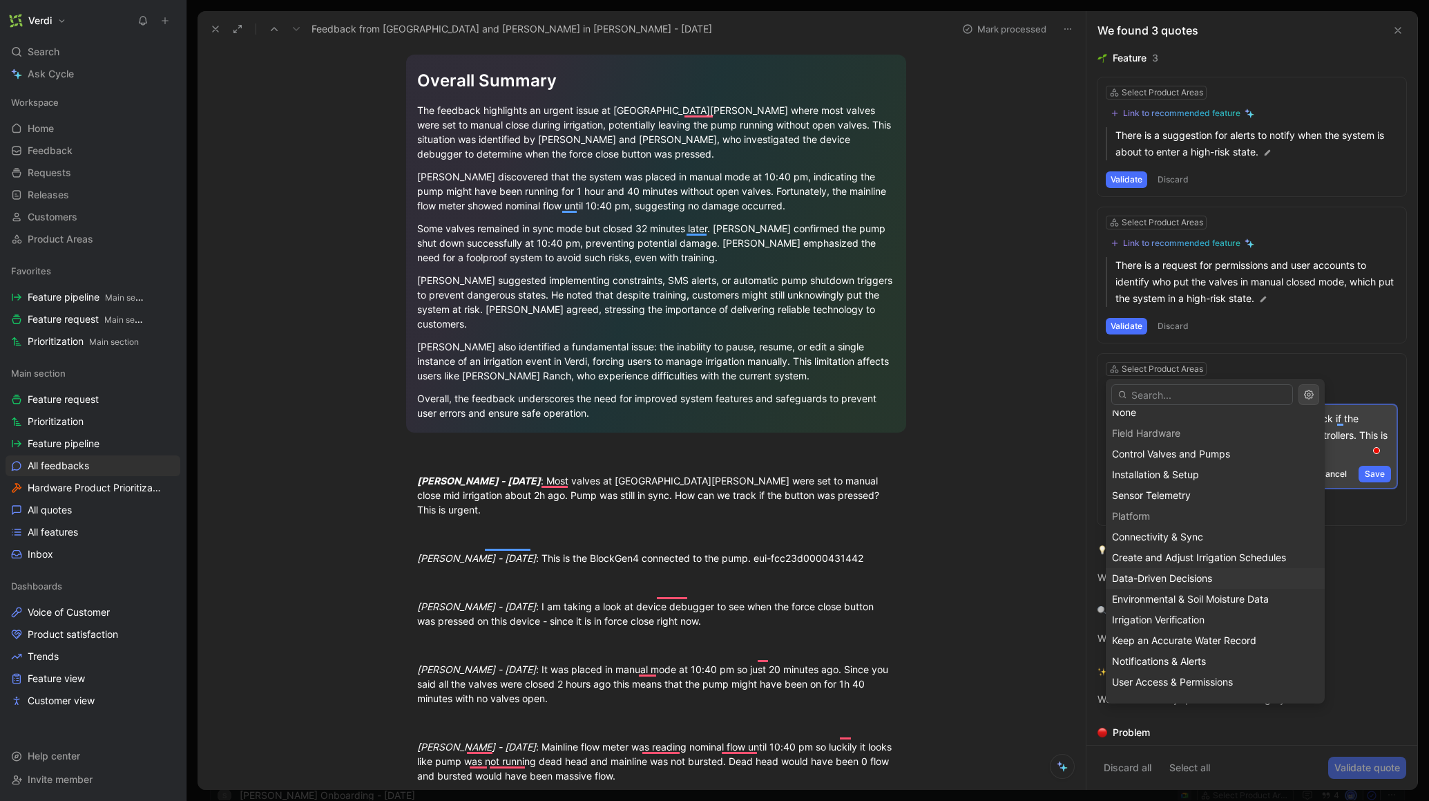
scroll to position [17, 0]
click at [1222, 605] on div "Irrigation Verification" at bounding box center [1215, 610] width 207 height 17
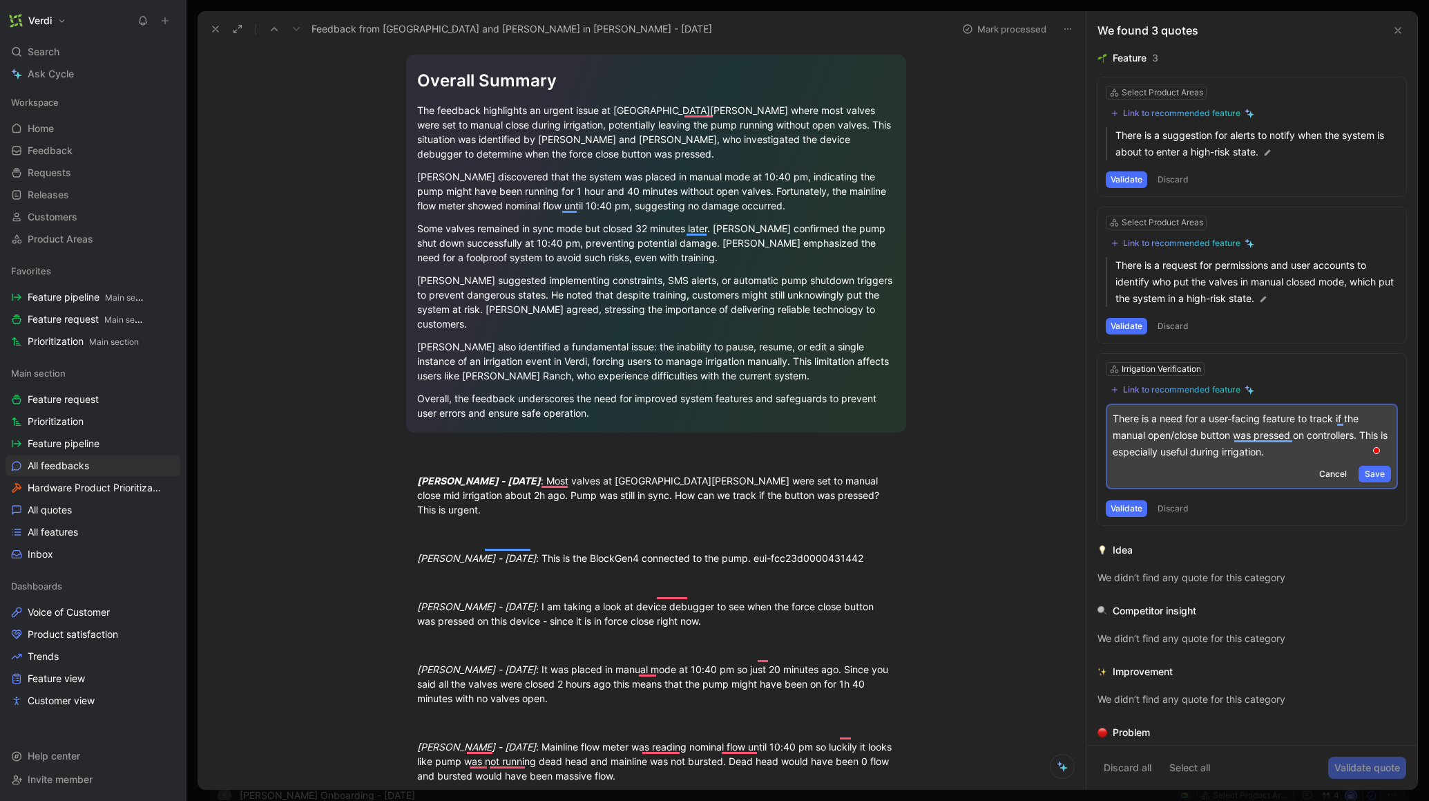
click at [1306, 457] on p "There is a need for a user-facing feature to track if the manual open/close but…" at bounding box center [1252, 435] width 278 height 50
click at [1365, 473] on span "Save" at bounding box center [1375, 474] width 20 height 14
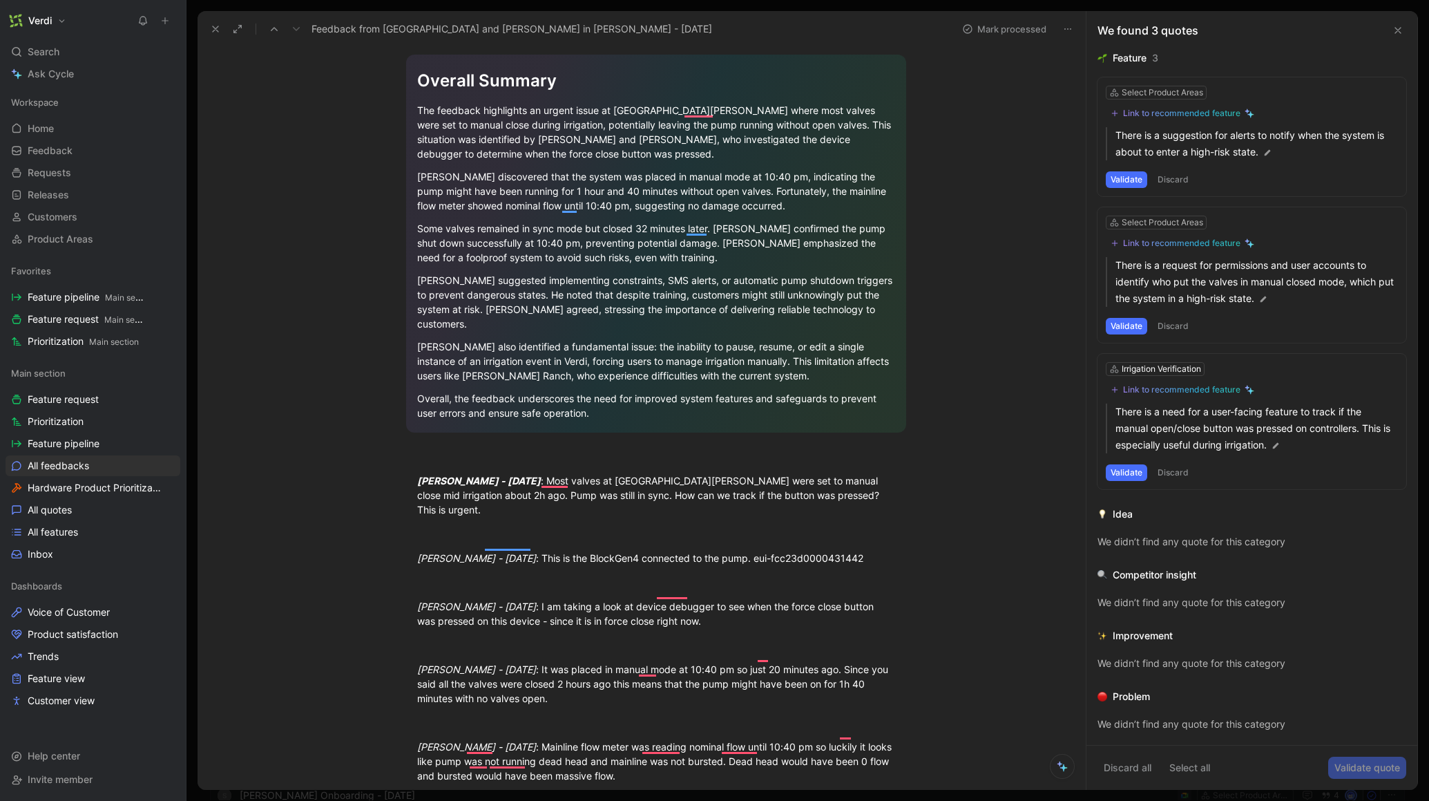
click at [1138, 469] on button "Validate" at bounding box center [1126, 472] width 41 height 17
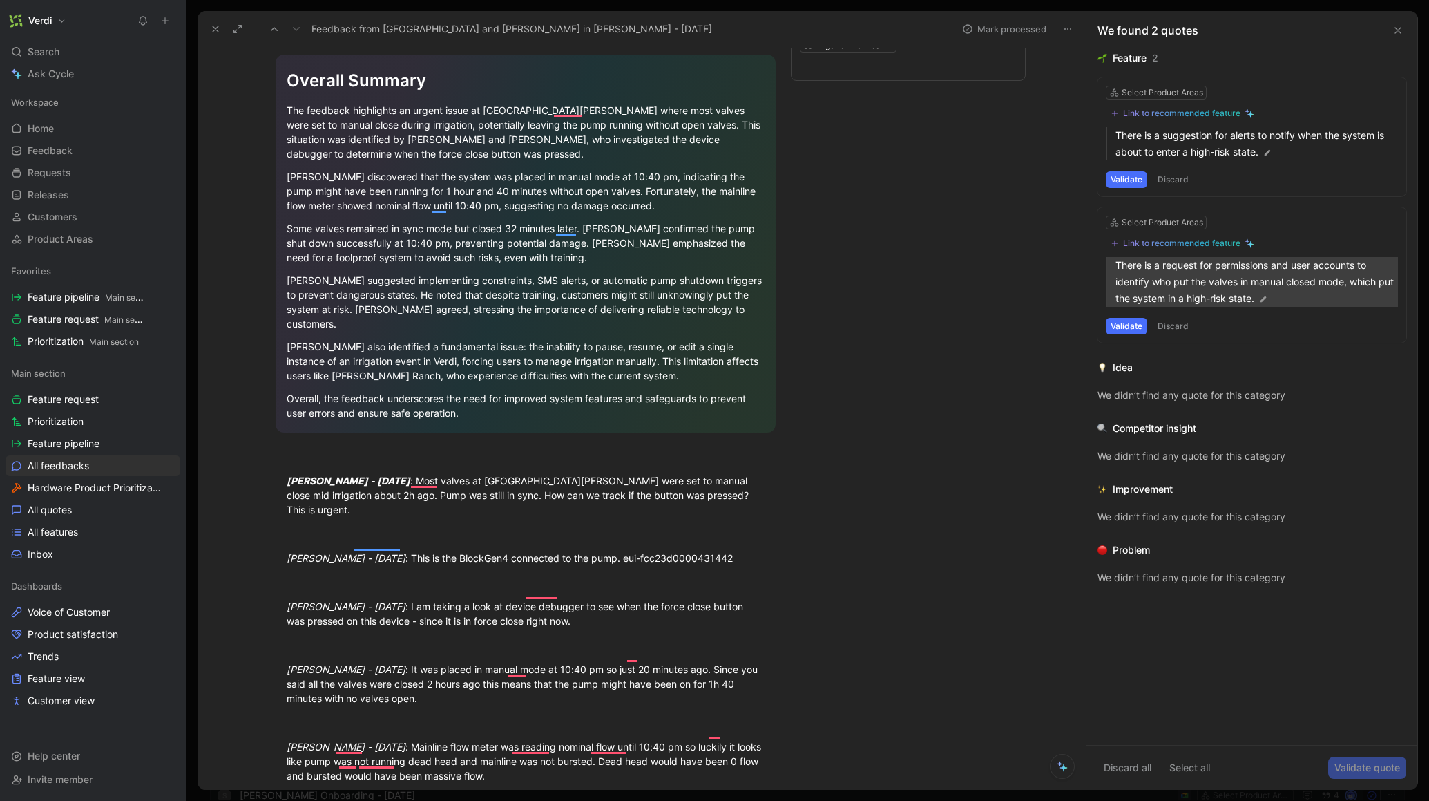
click at [1156, 277] on p "There is a request for permissions and user accounts to identify who put the va…" at bounding box center [1257, 282] width 283 height 50
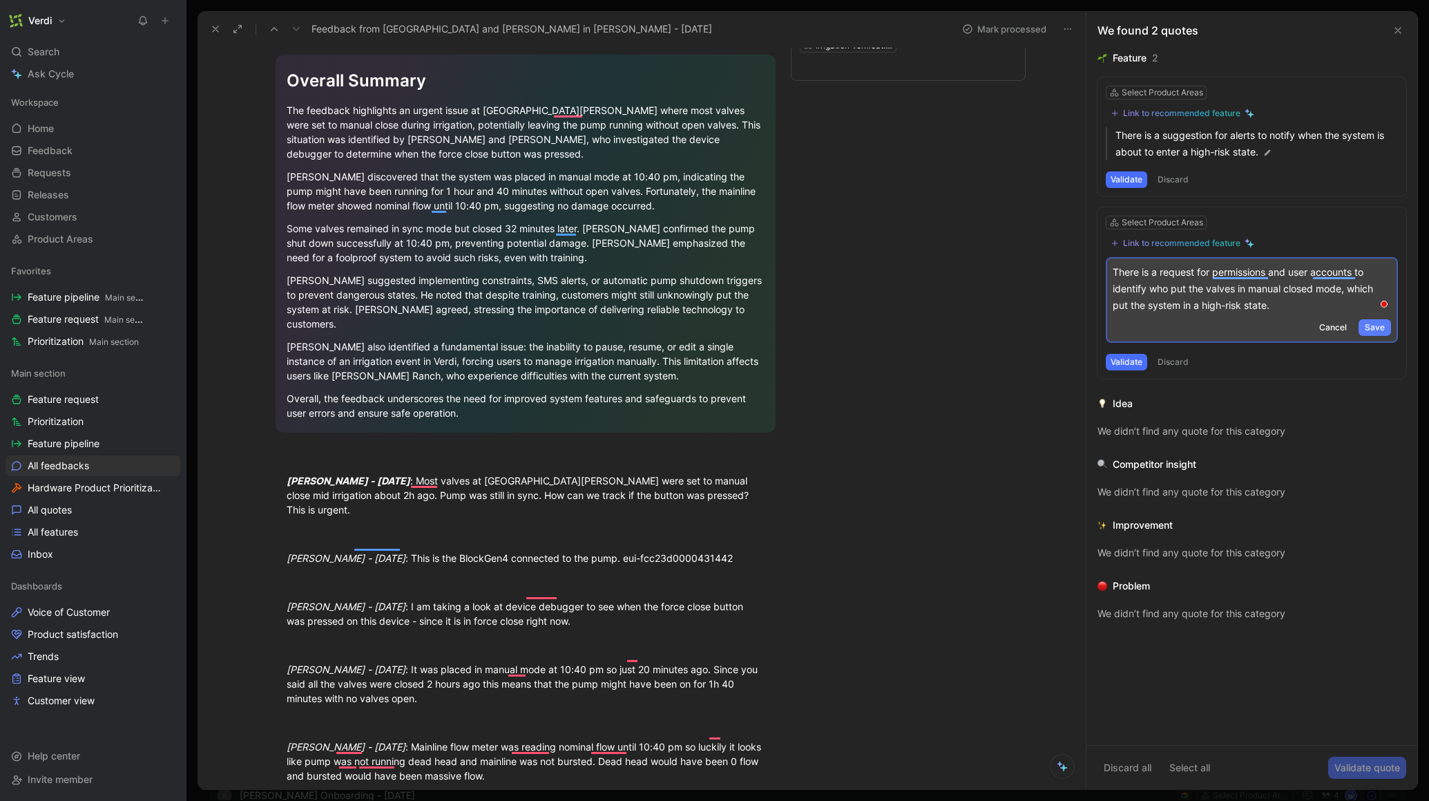
click at [1375, 325] on span "Save" at bounding box center [1375, 328] width 20 height 14
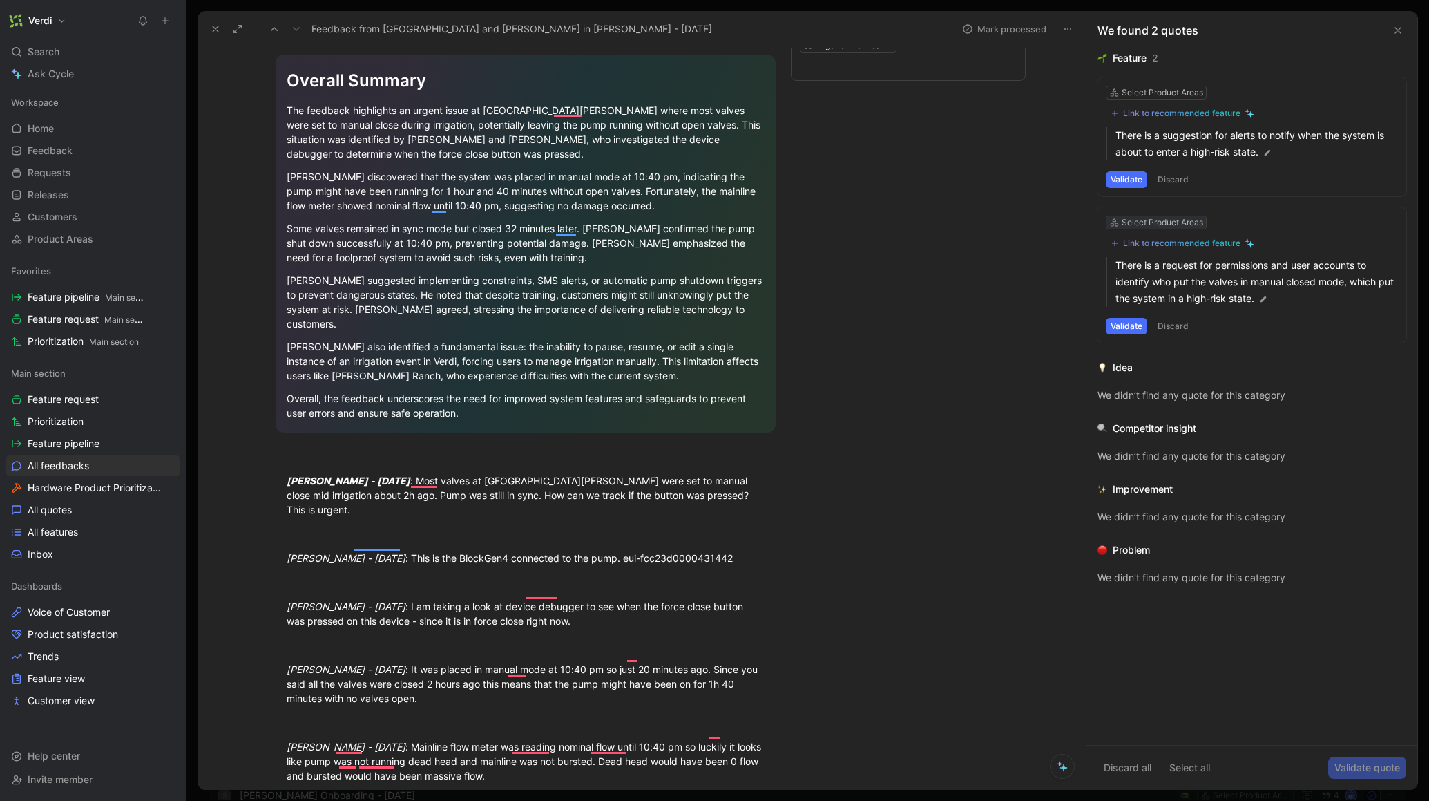
click at [1180, 220] on div "Select Product Areas" at bounding box center [1163, 223] width 82 height 14
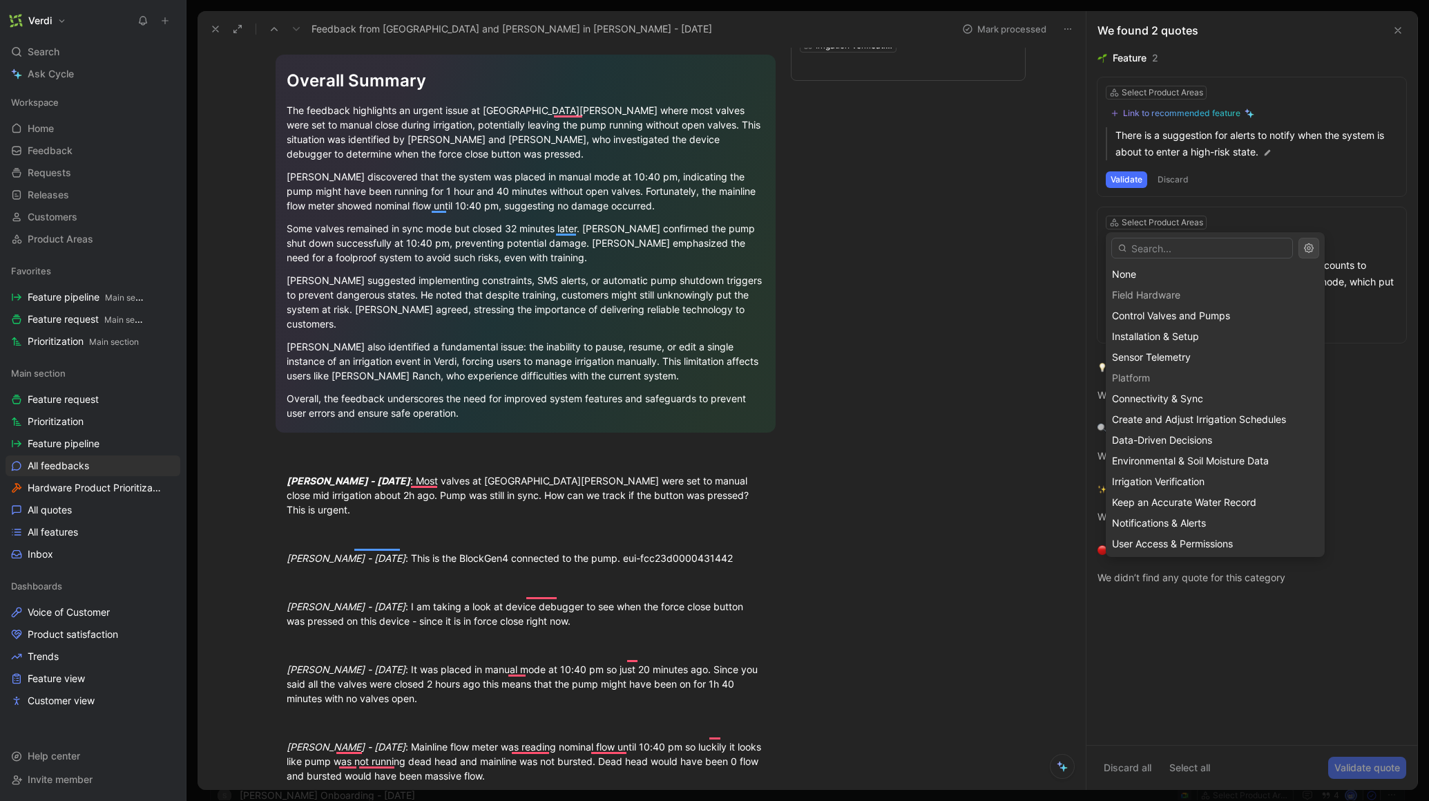
scroll to position [44, 0]
click at [1179, 439] on span "Irrigation Verification" at bounding box center [1158, 437] width 93 height 12
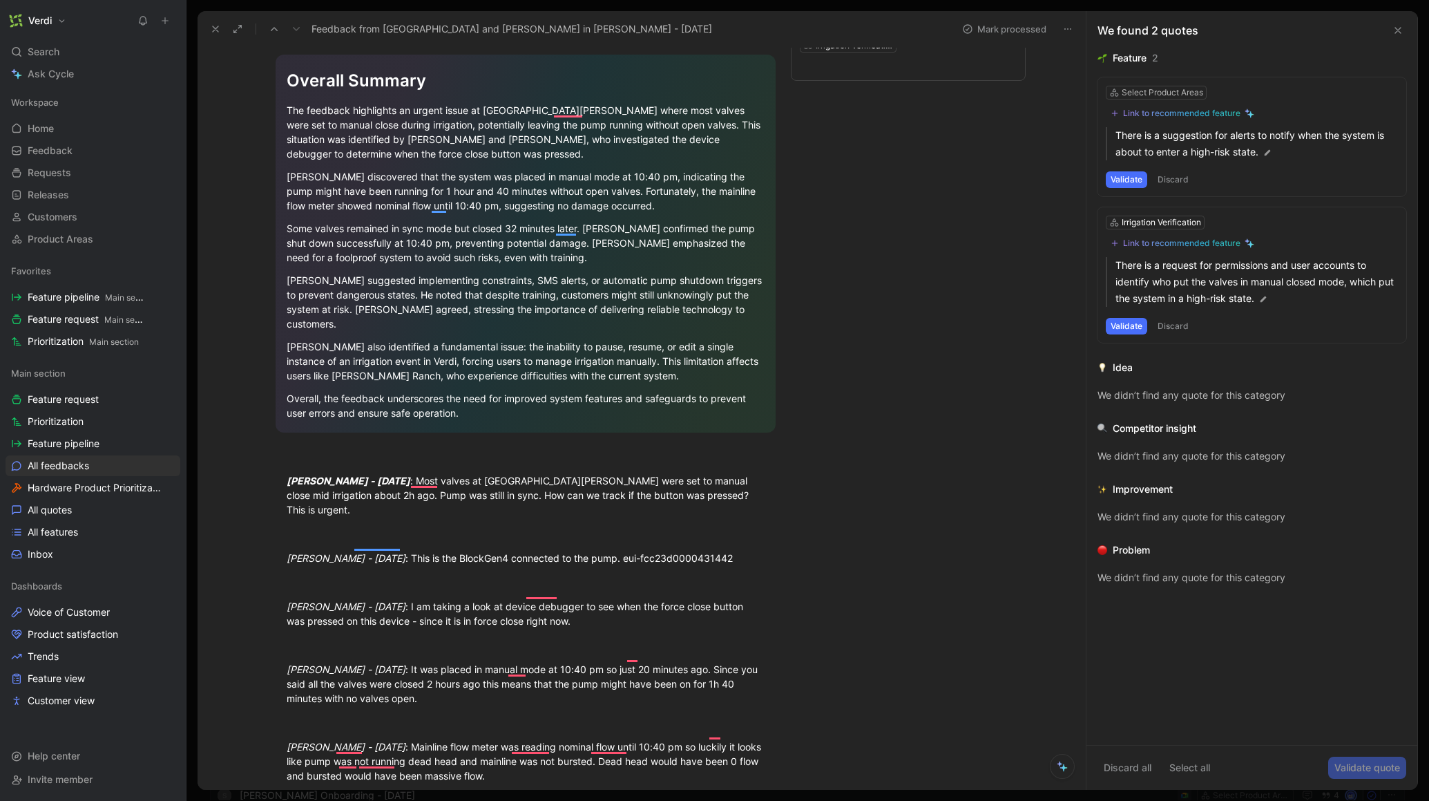
click at [1133, 322] on button "Validate" at bounding box center [1126, 326] width 41 height 17
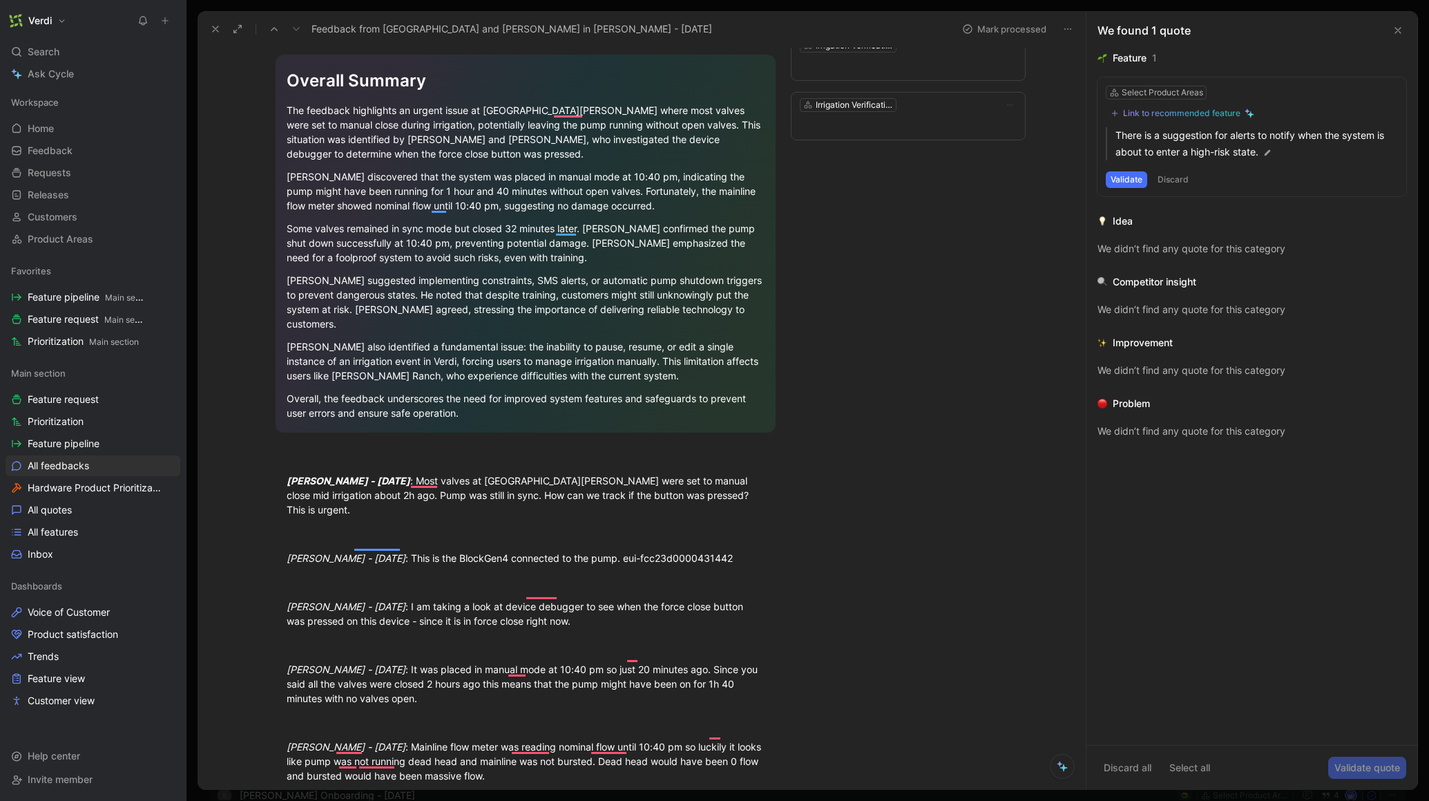
click at [1152, 117] on div "Link to recommended feature" at bounding box center [1181, 113] width 117 height 11
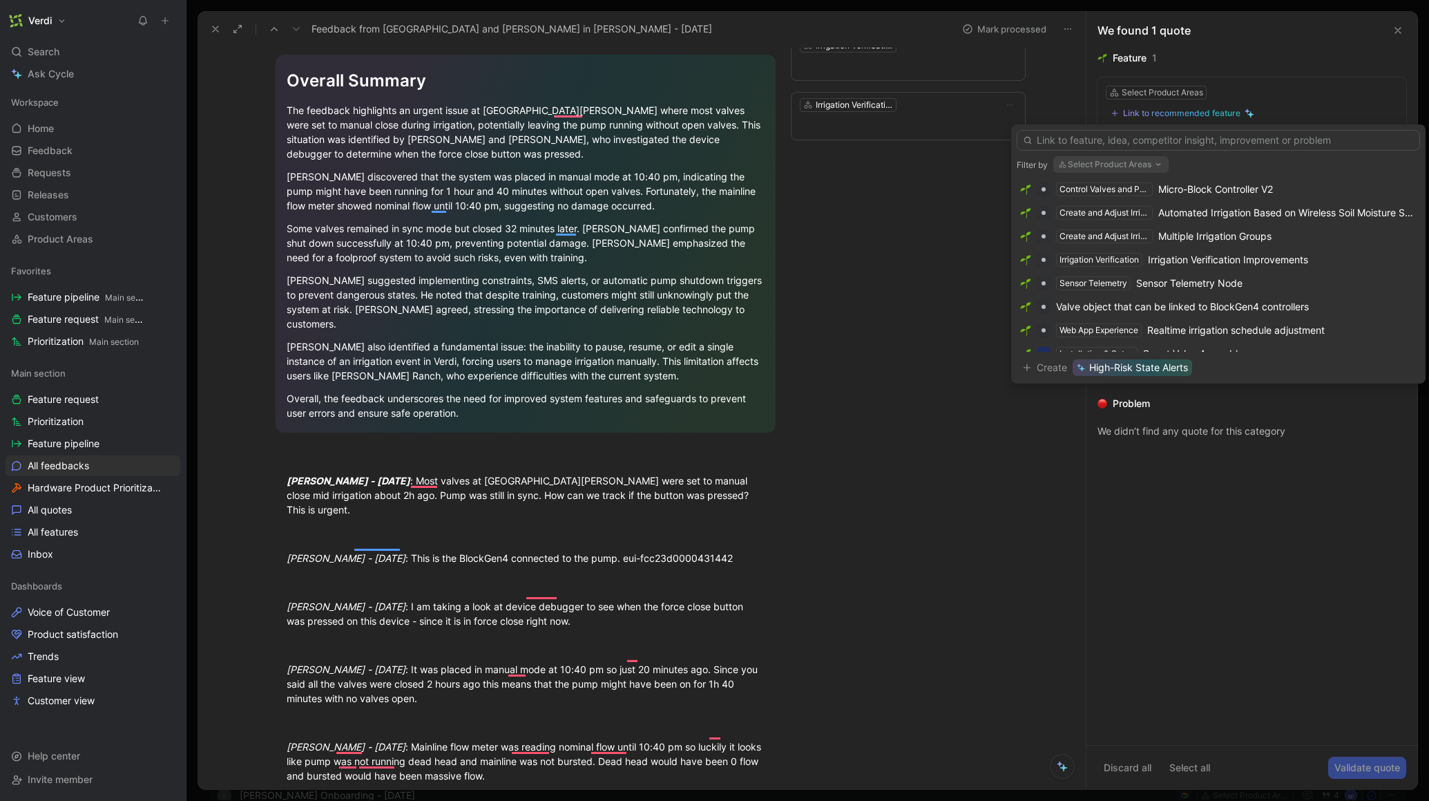
scroll to position [0, 0]
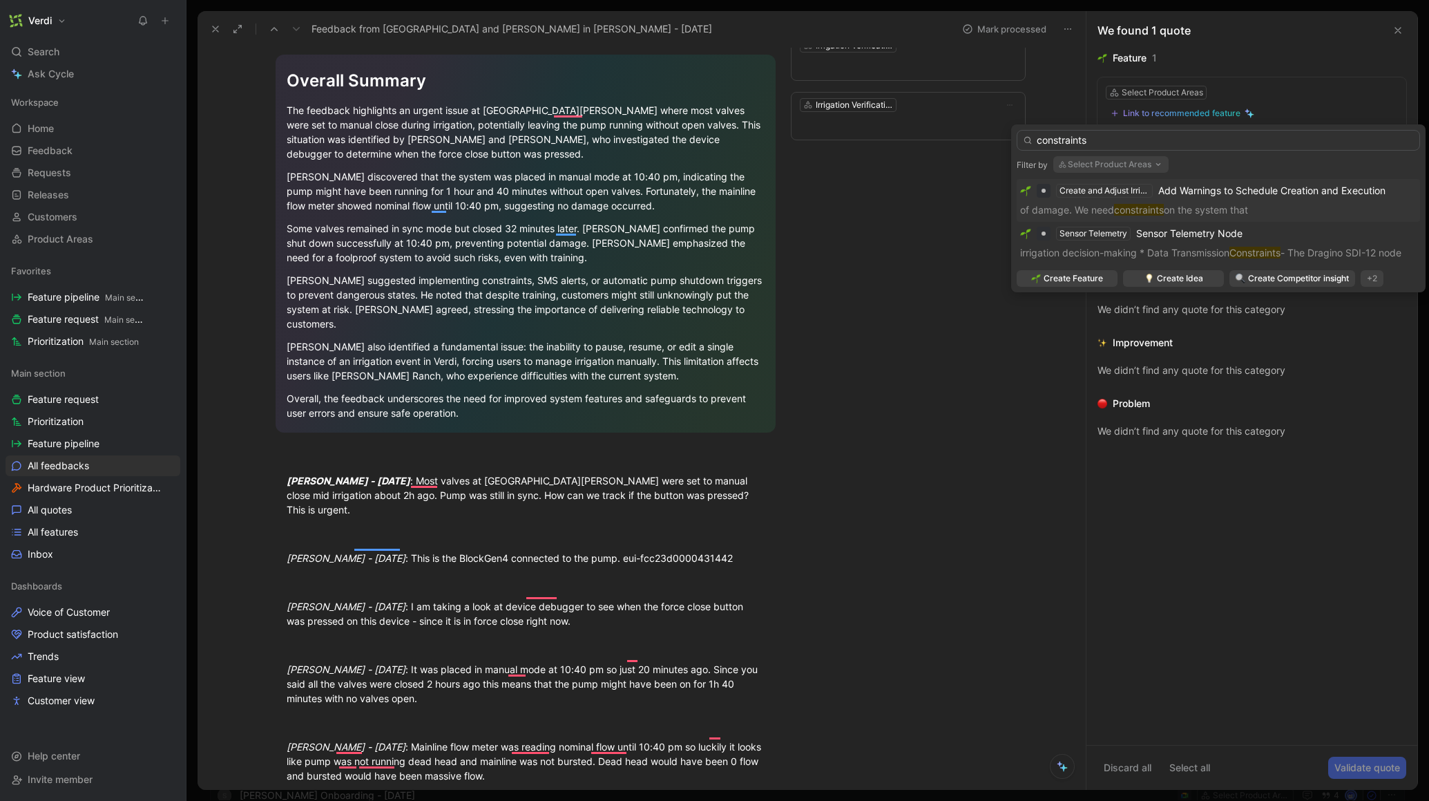
type input "constraints"
click at [1258, 202] on p "of damage. We need constraints on the system that" at bounding box center [1218, 210] width 396 height 17
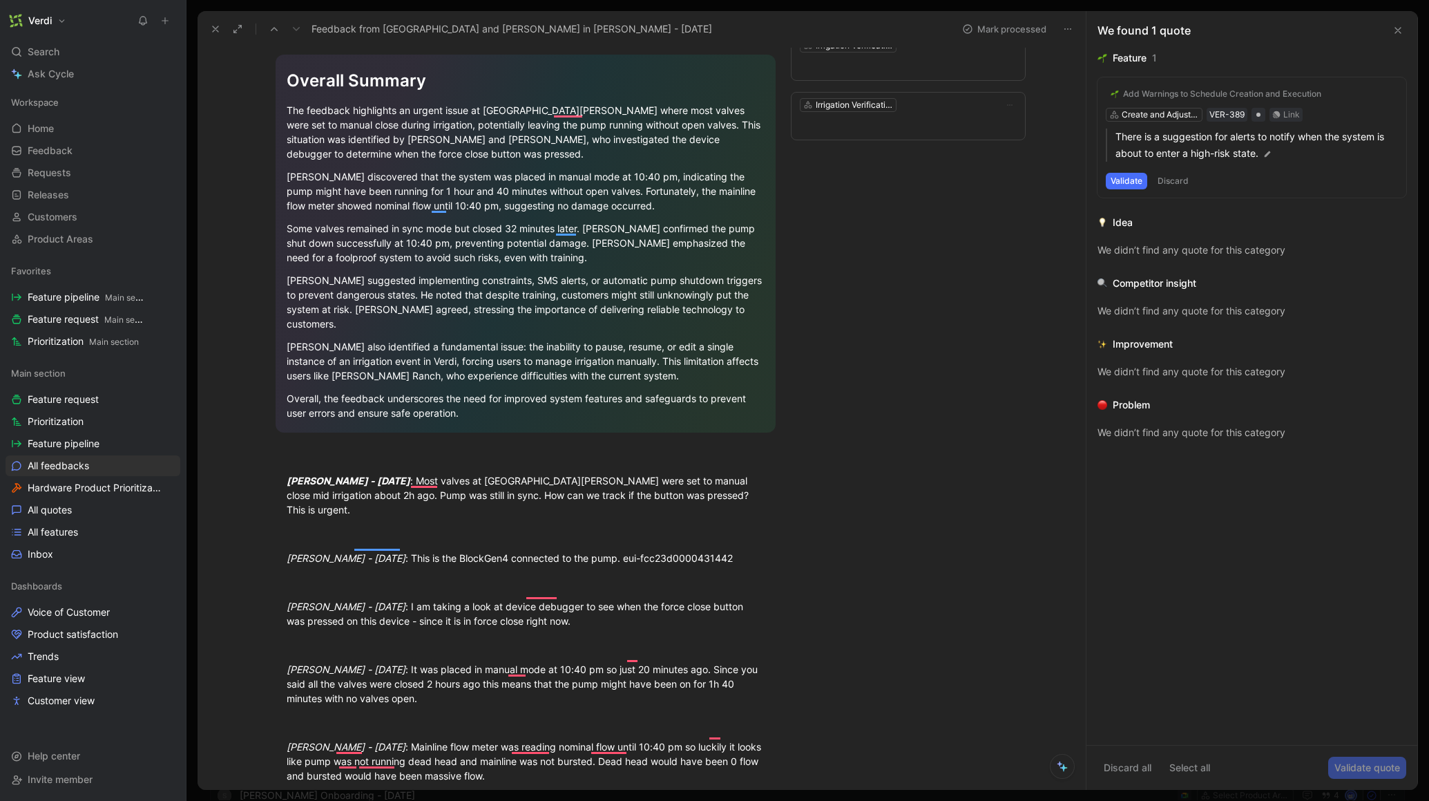
click at [1136, 178] on button "Validate" at bounding box center [1126, 181] width 41 height 17
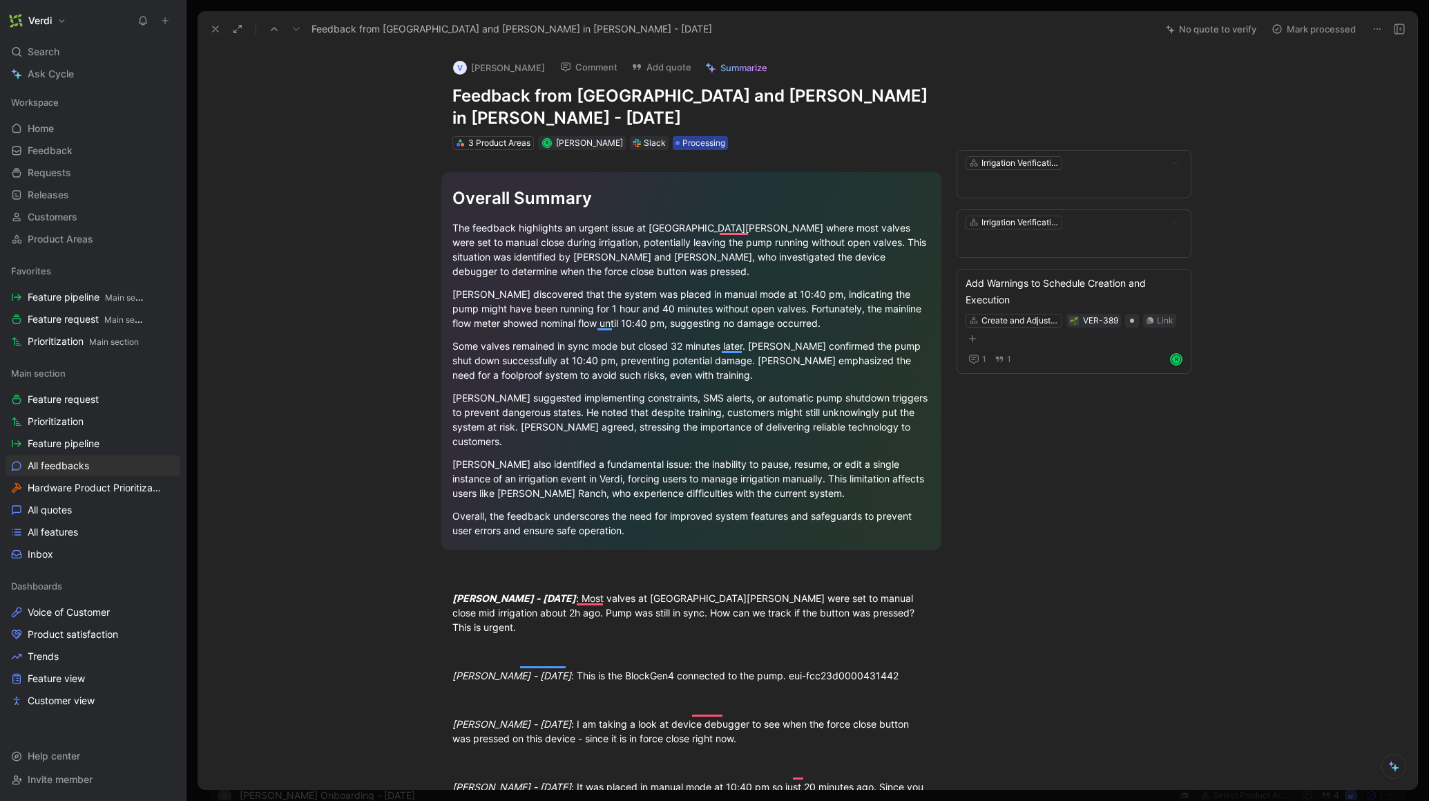
click at [693, 136] on span "Processing" at bounding box center [703, 143] width 43 height 14
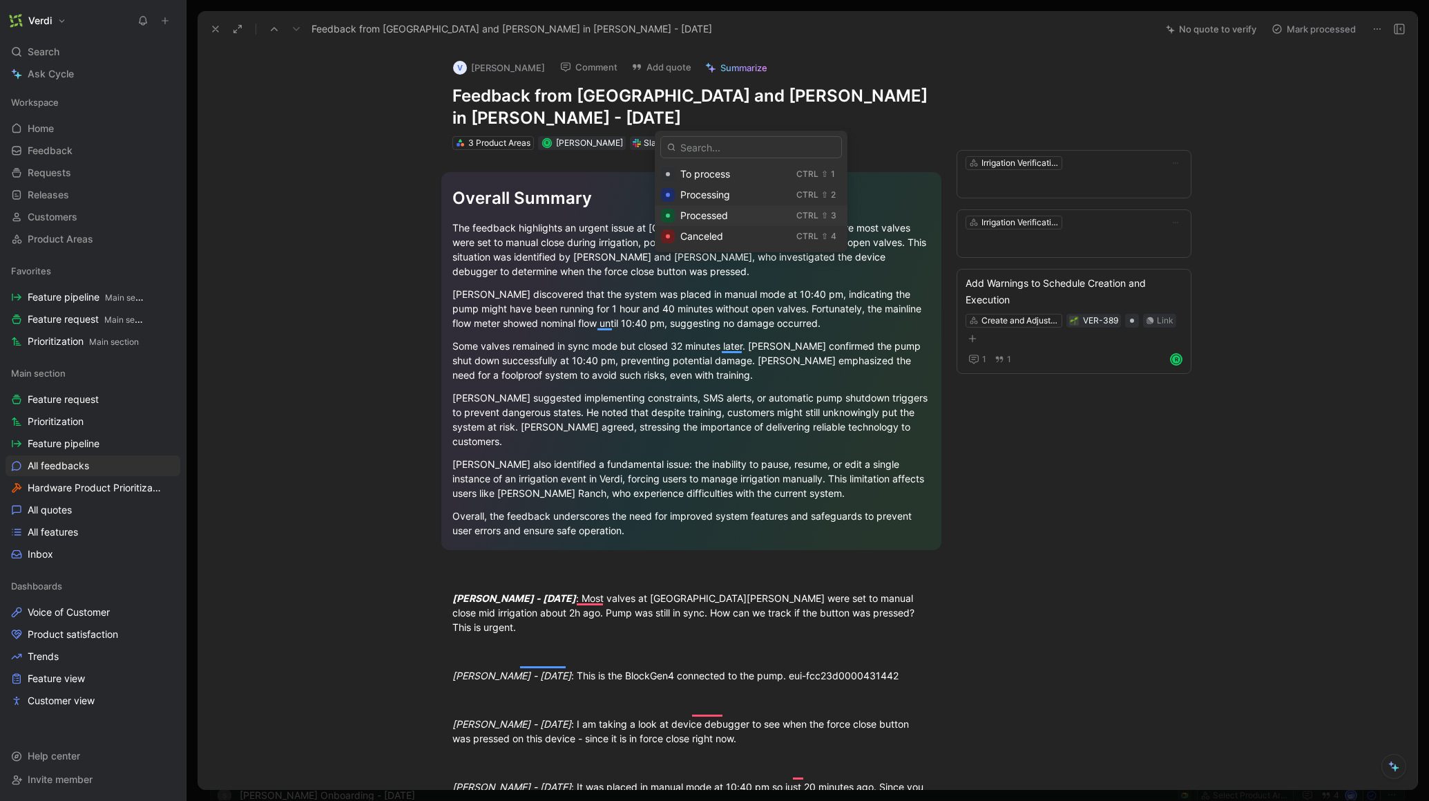
click at [720, 220] on span "Processed" at bounding box center [704, 215] width 48 height 12
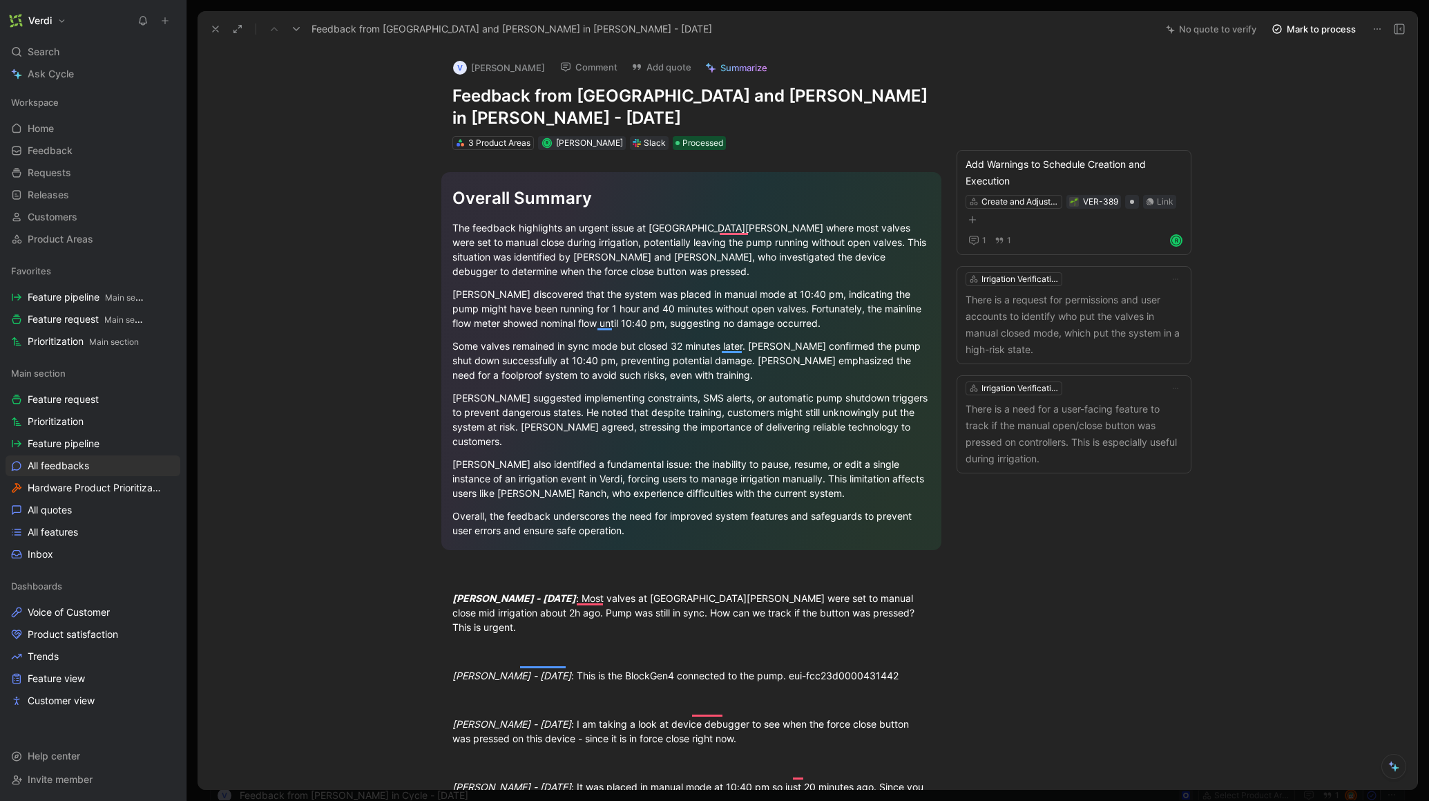
click at [215, 32] on icon at bounding box center [215, 28] width 11 height 11
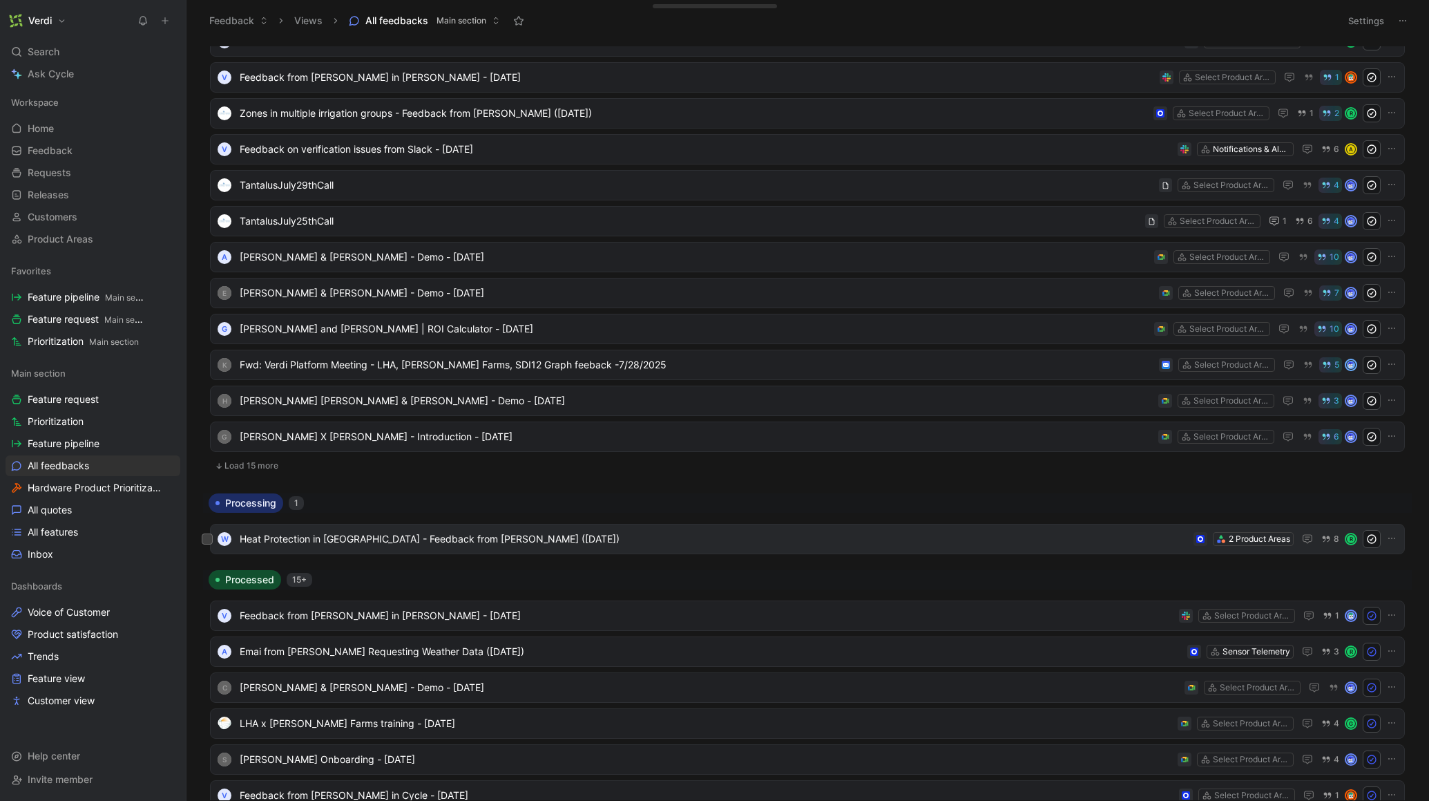
click at [446, 536] on span "Heat Protection in [GEOGRAPHIC_DATA] - Feedback from [PERSON_NAME] ([DATE])" at bounding box center [714, 539] width 948 height 17
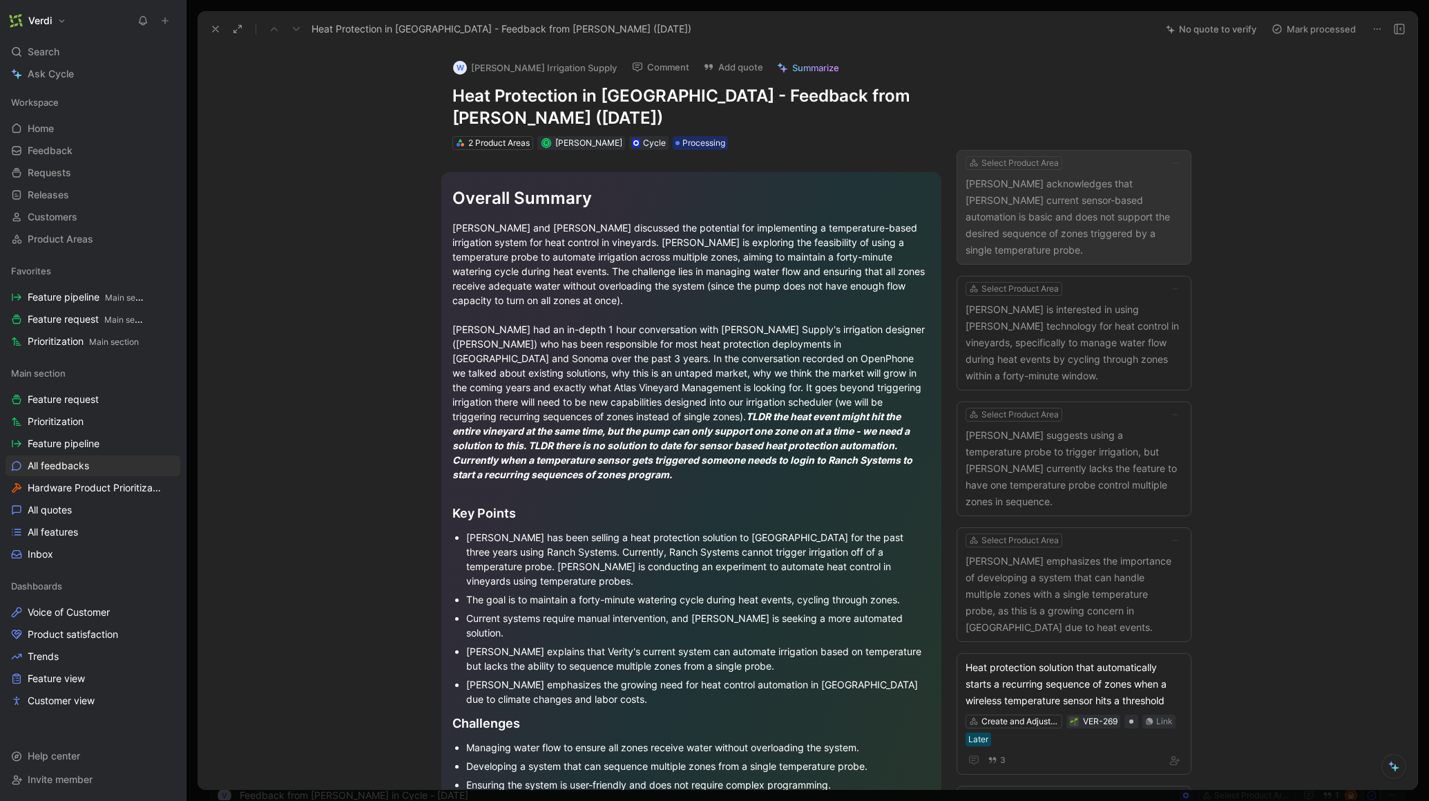
click at [1031, 210] on p "[PERSON_NAME] acknowledges that [PERSON_NAME] current sensor-based automation i…" at bounding box center [1074, 216] width 217 height 83
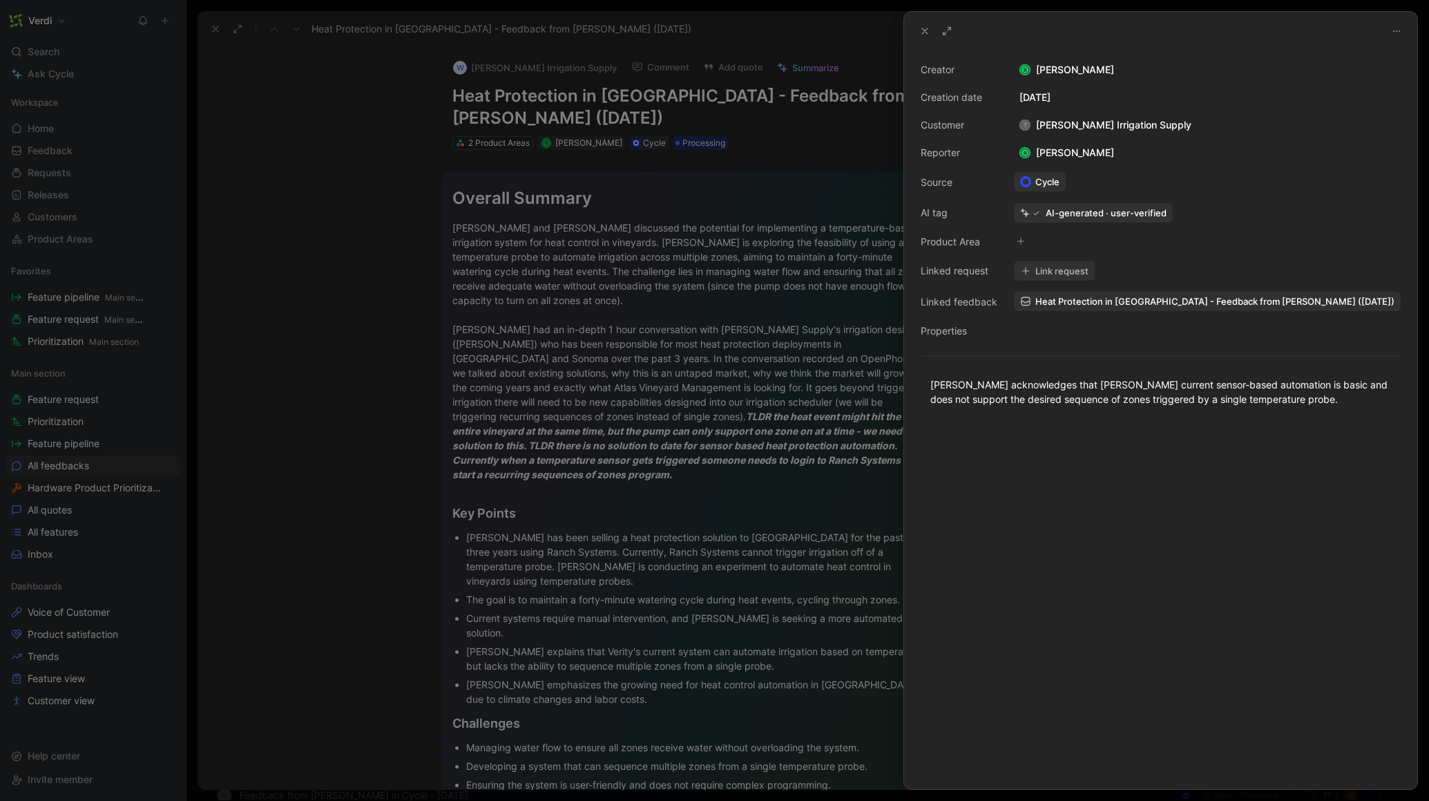
click at [805, 194] on div at bounding box center [714, 400] width 1429 height 801
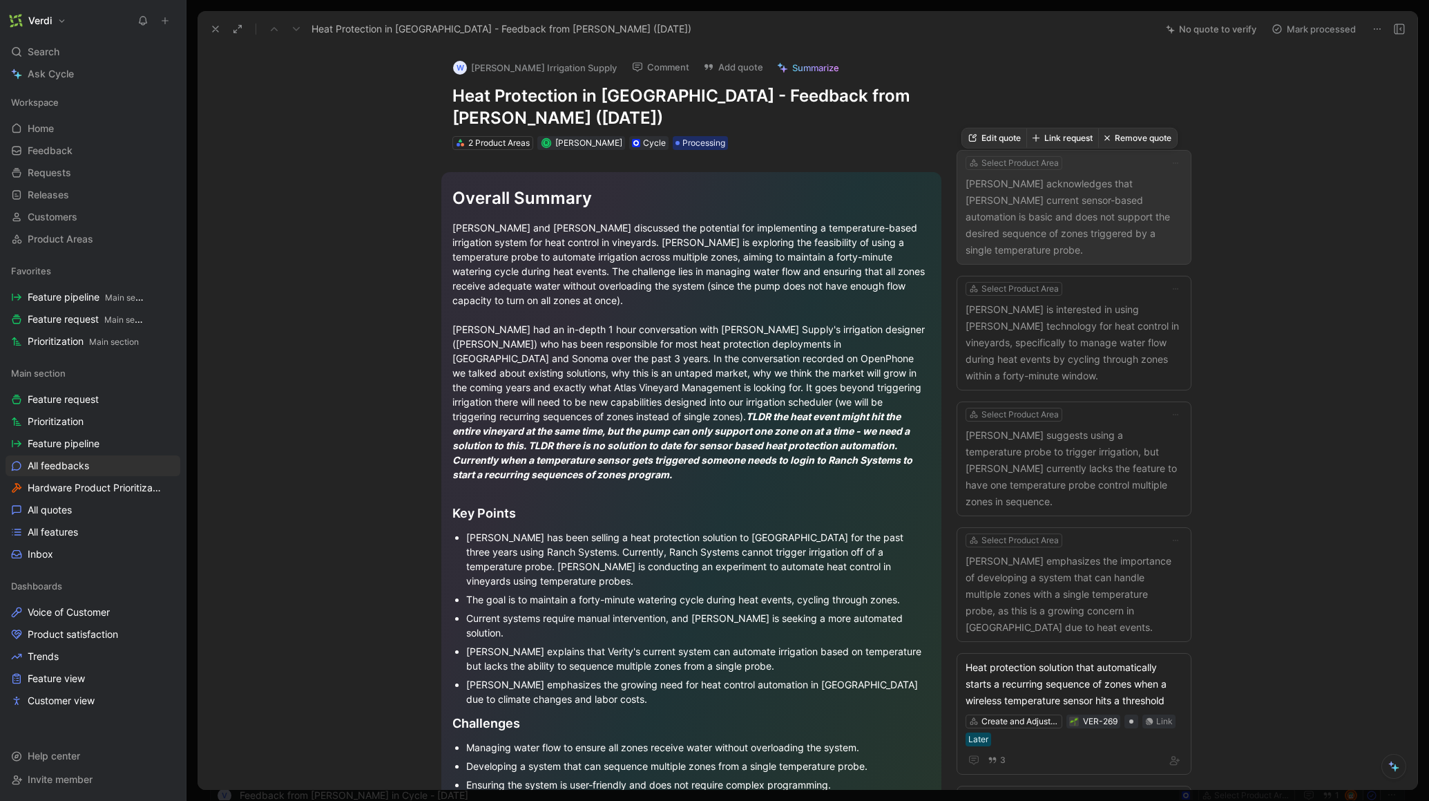
click at [1069, 215] on p "[PERSON_NAME] acknowledges that [PERSON_NAME] current sensor-based automation i…" at bounding box center [1074, 216] width 217 height 83
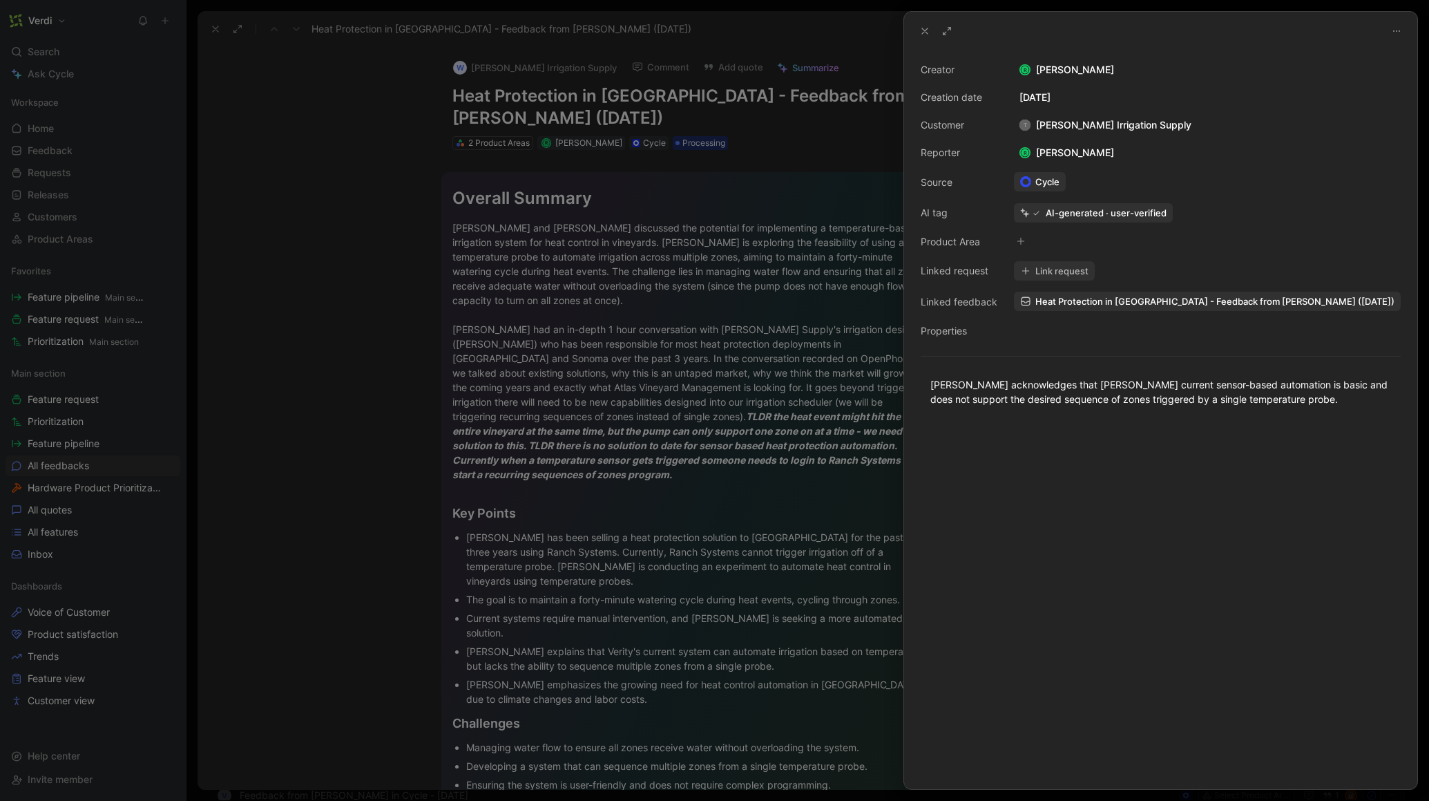
click at [1040, 274] on button "Link request" at bounding box center [1054, 270] width 81 height 19
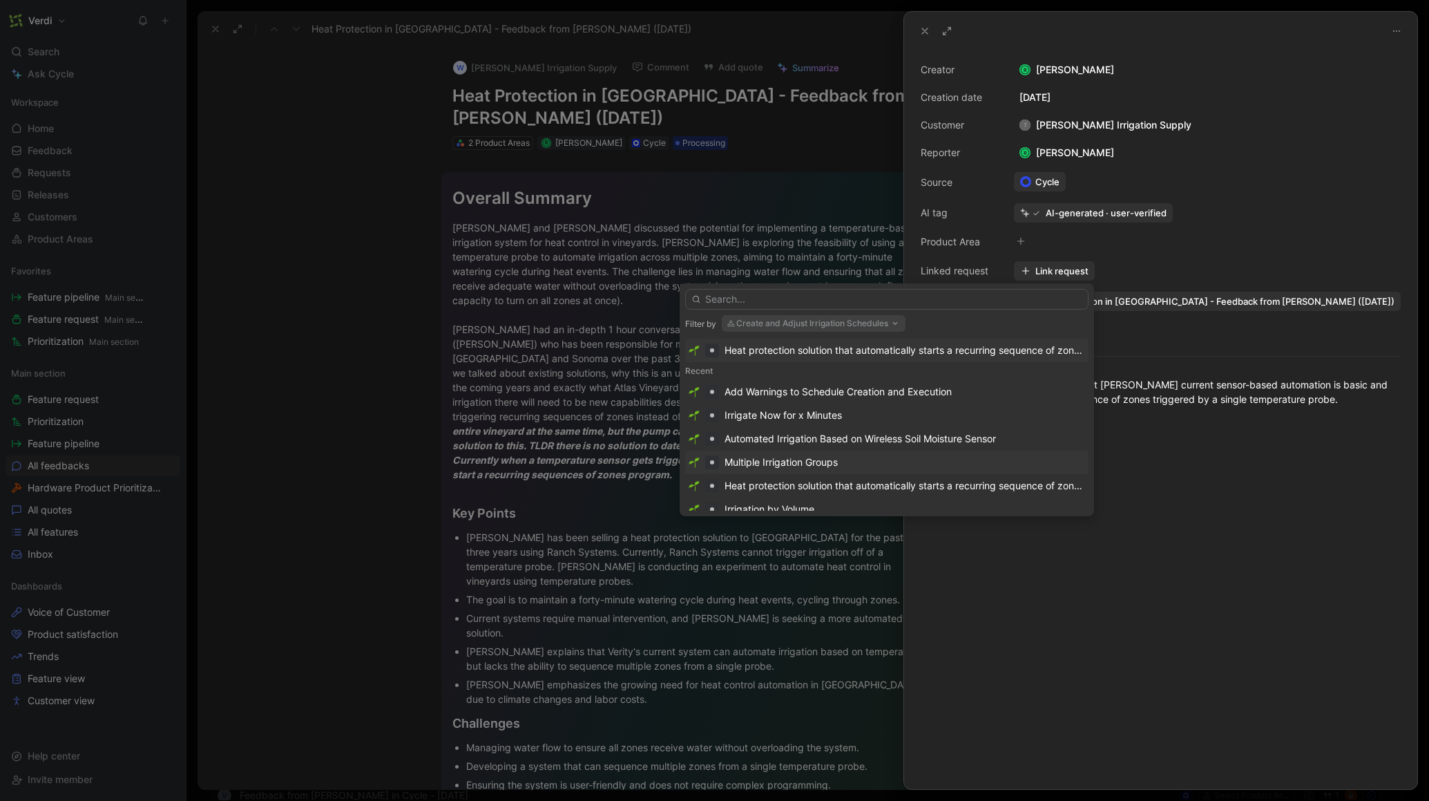
scroll to position [28, 0]
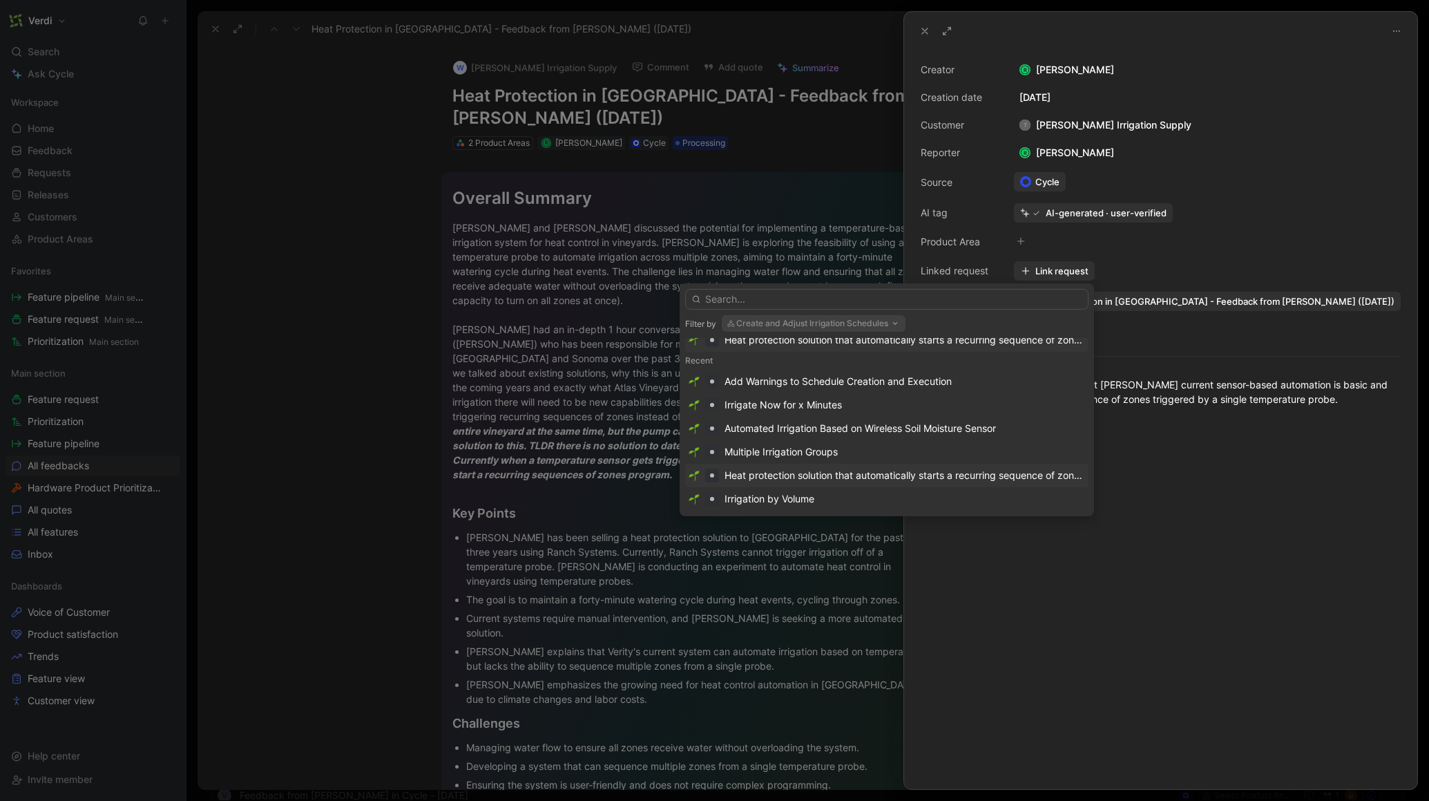
click at [939, 480] on div "Heat protection solution that automatically starts a recurring sequence of zone…" at bounding box center [905, 475] width 361 height 17
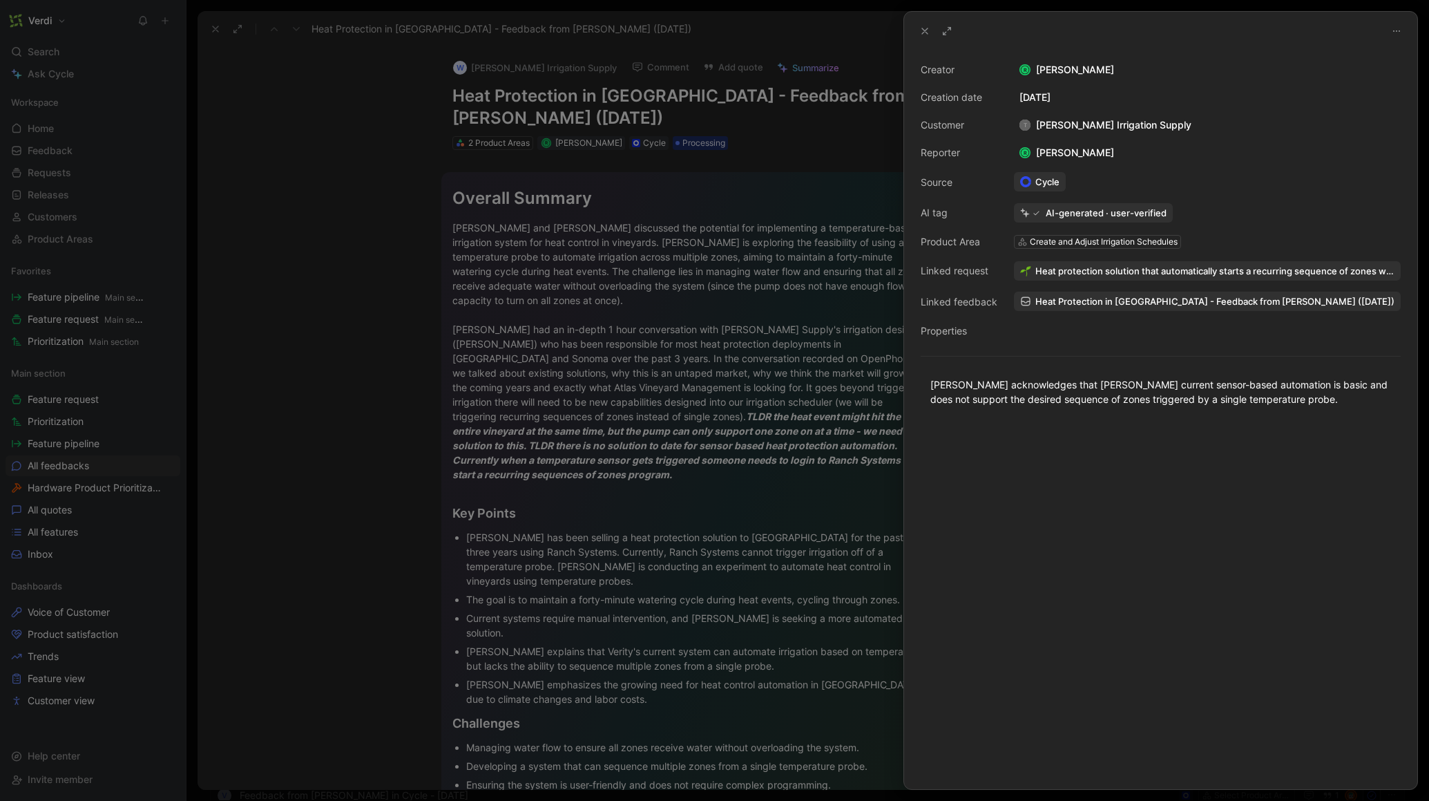
click at [925, 35] on icon at bounding box center [924, 31] width 11 height 11
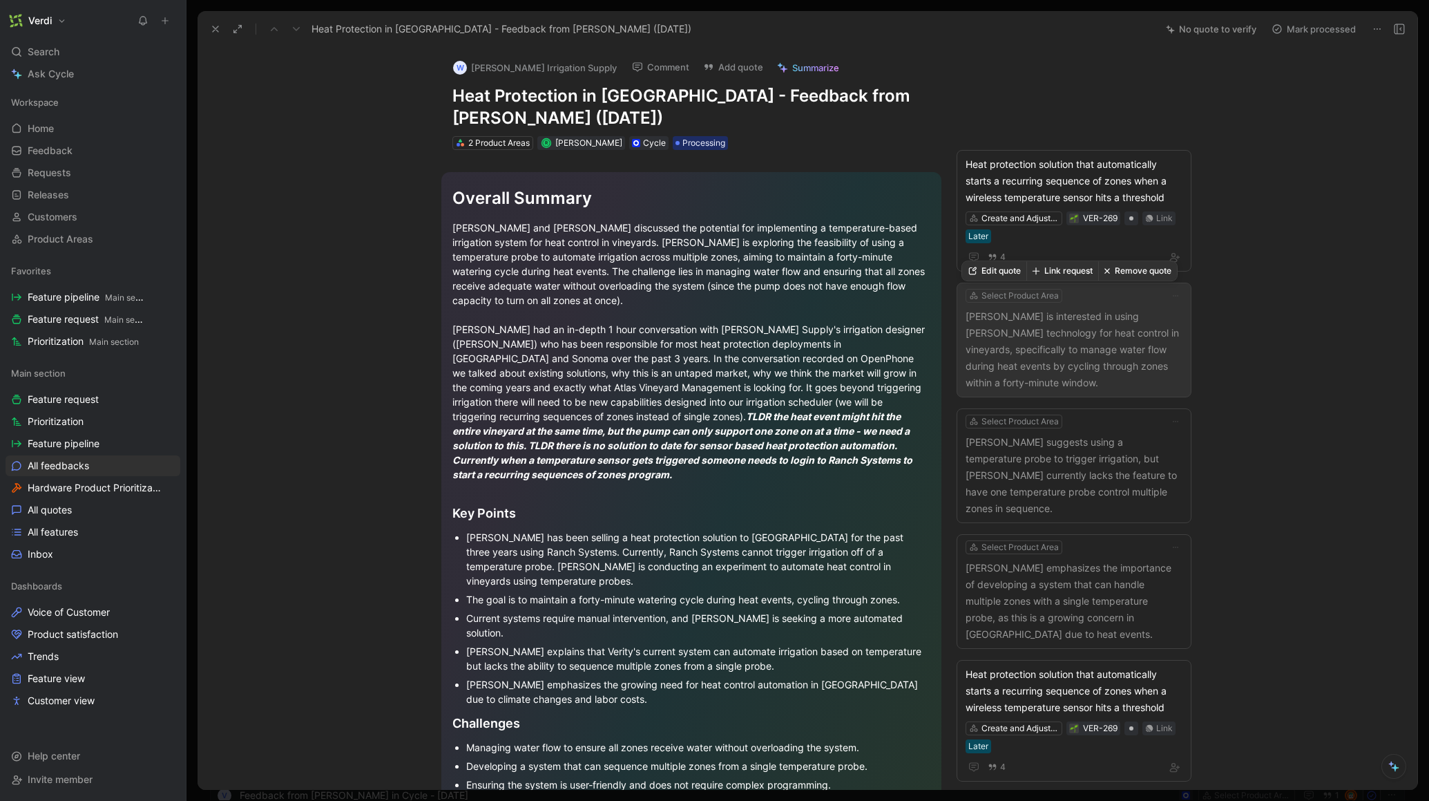
click at [1056, 354] on p "[PERSON_NAME] is interested in using [PERSON_NAME] technology for heat control …" at bounding box center [1074, 349] width 217 height 83
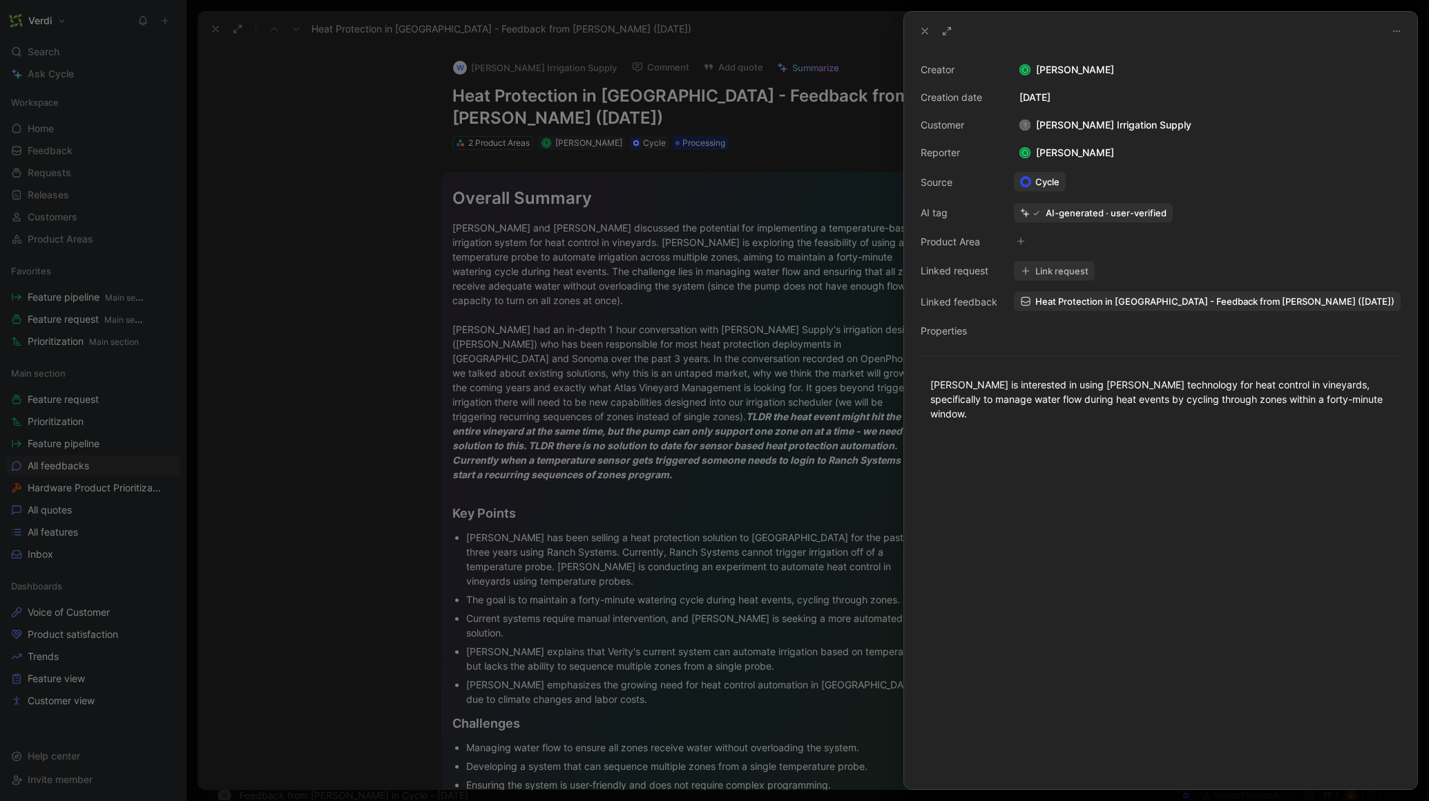
click at [1042, 272] on button "Link request" at bounding box center [1054, 270] width 81 height 19
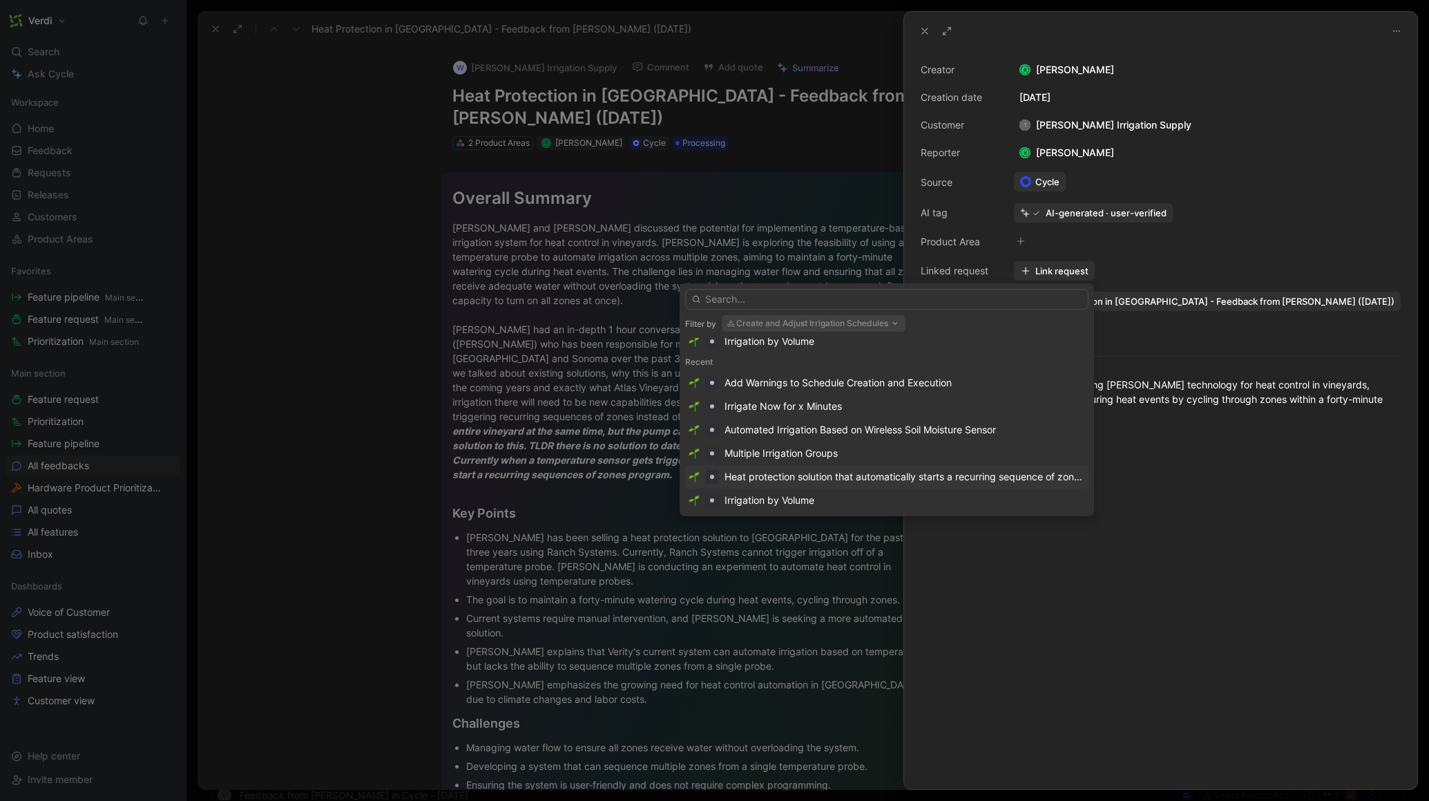
click at [915, 481] on div "Heat protection solution that automatically starts a recurring sequence of zone…" at bounding box center [905, 476] width 361 height 17
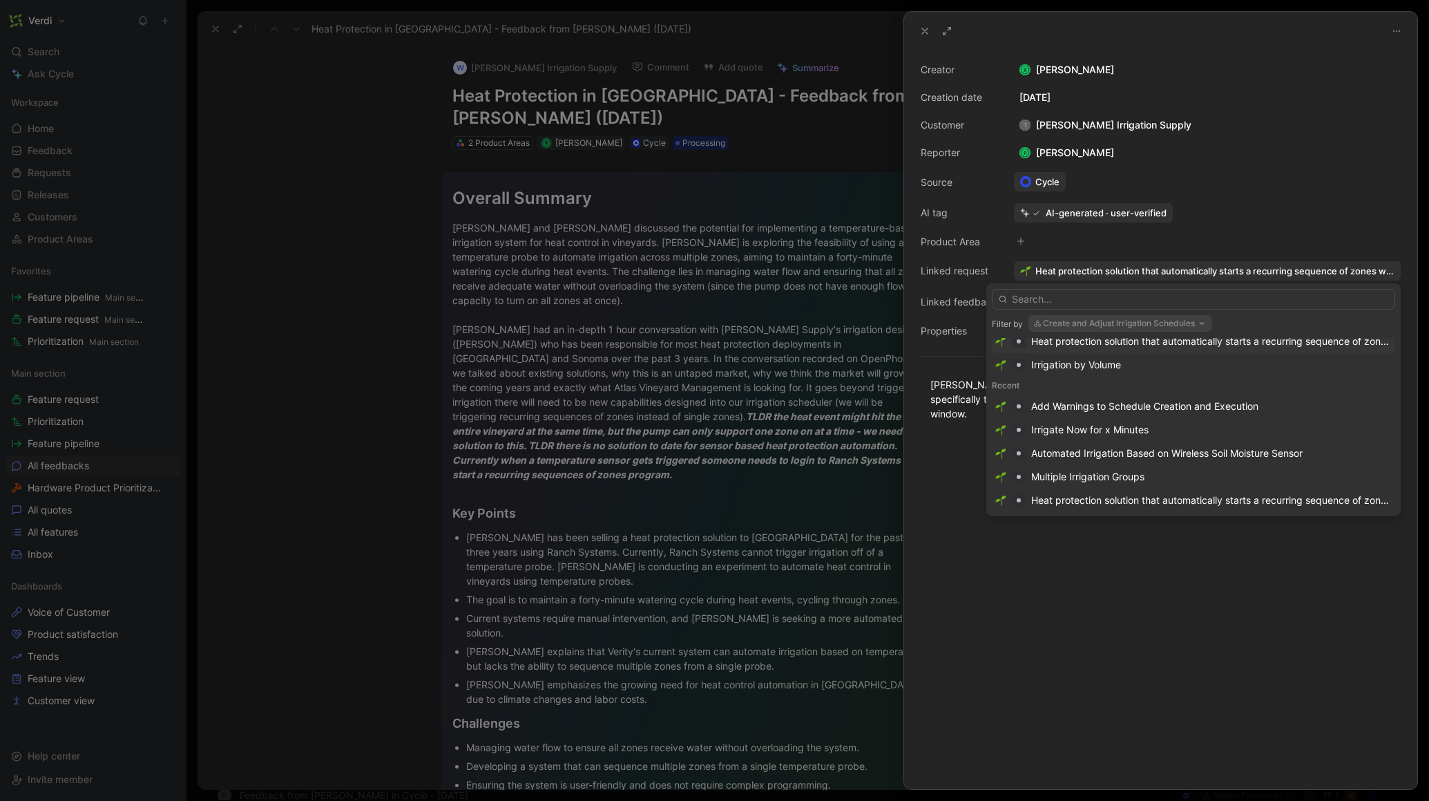
scroll to position [73, 0]
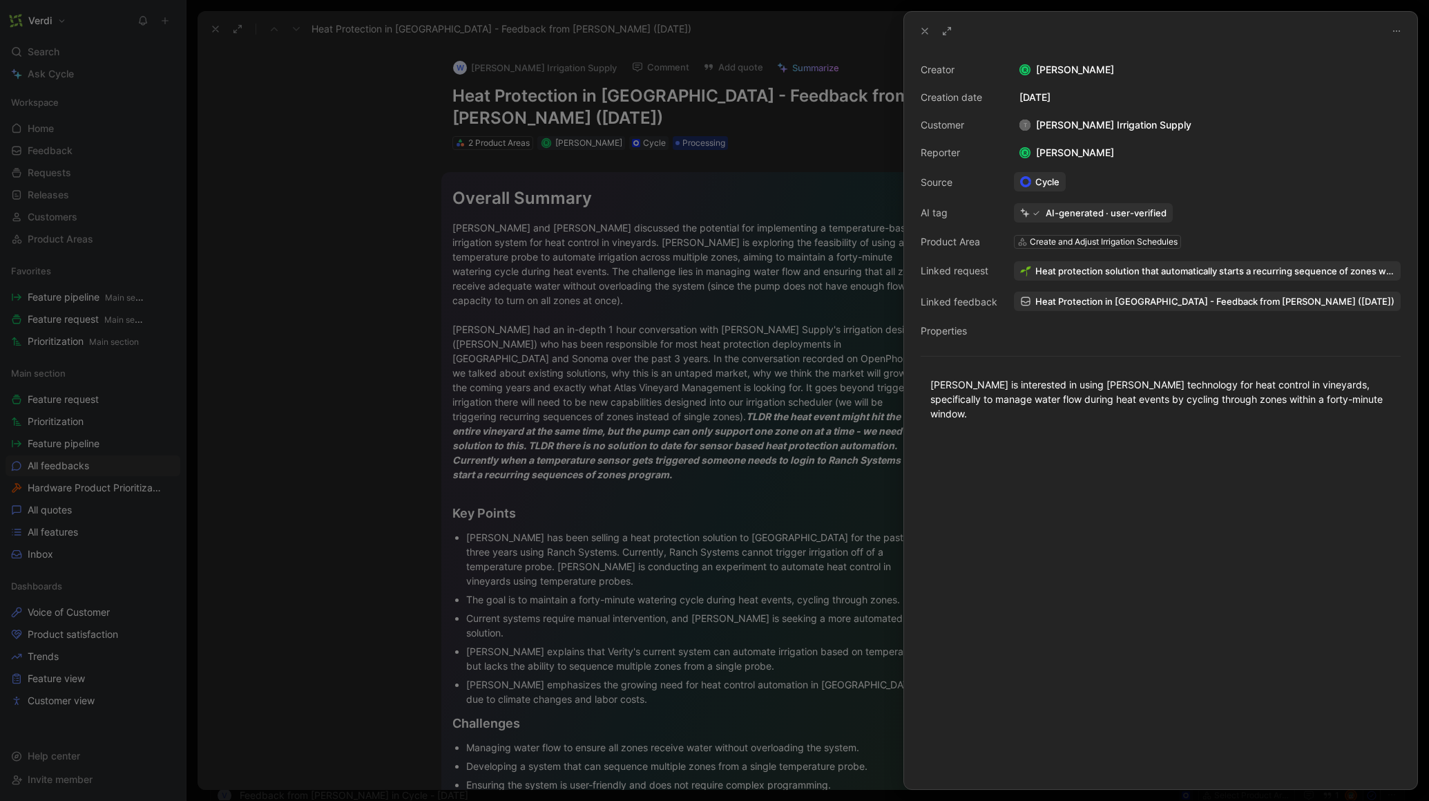
click at [928, 26] on icon at bounding box center [924, 31] width 11 height 11
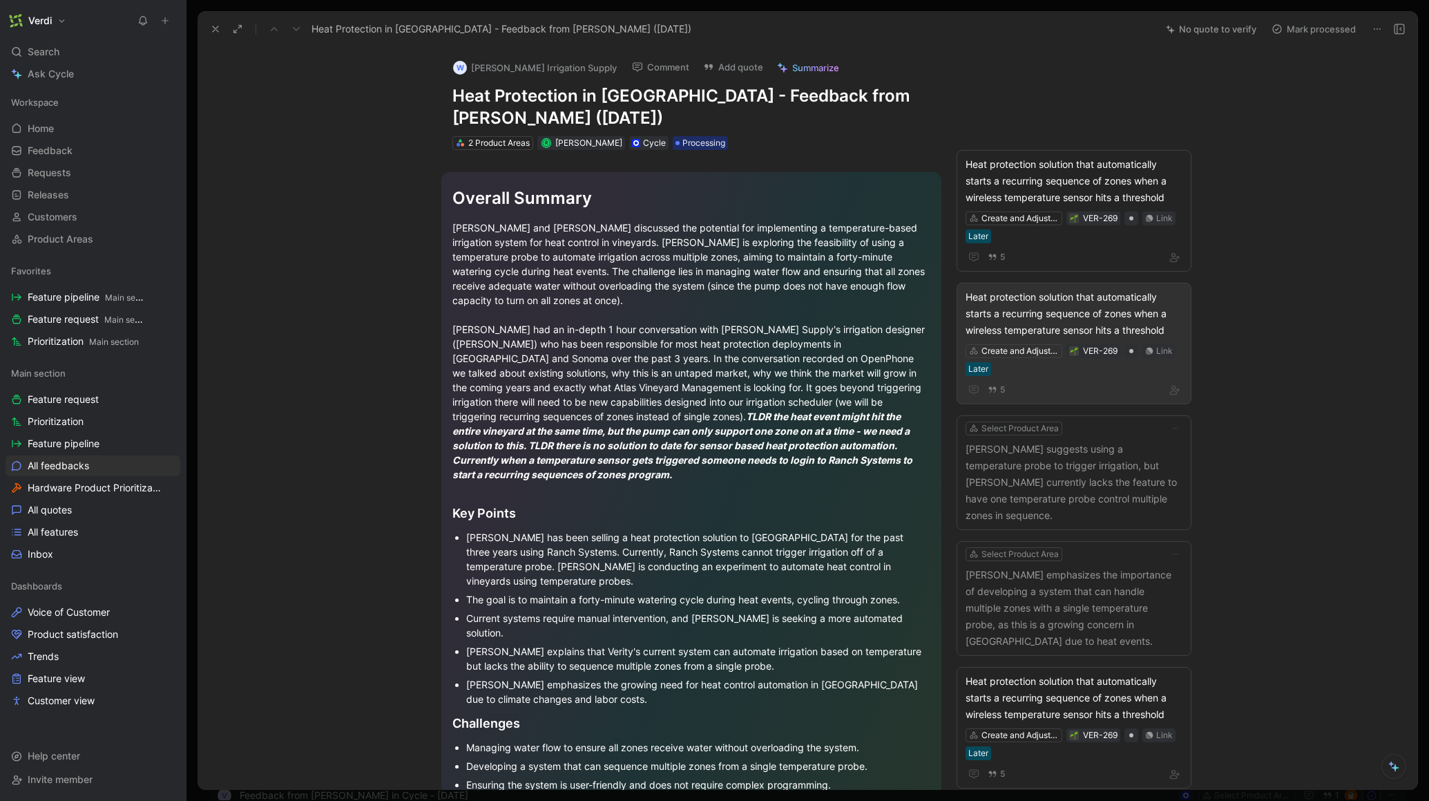
scroll to position [41, 0]
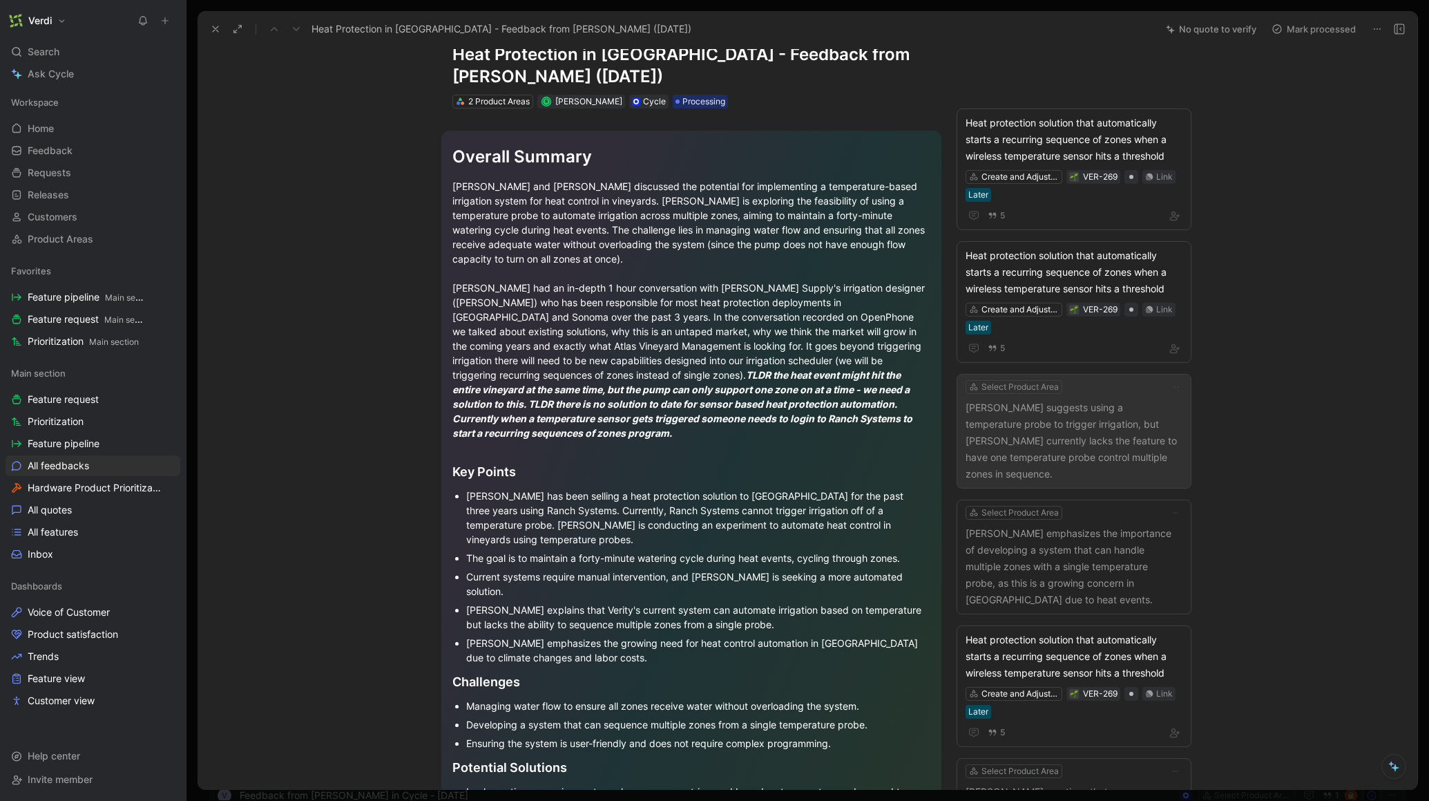
click at [1102, 417] on p "[PERSON_NAME] suggests using a temperature probe to trigger irrigation, but [PE…" at bounding box center [1074, 440] width 217 height 83
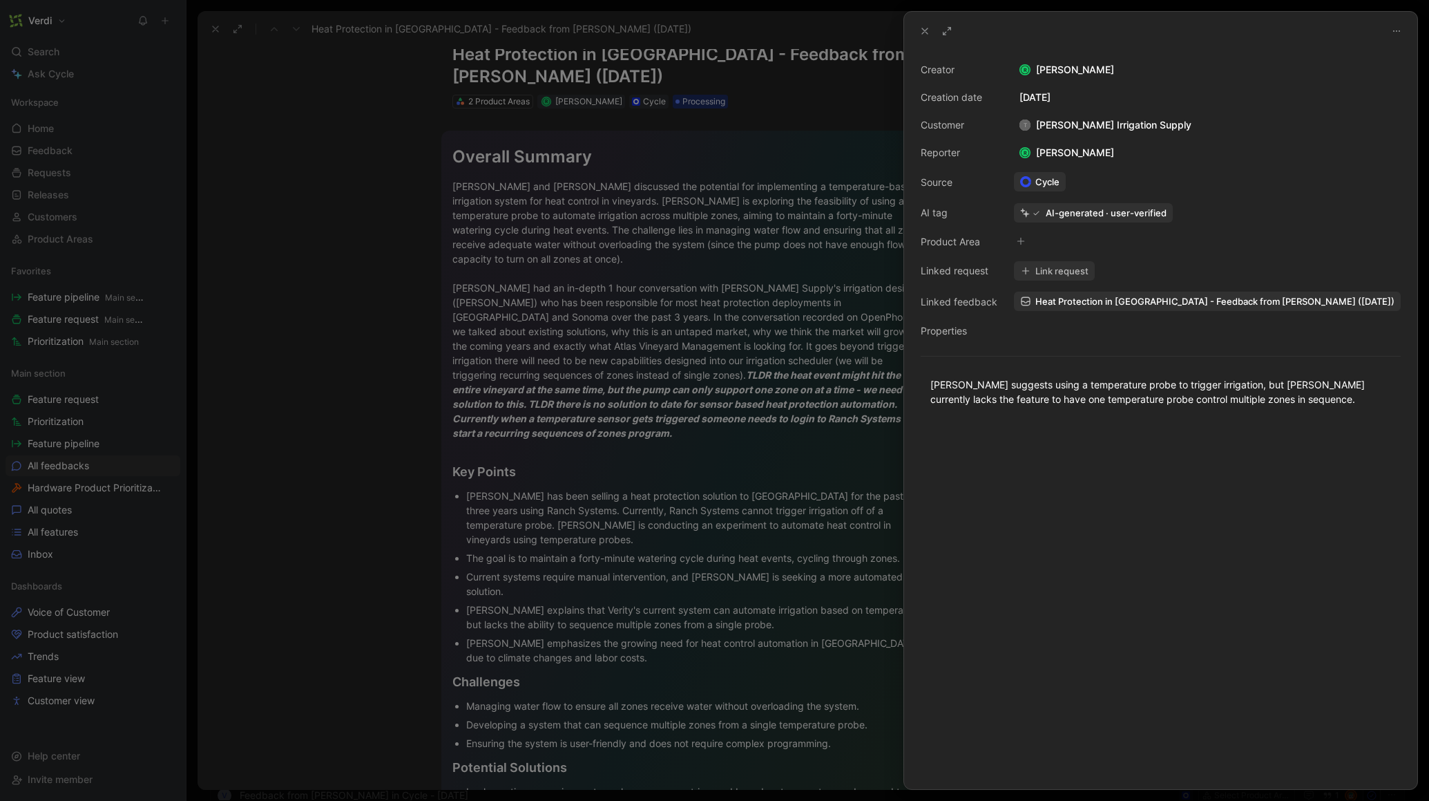
click at [1049, 265] on button "Link request" at bounding box center [1054, 270] width 81 height 19
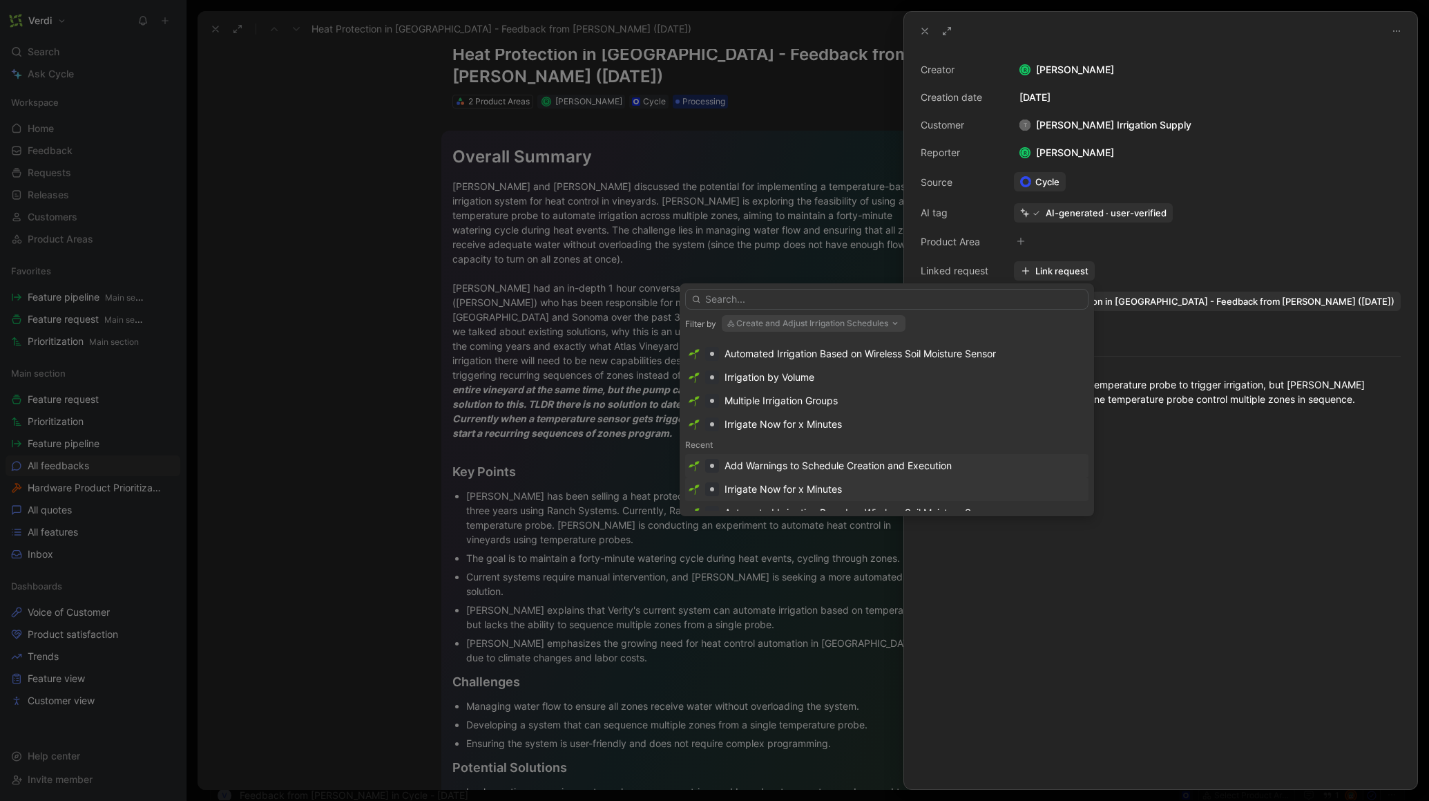
scroll to position [122, 0]
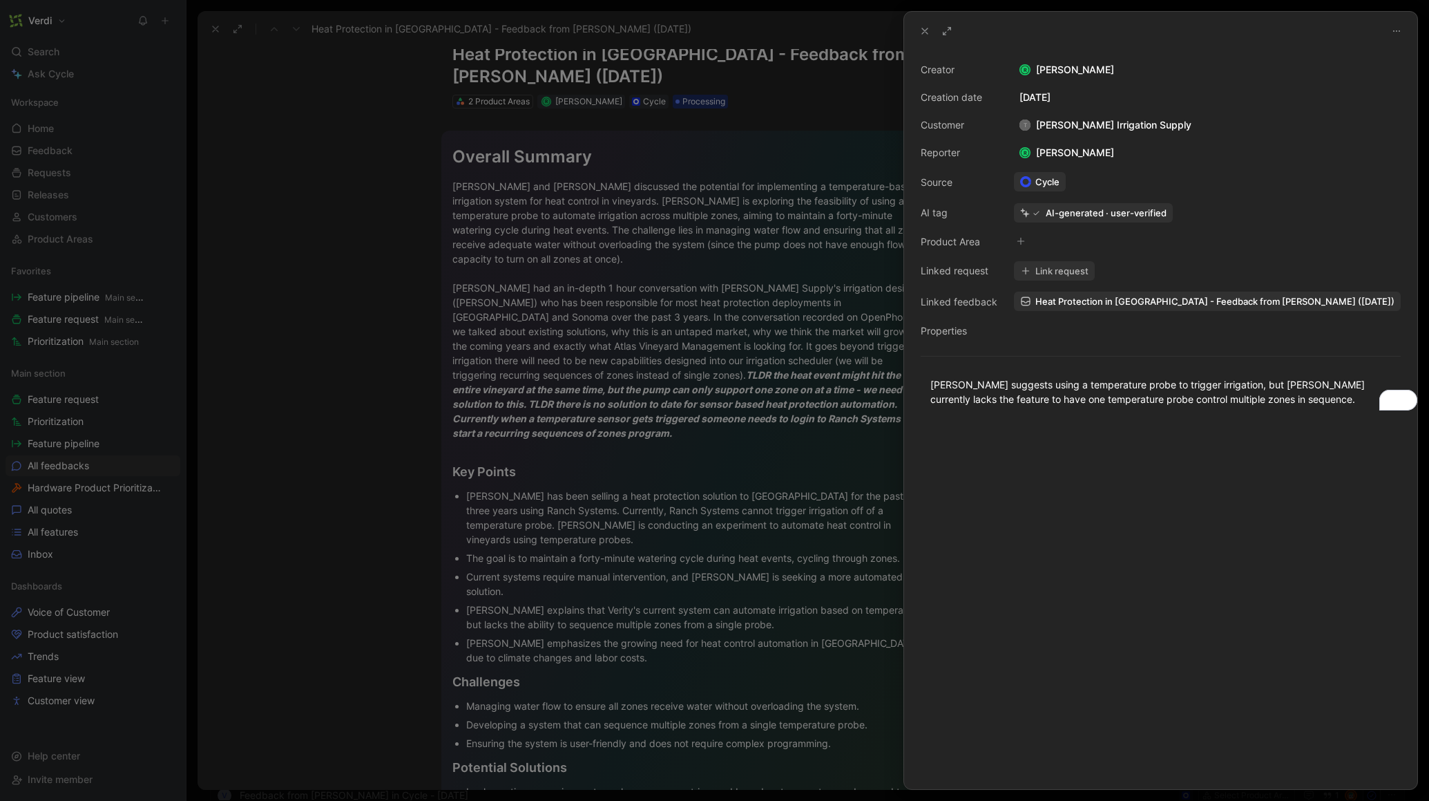
click at [1057, 264] on button "Link request" at bounding box center [1054, 270] width 81 height 19
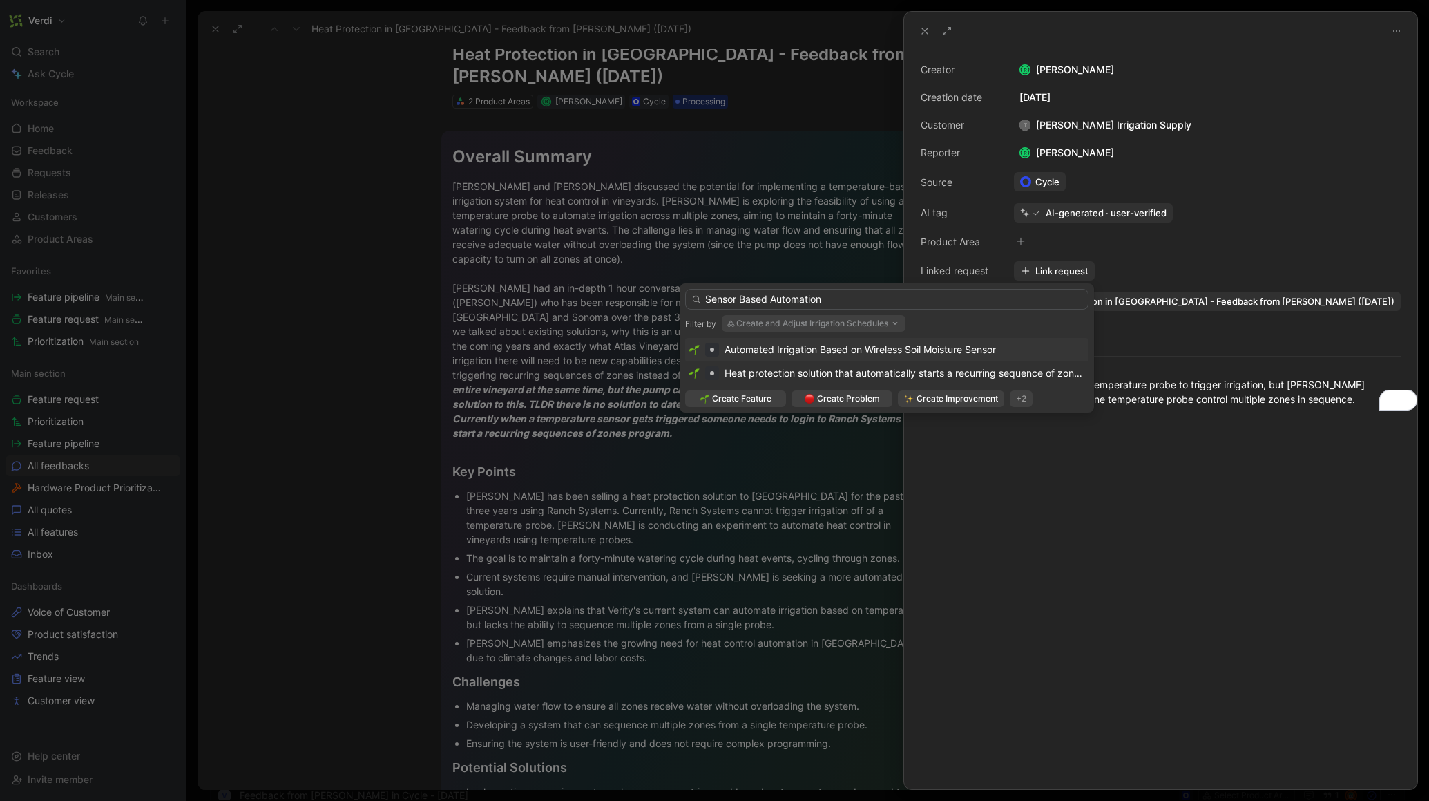
drag, startPoint x: 718, startPoint y: 301, endPoint x: 800, endPoint y: 306, distance: 81.7
click at [799, 306] on input "Sensor Based Automation" at bounding box center [886, 299] width 403 height 21
click at [800, 306] on input "Sensor Based Automation" at bounding box center [886, 299] width 403 height 21
type input "Sensor Based Automation"
click at [842, 396] on span "Create Problem" at bounding box center [848, 399] width 63 height 14
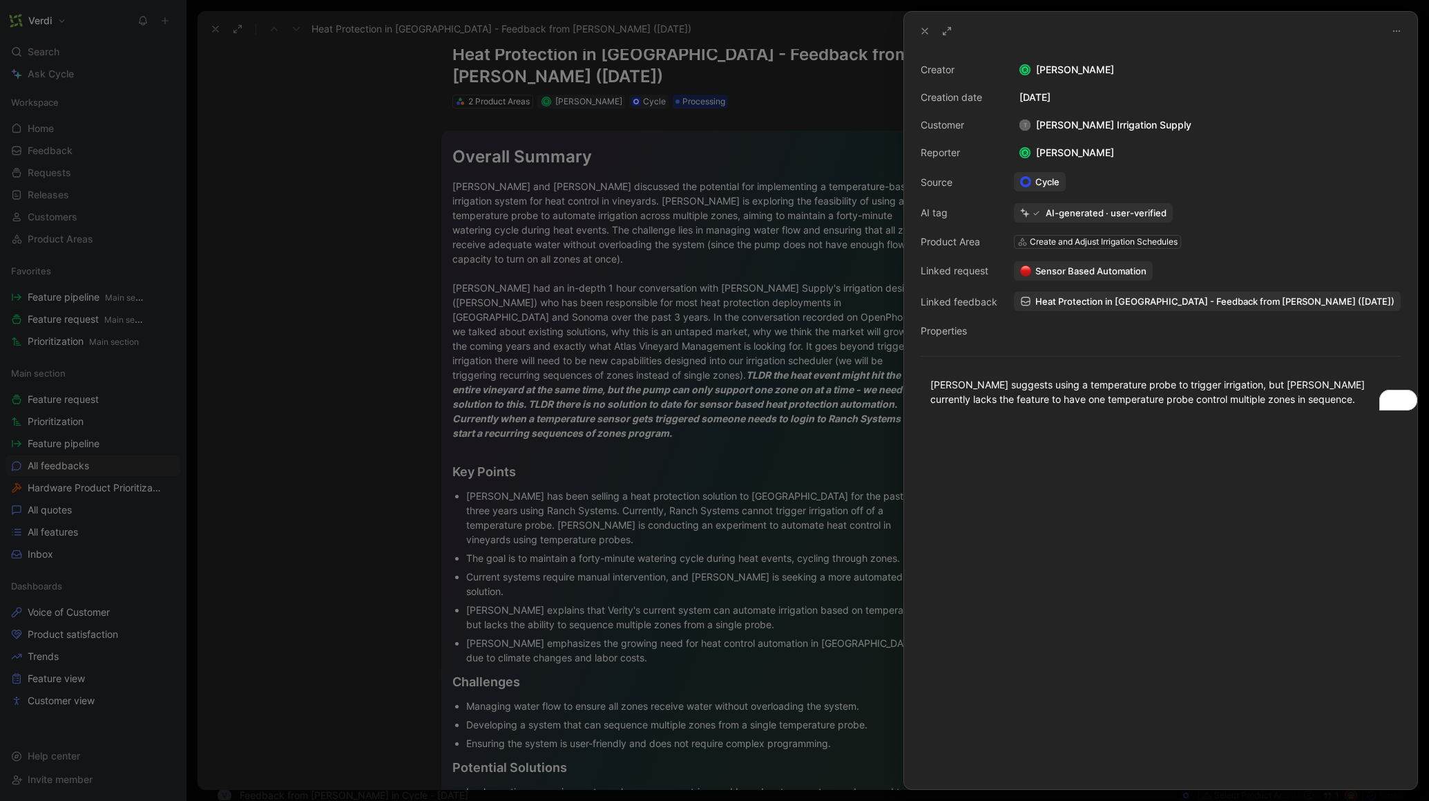
click at [921, 30] on icon at bounding box center [924, 31] width 11 height 11
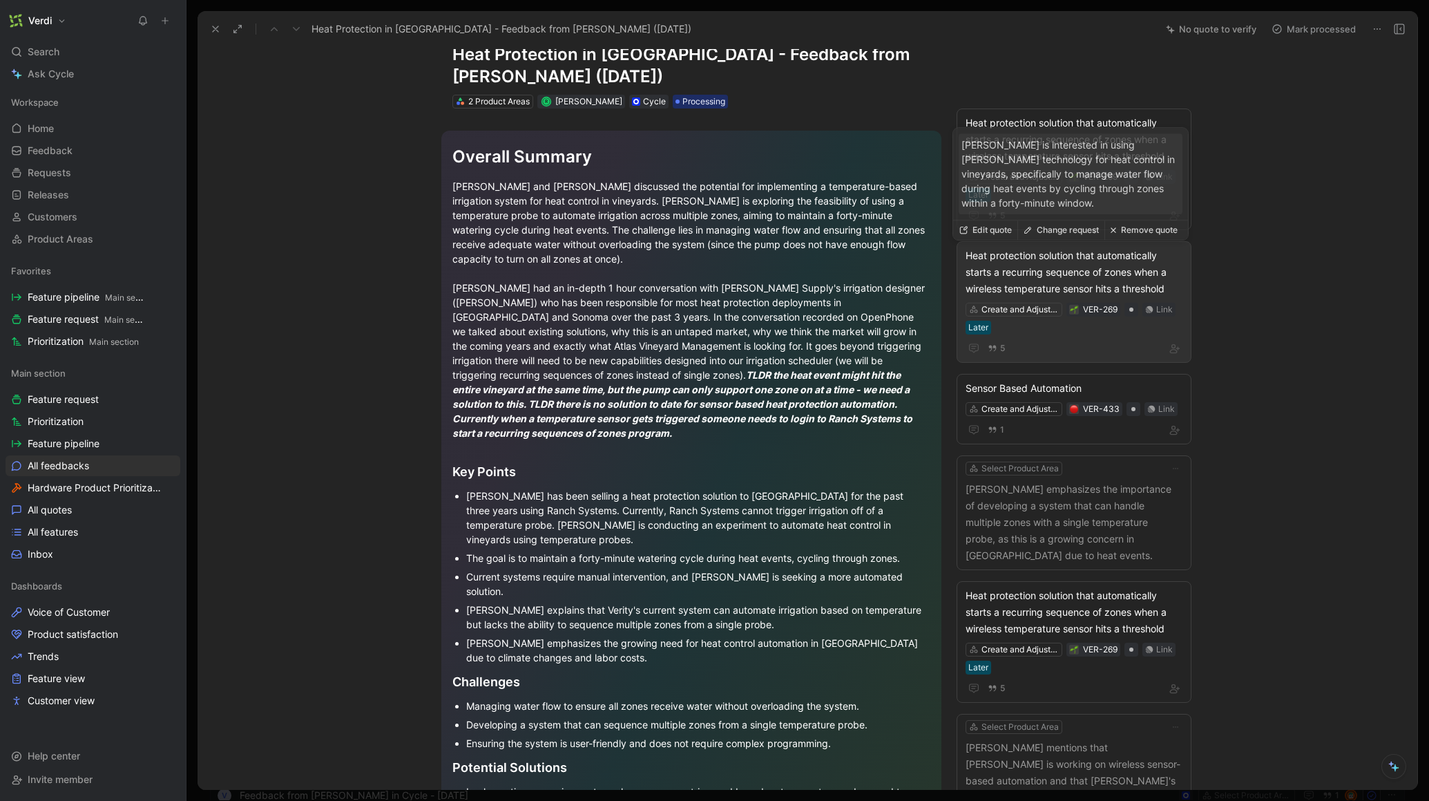
click at [1042, 274] on div "Heat protection solution that automatically starts a recurring sequence of zone…" at bounding box center [1074, 272] width 217 height 50
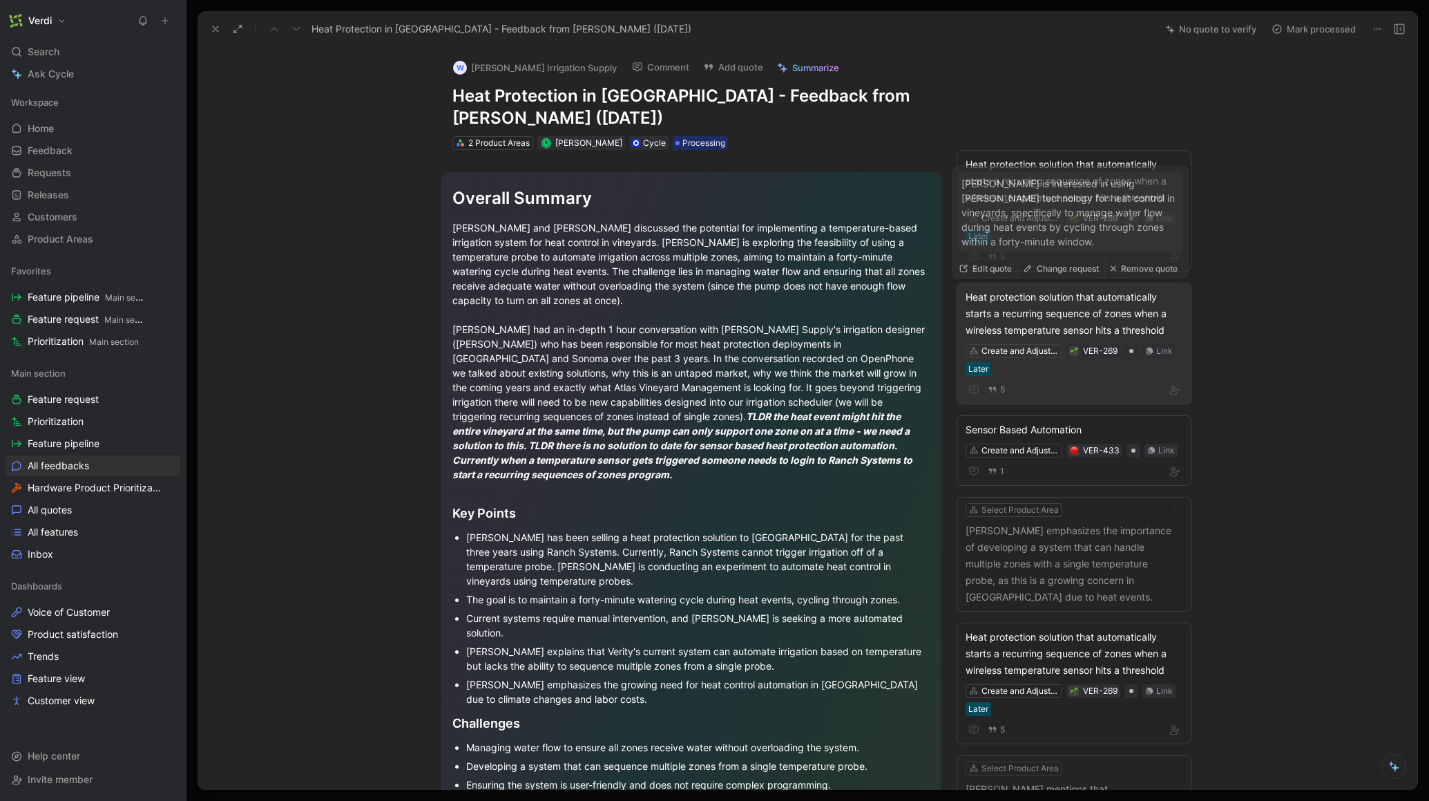
click at [1027, 390] on div "5" at bounding box center [1074, 389] width 217 height 17
click at [1055, 267] on button "Change request" at bounding box center [1060, 265] width 87 height 19
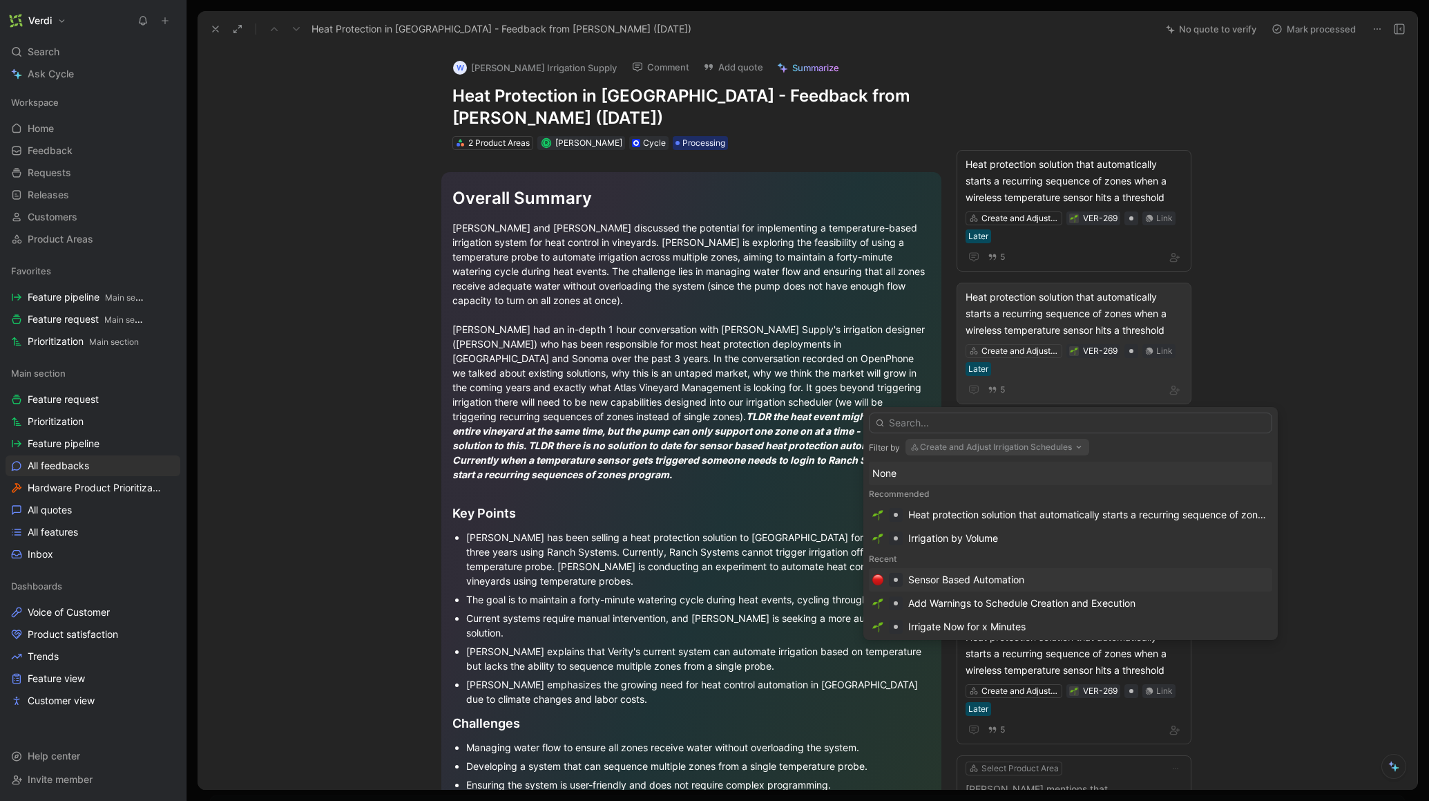
click at [951, 586] on div "Sensor Based Automation" at bounding box center [966, 579] width 116 height 17
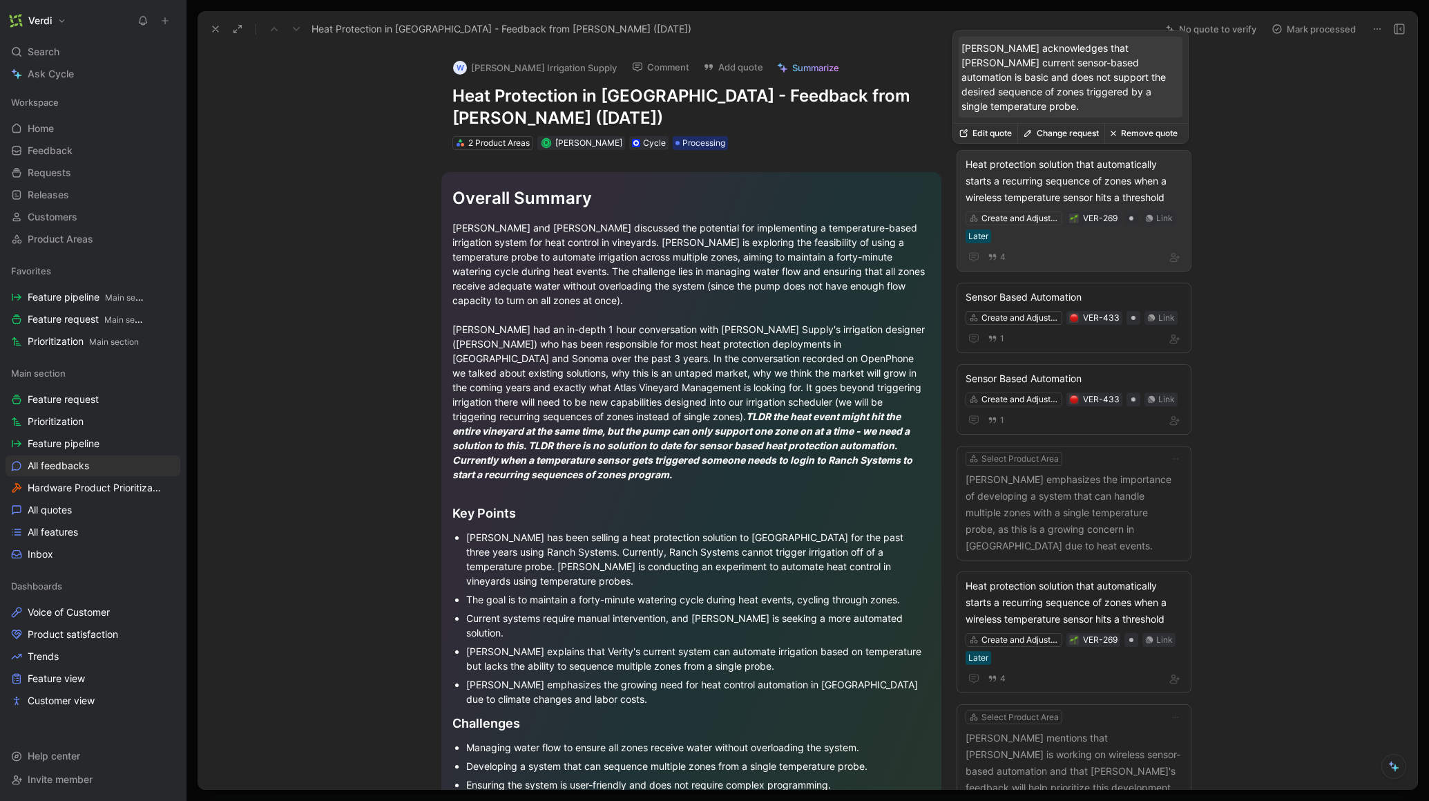
click at [1053, 135] on button "Change request" at bounding box center [1060, 133] width 87 height 19
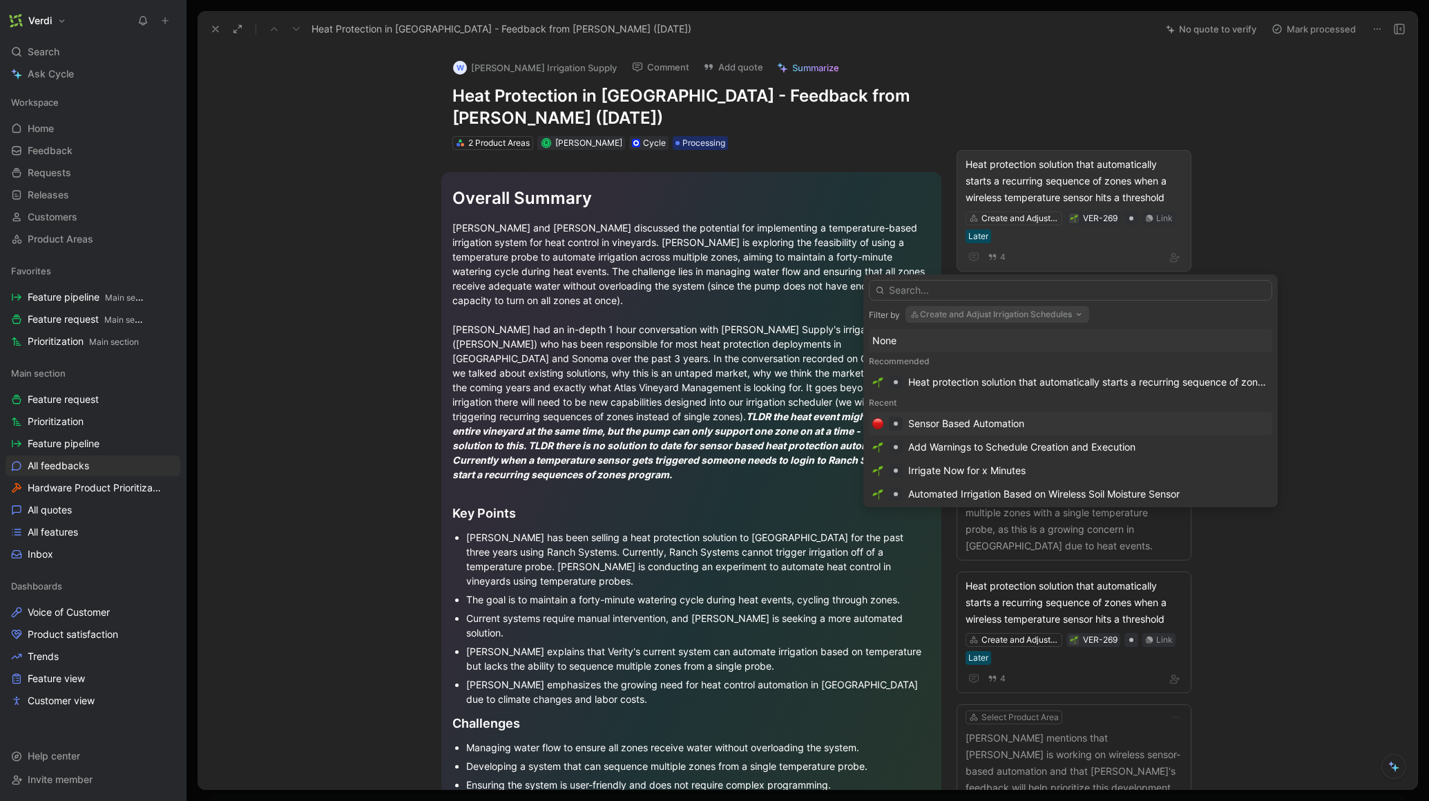
click at [966, 421] on div "Sensor Based Automation" at bounding box center [966, 423] width 116 height 17
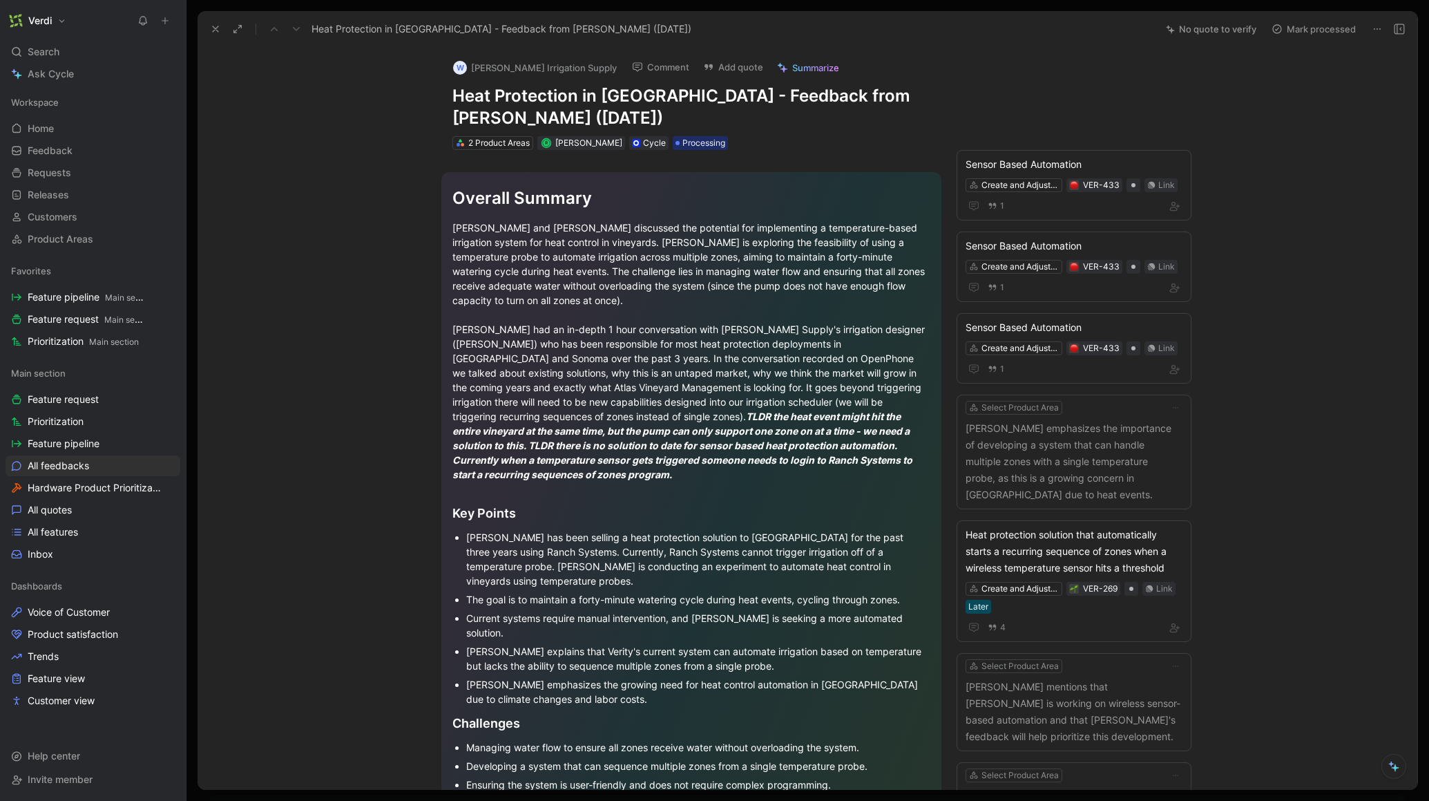
click at [1342, 504] on div "W Wyatt Irrigation Supply Comment Add quote Summarize Heat Protection in Napa V…" at bounding box center [808, 419] width 1220 height 742
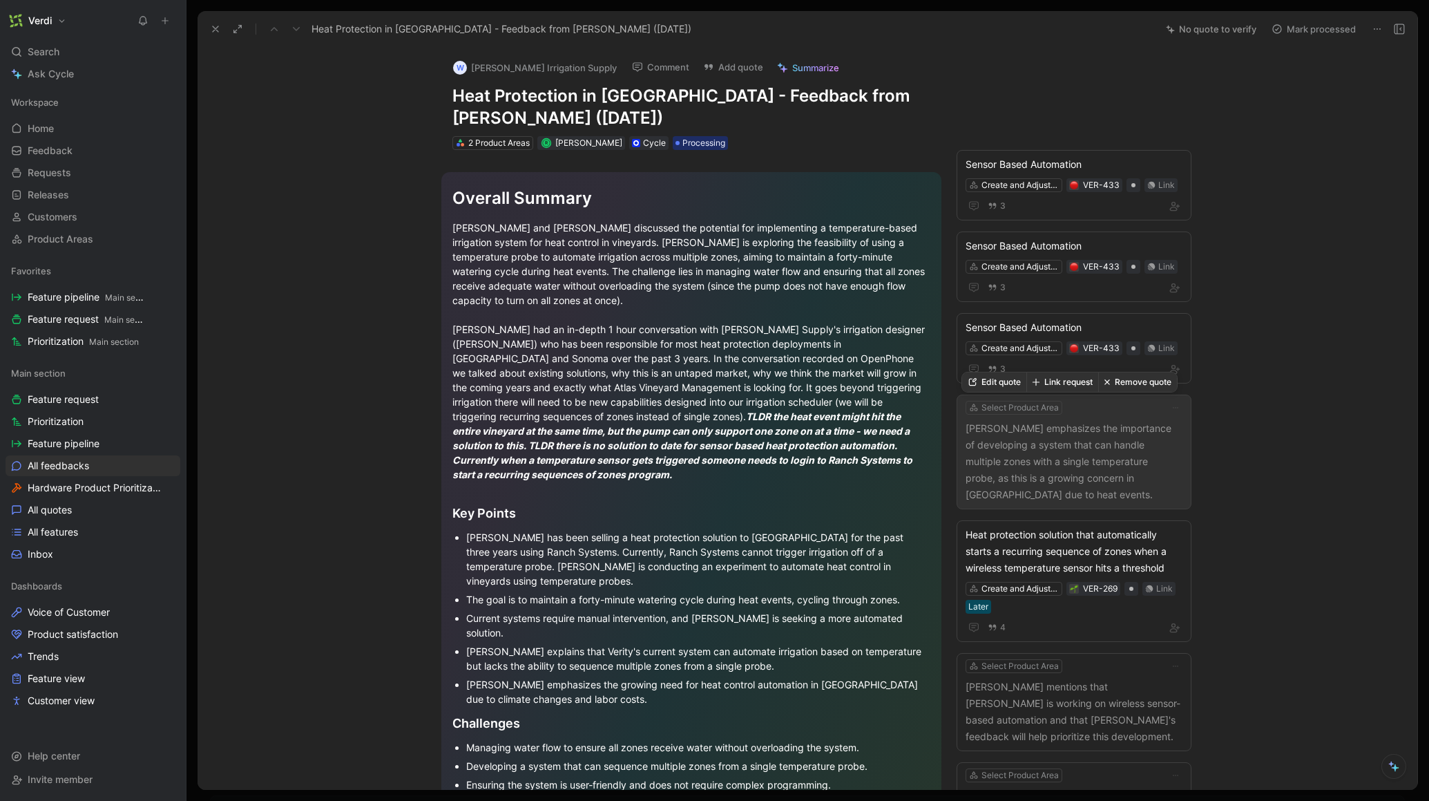
click at [1069, 467] on p "Tim Goetz emphasizes the importance of developing a system that can handle mult…" at bounding box center [1074, 461] width 217 height 83
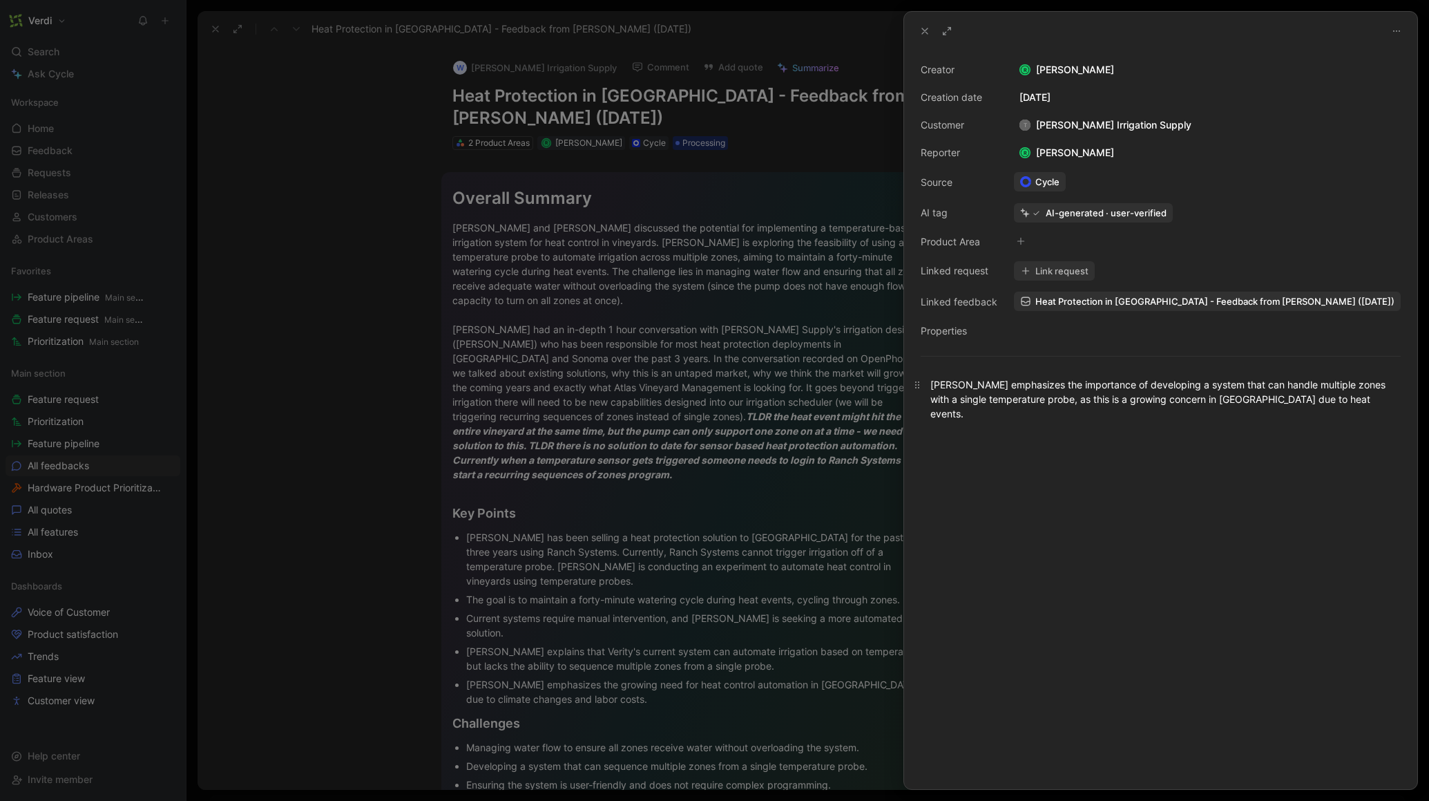
click at [1263, 383] on div "Tim Goetz emphasizes the importance of developing a system that can handle mult…" at bounding box center [1160, 399] width 461 height 44
click at [1116, 420] on div "Tim Goetz emphasizes the importance of developing a system that can trigger aut…" at bounding box center [1160, 399] width 461 height 44
click at [1070, 278] on button "Link request" at bounding box center [1054, 270] width 81 height 19
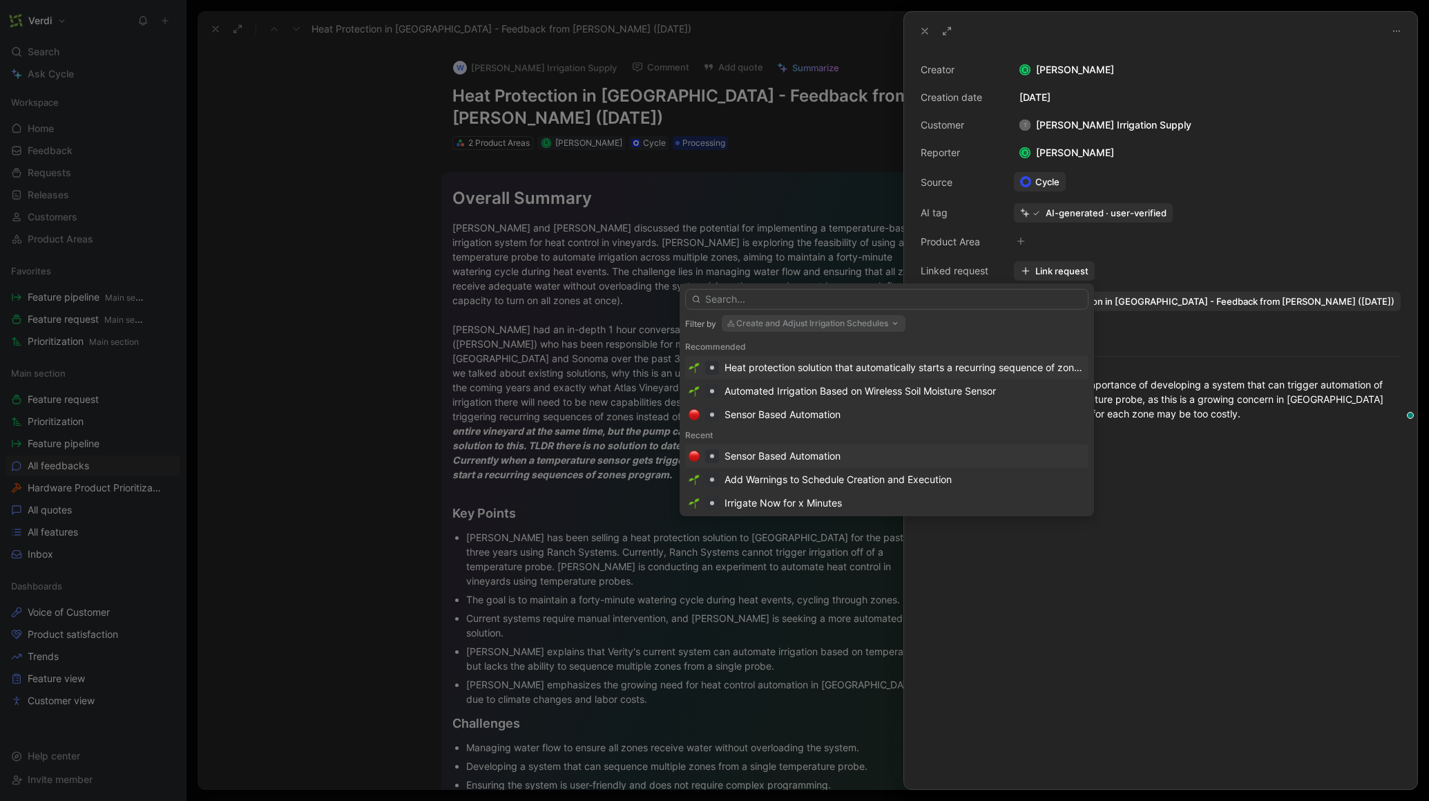
click at [906, 460] on div "Sensor Based Automation" at bounding box center [887, 456] width 396 height 17
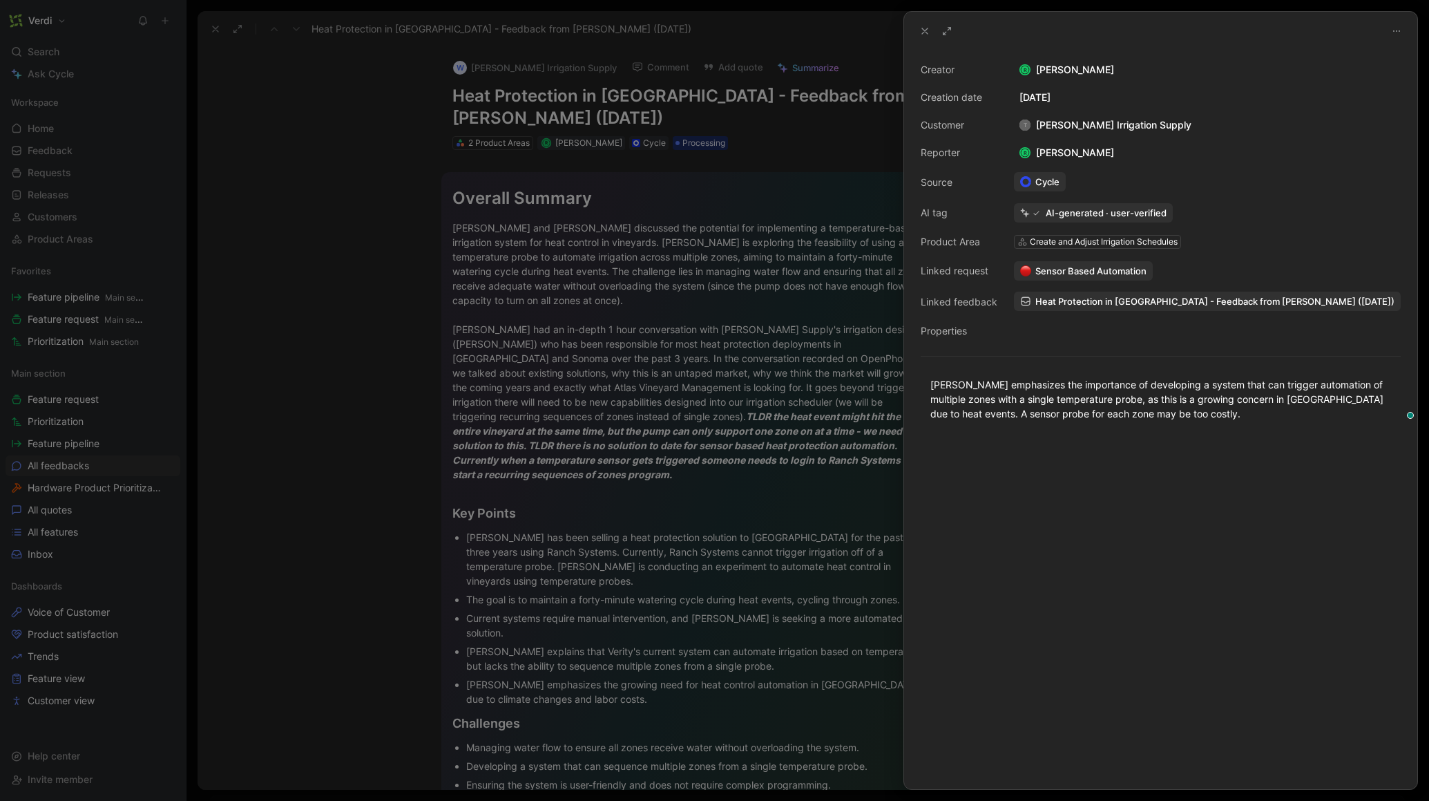
click at [916, 30] on button at bounding box center [924, 30] width 19 height 19
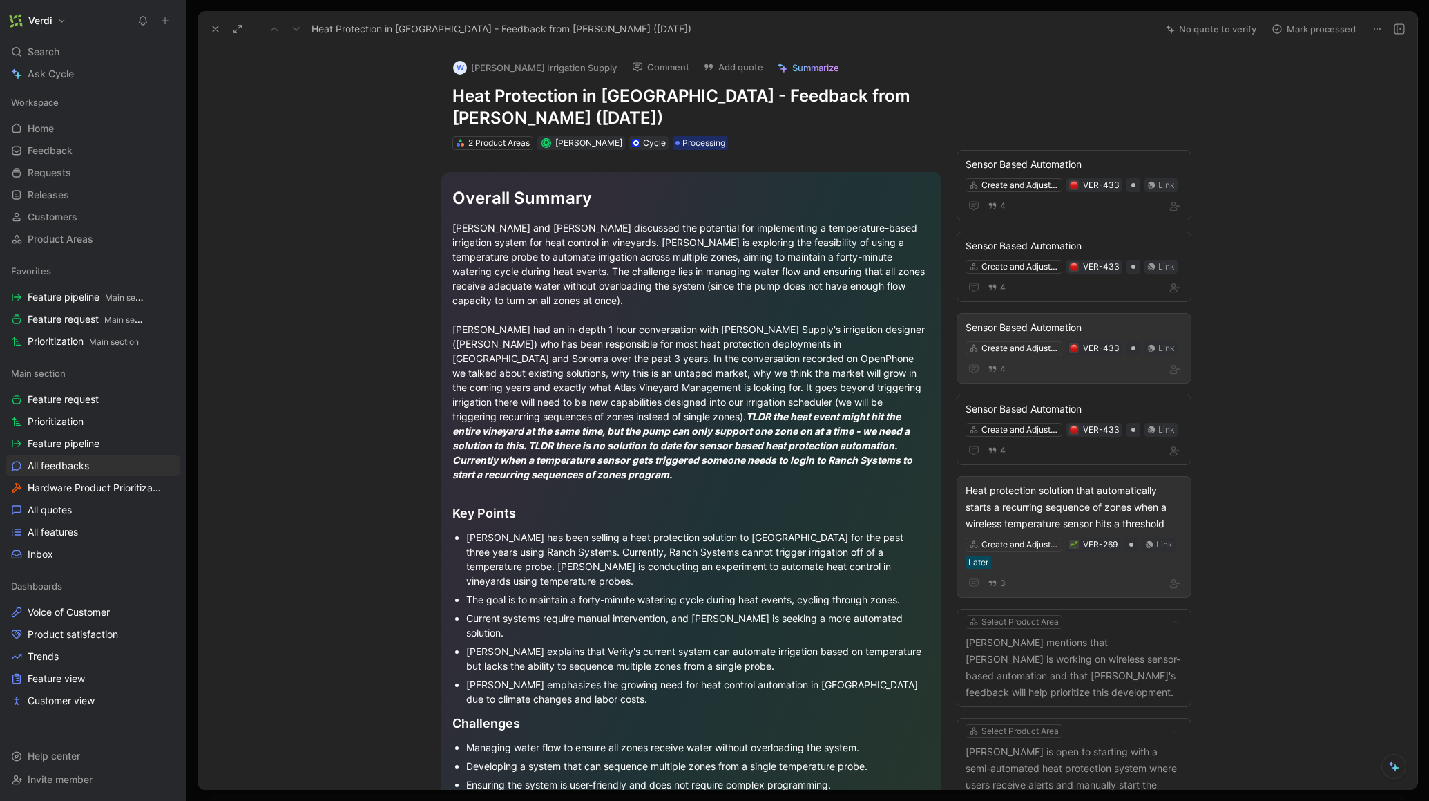
scroll to position [240, 0]
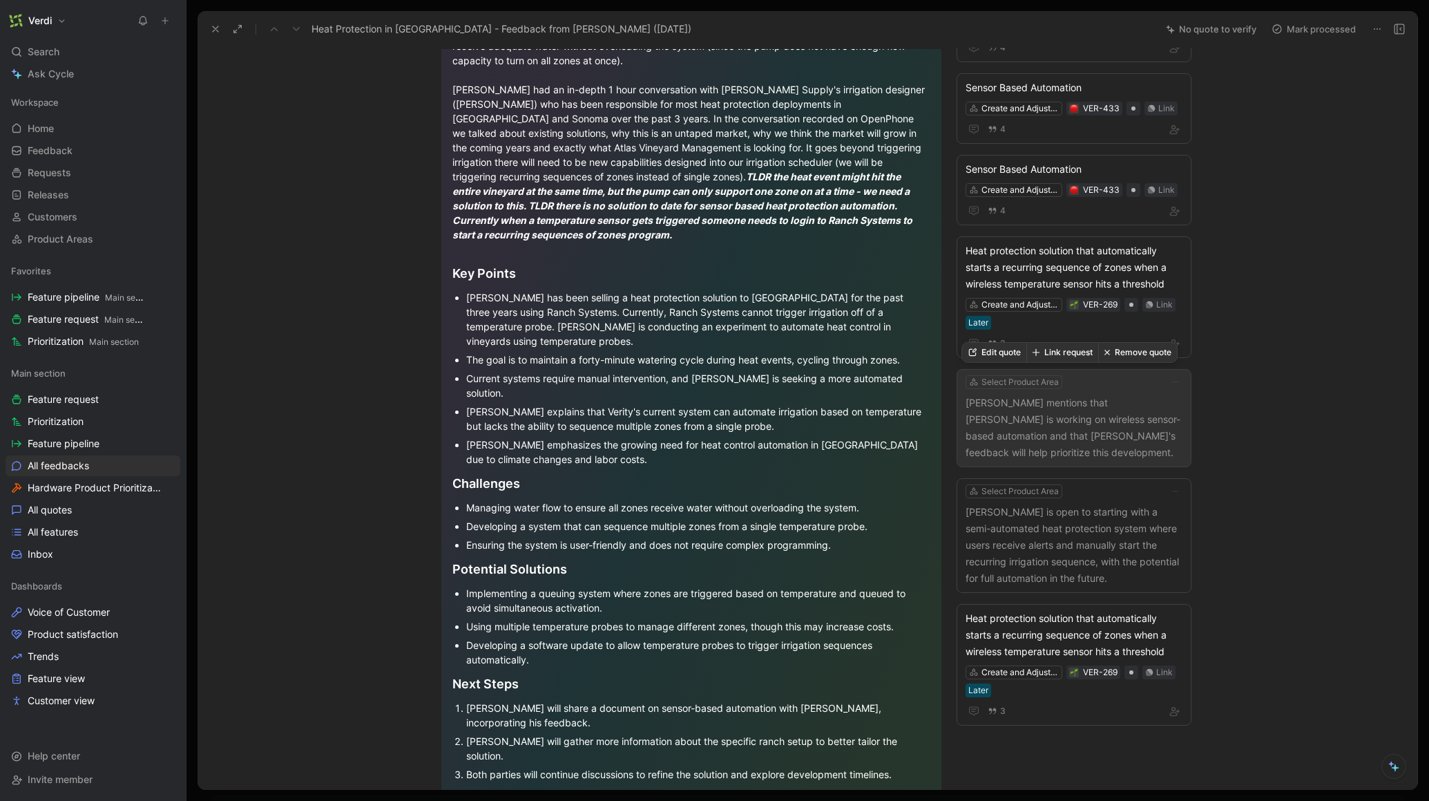
click at [1058, 353] on button "Link request" at bounding box center [1062, 352] width 72 height 19
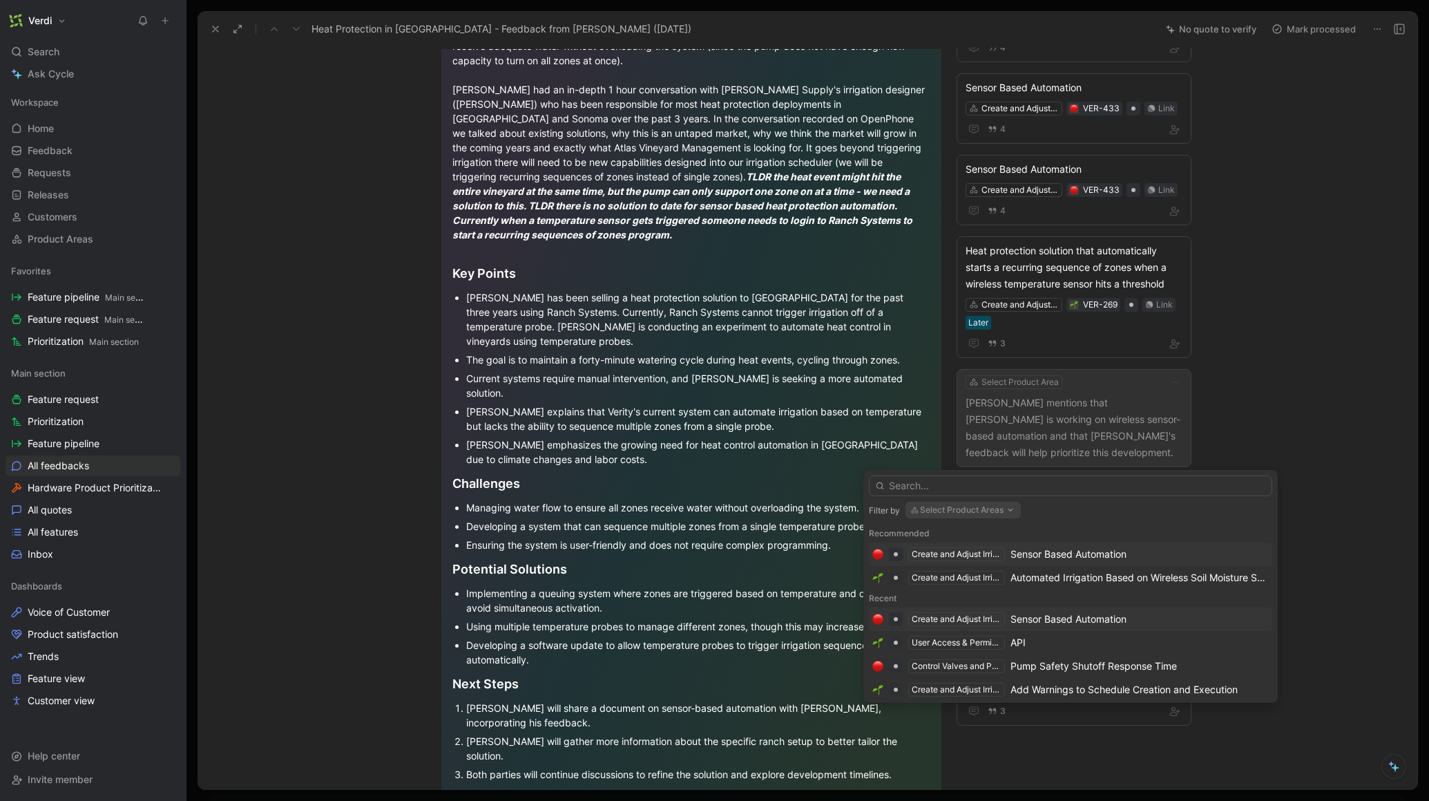
click at [1073, 624] on div "Sensor Based Automation" at bounding box center [1069, 619] width 116 height 17
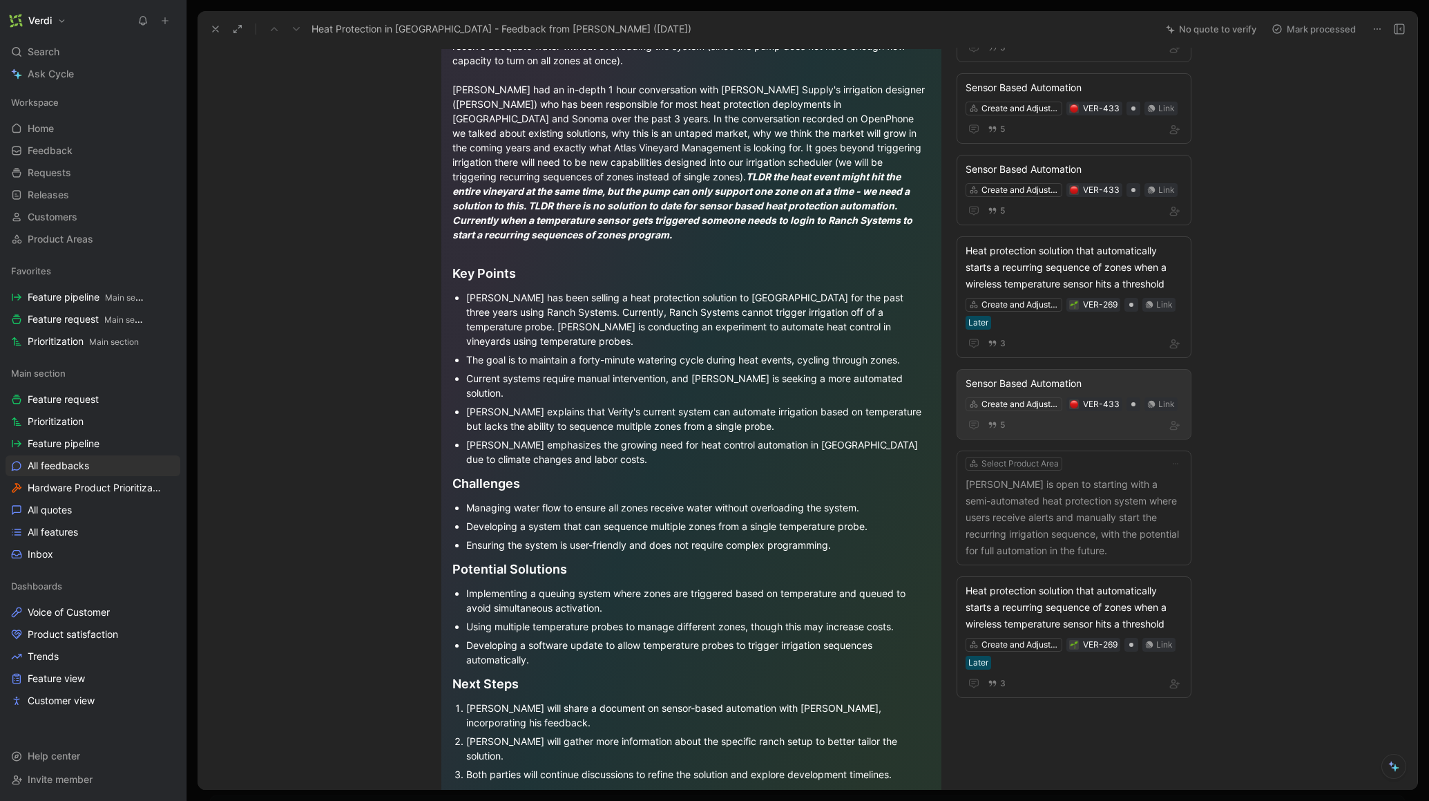
click at [1296, 419] on div "W Wyatt Irrigation Supply Comment Add quote Summarize Heat Protection in Napa V…" at bounding box center [808, 419] width 1220 height 742
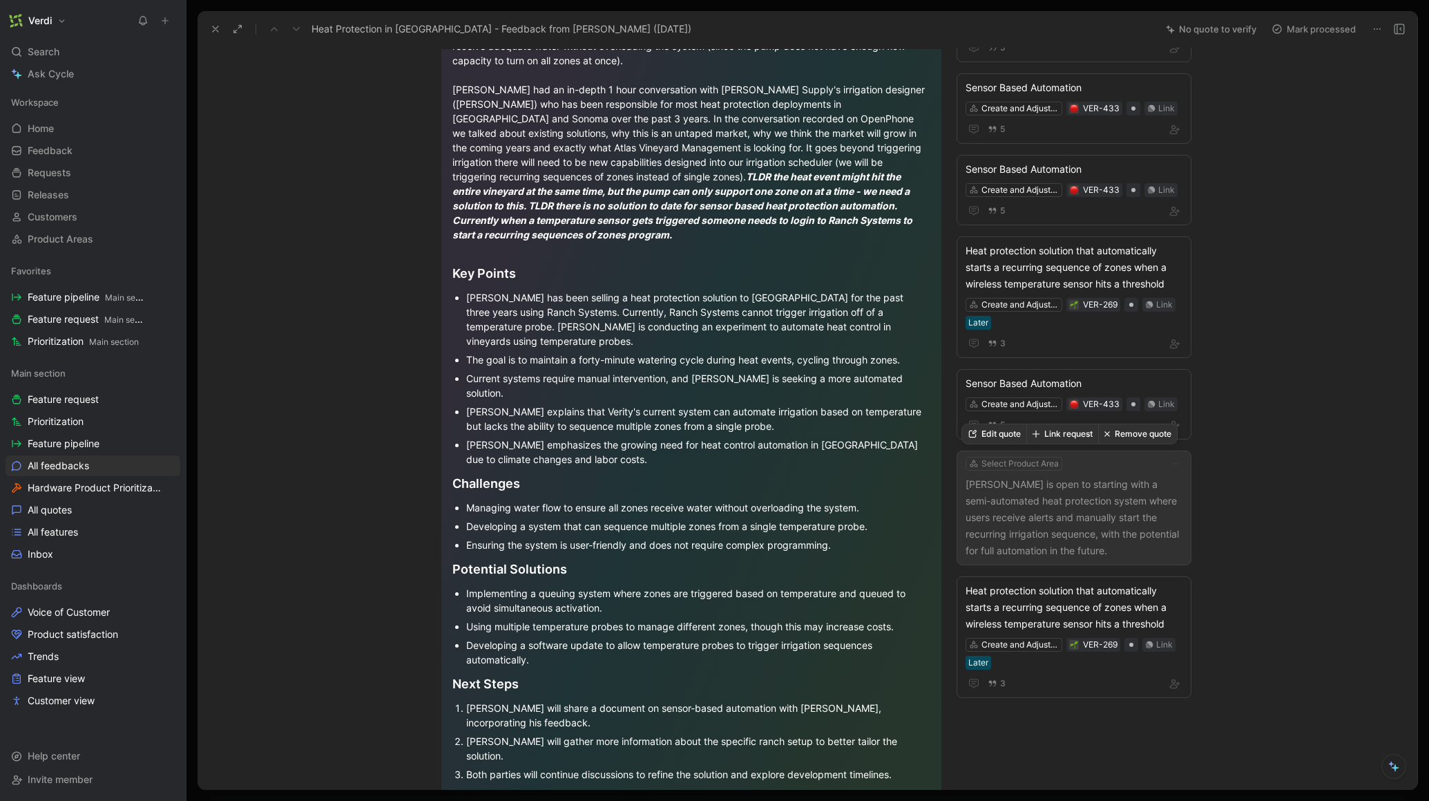
click at [1126, 515] on p "[PERSON_NAME] is open to starting with a semi-automated heat protection system …" at bounding box center [1074, 517] width 217 height 83
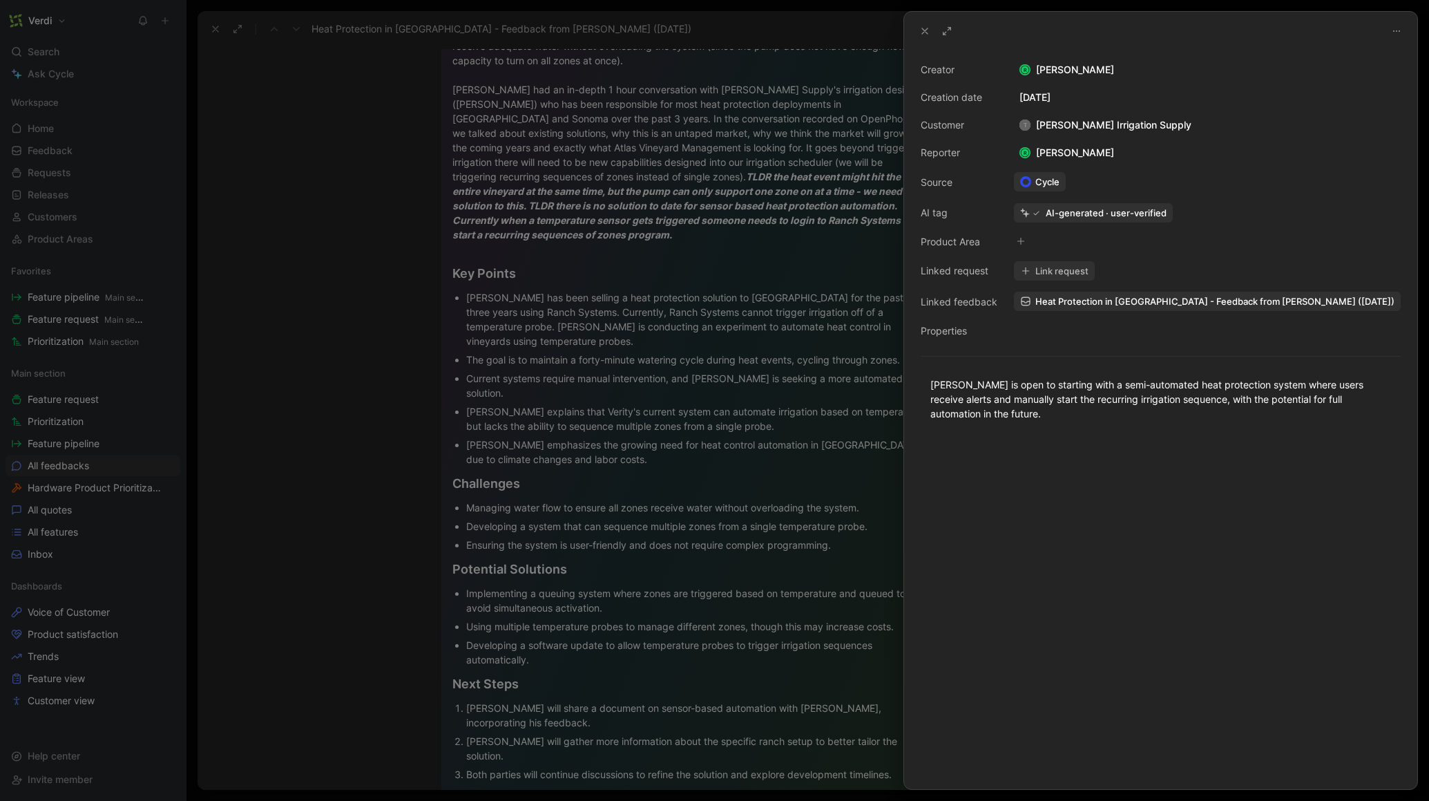
click at [1047, 269] on button "Link request" at bounding box center [1054, 270] width 81 height 19
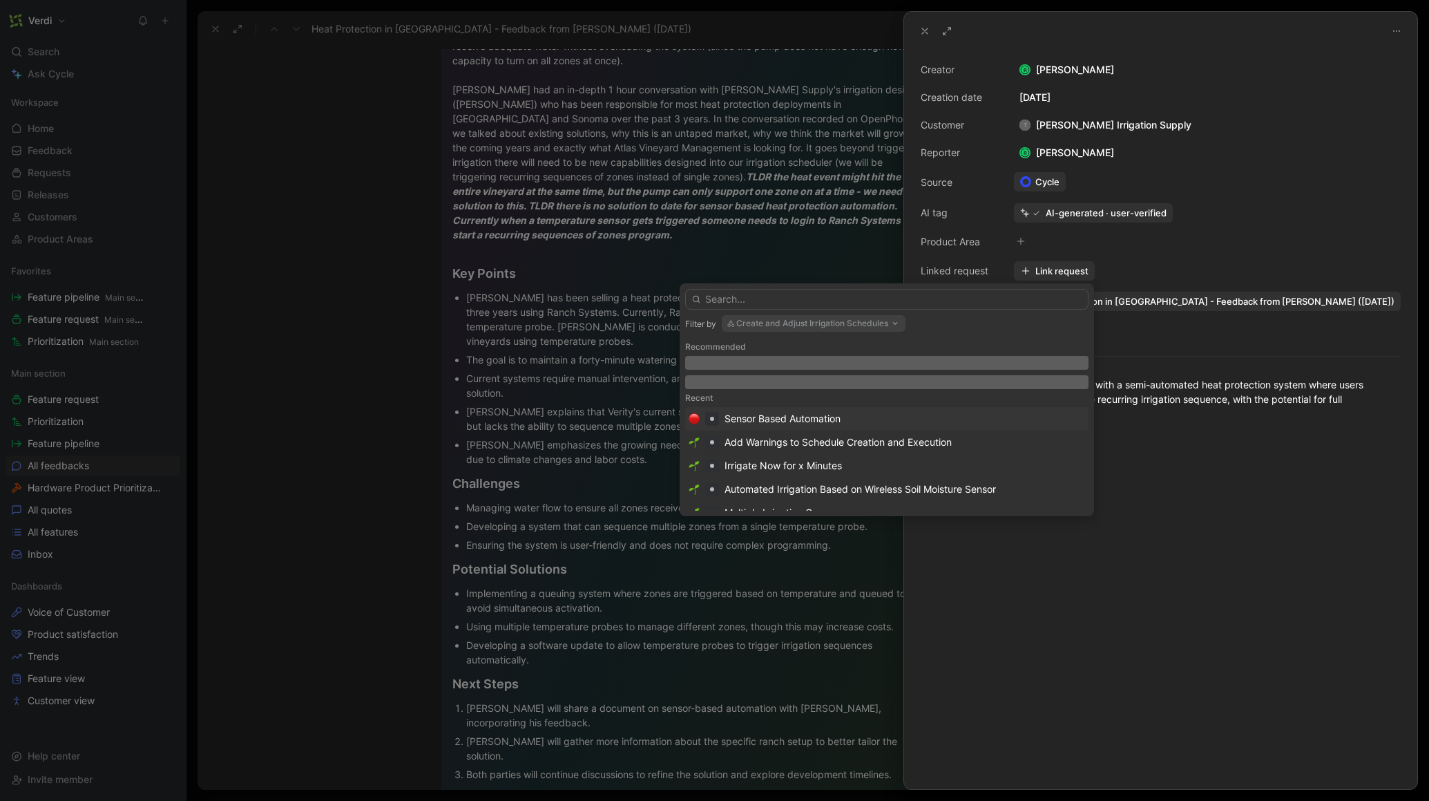
click at [868, 423] on div "Sensor Based Automation" at bounding box center [887, 418] width 396 height 17
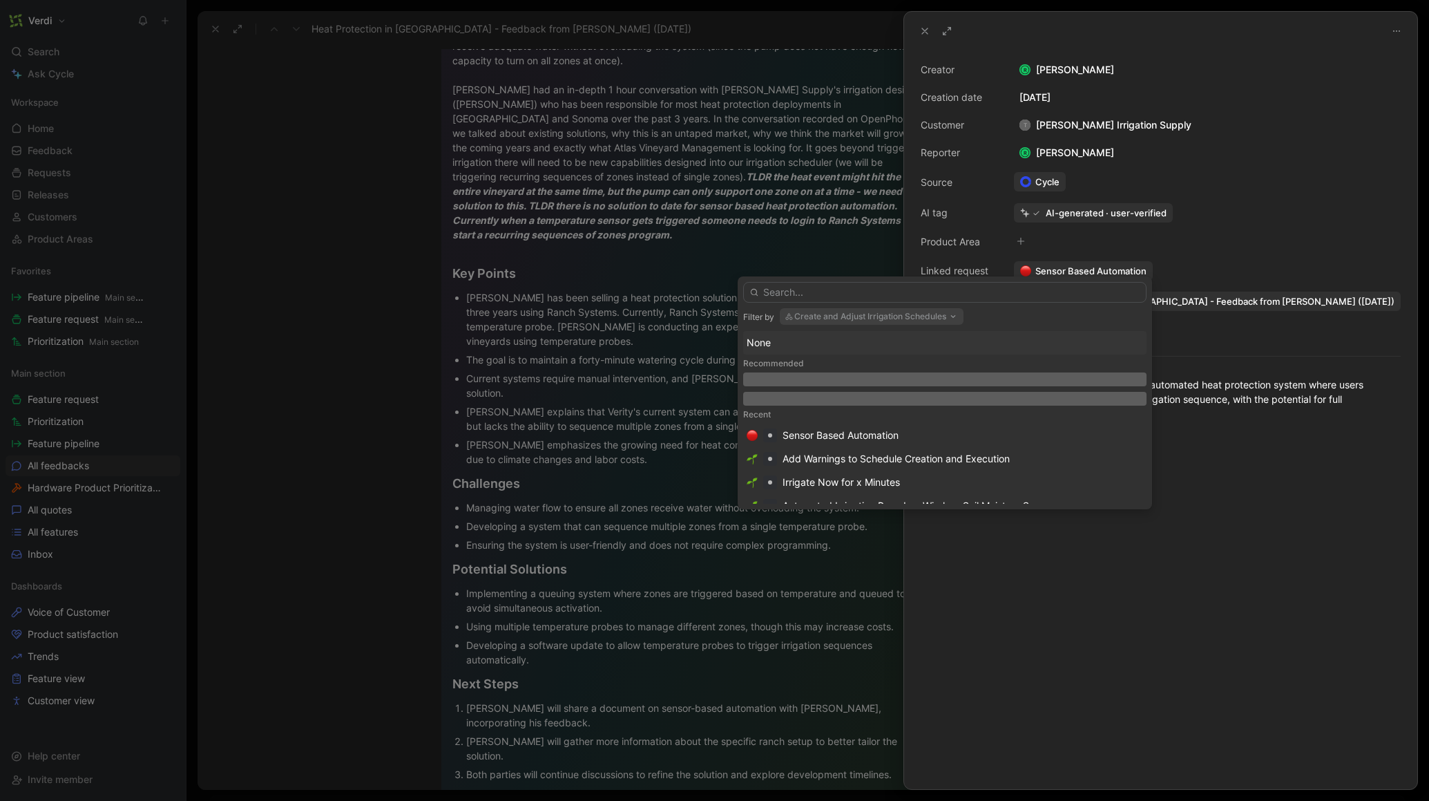
click at [1224, 524] on div at bounding box center [1160, 612] width 513 height 353
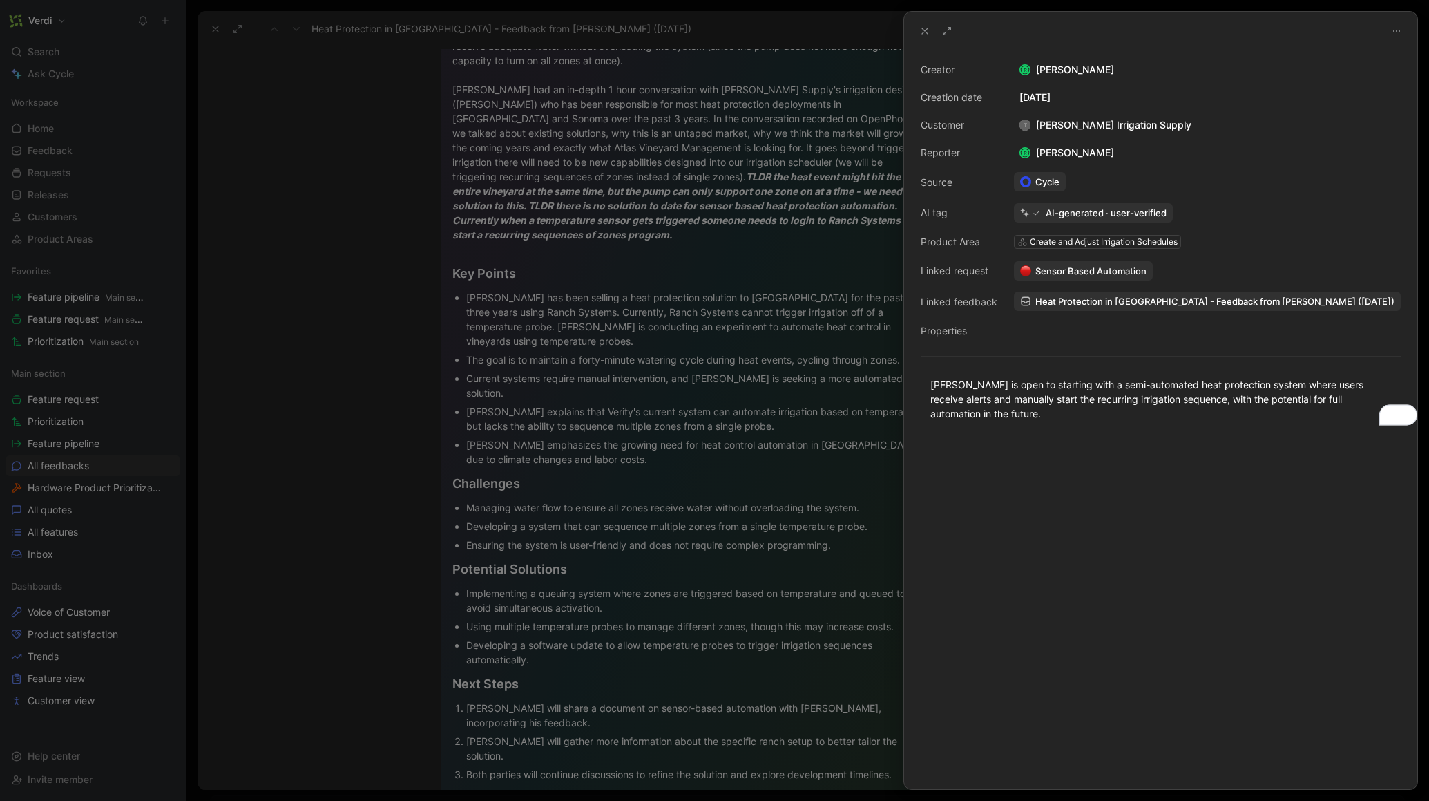
click at [921, 28] on icon at bounding box center [924, 31] width 11 height 11
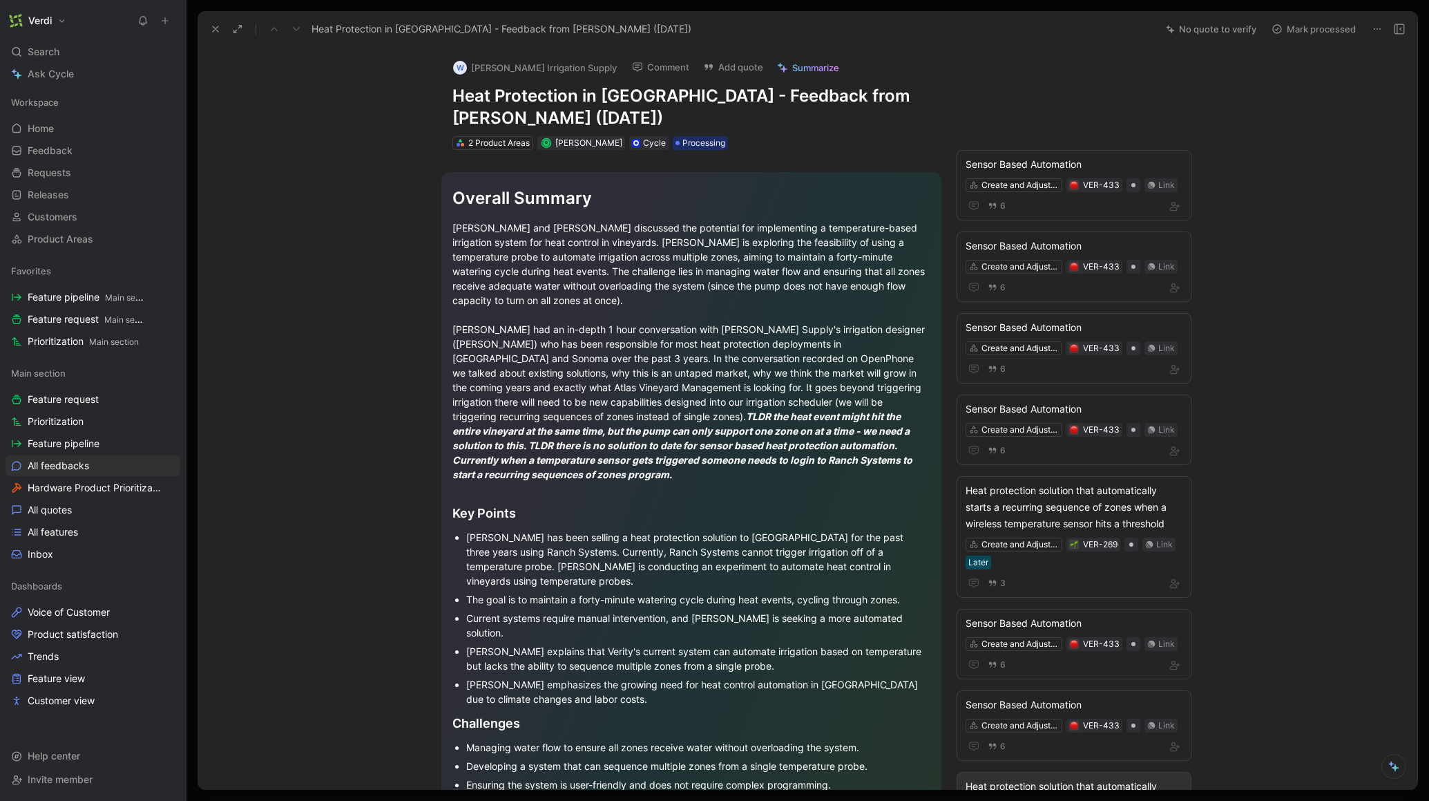
scroll to position [240, 0]
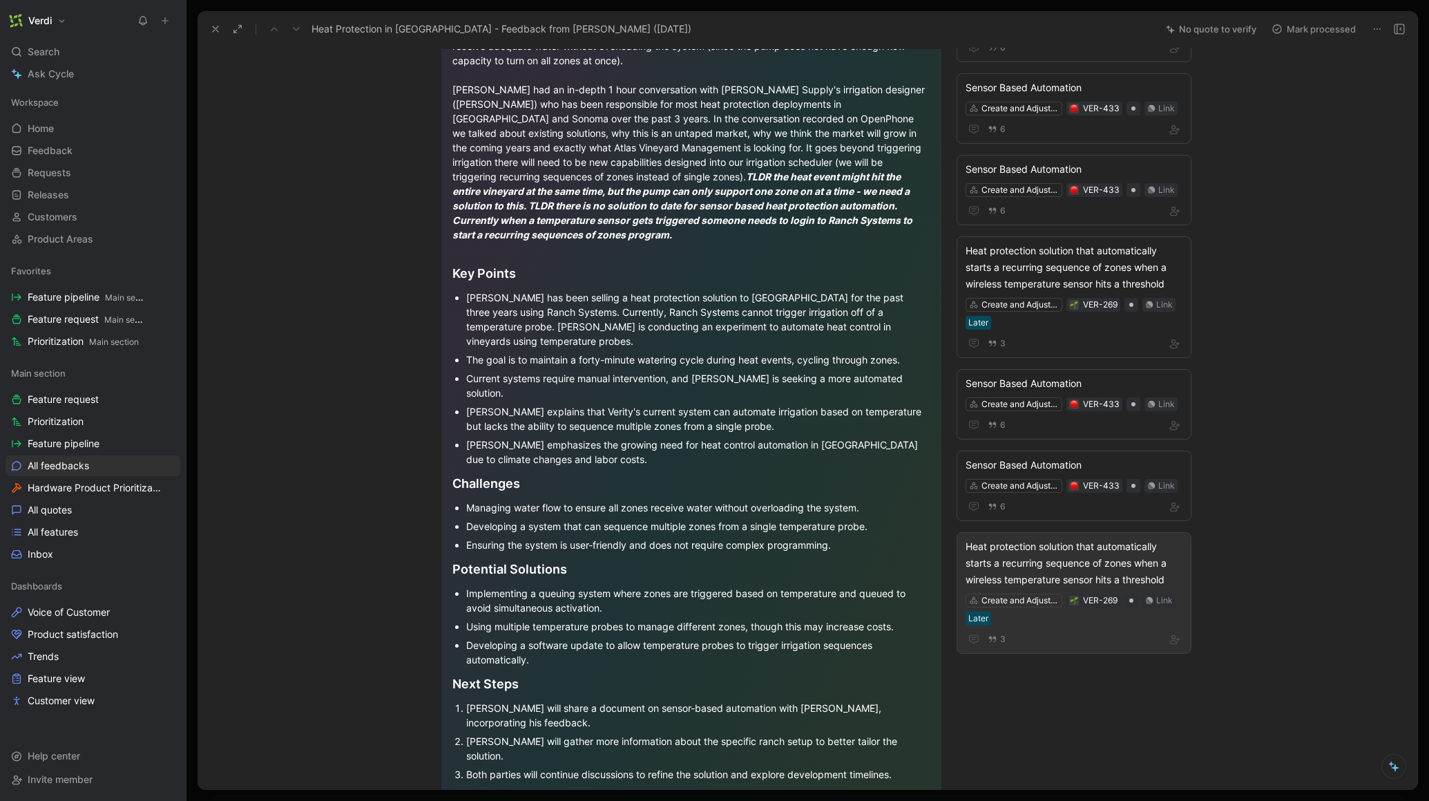
click at [1070, 568] on div "Heat protection solution that automatically starts a recurring sequence of zone…" at bounding box center [1074, 563] width 217 height 50
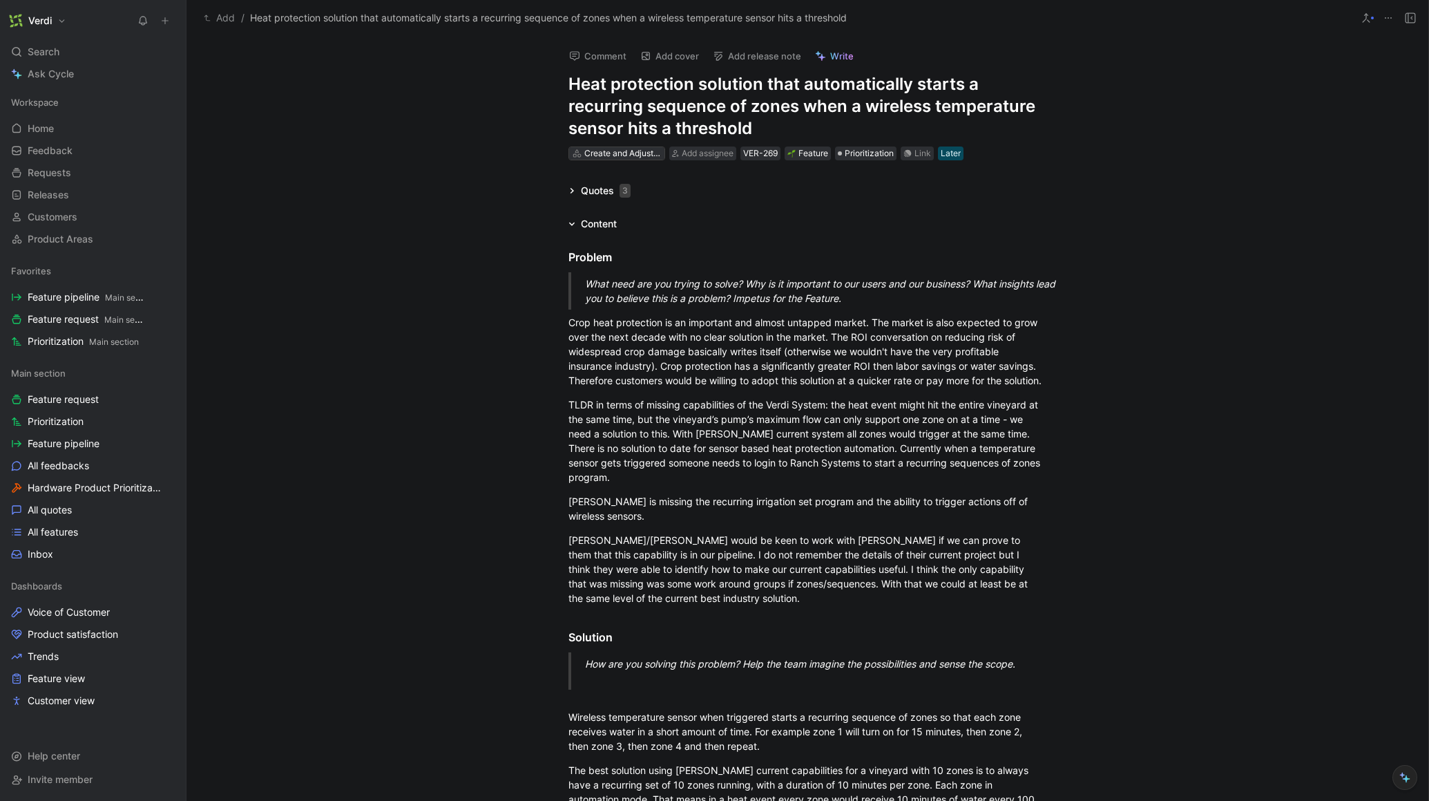
click at [621, 151] on div "Create and Adjust Irrigation Schedules" at bounding box center [622, 153] width 77 height 14
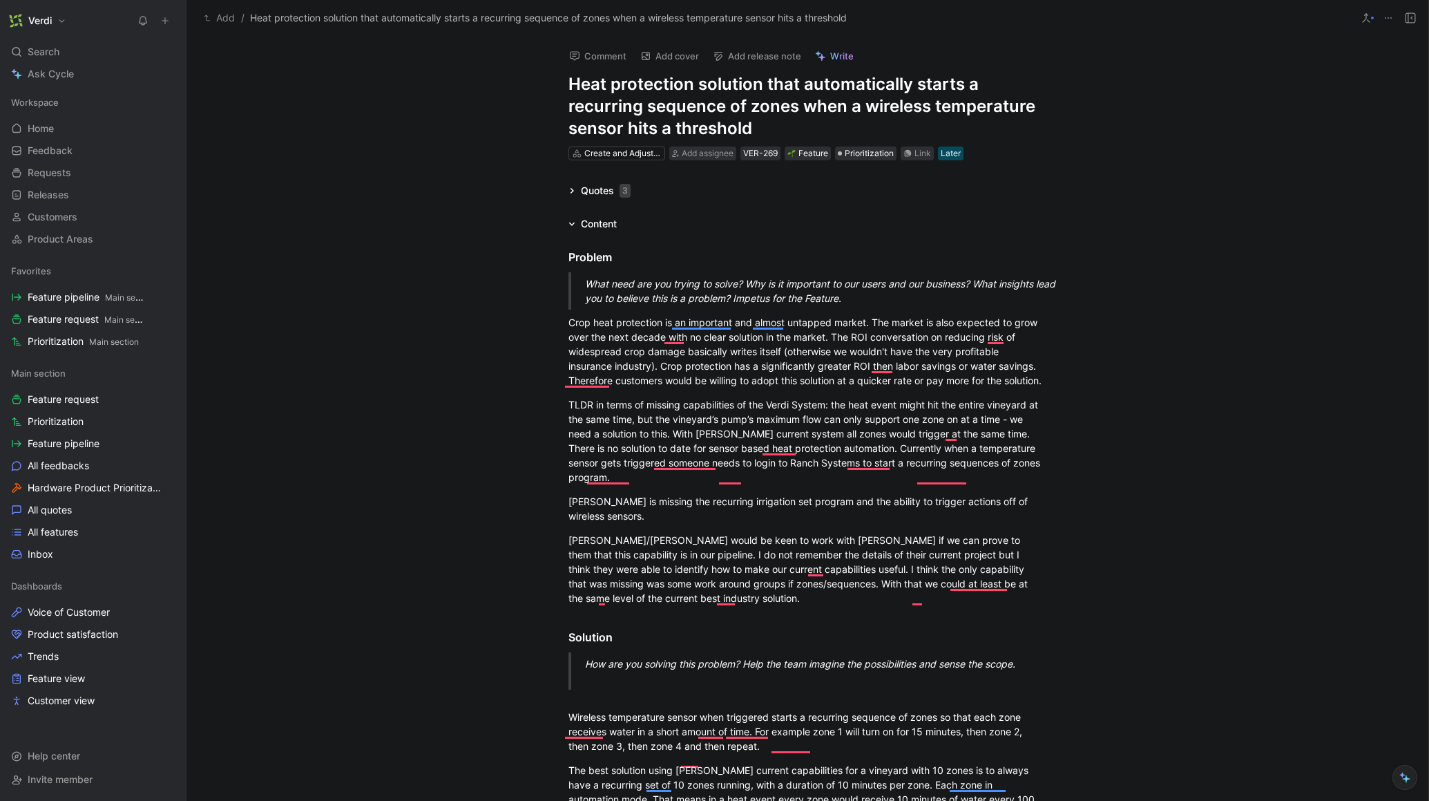
click at [213, 15] on button "Add" at bounding box center [219, 18] width 38 height 17
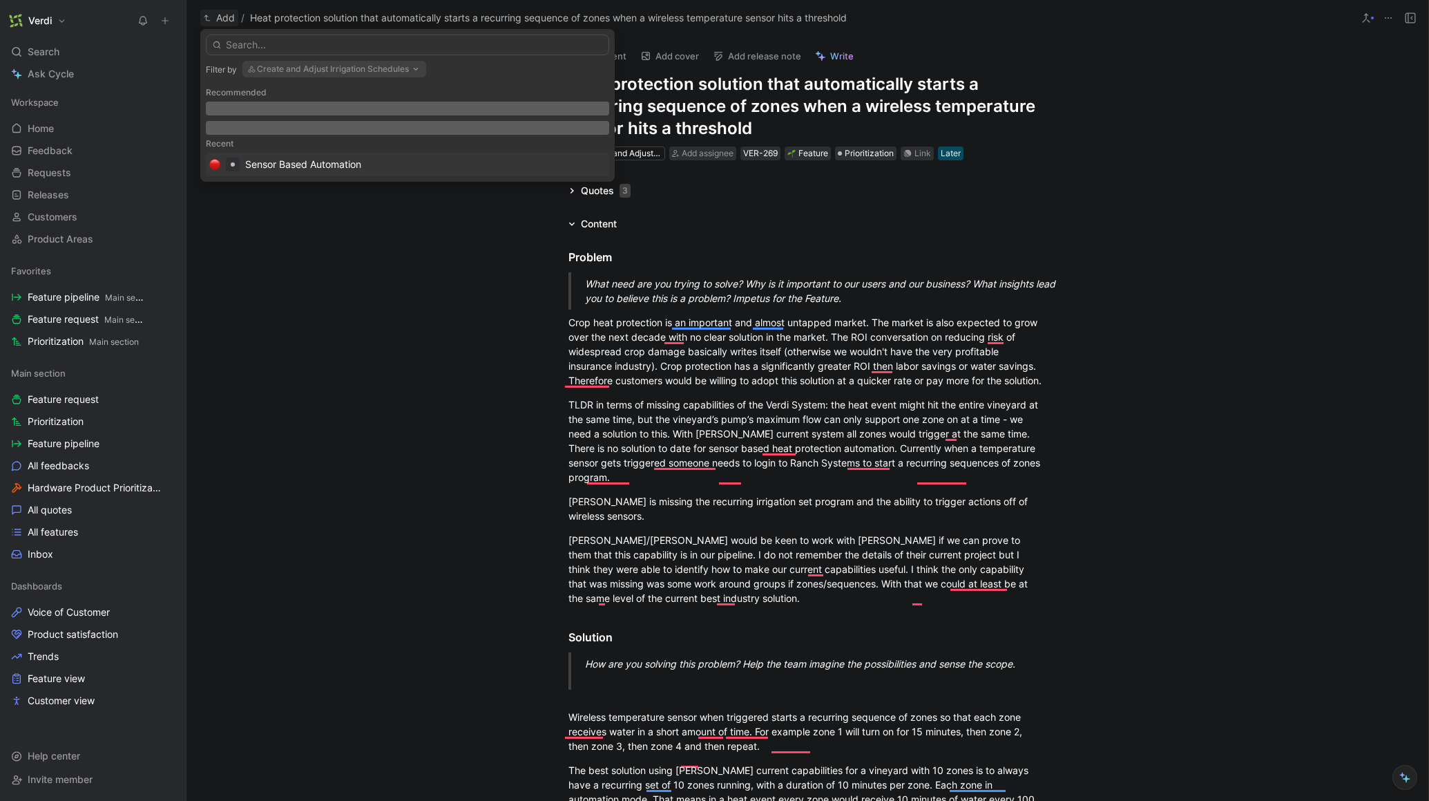
click at [303, 165] on div "Sensor Based Automation" at bounding box center [303, 164] width 116 height 17
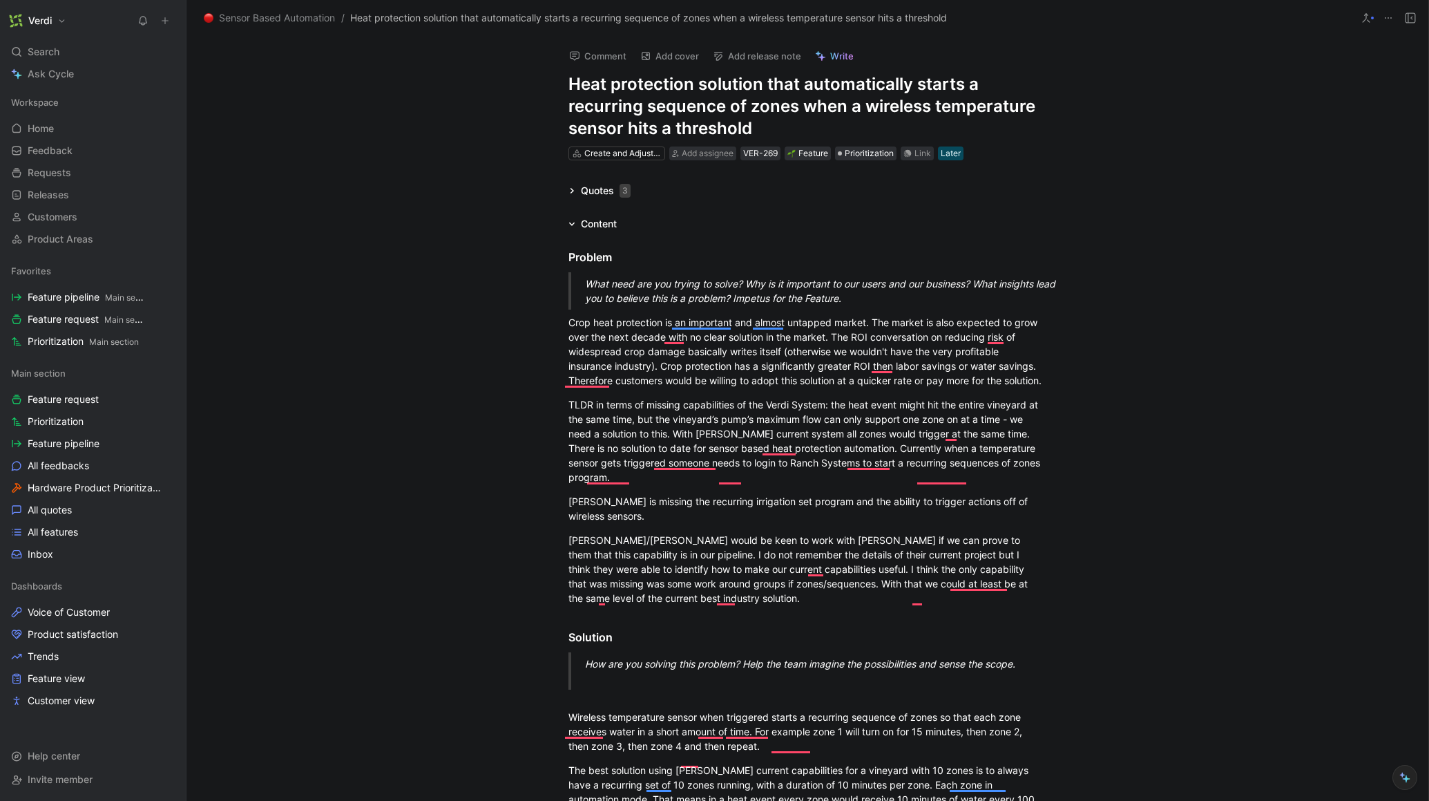
click at [310, 19] on span "Sensor Based Automation" at bounding box center [277, 18] width 116 height 17
click at [264, 21] on span "Sensor Based Automation" at bounding box center [277, 18] width 116 height 17
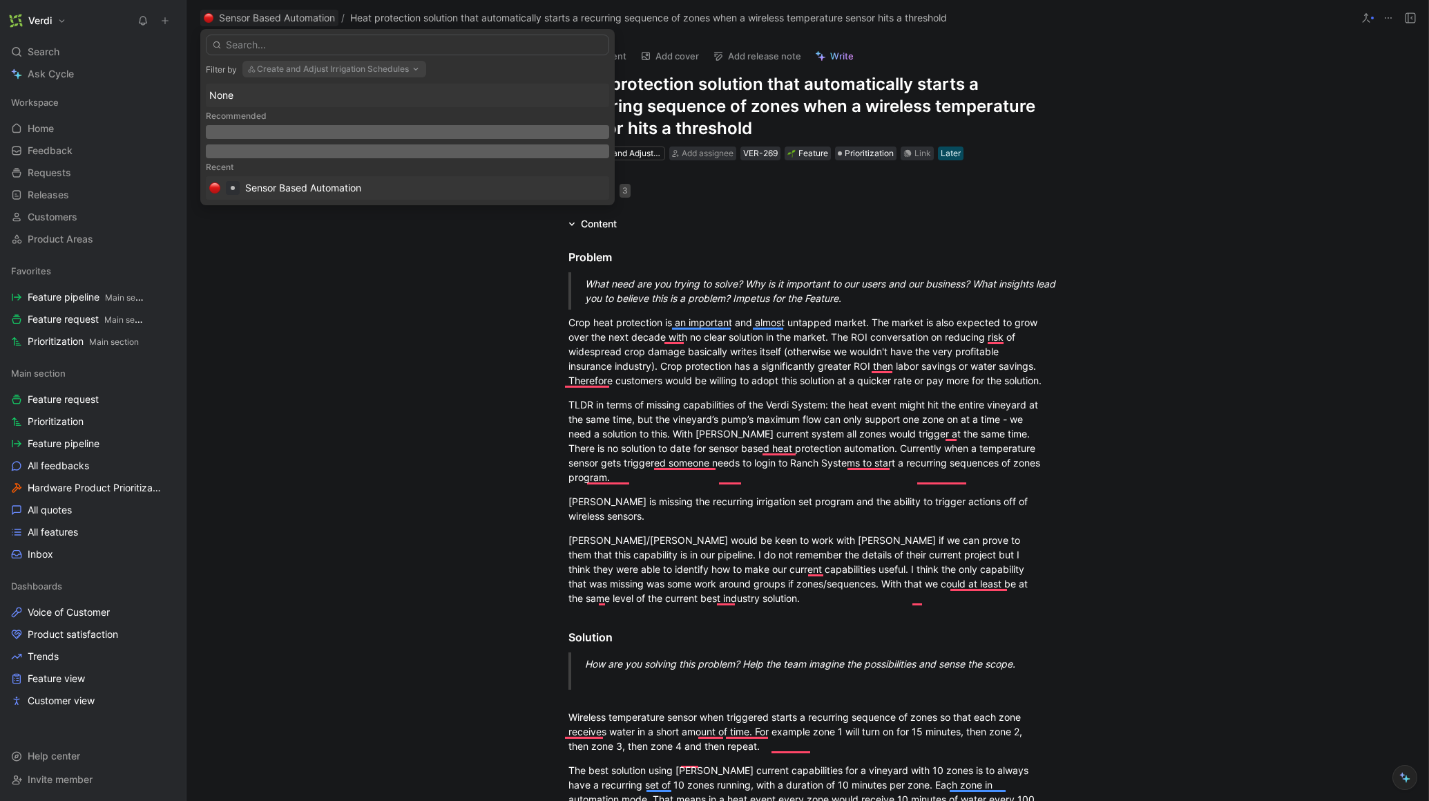
click at [301, 191] on div "Sensor Based Automation" at bounding box center [303, 188] width 116 height 17
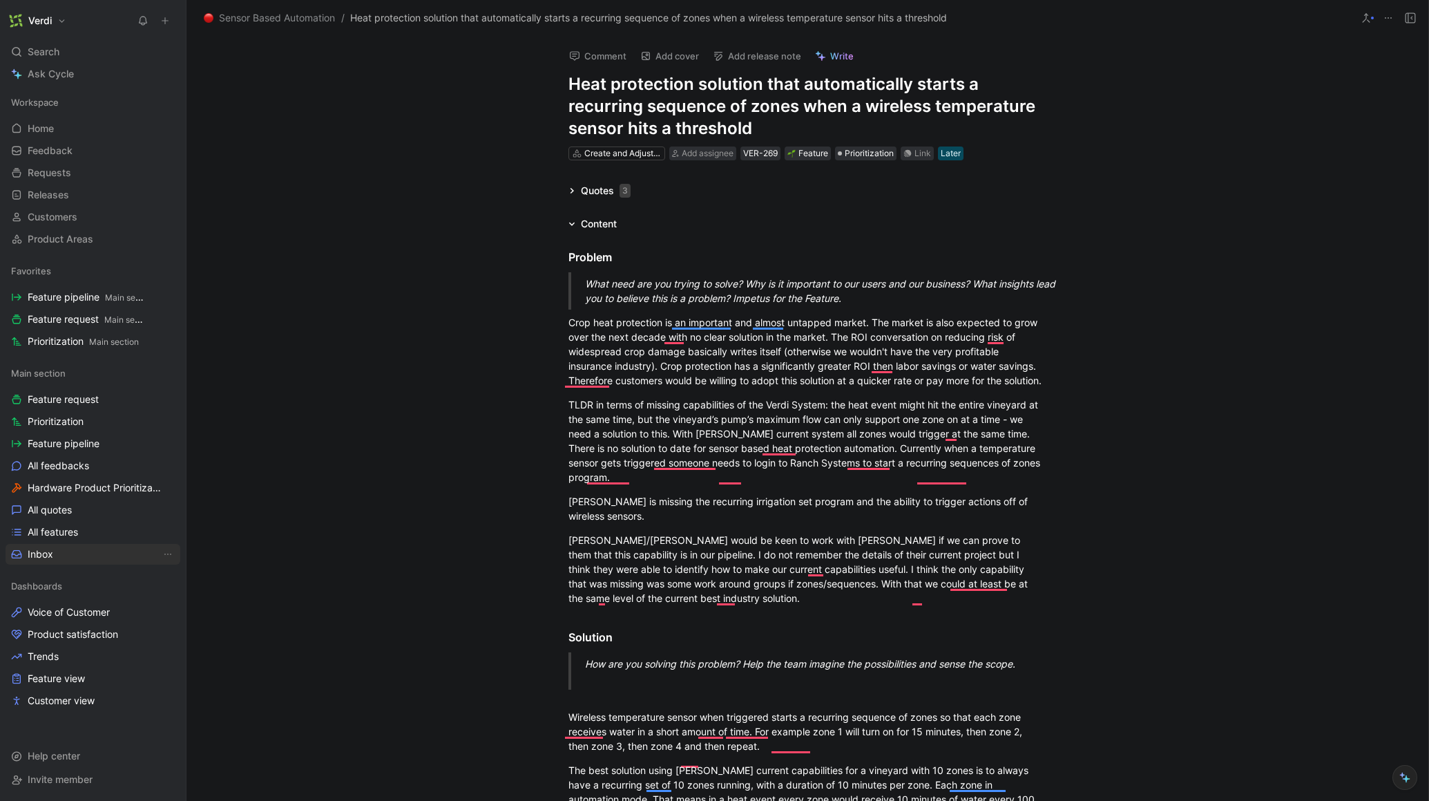
click at [48, 548] on span "Inbox" at bounding box center [41, 554] width 26 height 14
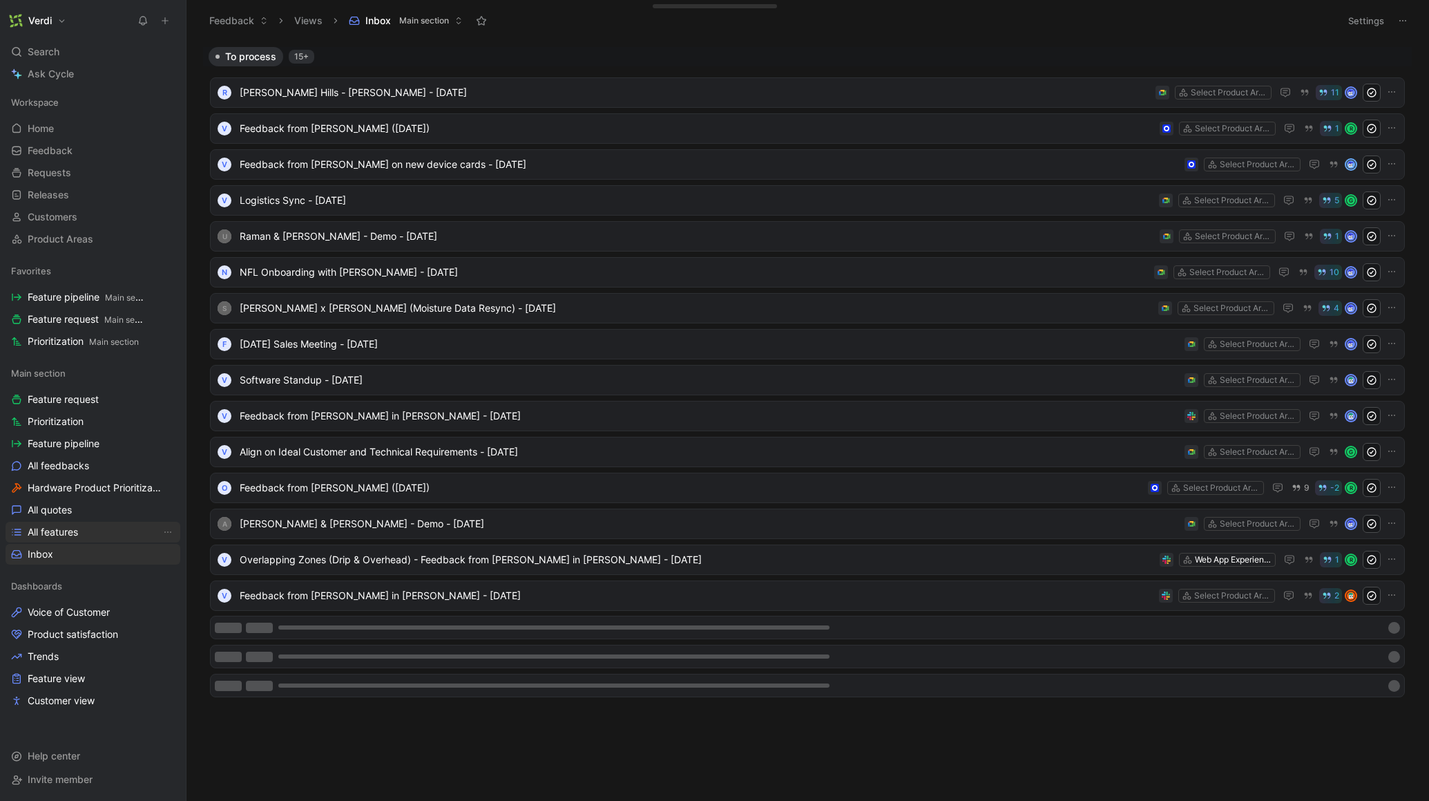
click at [53, 535] on span "All features" at bounding box center [53, 532] width 50 height 14
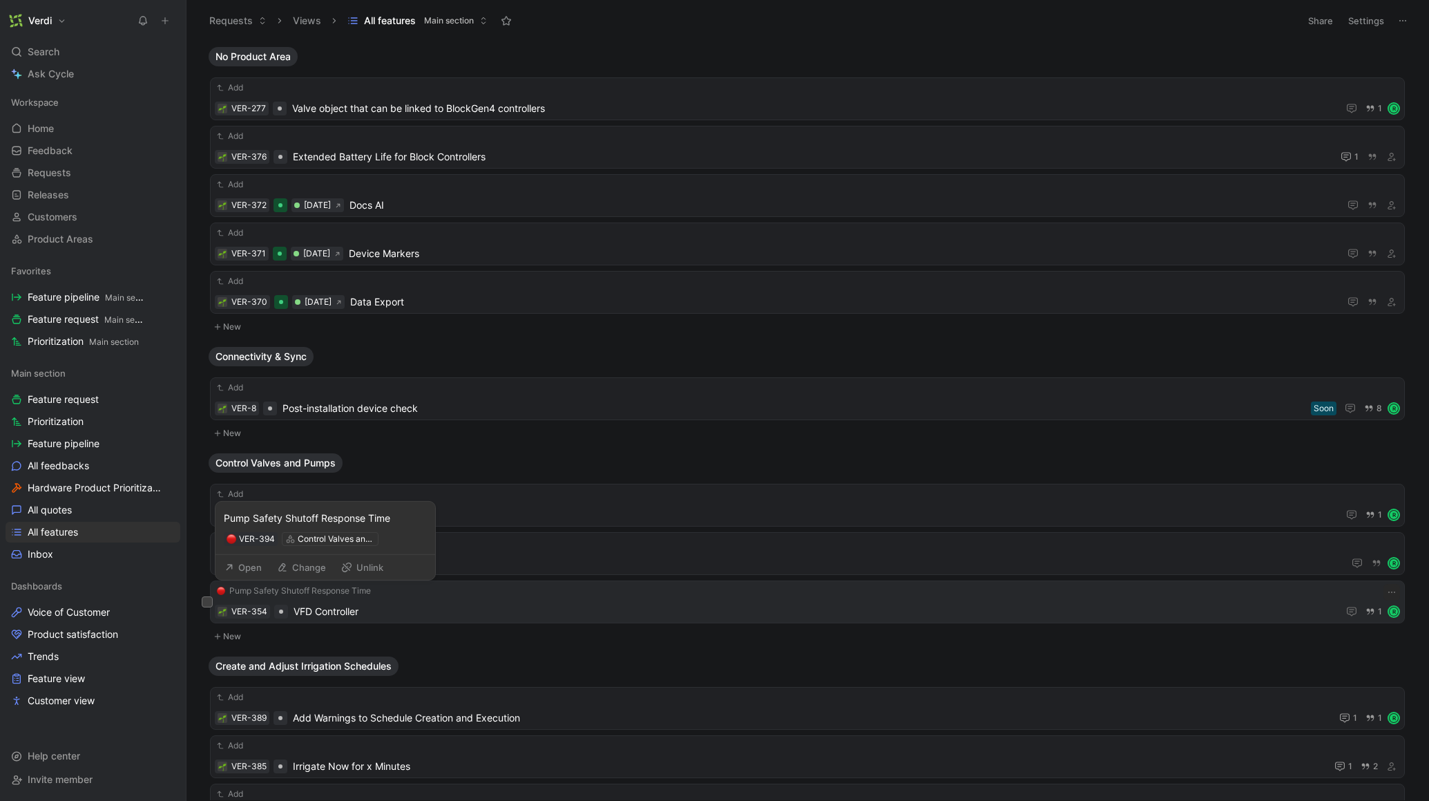
click at [353, 593] on span "Pump Safety Shutoff Response Time" at bounding box center [300, 591] width 142 height 14
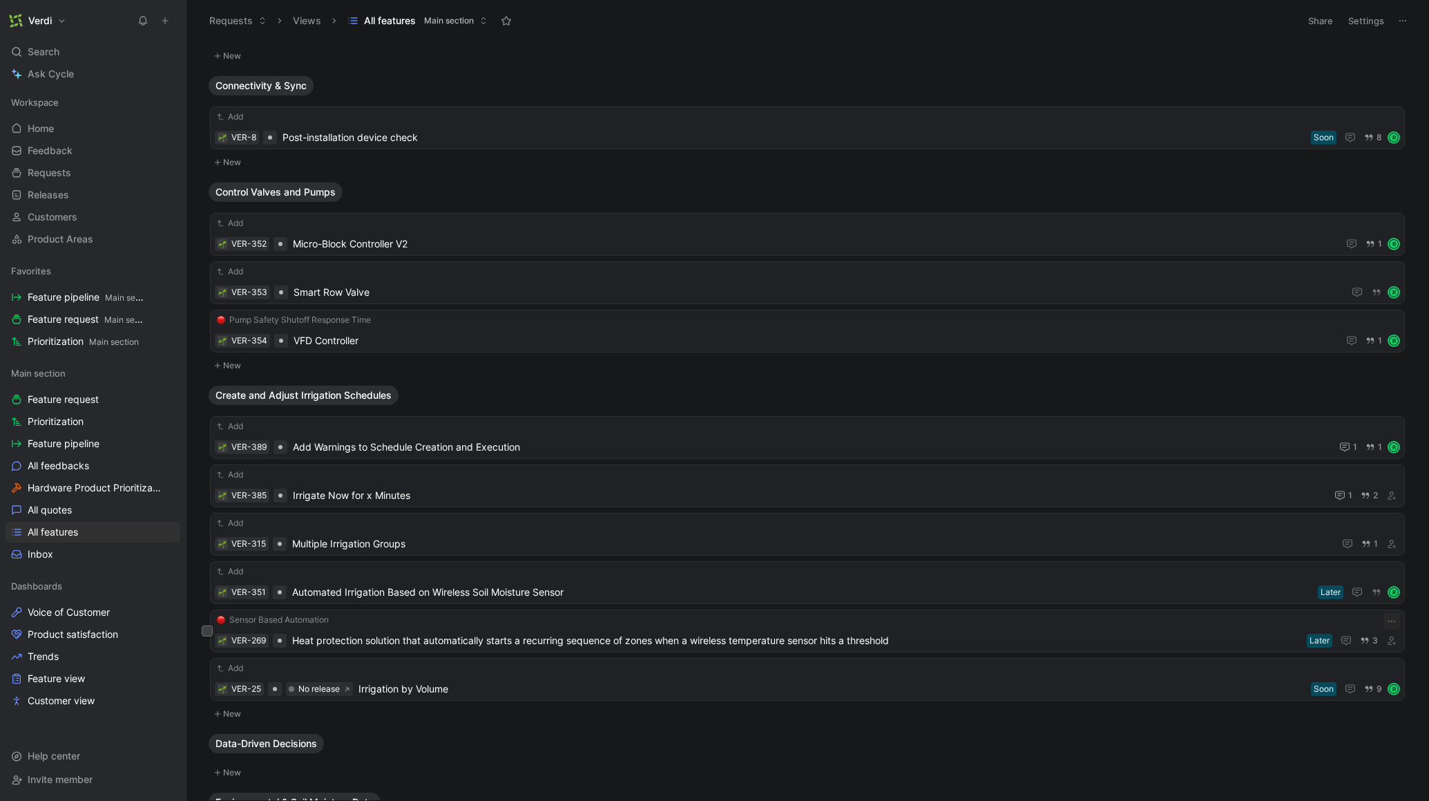
scroll to position [342, 0]
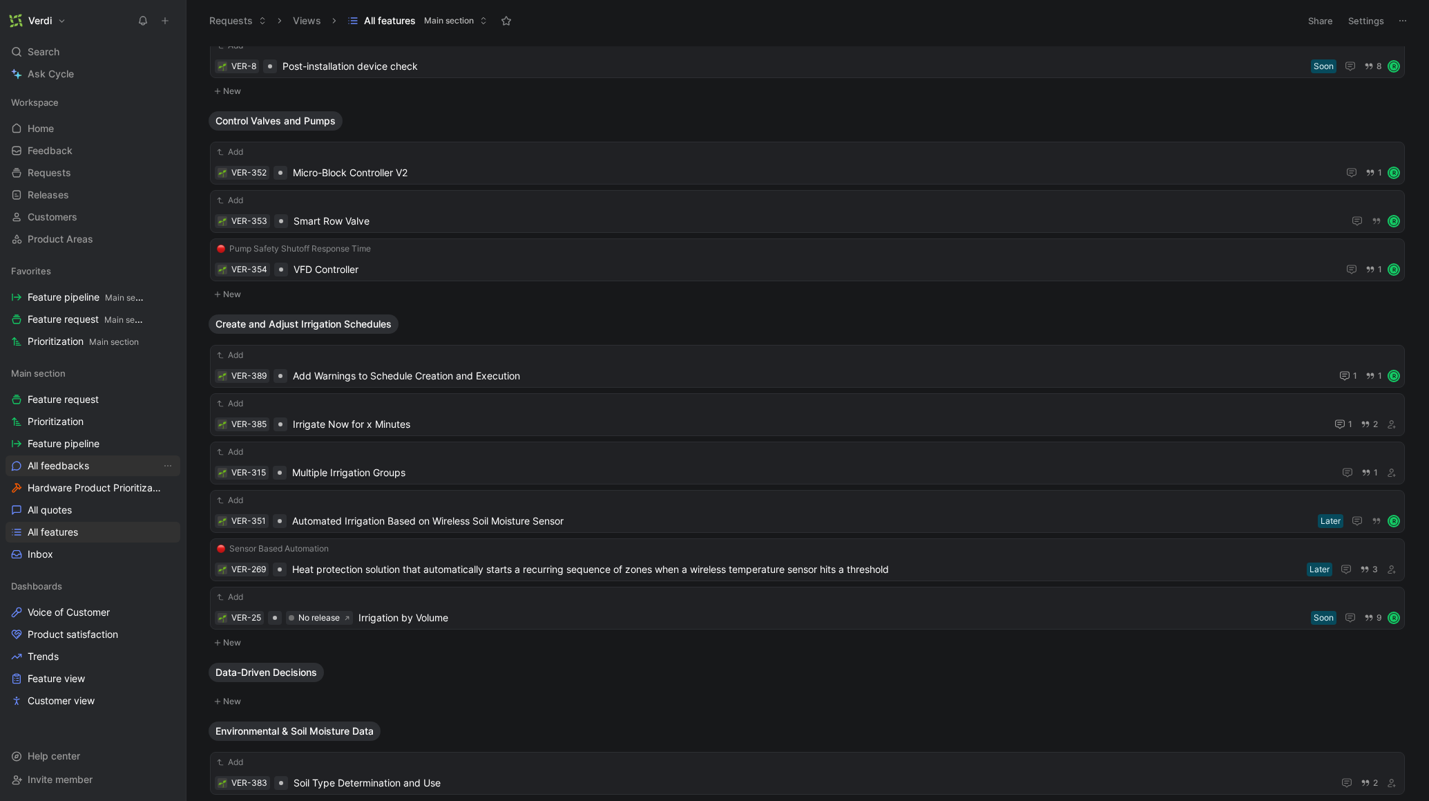
click at [95, 472] on link "All feedbacks" at bounding box center [93, 465] width 175 height 21
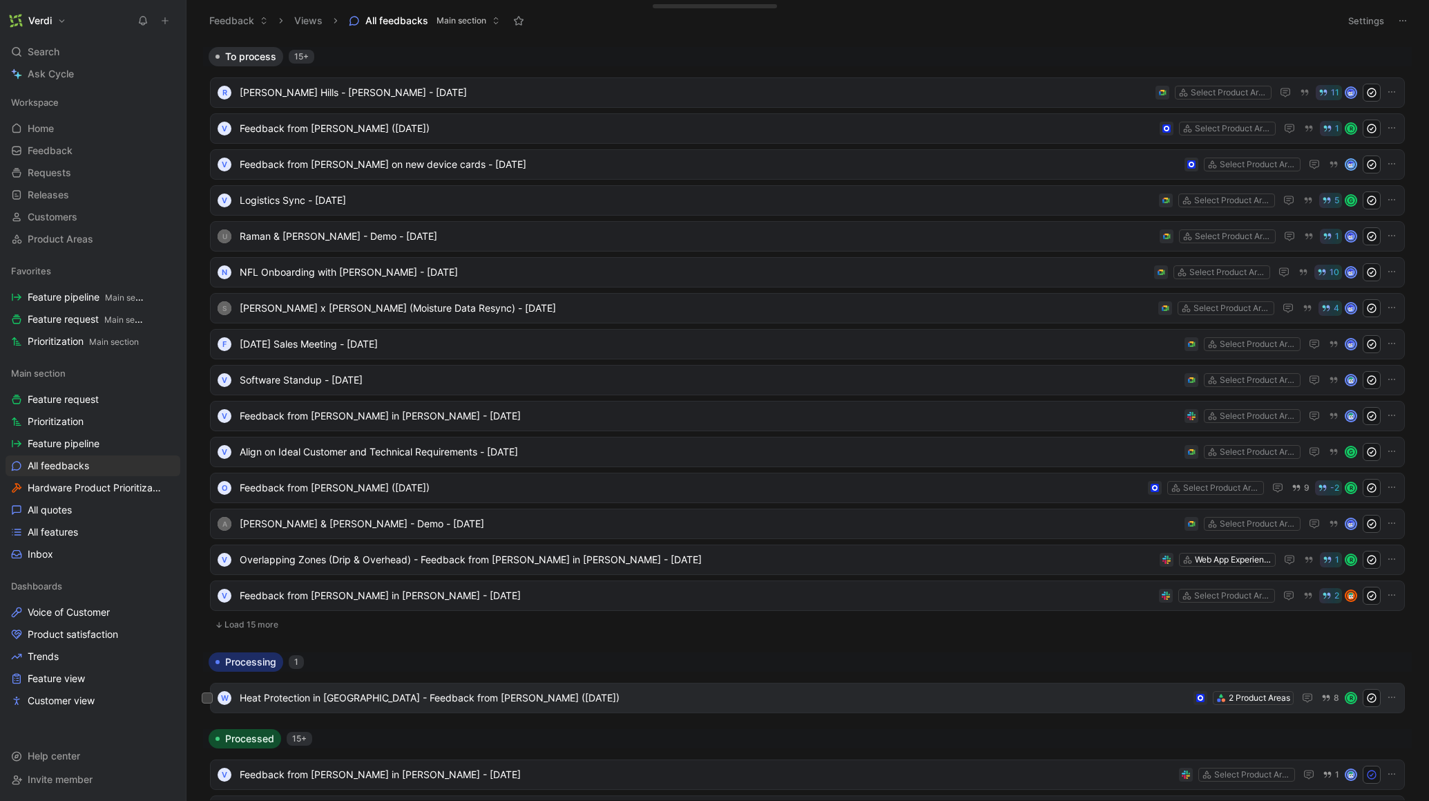
click at [308, 696] on span "Heat Protection in [GEOGRAPHIC_DATA] - Feedback from [PERSON_NAME] ([DATE])" at bounding box center [714, 697] width 948 height 17
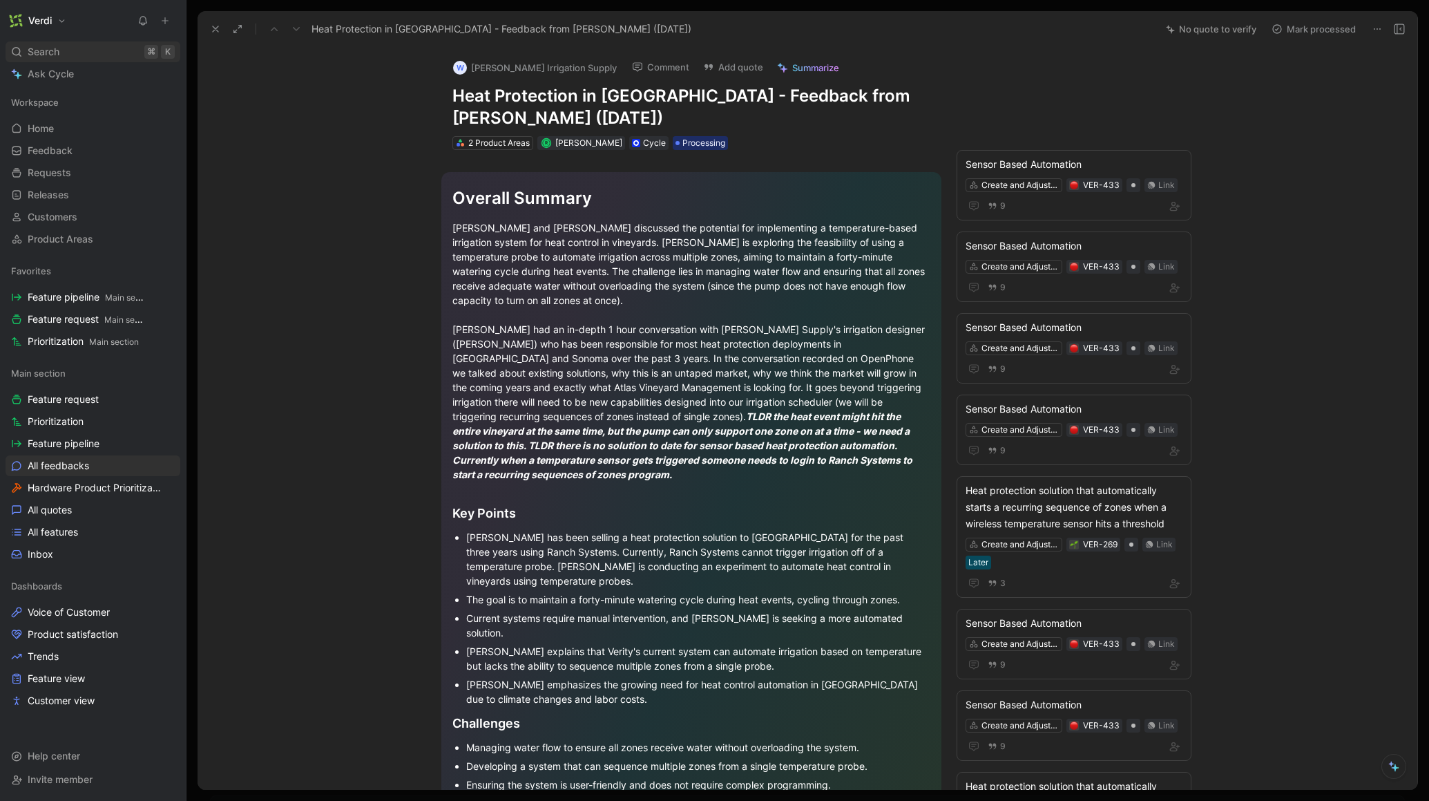
click at [77, 50] on div "Search ⌘ K" at bounding box center [93, 51] width 175 height 21
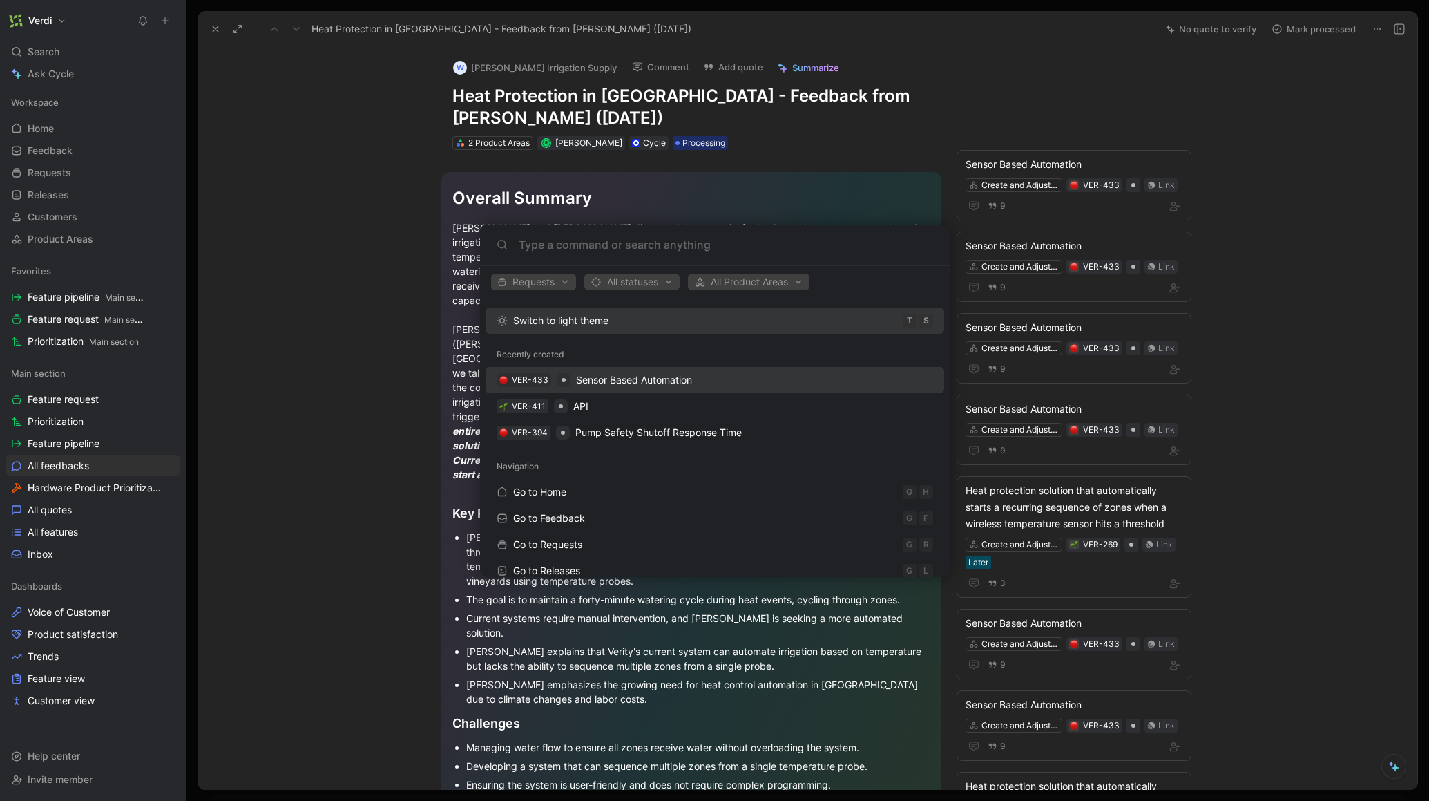
click at [645, 383] on span "Sensor Based Automation" at bounding box center [634, 380] width 116 height 12
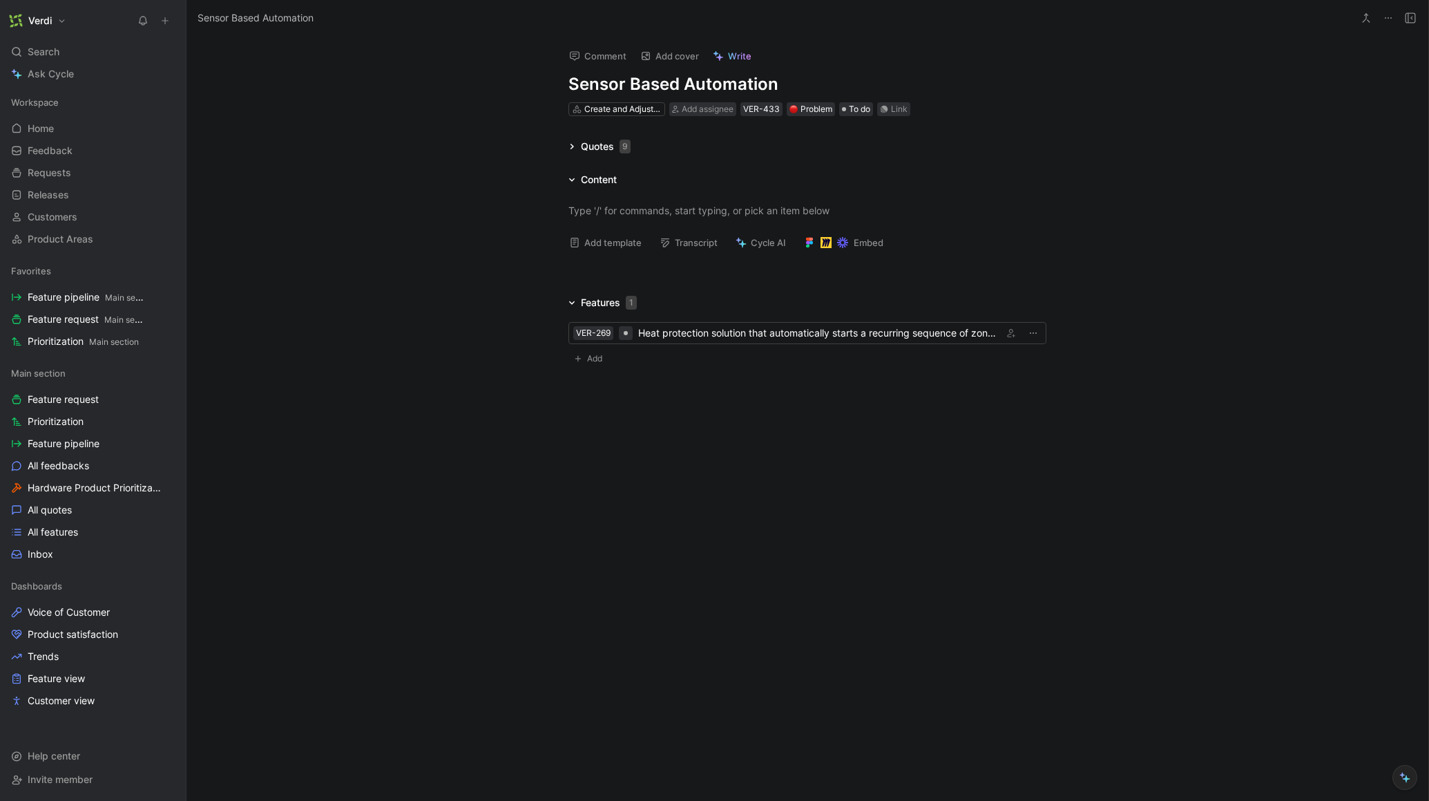
click at [570, 145] on icon at bounding box center [571, 146] width 7 height 7
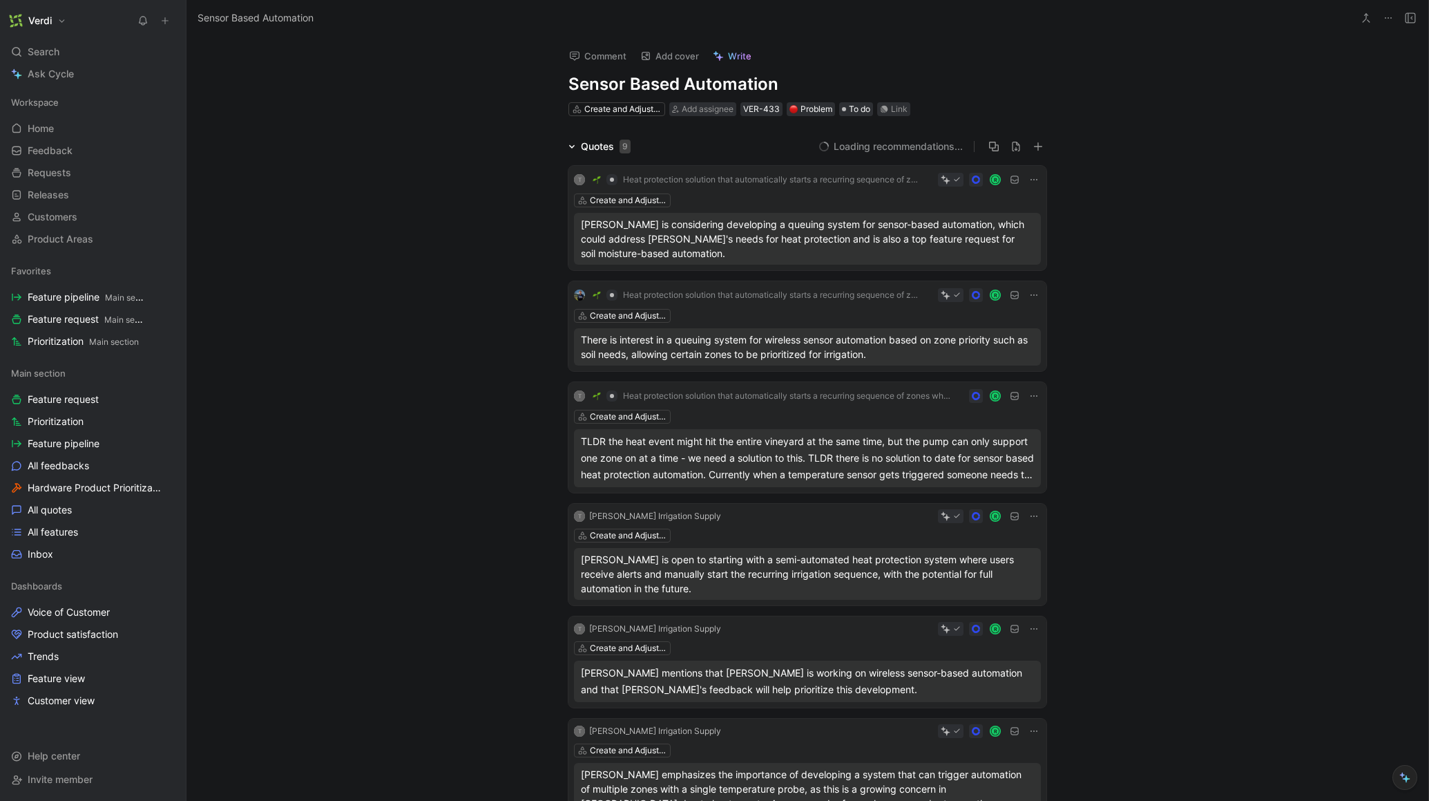
click at [571, 145] on icon at bounding box center [571, 146] width 7 height 7
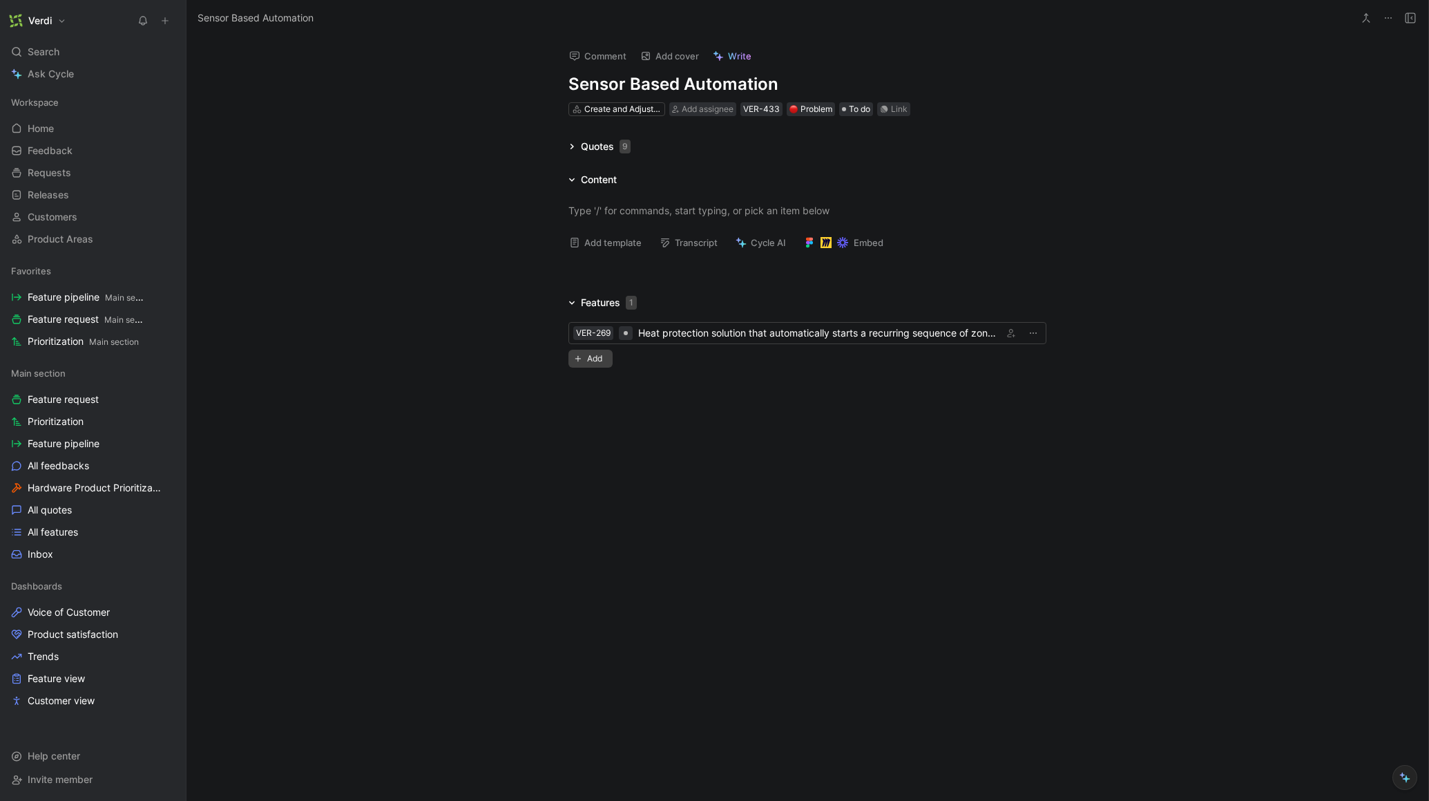
click at [582, 363] on button "Add" at bounding box center [590, 359] width 44 height 18
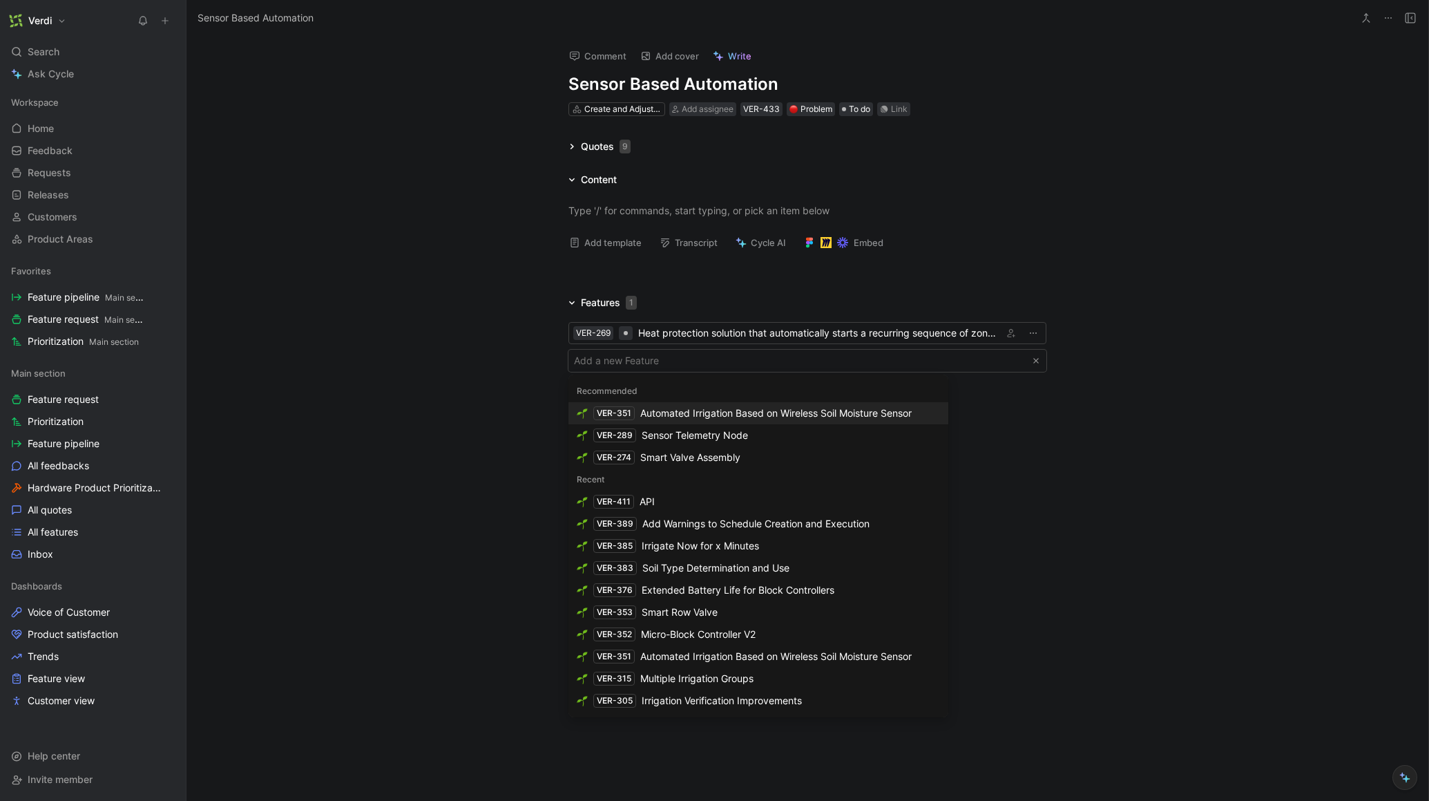
click at [732, 415] on div "Automated Irrigation Based on Wireless Soil Moisture Sensor" at bounding box center [775, 413] width 271 height 17
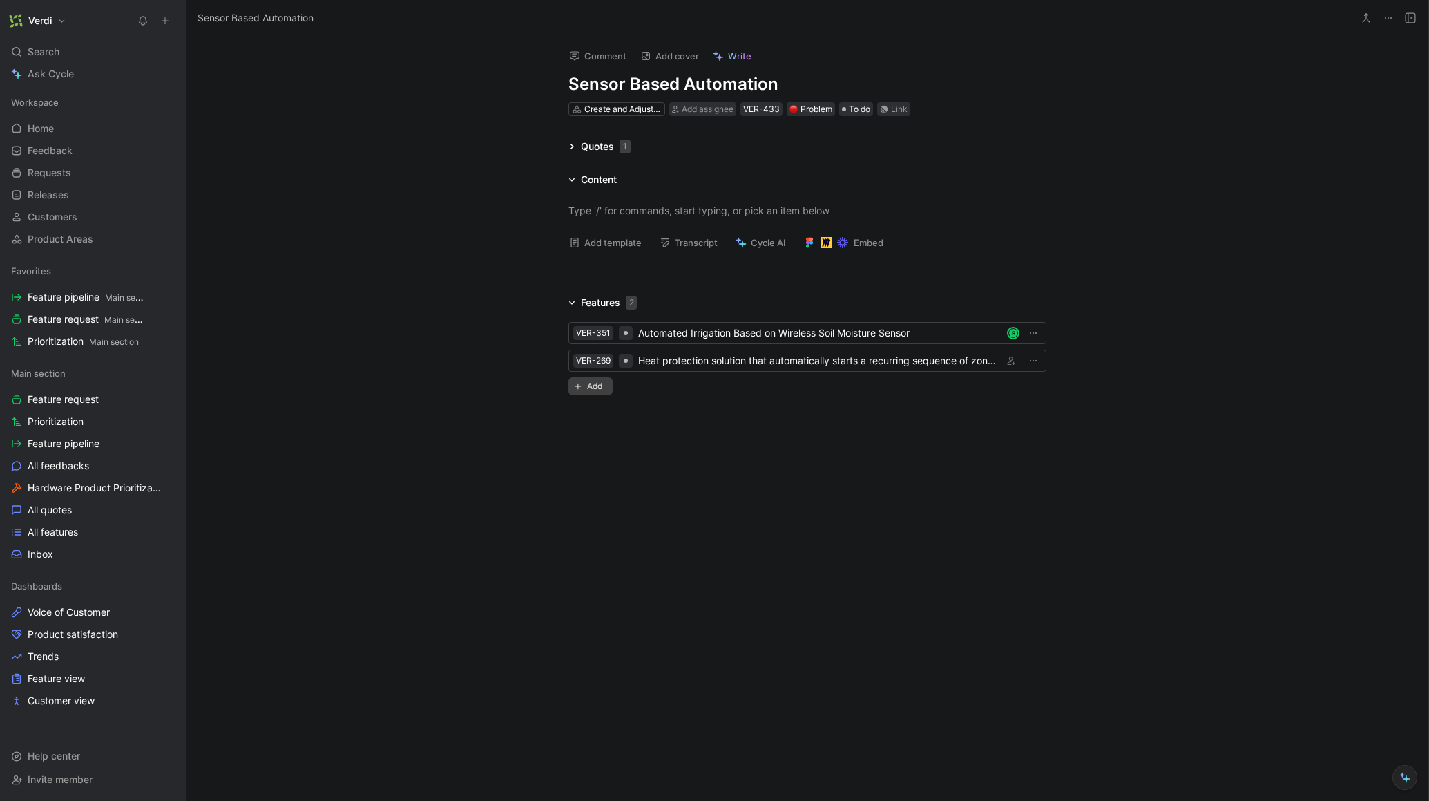
click at [595, 384] on span "Add" at bounding box center [596, 386] width 19 height 14
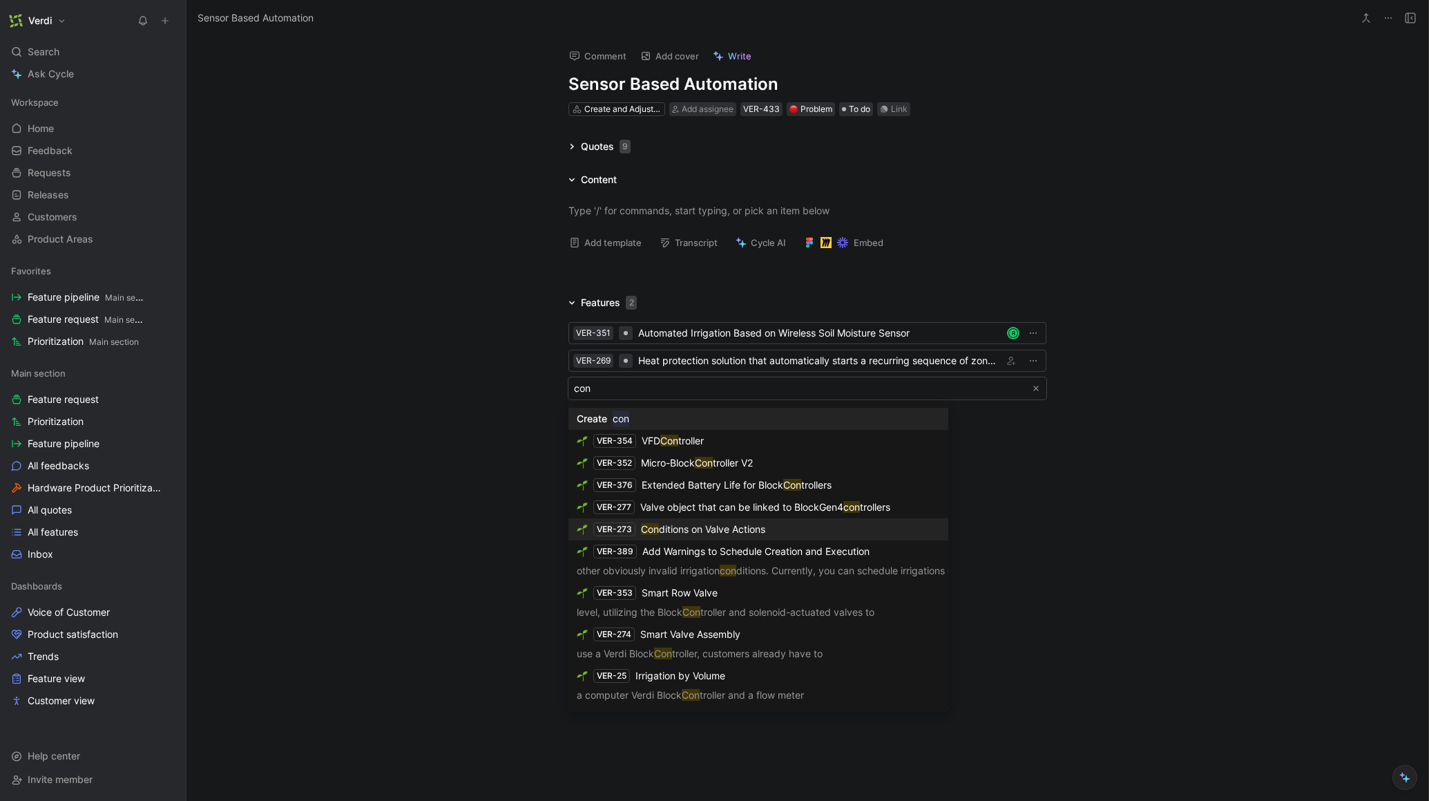
type input "con"
click at [747, 525] on span "ditions on Valve Actions" at bounding box center [712, 529] width 106 height 12
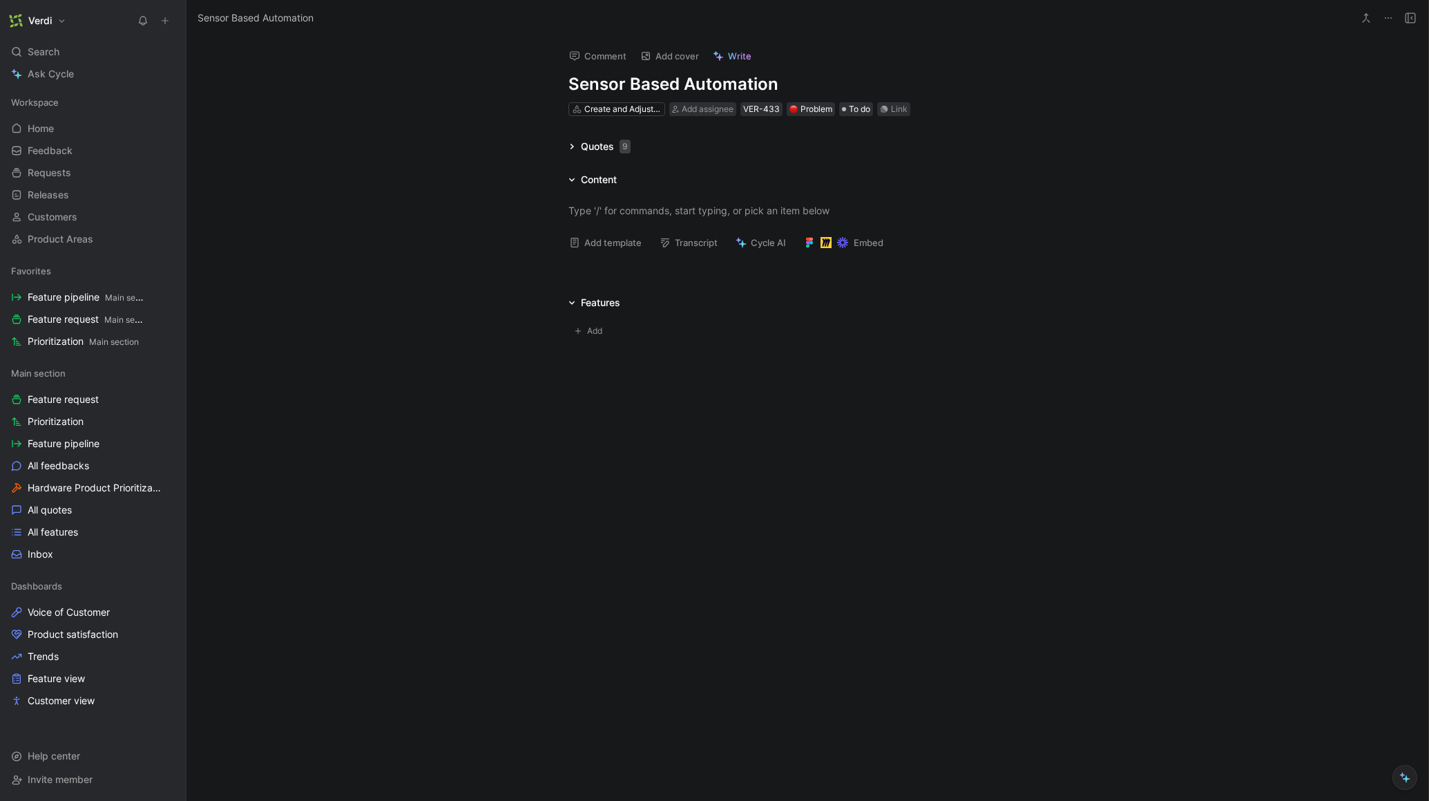
click at [444, 334] on div "Features Add" at bounding box center [808, 319] width 1242 height 51
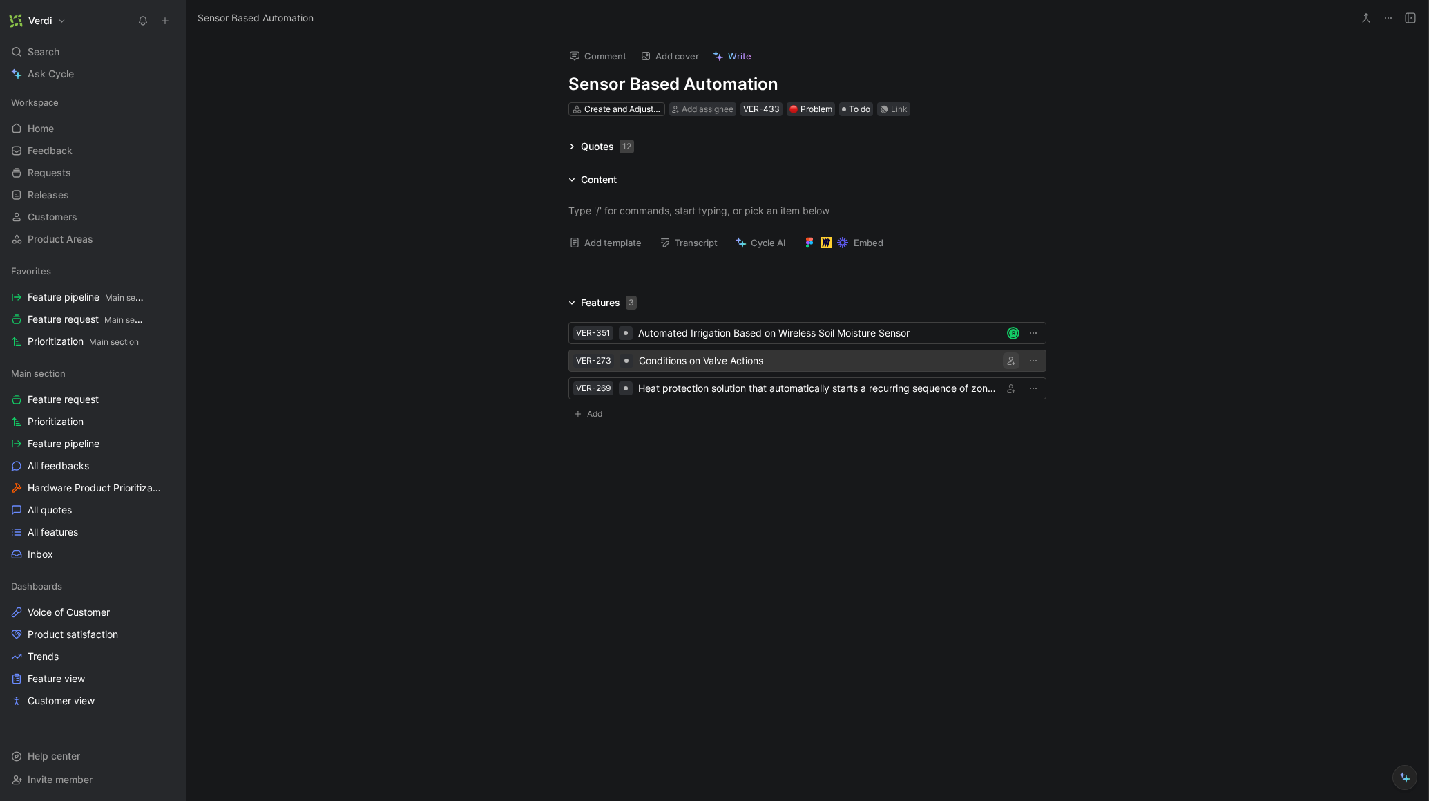
click at [1010, 358] on icon "button" at bounding box center [1011, 360] width 8 height 8
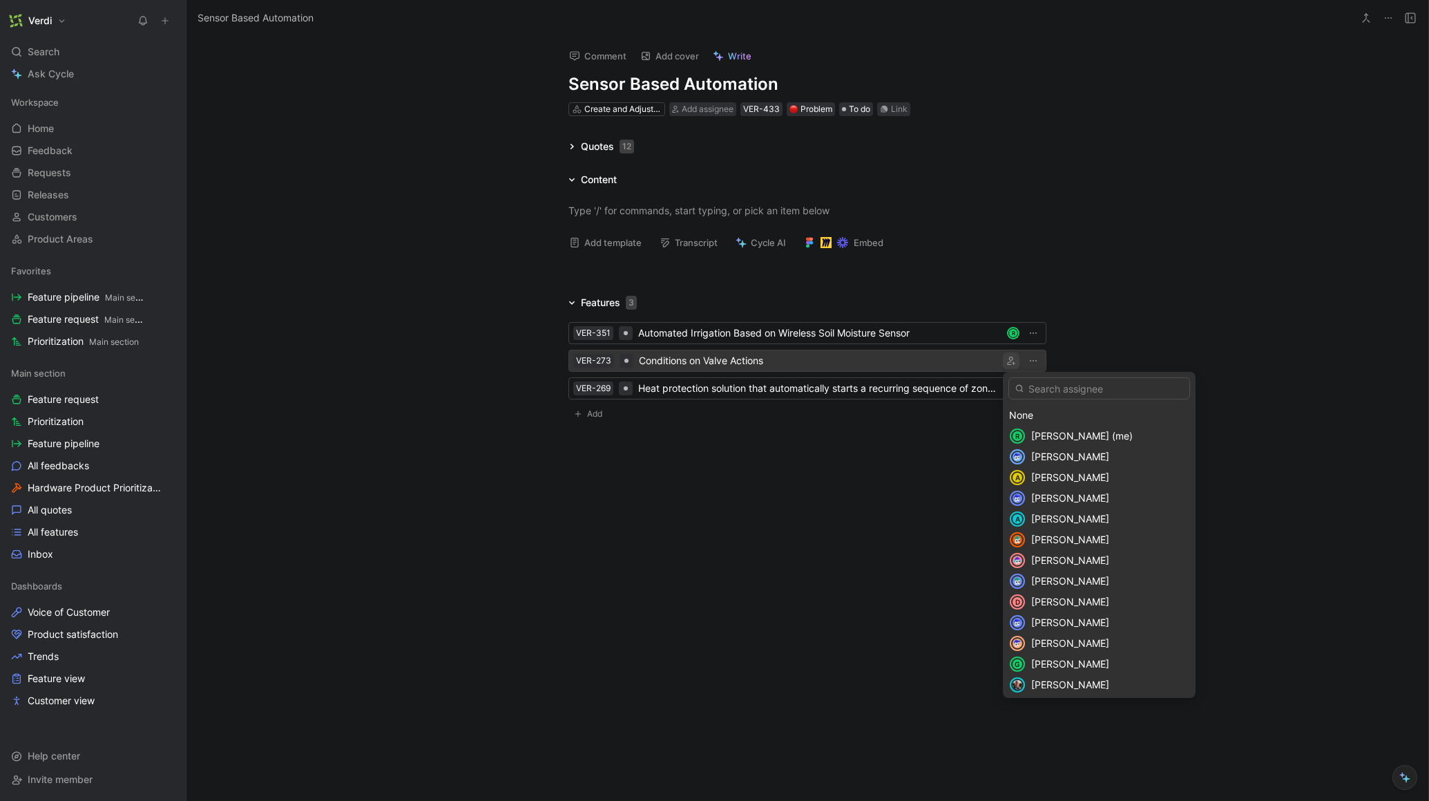
click at [1035, 432] on span "Roman Kozak (me)" at bounding box center [1082, 436] width 102 height 12
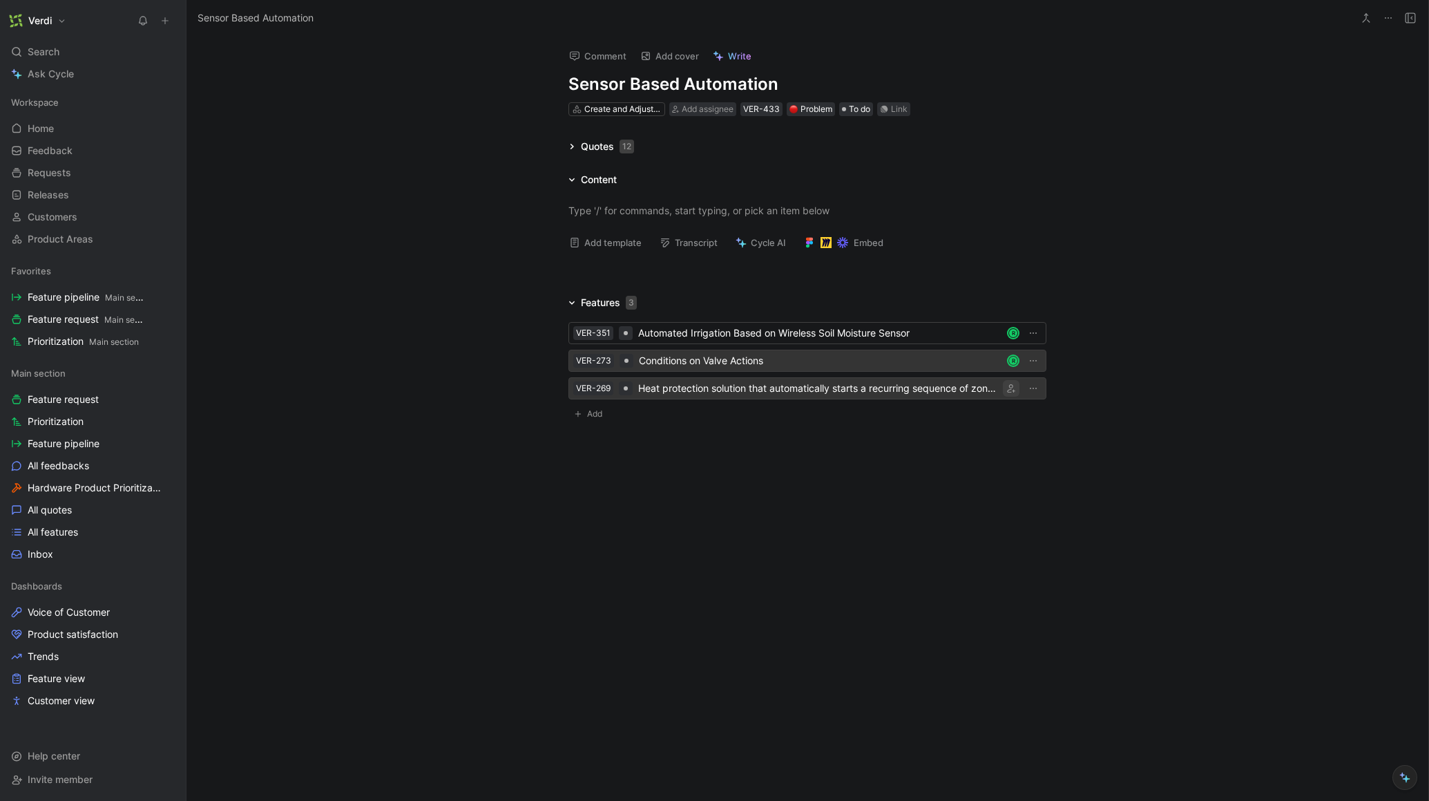
click at [1013, 392] on icon "button" at bounding box center [1011, 388] width 8 height 8
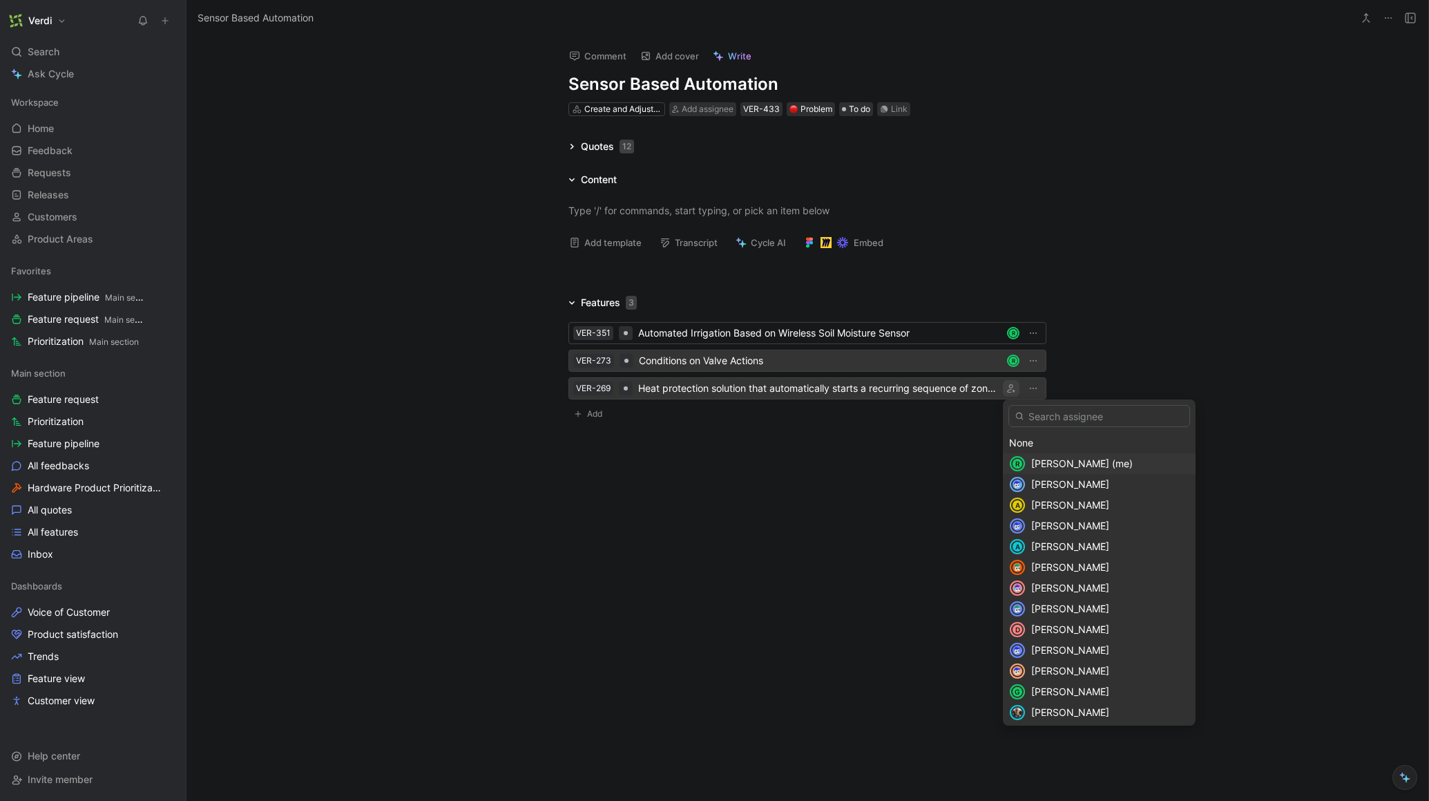
click at [1045, 463] on span "Roman Kozak (me)" at bounding box center [1082, 463] width 102 height 12
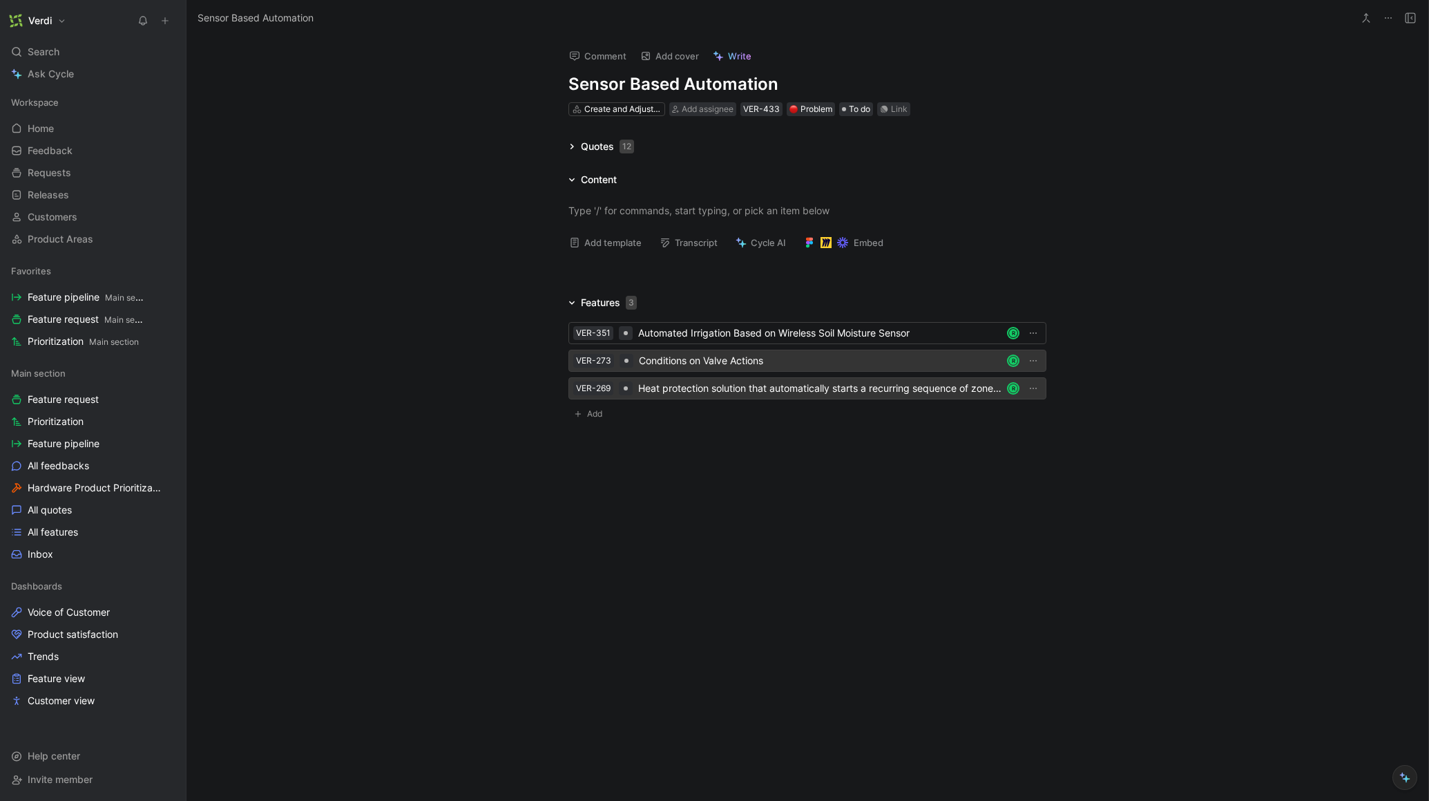
click at [653, 83] on h1 "Sensor Based Automation" at bounding box center [807, 84] width 478 height 22
click at [568, 146] on icon at bounding box center [571, 146] width 7 height 7
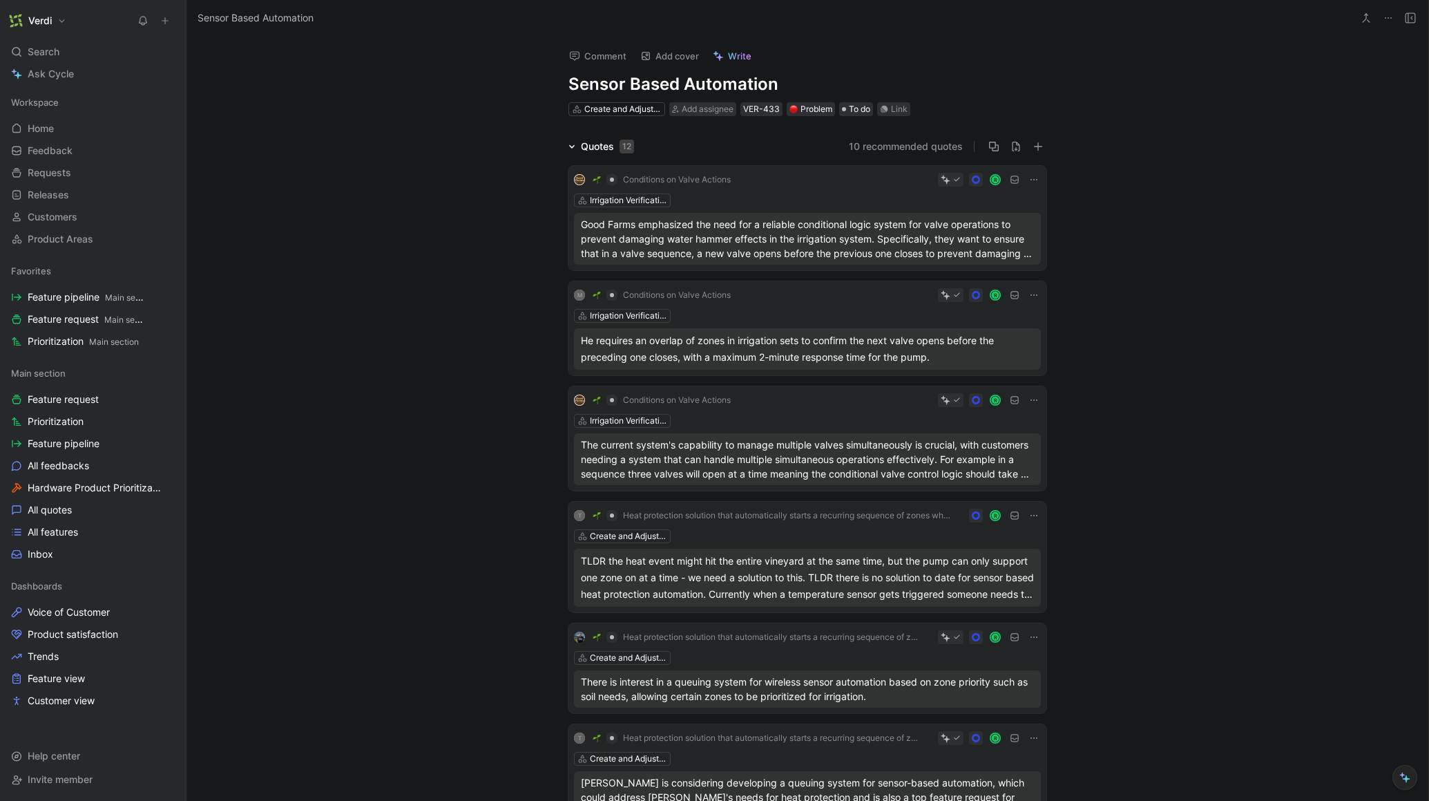
click at [569, 146] on icon at bounding box center [572, 145] width 6 height 3
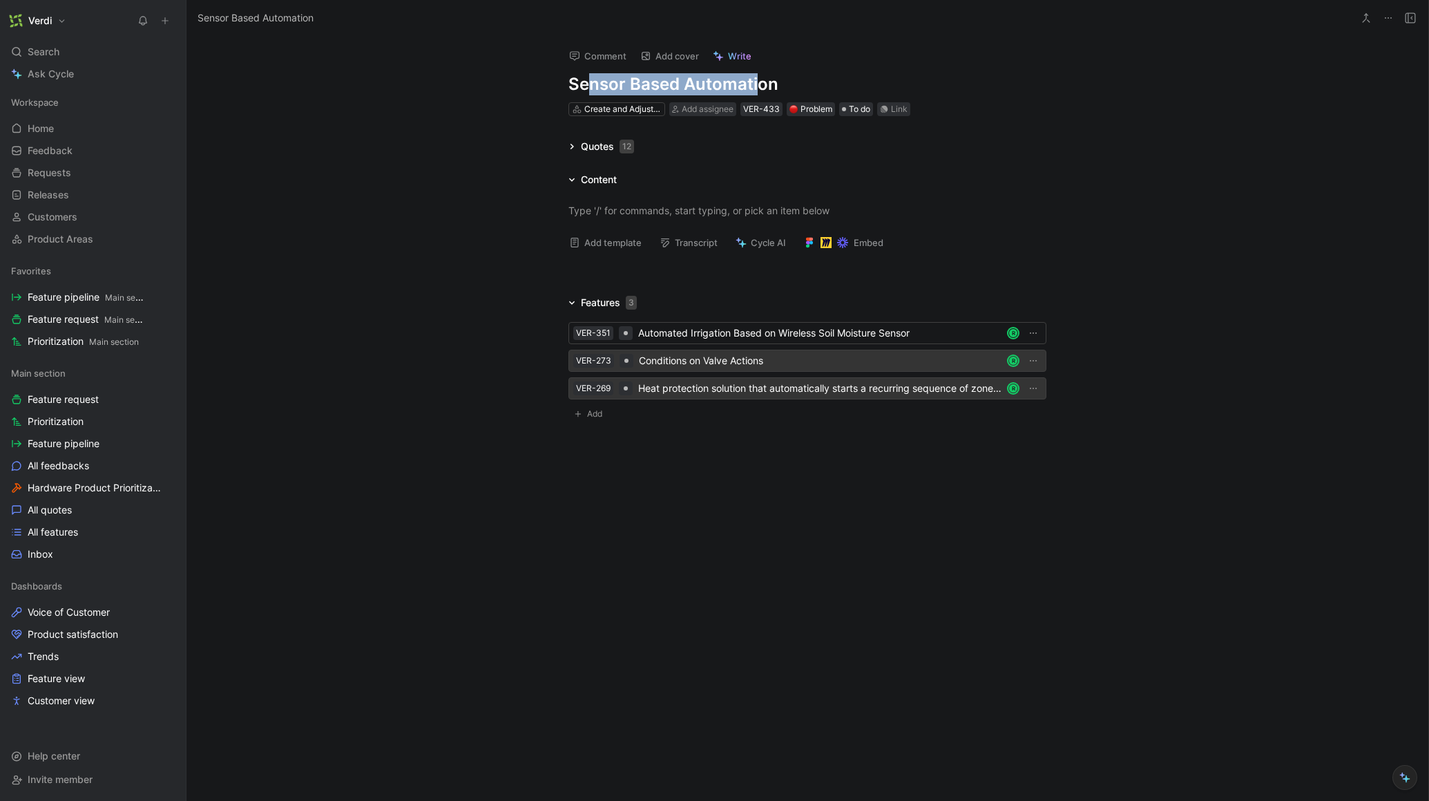
drag, startPoint x: 593, startPoint y: 79, endPoint x: 754, endPoint y: 90, distance: 161.4
click at [754, 90] on h1 "Sensor Based Automation" at bounding box center [807, 84] width 478 height 22
click at [716, 216] on div at bounding box center [807, 210] width 478 height 15
click at [690, 90] on h1 "Sensor Based Automation" at bounding box center [807, 84] width 478 height 22
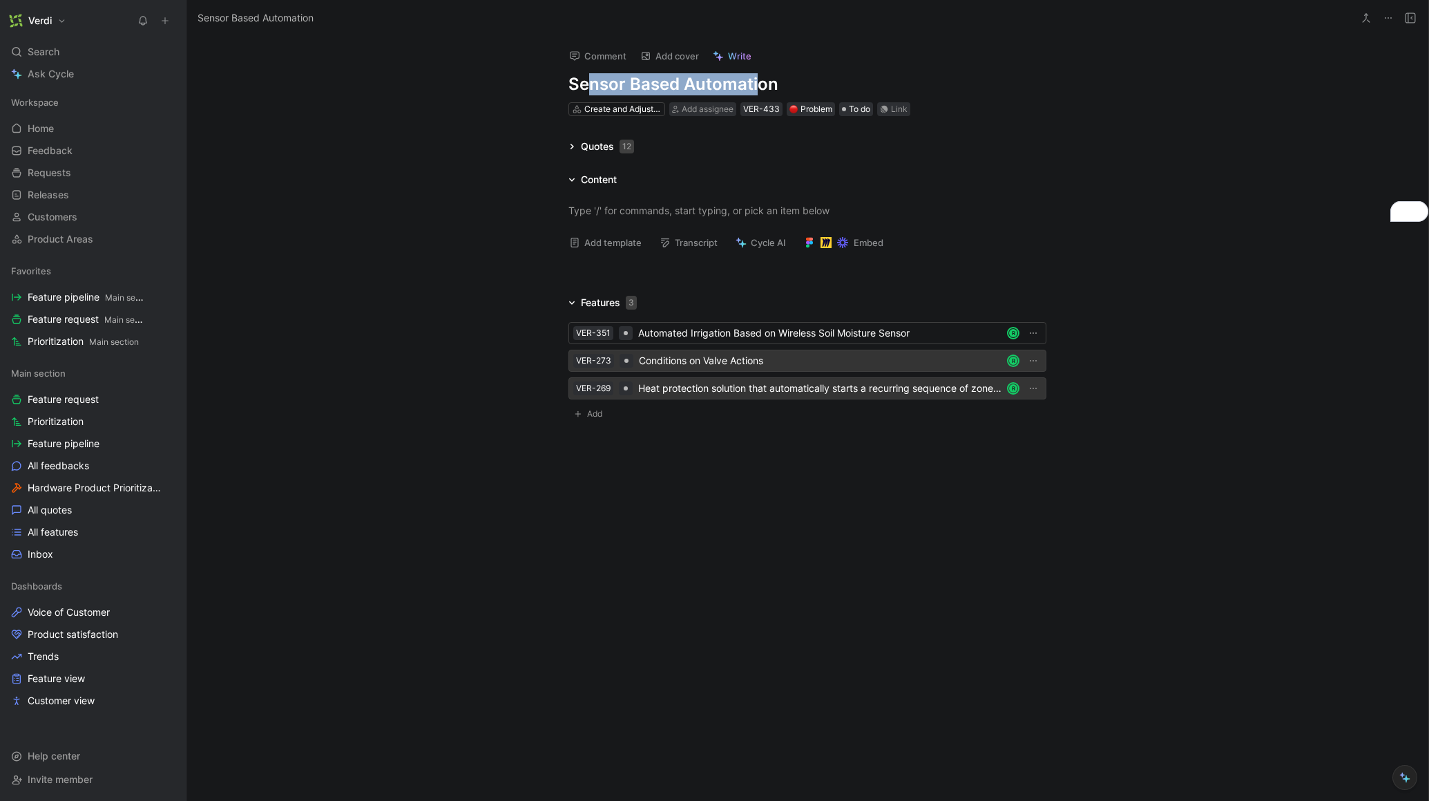
click at [690, 90] on h1 "Sensor Based Automation" at bounding box center [807, 84] width 478 height 22
click at [689, 90] on h1 "Sensor Based Automation" at bounding box center [807, 84] width 478 height 22
click at [604, 138] on div "Quotes 12" at bounding box center [607, 146] width 53 height 17
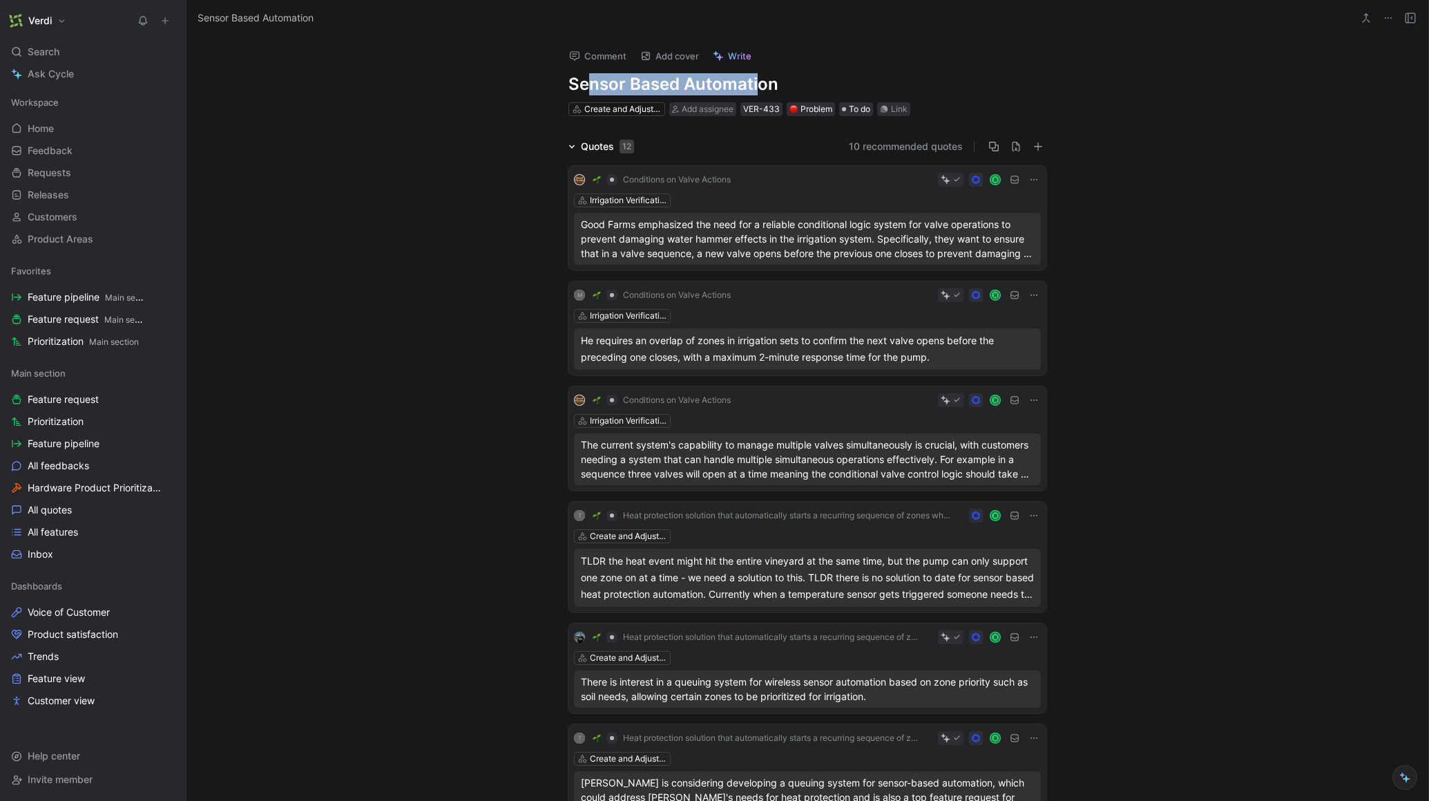
click at [581, 149] on div "Quotes 12" at bounding box center [607, 146] width 53 height 17
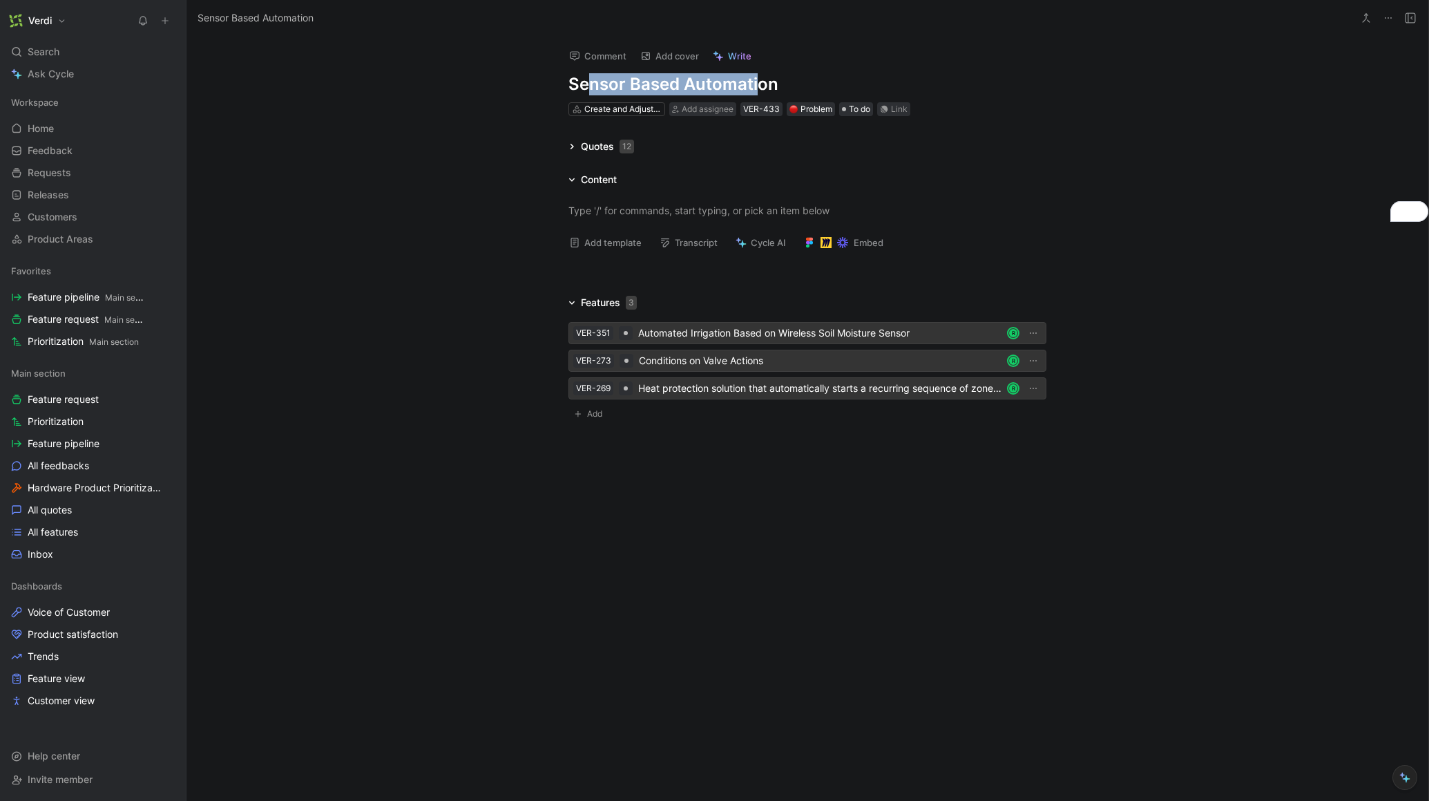
click at [660, 335] on div "Automated Irrigation Based on Wireless Soil Moisture Sensor" at bounding box center [819, 333] width 363 height 17
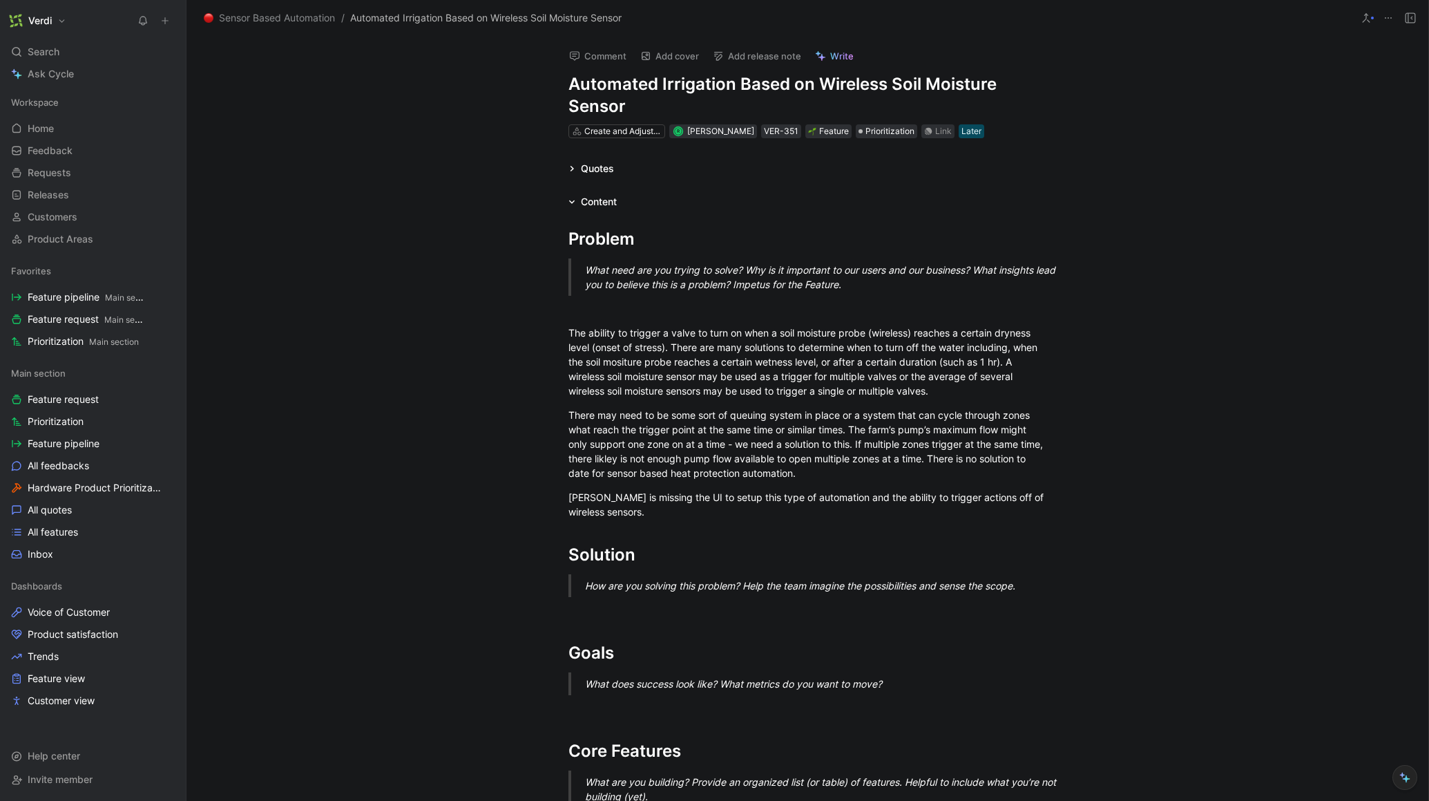
click at [571, 172] on div "Quotes" at bounding box center [591, 168] width 57 height 17
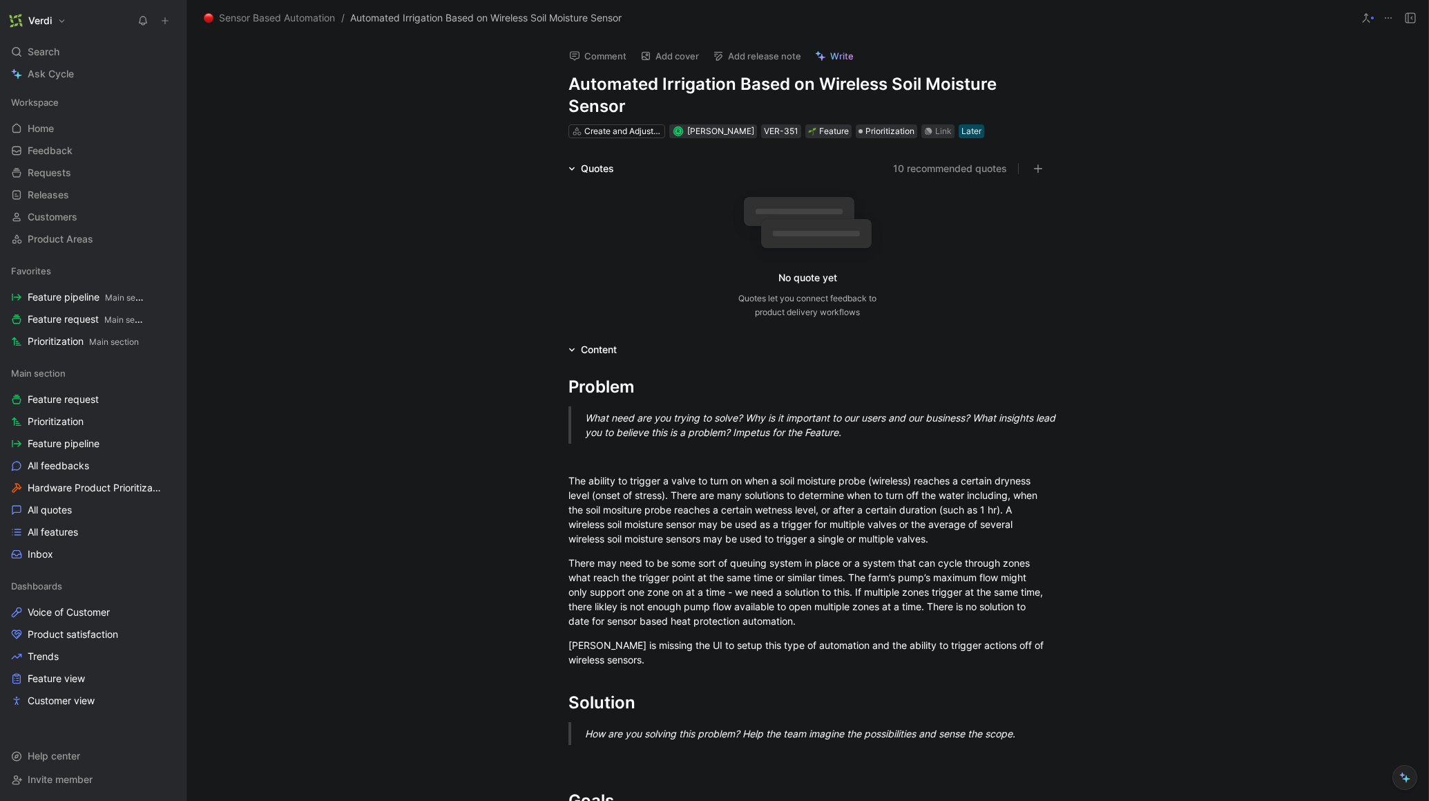
click at [571, 171] on div "Quotes" at bounding box center [591, 168] width 57 height 17
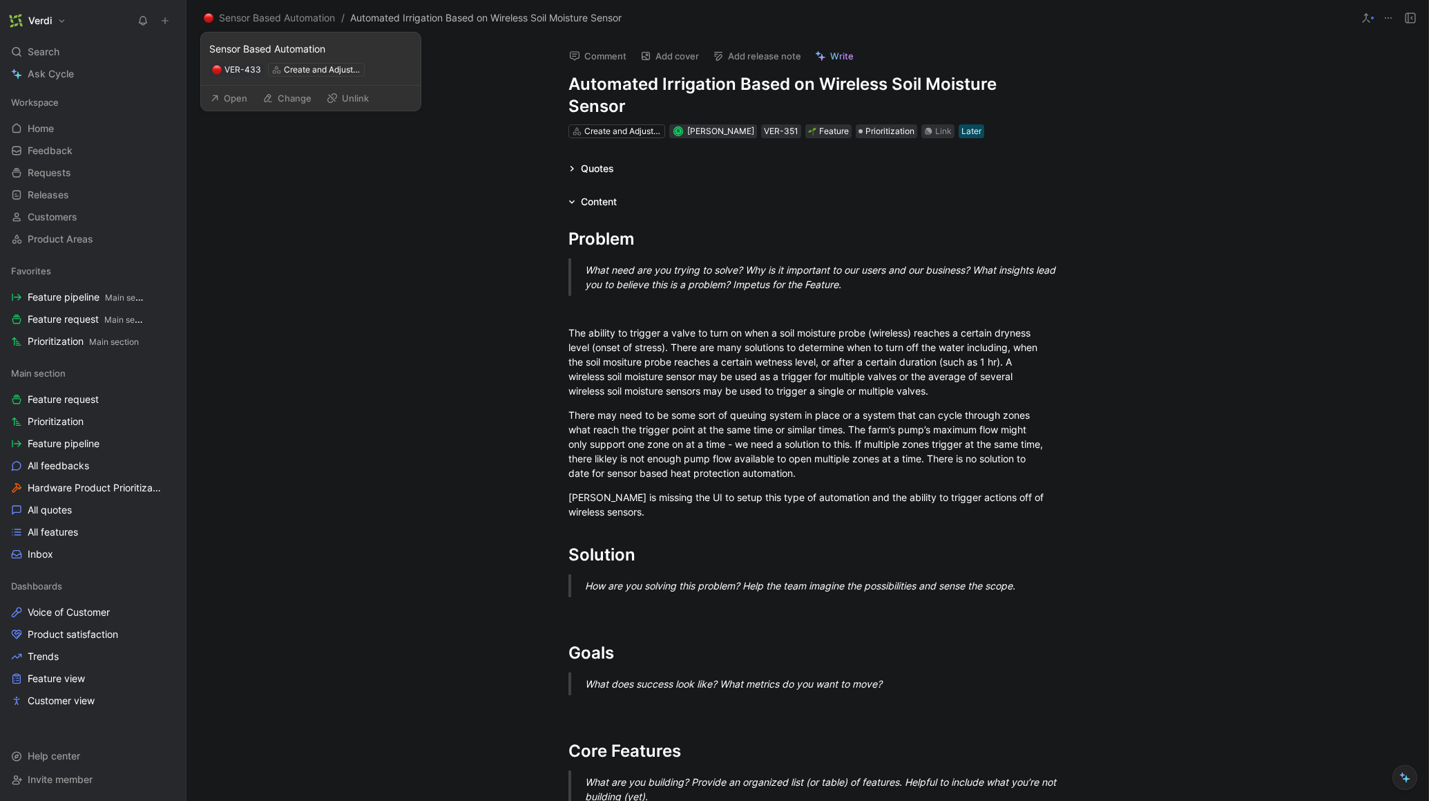
click at [242, 96] on button "Open" at bounding box center [229, 97] width 50 height 19
